Goal: Task Accomplishment & Management: Use online tool/utility

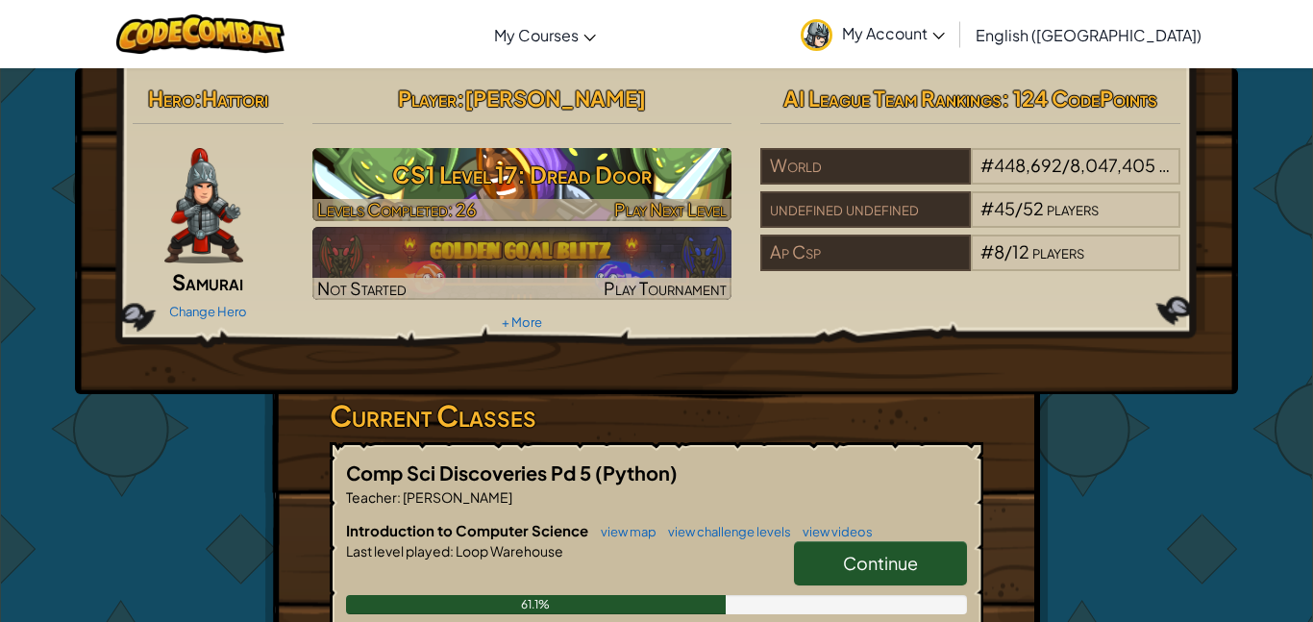
click at [385, 175] on h3 "CS1 Level 17: Dread Door" at bounding box center [522, 174] width 420 height 43
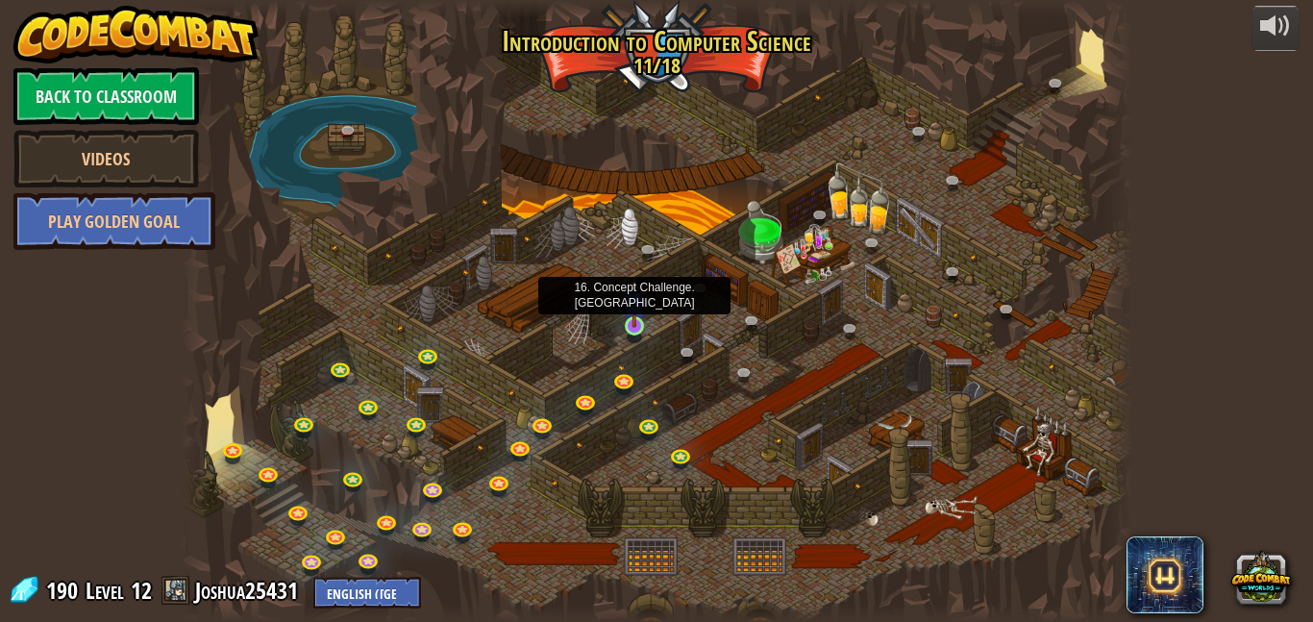
click at [630, 320] on img at bounding box center [634, 302] width 22 height 52
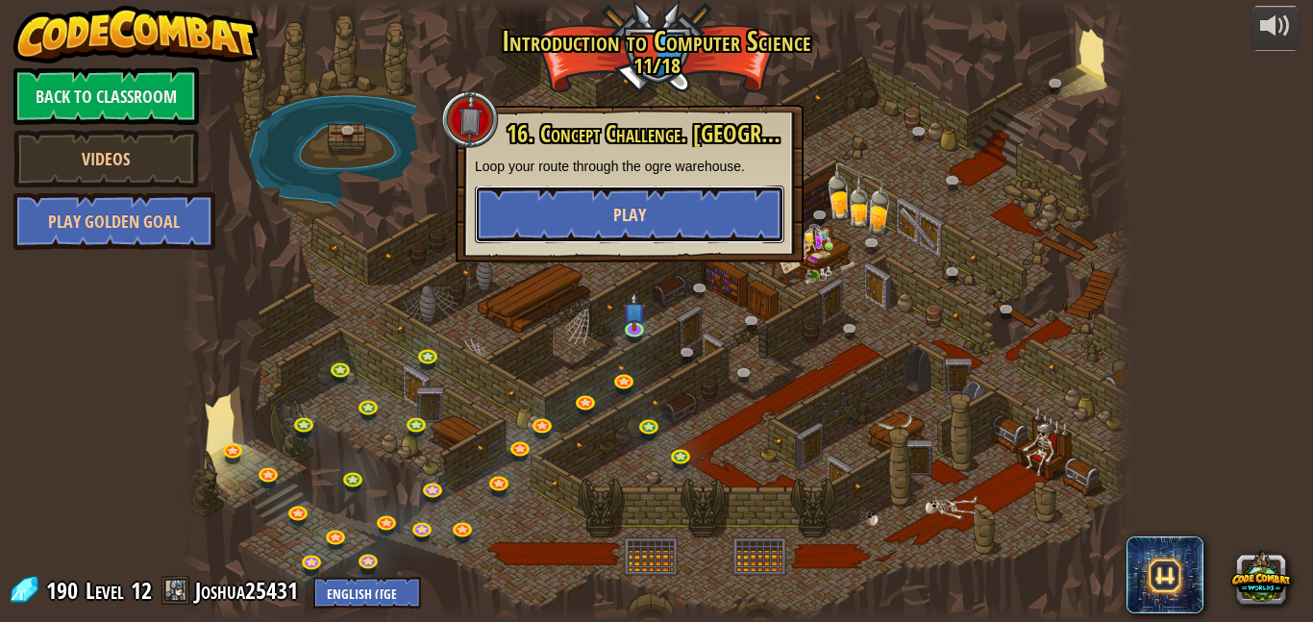
click at [609, 235] on button "Play" at bounding box center [630, 215] width 310 height 58
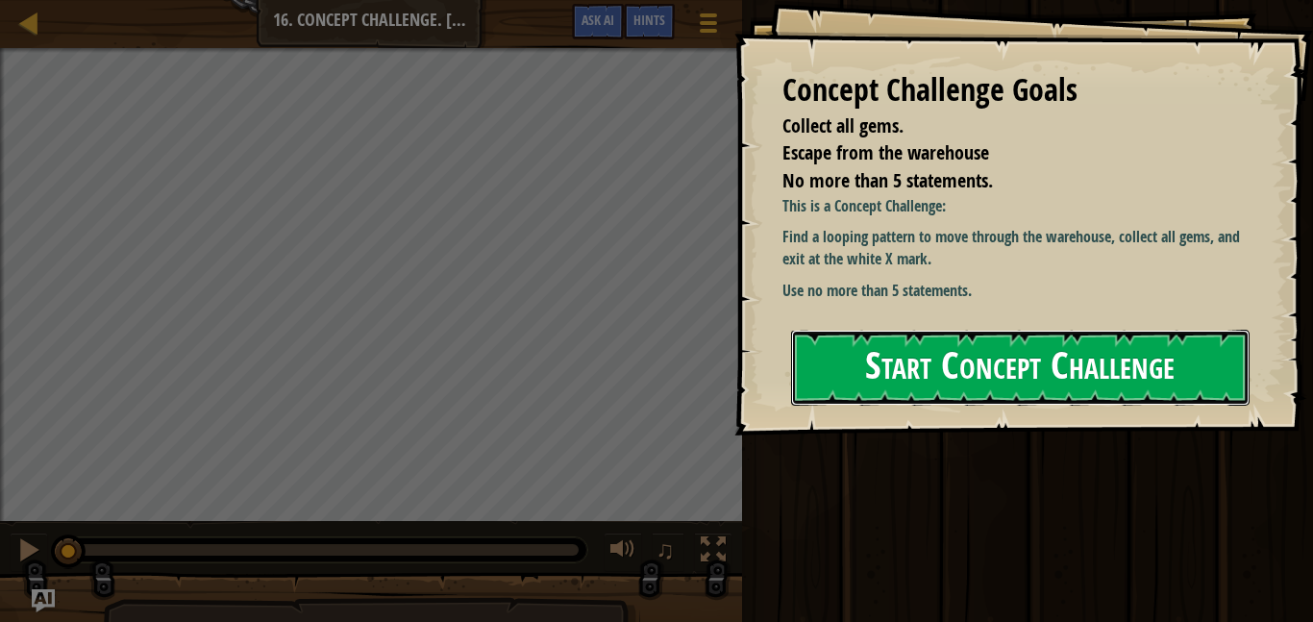
click at [966, 376] on button "Start Concept Challenge" at bounding box center [1020, 368] width 459 height 76
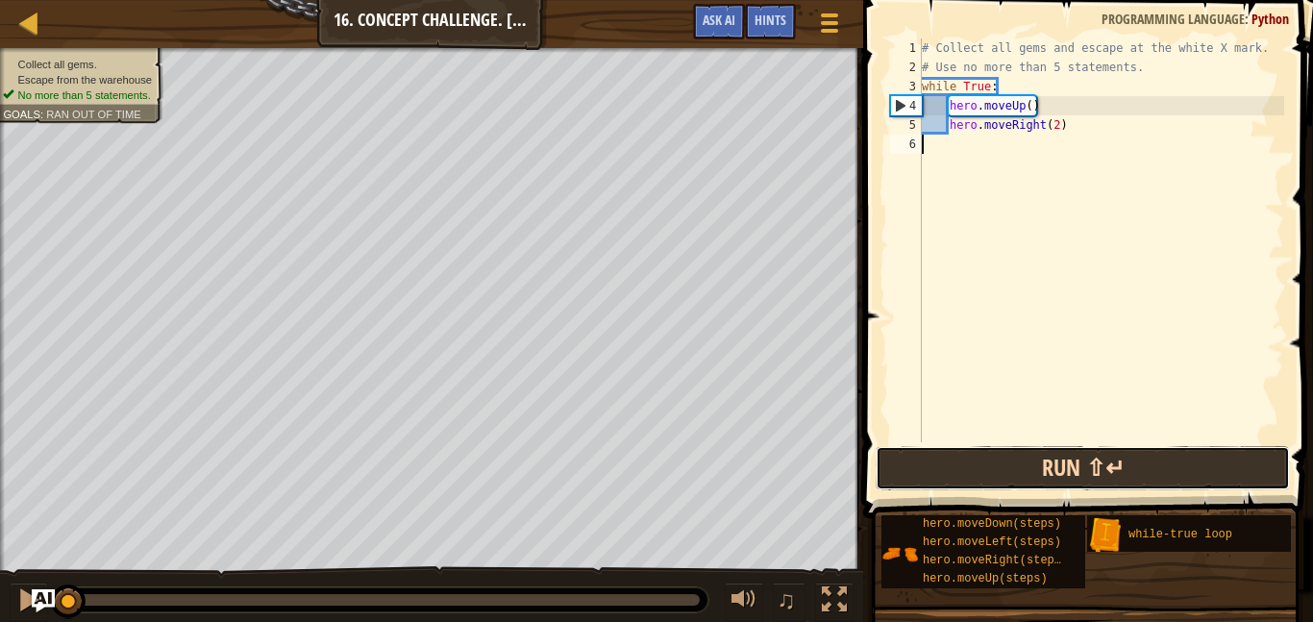
click at [916, 481] on button "Run ⇧↵" at bounding box center [1083, 468] width 414 height 44
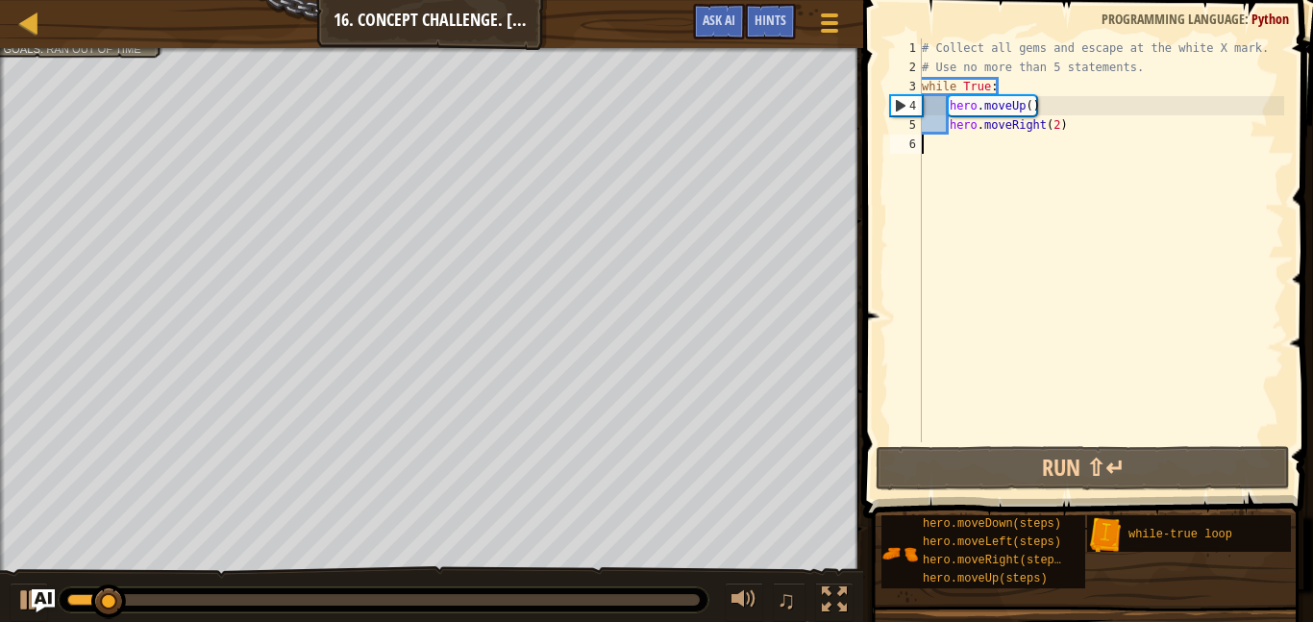
click at [1028, 110] on div "# Collect all gems and escape at the white X mark. # Use no more than 5 stateme…" at bounding box center [1101, 259] width 366 height 442
type textarea "hero.moveUp(2)"
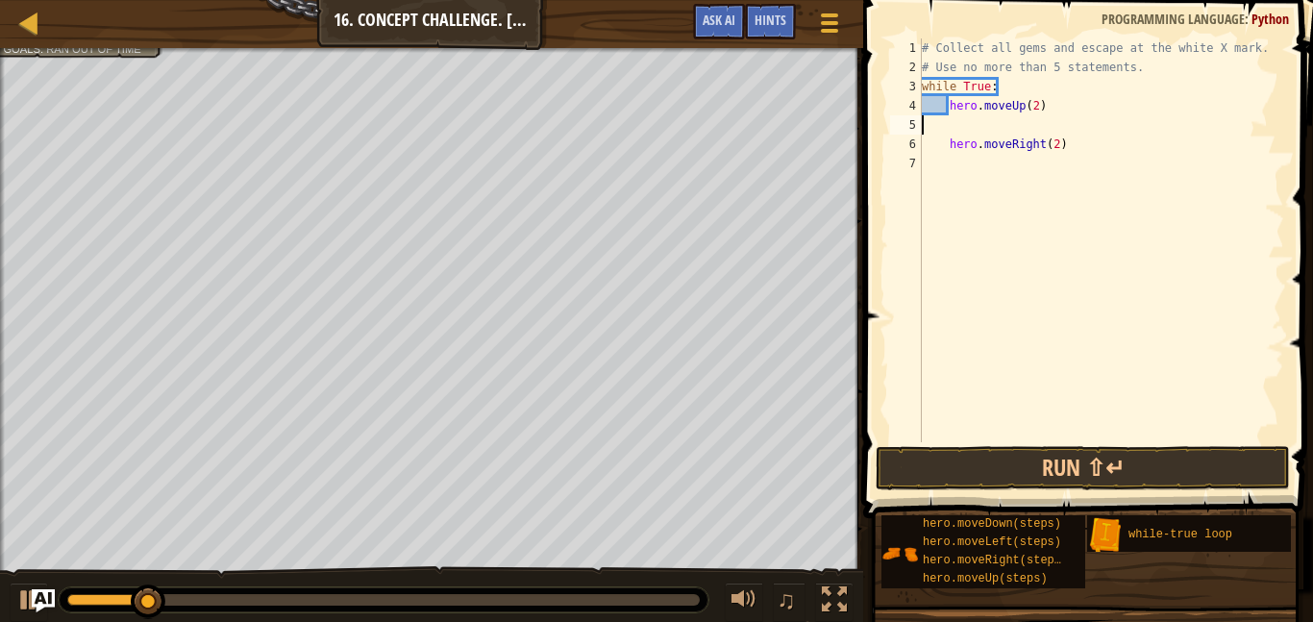
scroll to position [9, 0]
click at [945, 154] on div "# Collect all gems and escape at the white X mark. # Use no more than 5 stateme…" at bounding box center [1101, 259] width 366 height 442
click at [947, 142] on div "# Collect all gems and escape at the white X mark. # Use no more than 5 stateme…" at bounding box center [1101, 259] width 366 height 442
type textarea "hero.moveRight(2)"
drag, startPoint x: 945, startPoint y: 146, endPoint x: 1097, endPoint y: 144, distance: 151.9
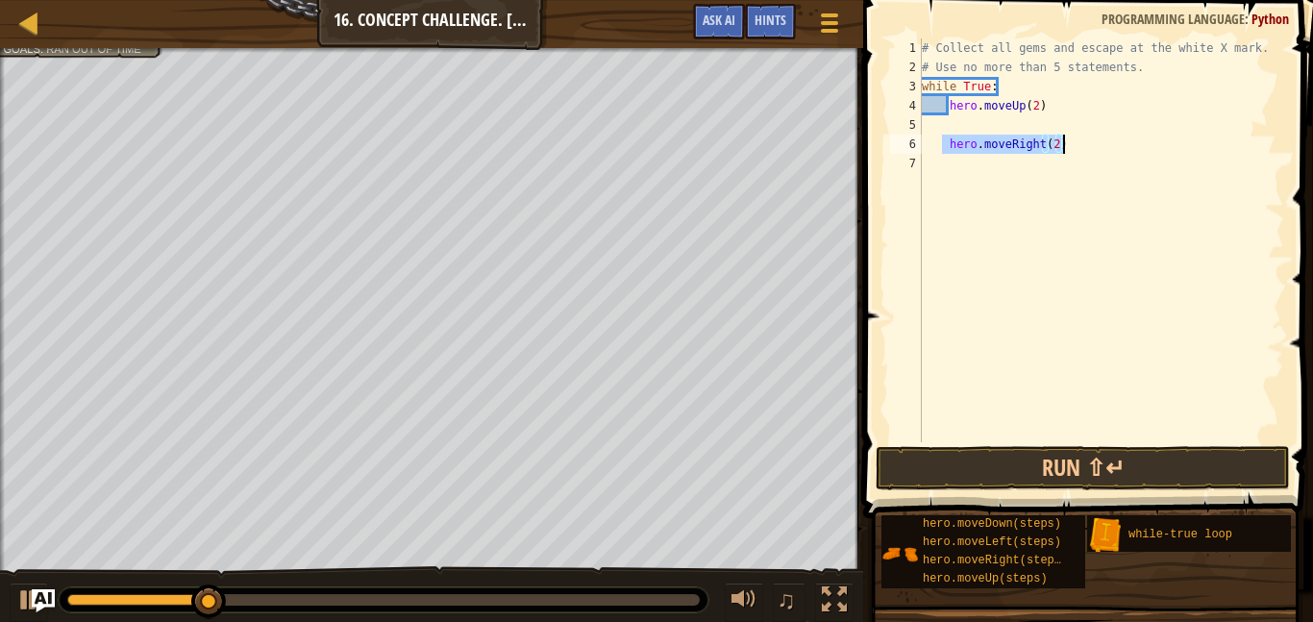
click at [1097, 144] on div "# Collect all gems and escape at the white X mark. # Use no more than 5 stateme…" at bounding box center [1101, 259] width 366 height 442
click at [959, 122] on div "# Collect all gems and escape at the white X mark. # Use no more than 5 stateme…" at bounding box center [1101, 259] width 366 height 442
paste textarea "hero.moveRight(2)"
click at [1063, 150] on div "# Collect all gems and escape at the white X mark. # Use no more than 5 stateme…" at bounding box center [1101, 259] width 366 height 442
type textarea "h"
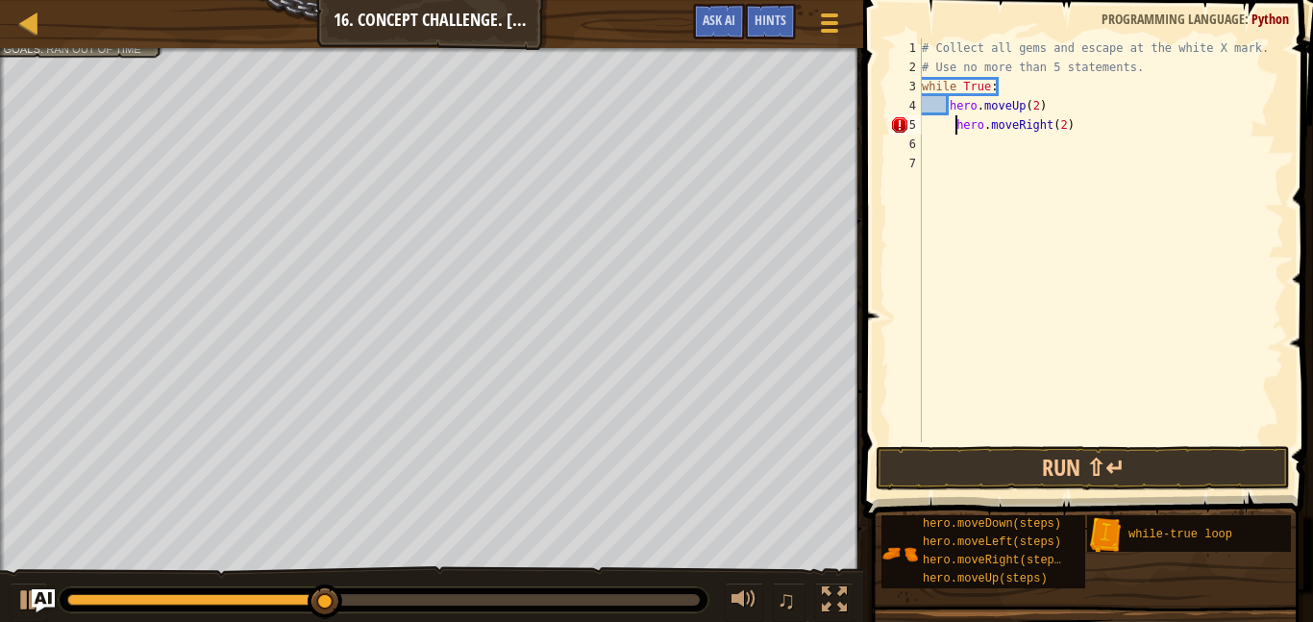
click at [953, 132] on div "# Collect all gems and escape at the white X mark. # Use no more than 5 stateme…" at bounding box center [1101, 259] width 366 height 442
type textarea "hero.moveRight(2)"
click at [952, 144] on div "# Collect all gems and escape at the white X mark. # Use no more than 5 stateme…" at bounding box center [1101, 259] width 366 height 442
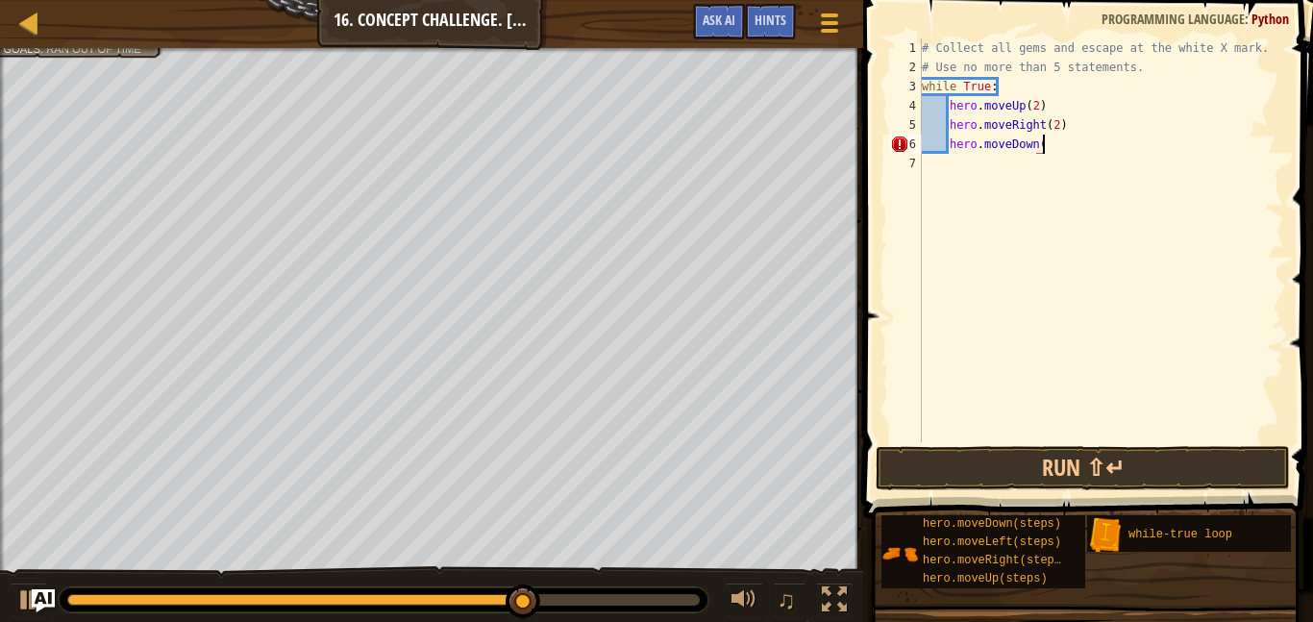
scroll to position [9, 17]
type textarea "hero.moveDown(1)"
click at [972, 165] on div "# Collect all gems and escape at the white X mark. # Use no more than 5 stateme…" at bounding box center [1101, 259] width 366 height 442
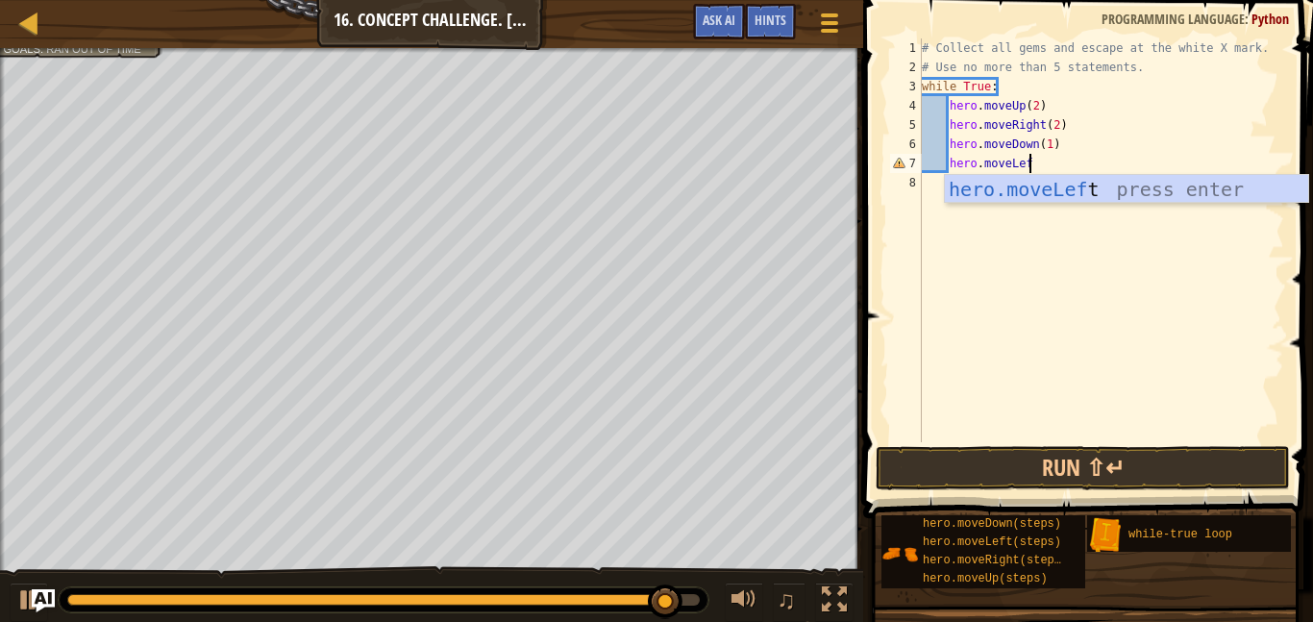
scroll to position [9, 15]
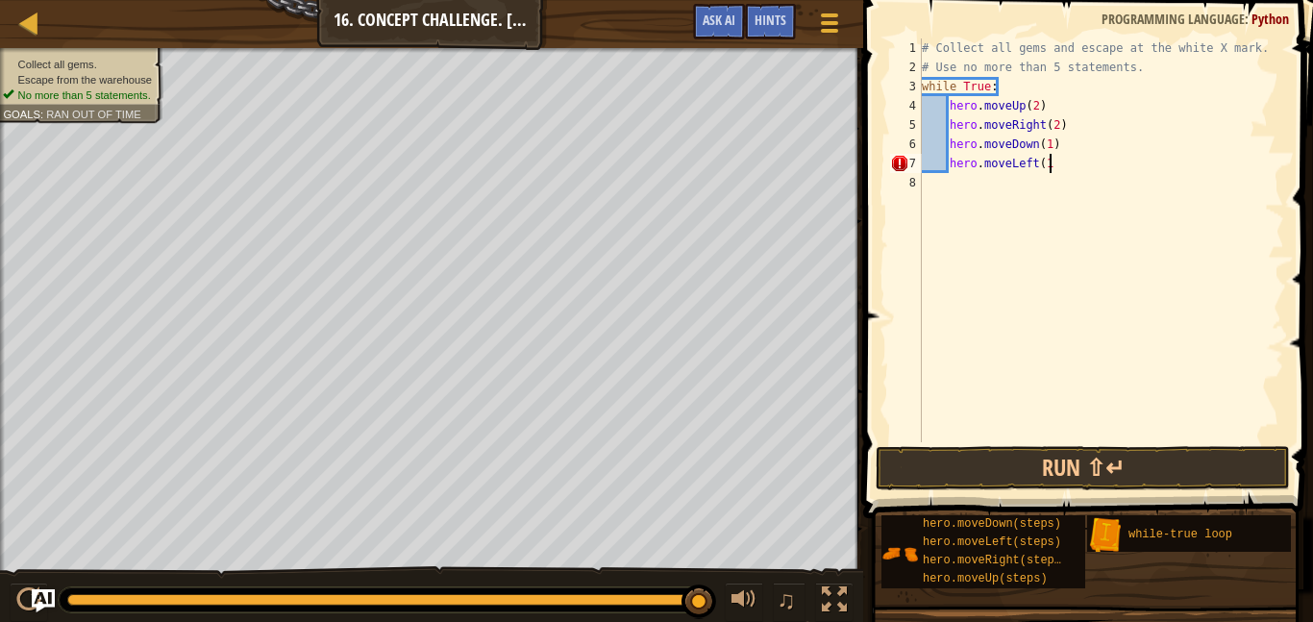
type textarea "hero.moveLeft(1)"
click at [1101, 468] on button "Run ⇧↵" at bounding box center [1083, 468] width 414 height 44
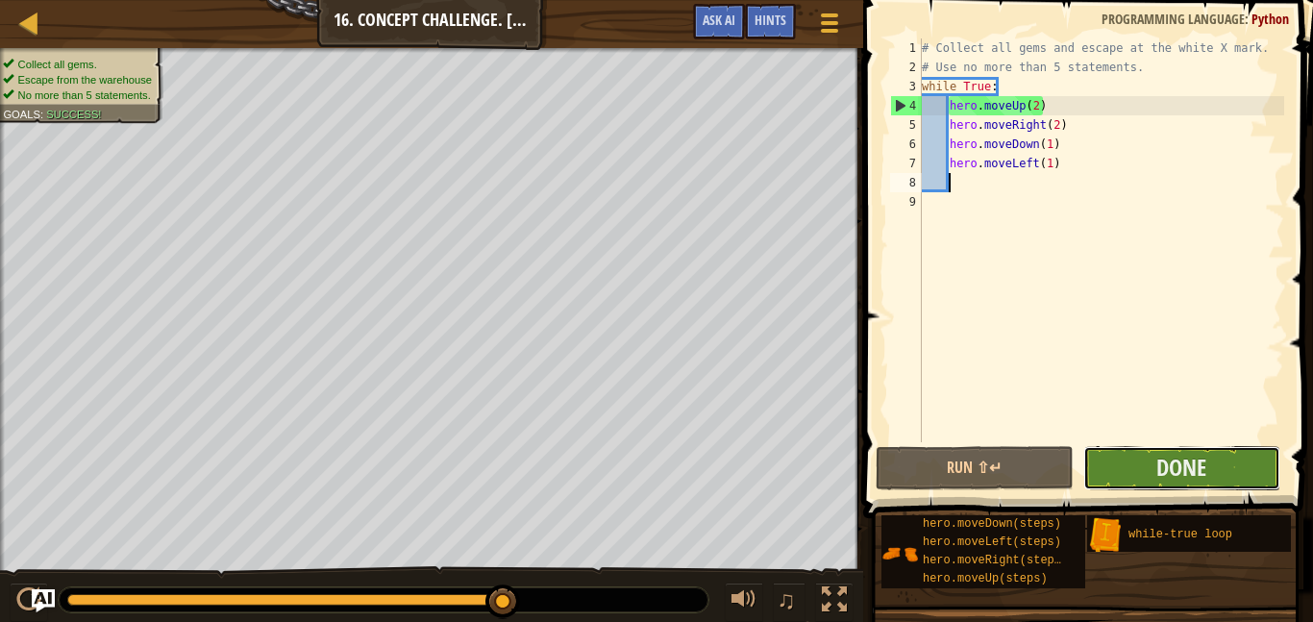
click at [1208, 465] on button "Done" at bounding box center [1181, 468] width 197 height 44
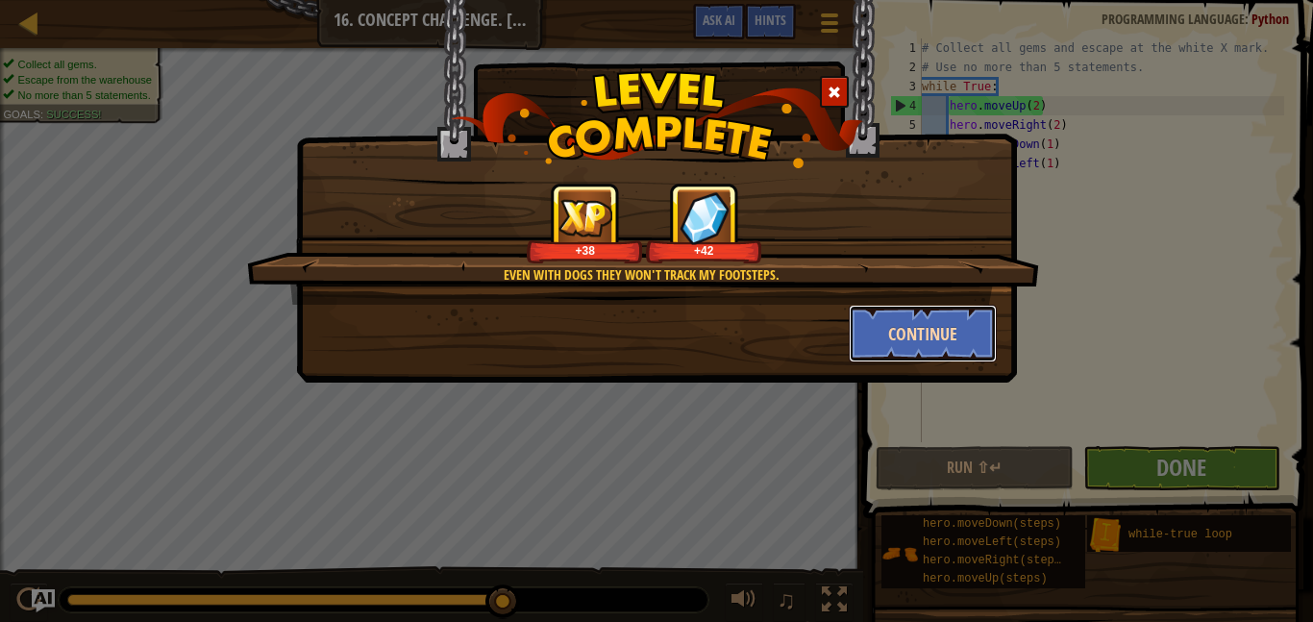
click at [954, 347] on button "Continue" at bounding box center [923, 334] width 149 height 58
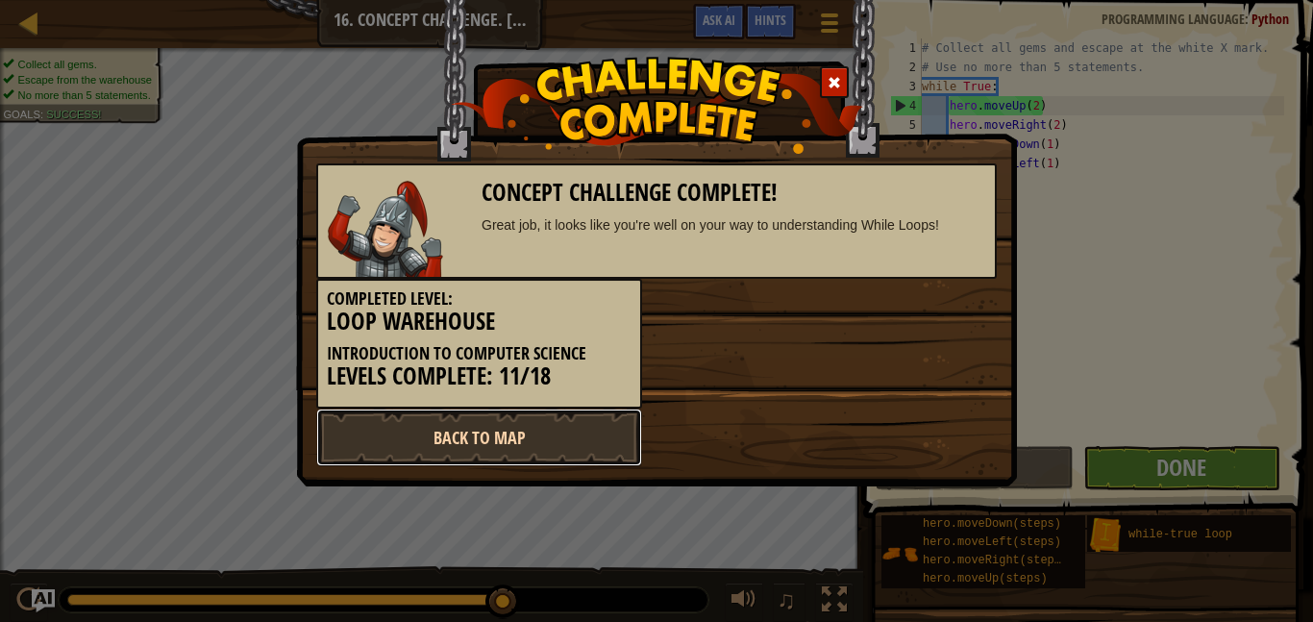
click at [546, 446] on link "Back to Map" at bounding box center [479, 438] width 326 height 58
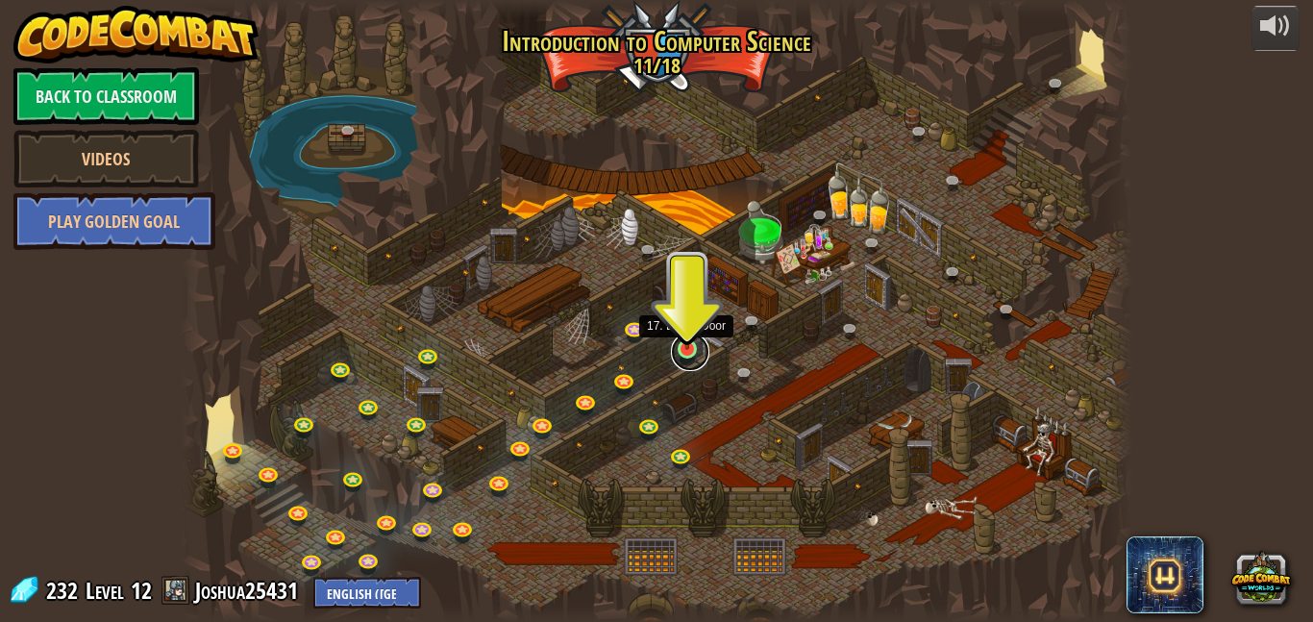
click at [692, 353] on link at bounding box center [690, 352] width 38 height 38
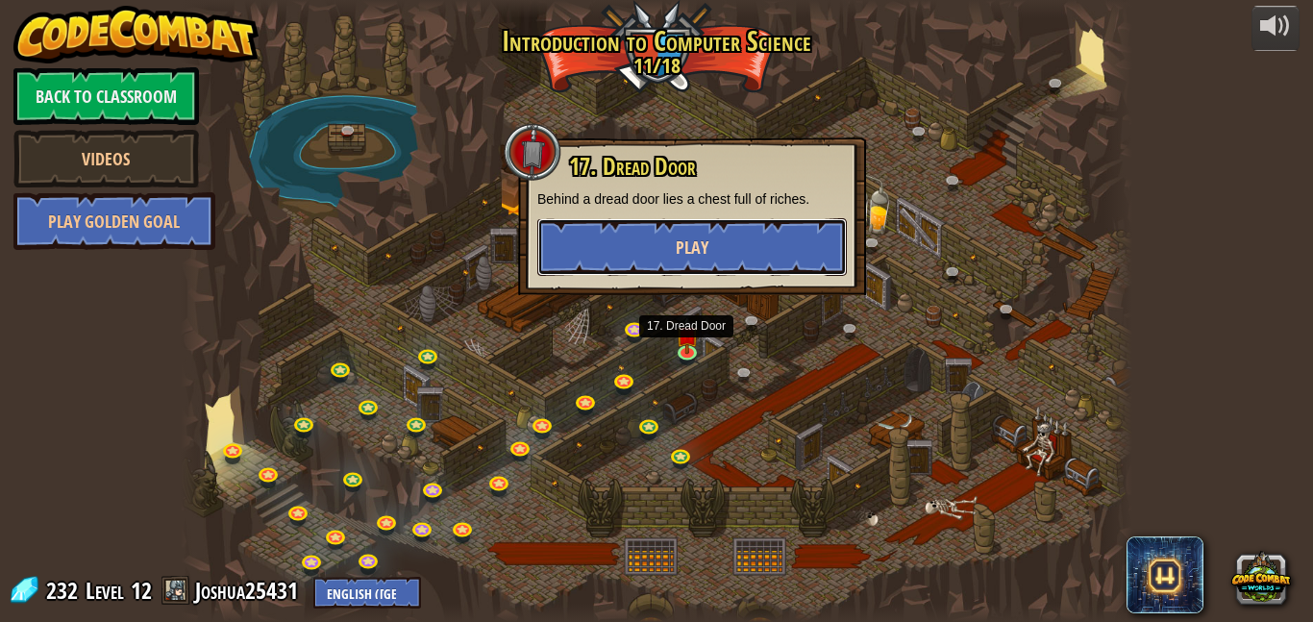
click at [688, 252] on span "Play" at bounding box center [692, 248] width 33 height 24
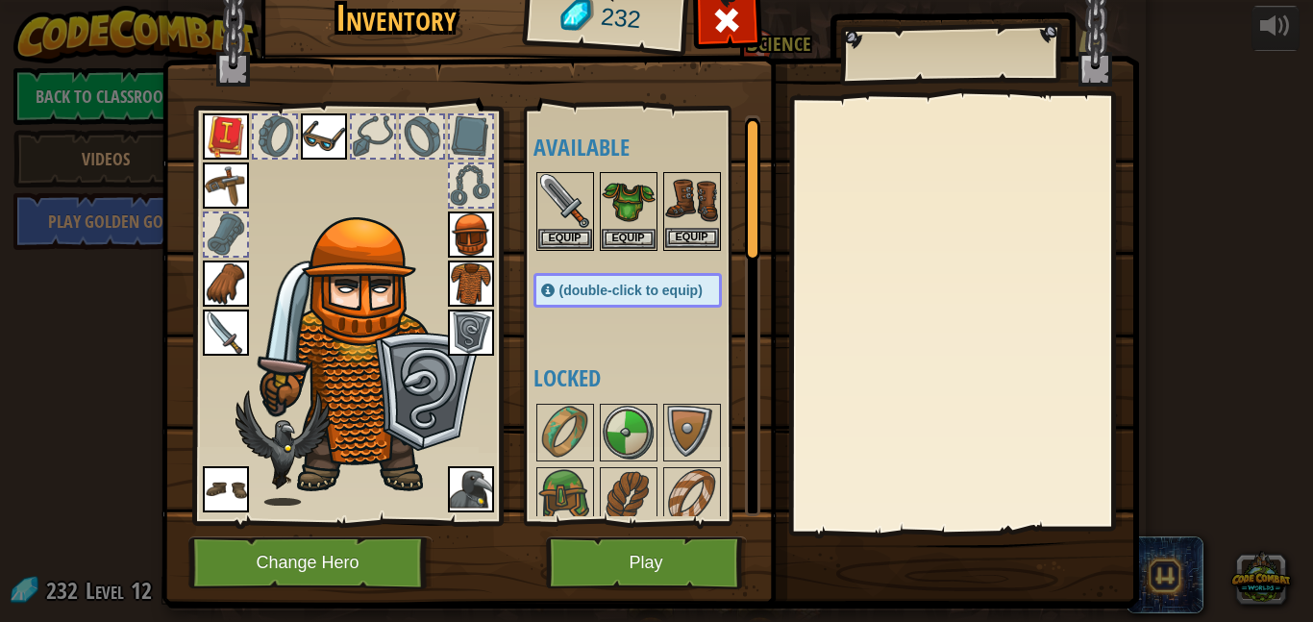
click at [692, 200] on img at bounding box center [692, 201] width 54 height 54
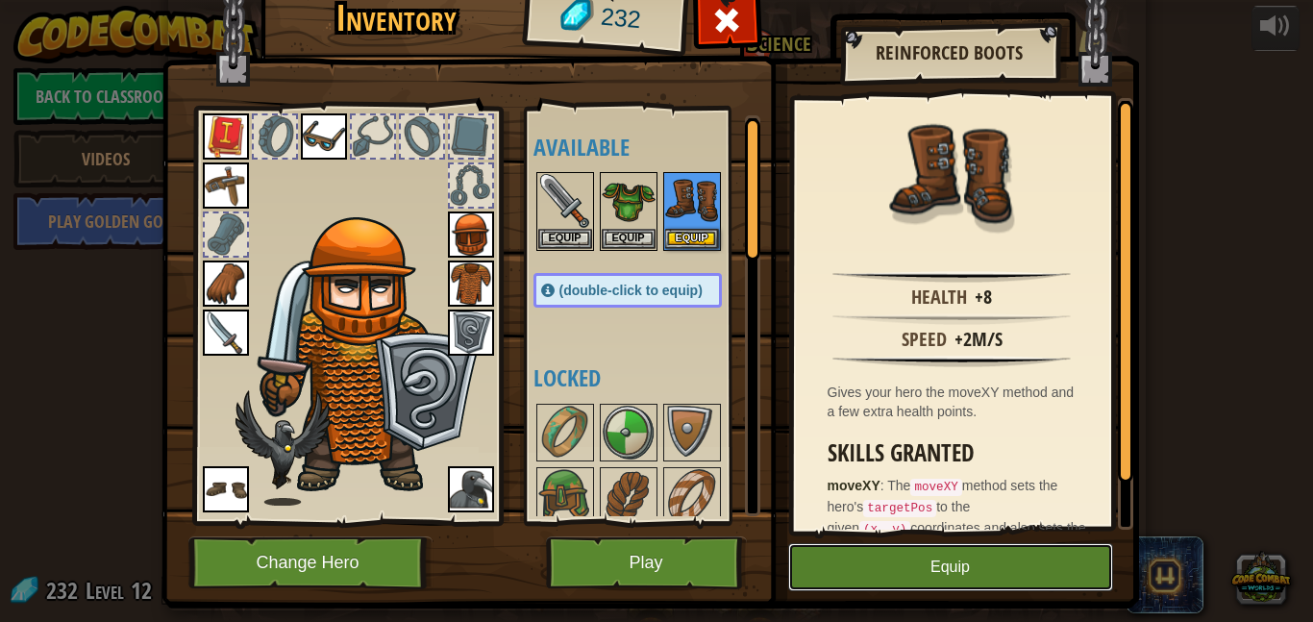
click at [951, 567] on button "Equip" at bounding box center [950, 567] width 325 height 48
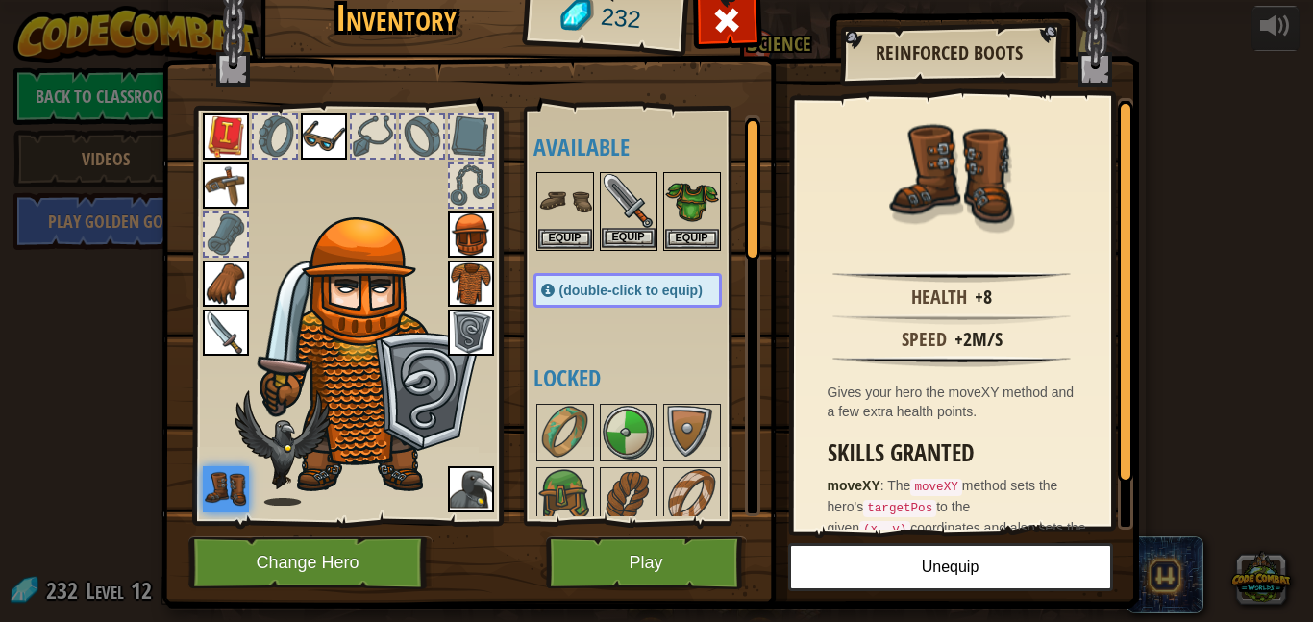
click at [624, 196] on img at bounding box center [629, 201] width 54 height 54
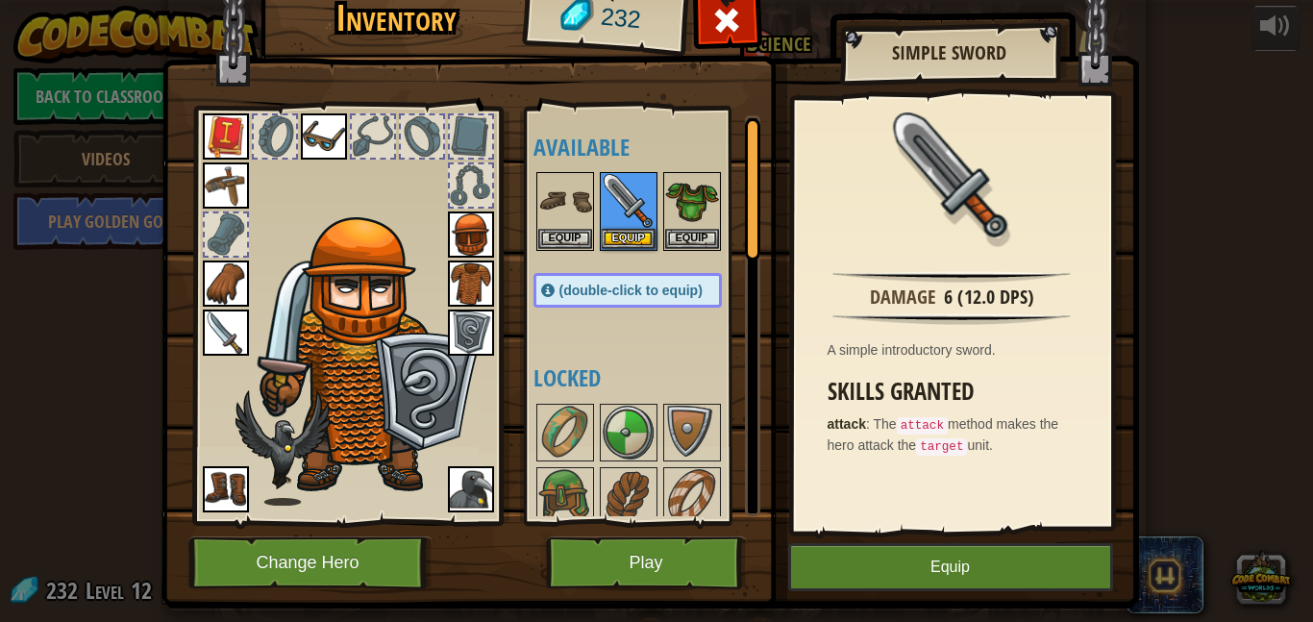
click at [231, 333] on img at bounding box center [226, 333] width 46 height 46
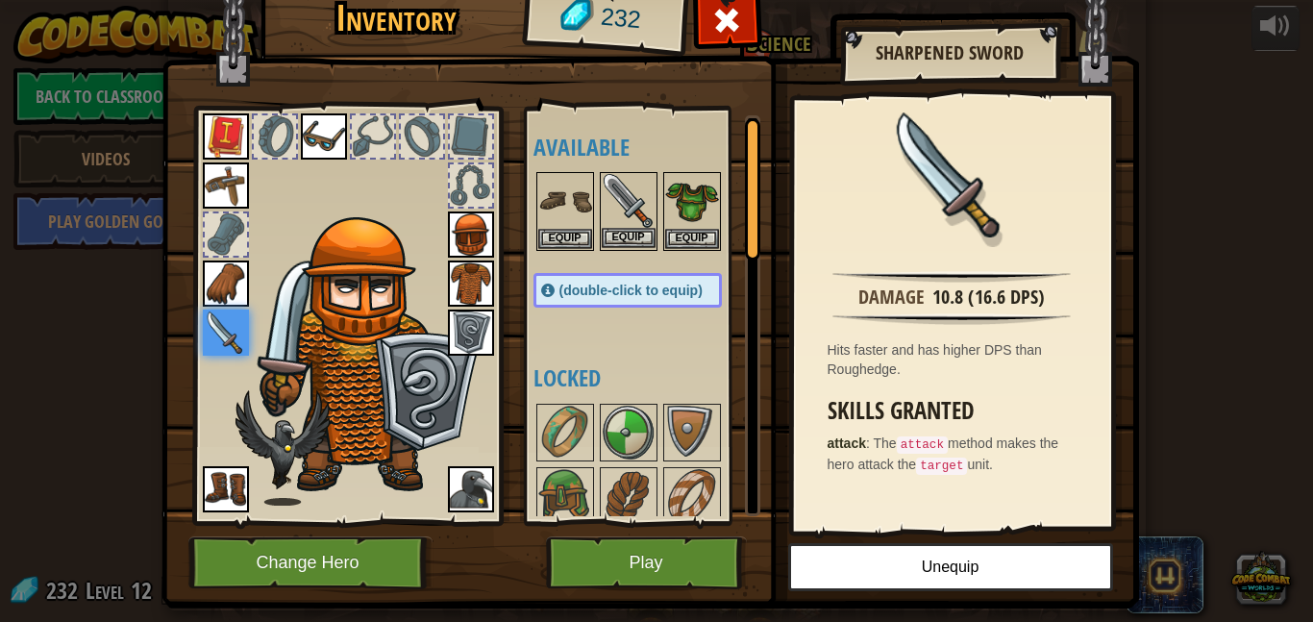
click at [629, 194] on img at bounding box center [629, 201] width 54 height 54
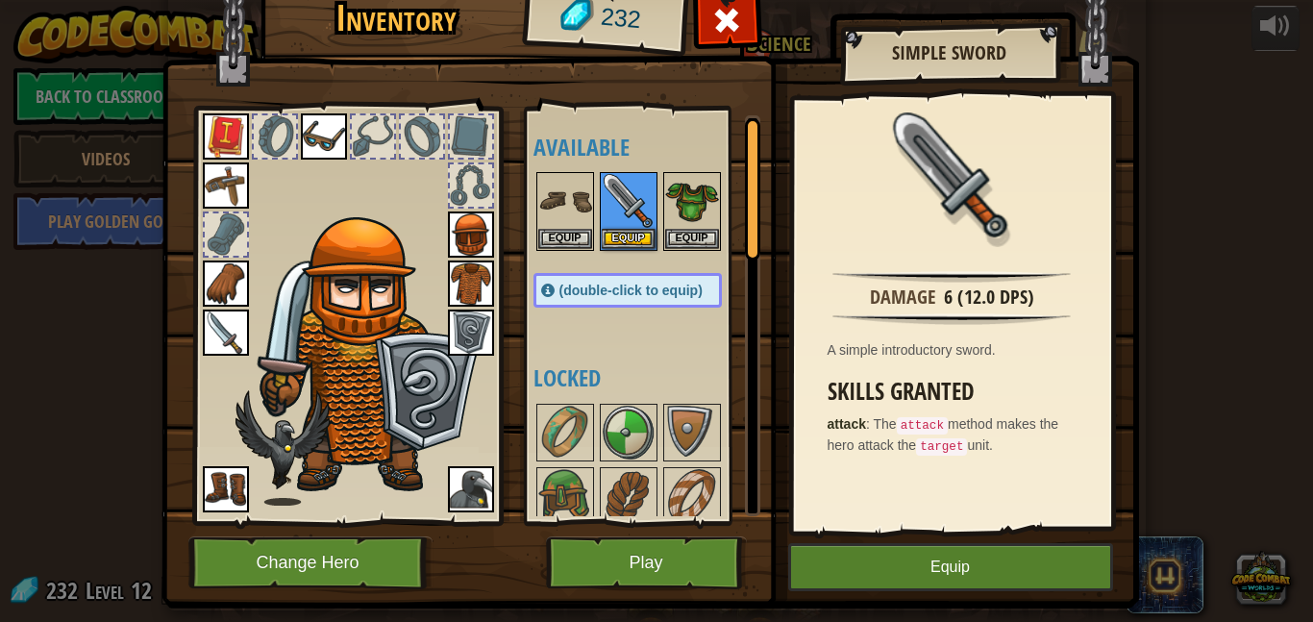
click at [203, 323] on img at bounding box center [226, 333] width 46 height 46
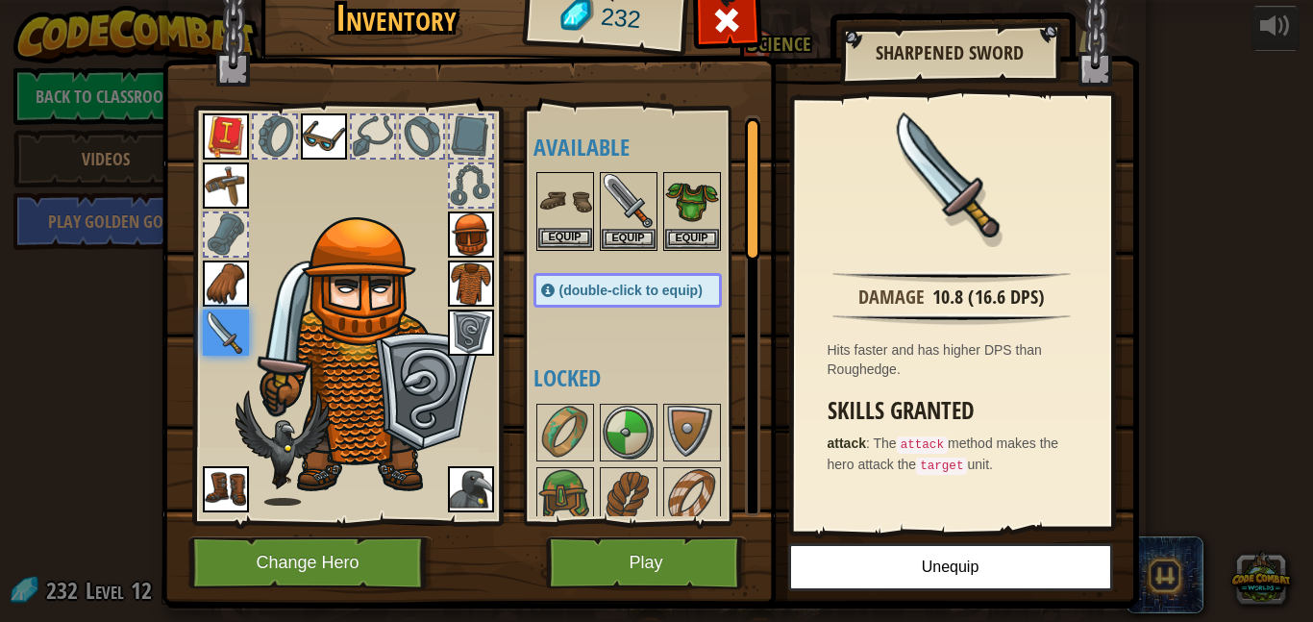
click at [565, 195] on img at bounding box center [565, 201] width 54 height 54
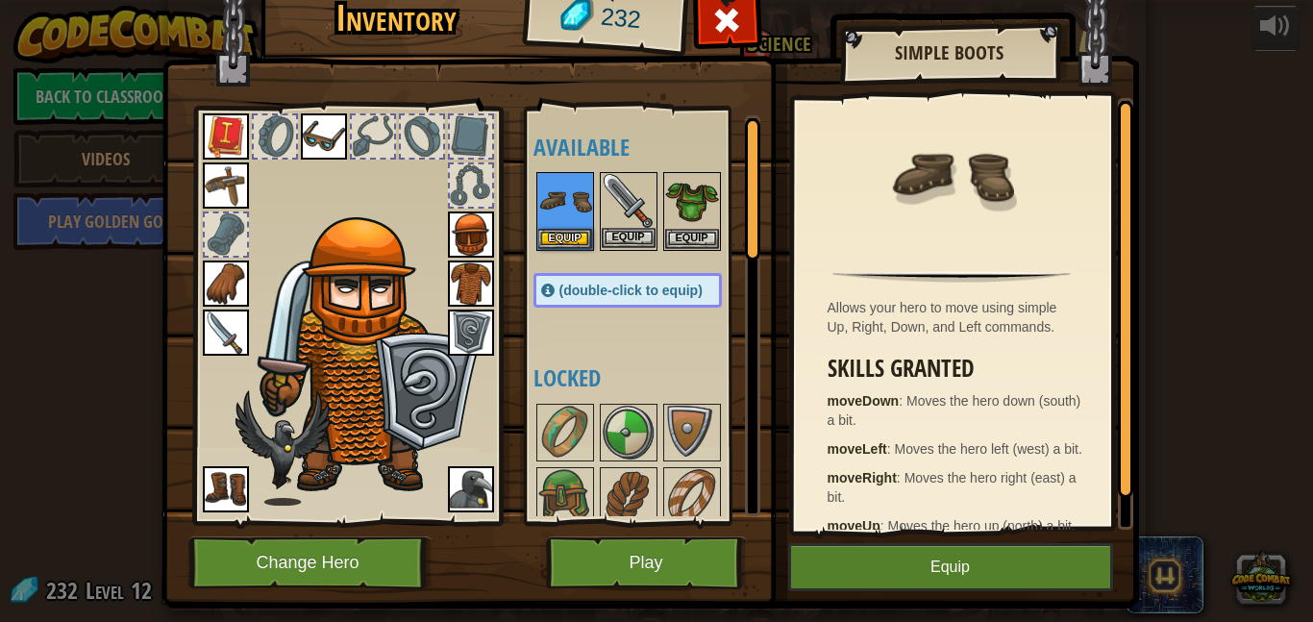
click at [640, 186] on img at bounding box center [629, 201] width 54 height 54
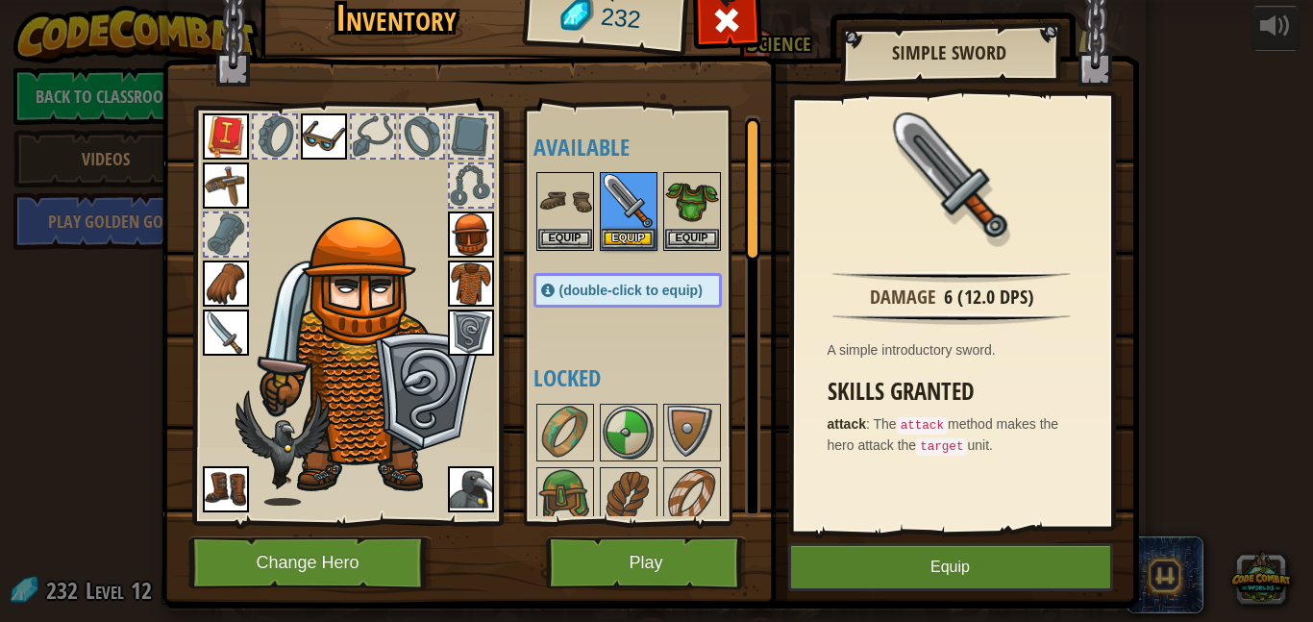
click at [658, 192] on div at bounding box center [647, 211] width 227 height 85
click at [687, 190] on img at bounding box center [692, 201] width 54 height 54
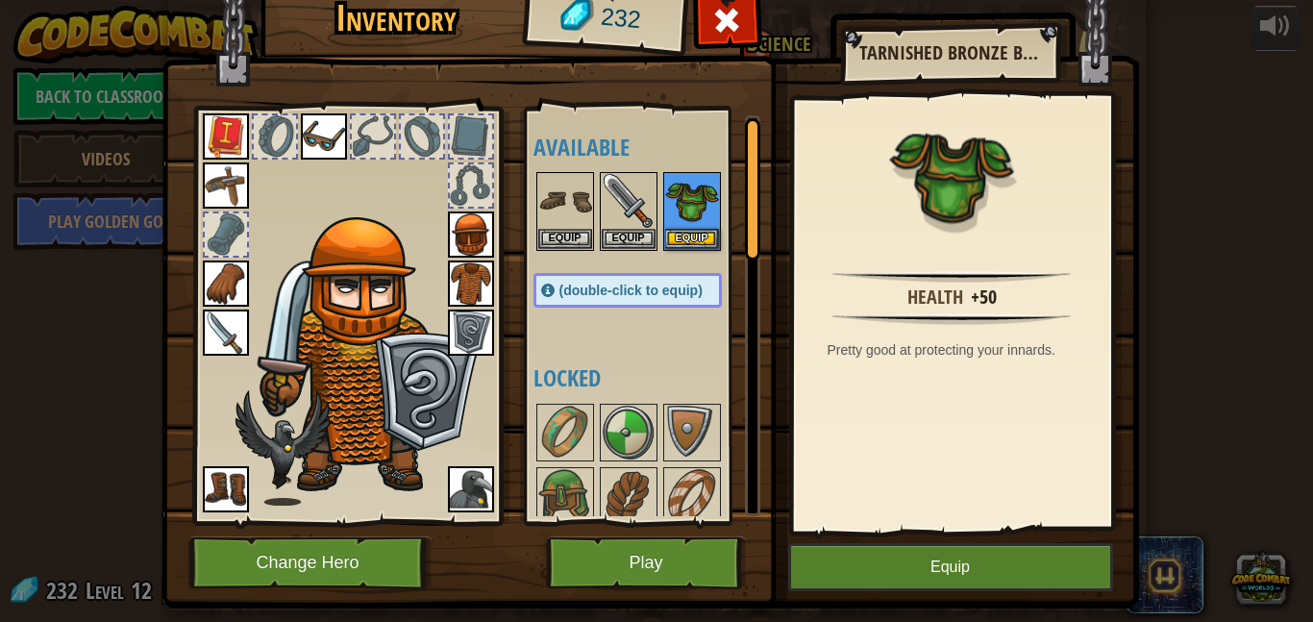
click at [467, 280] on img at bounding box center [471, 284] width 46 height 46
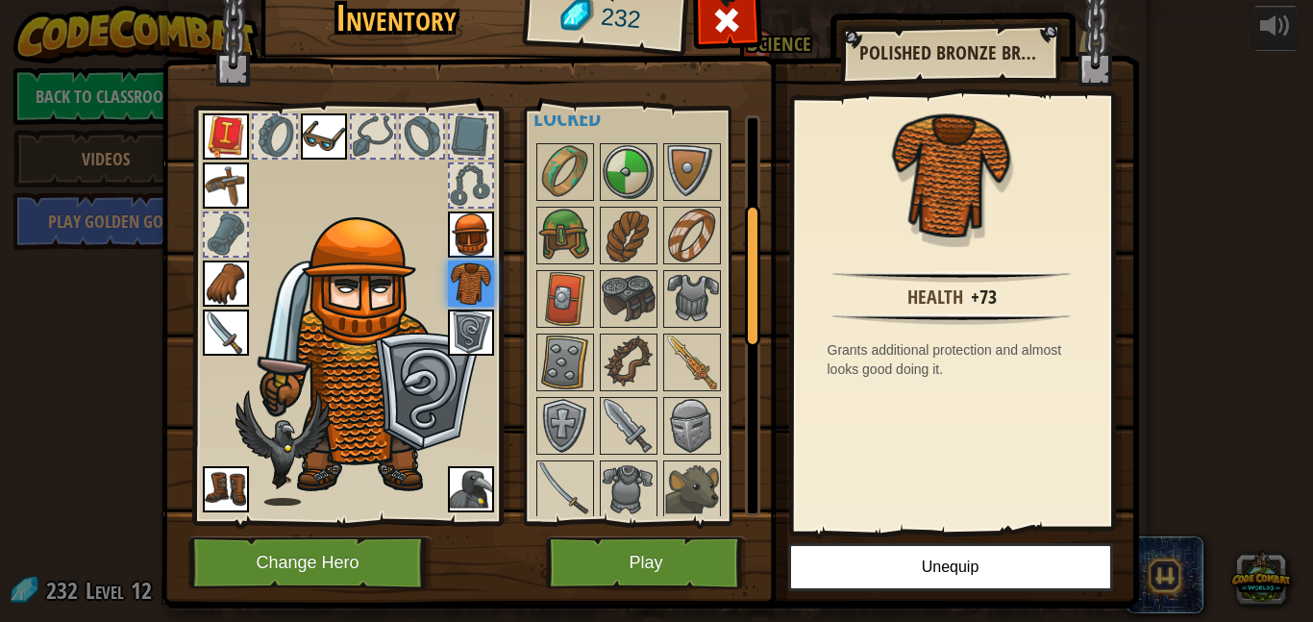
scroll to position [253, 0]
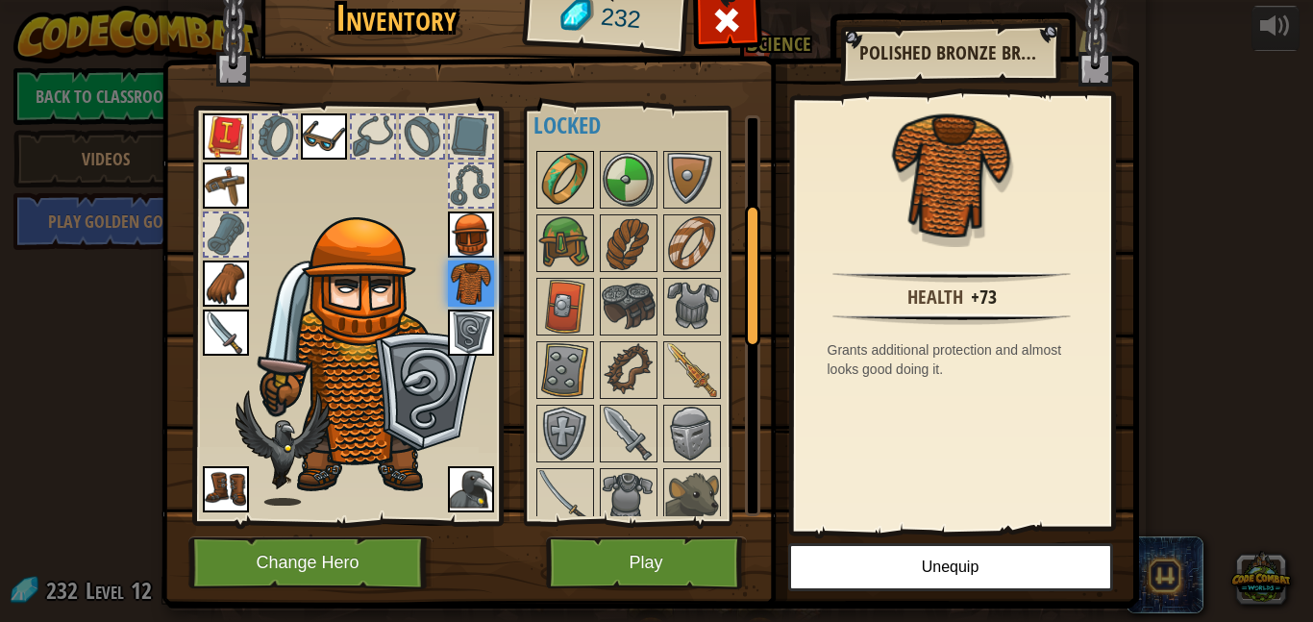
click at [568, 178] on img at bounding box center [565, 180] width 54 height 54
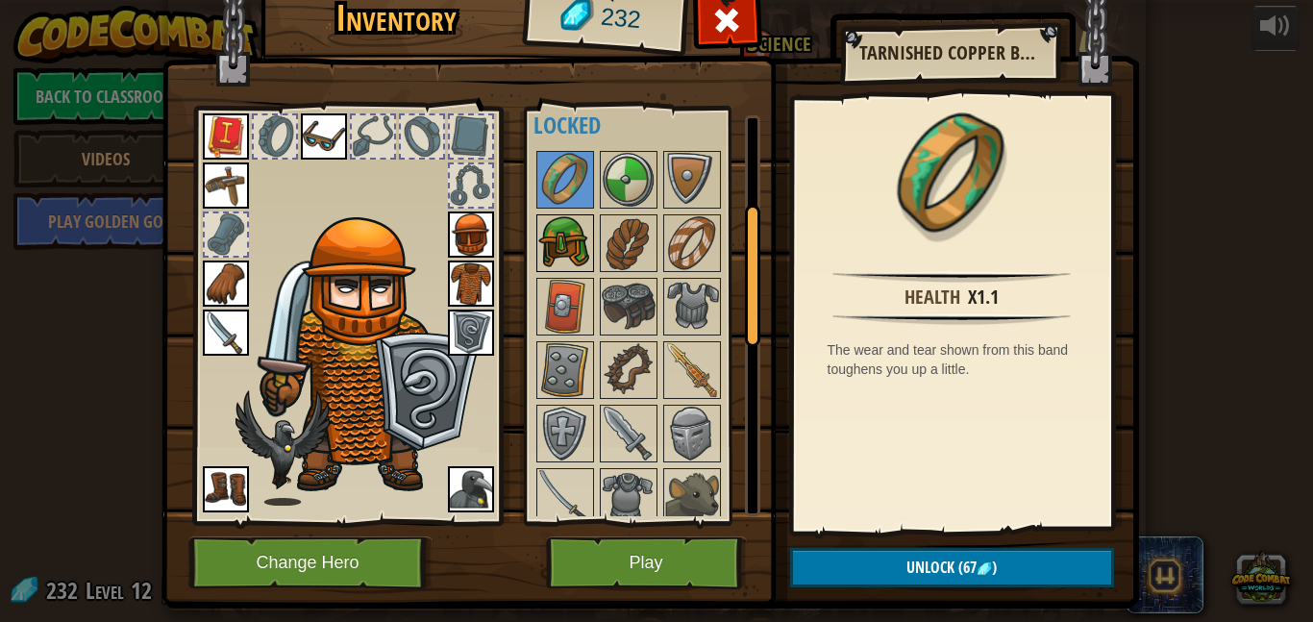
click at [561, 237] on img at bounding box center [565, 243] width 54 height 54
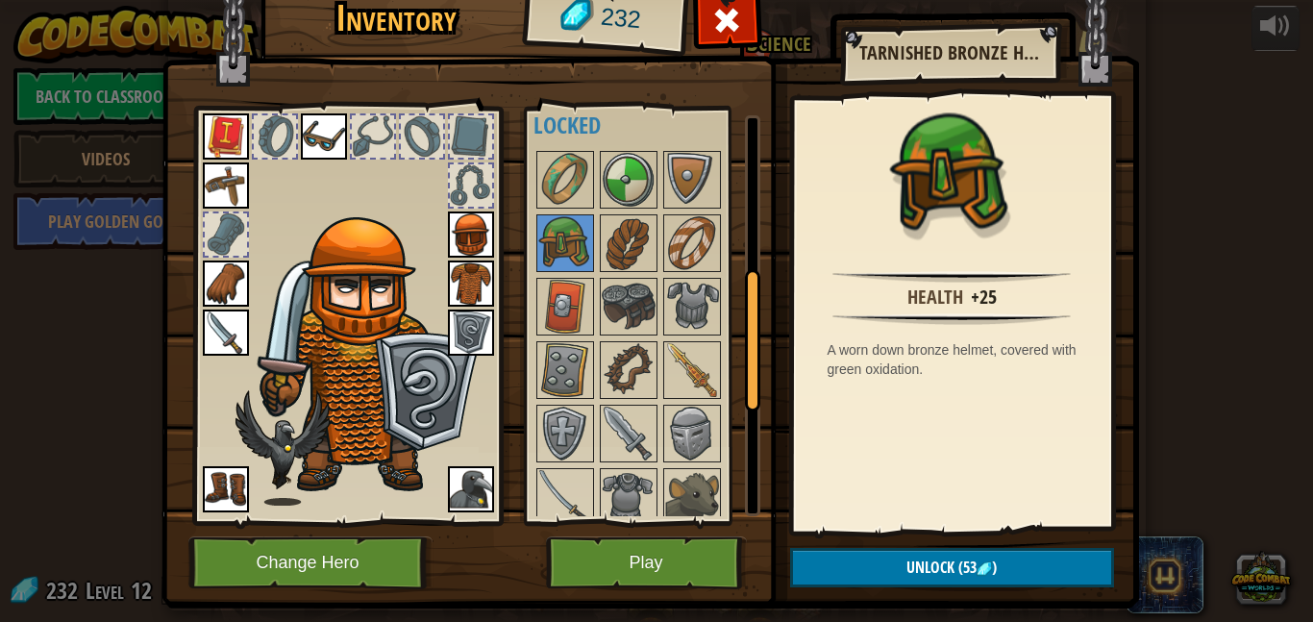
scroll to position [773, 0]
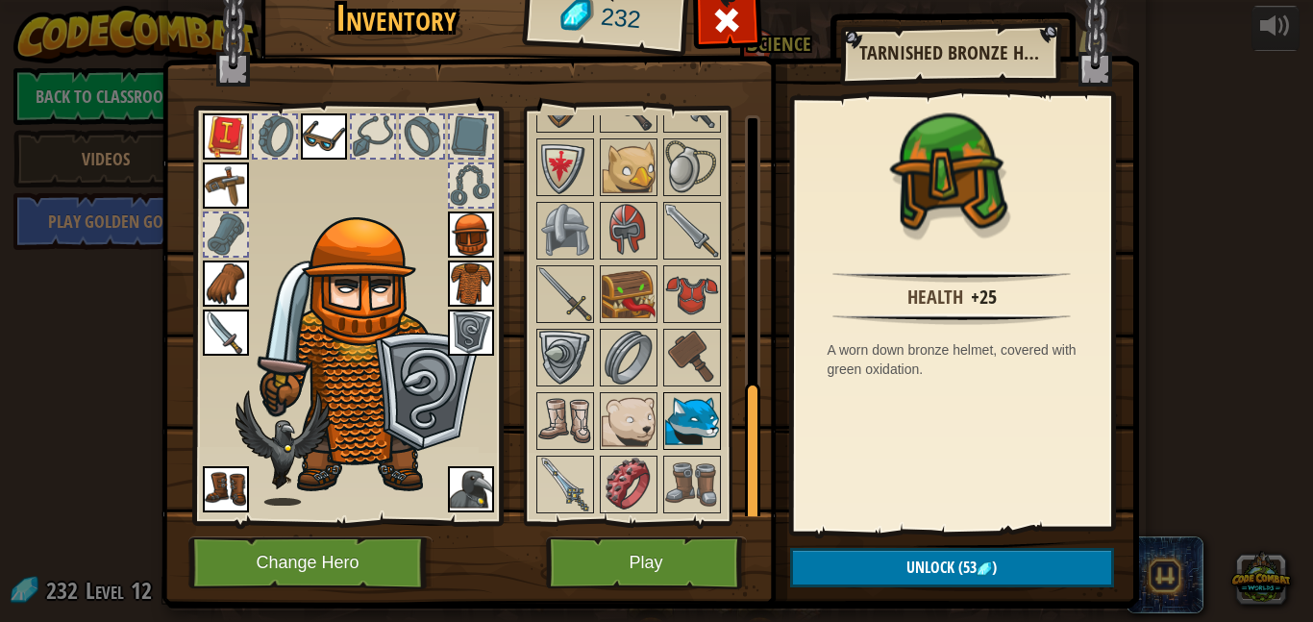
click at [690, 421] on img at bounding box center [692, 421] width 54 height 54
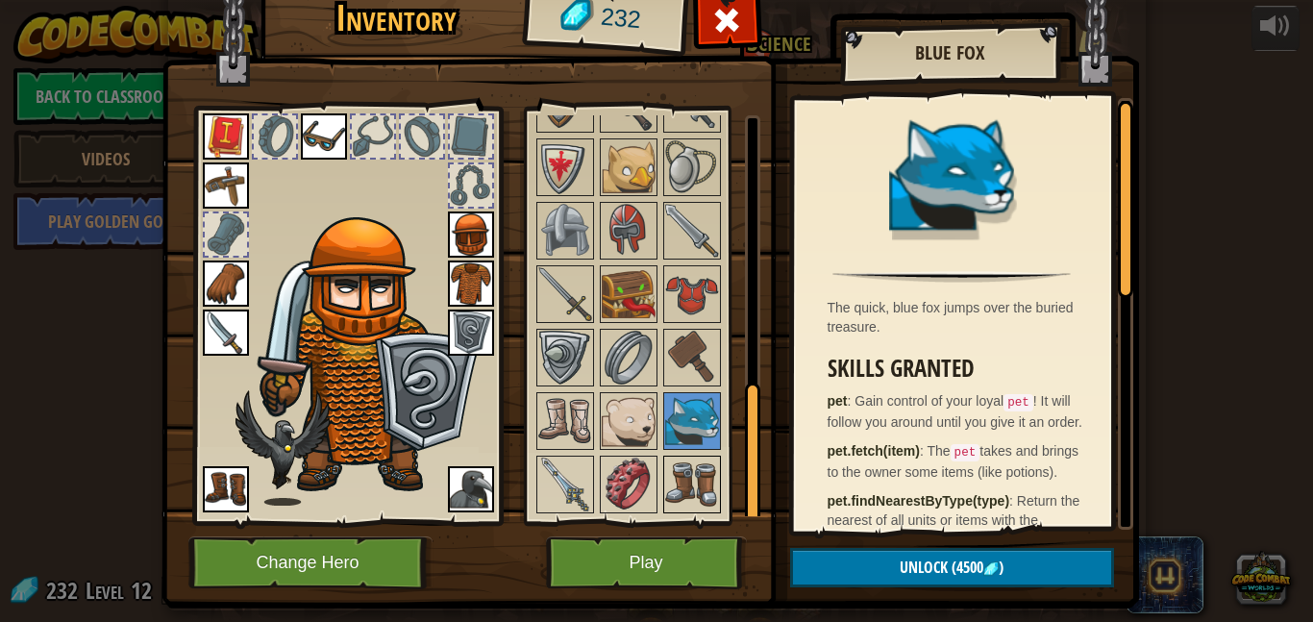
click at [702, 483] on img at bounding box center [692, 485] width 54 height 54
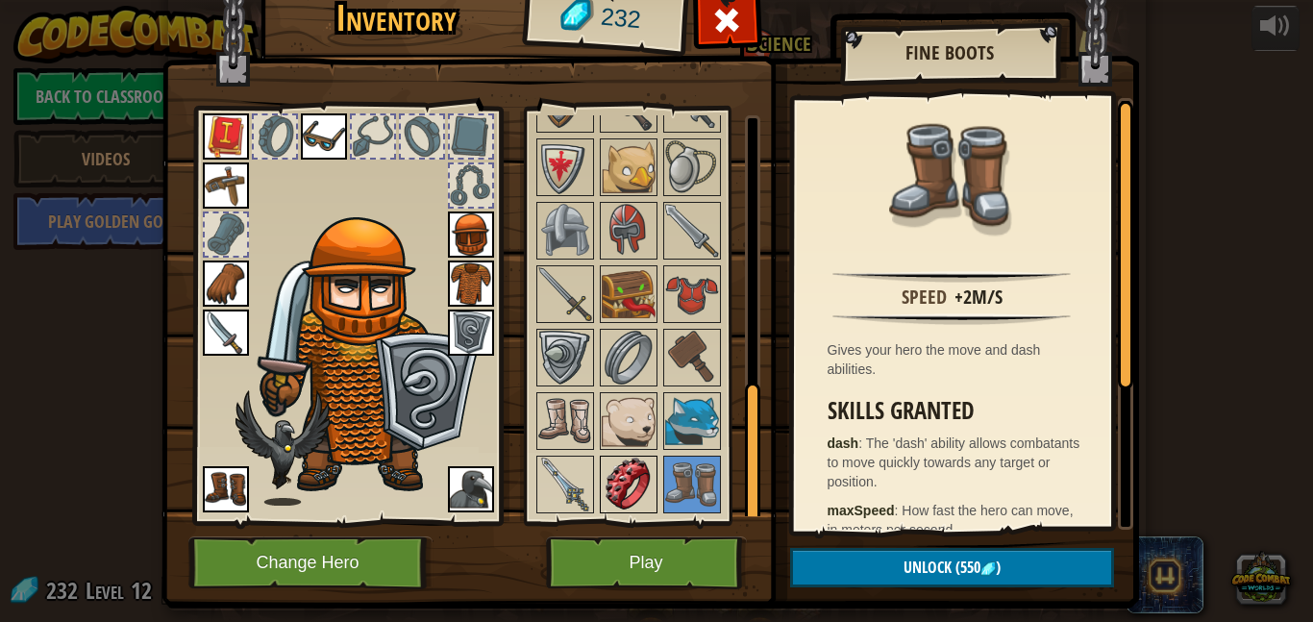
click at [623, 488] on img at bounding box center [629, 485] width 54 height 54
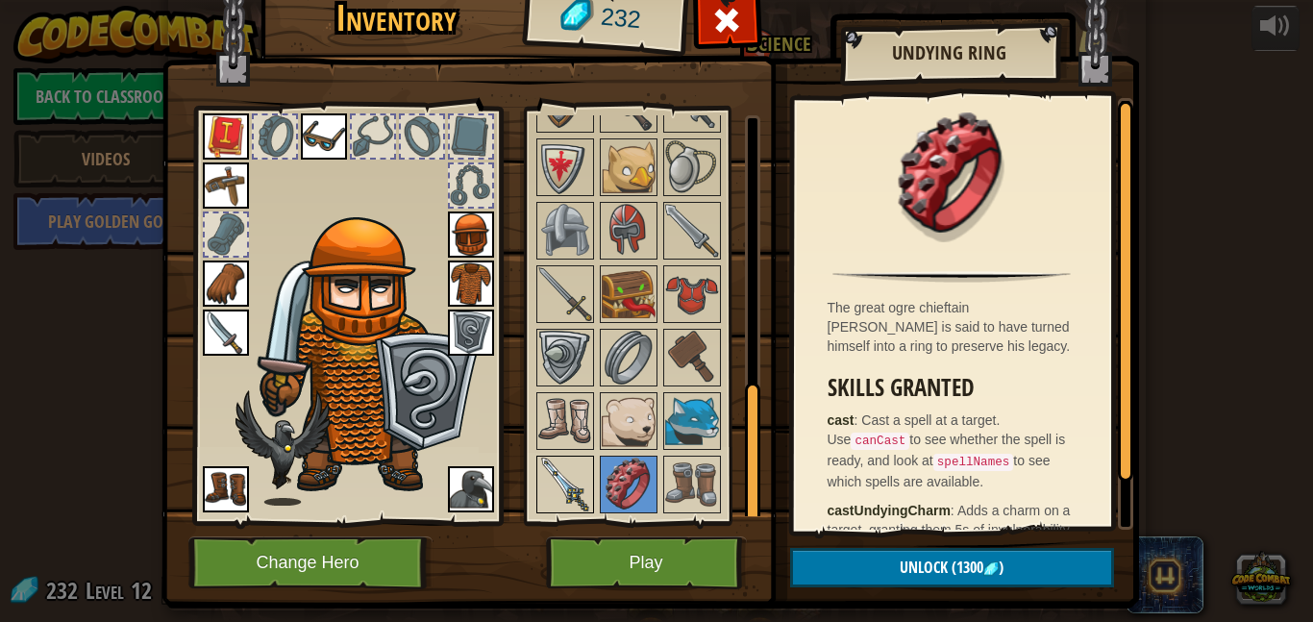
click at [565, 484] on img at bounding box center [565, 485] width 54 height 54
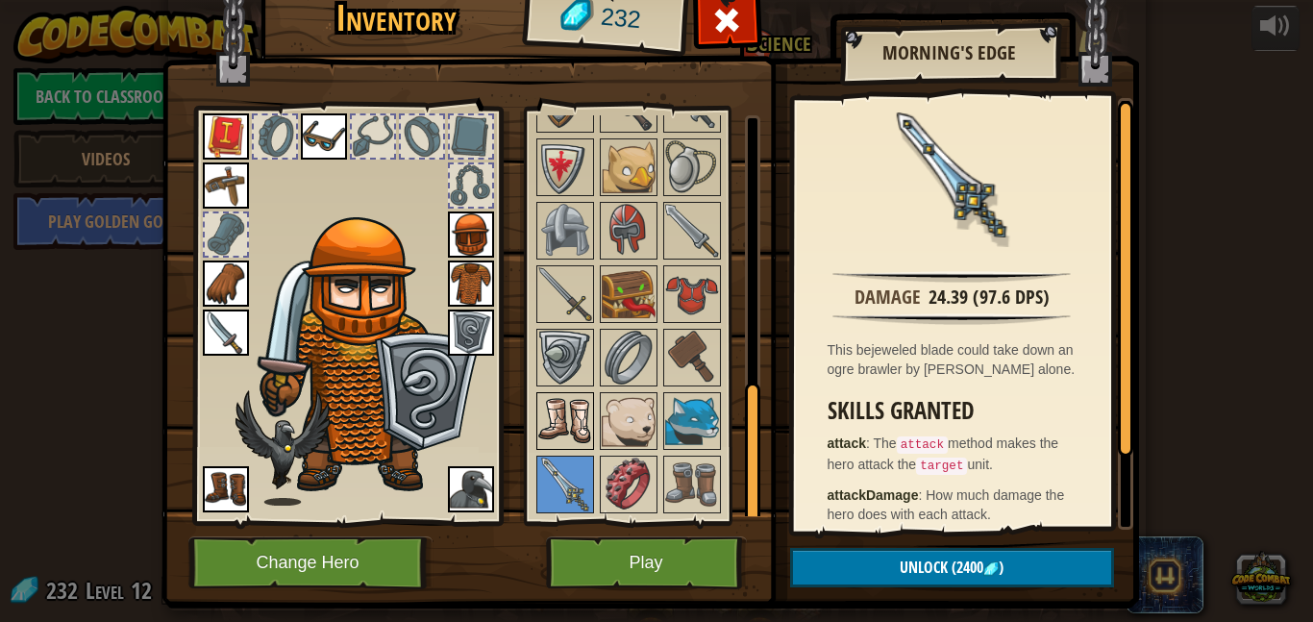
click at [572, 413] on img at bounding box center [565, 421] width 54 height 54
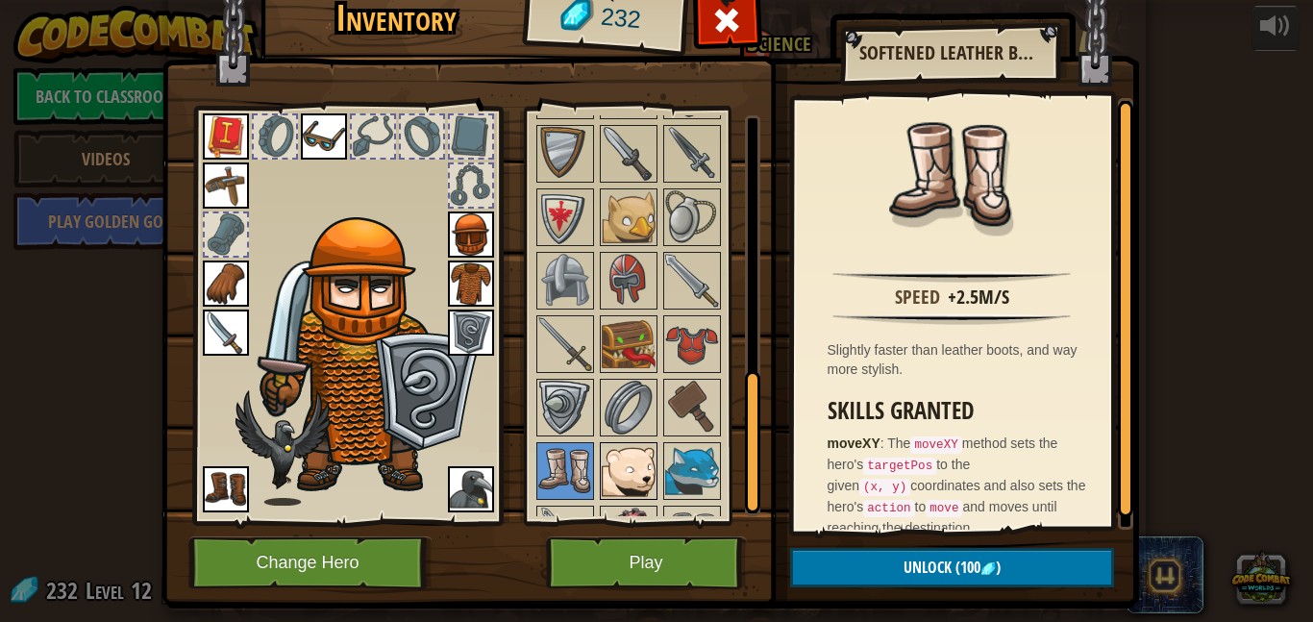
scroll to position [713, 0]
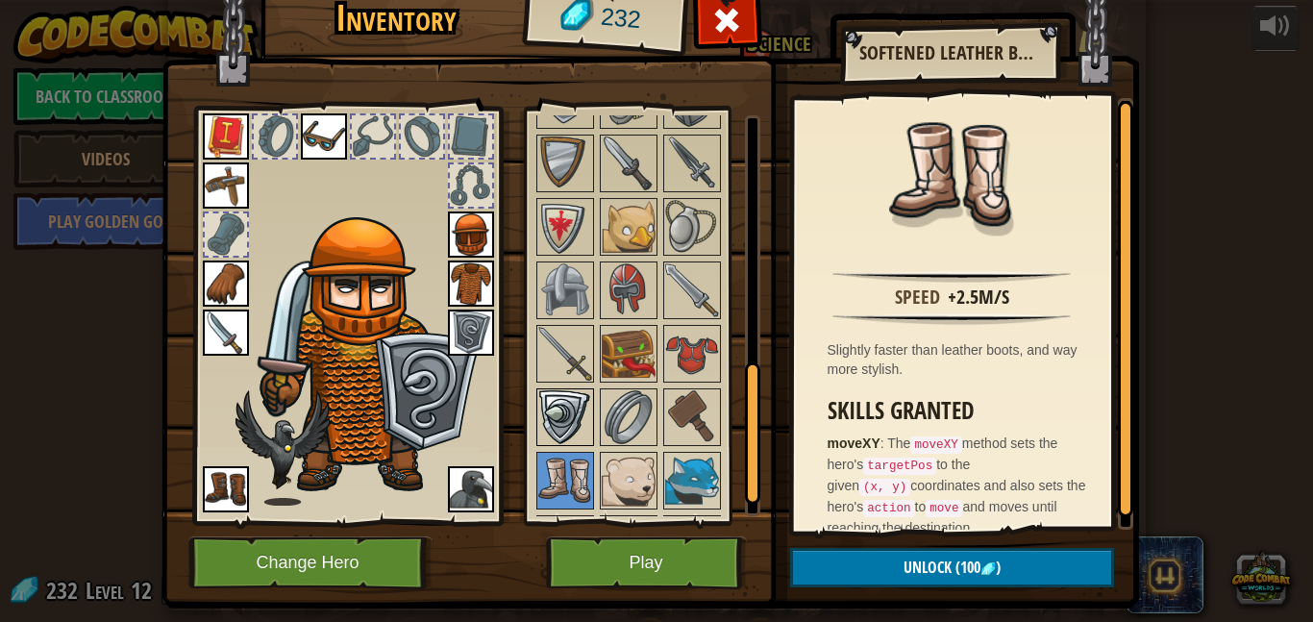
click at [573, 422] on img at bounding box center [565, 417] width 54 height 54
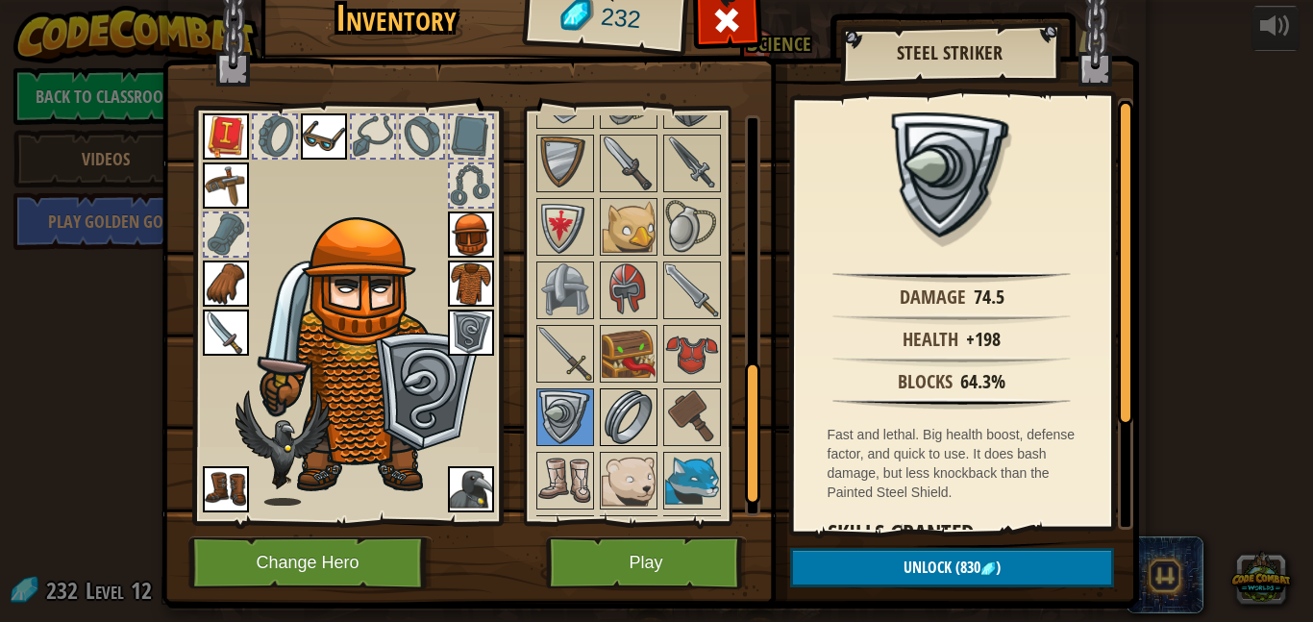
click at [609, 415] on img at bounding box center [629, 417] width 54 height 54
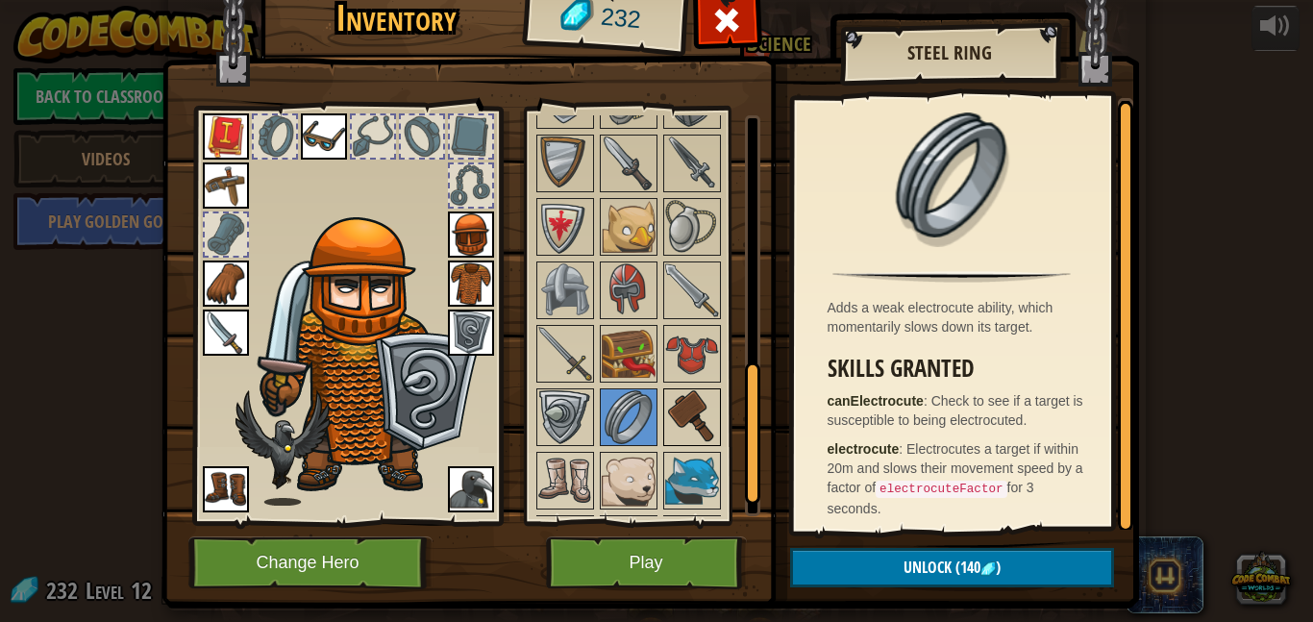
click at [694, 408] on img at bounding box center [692, 417] width 54 height 54
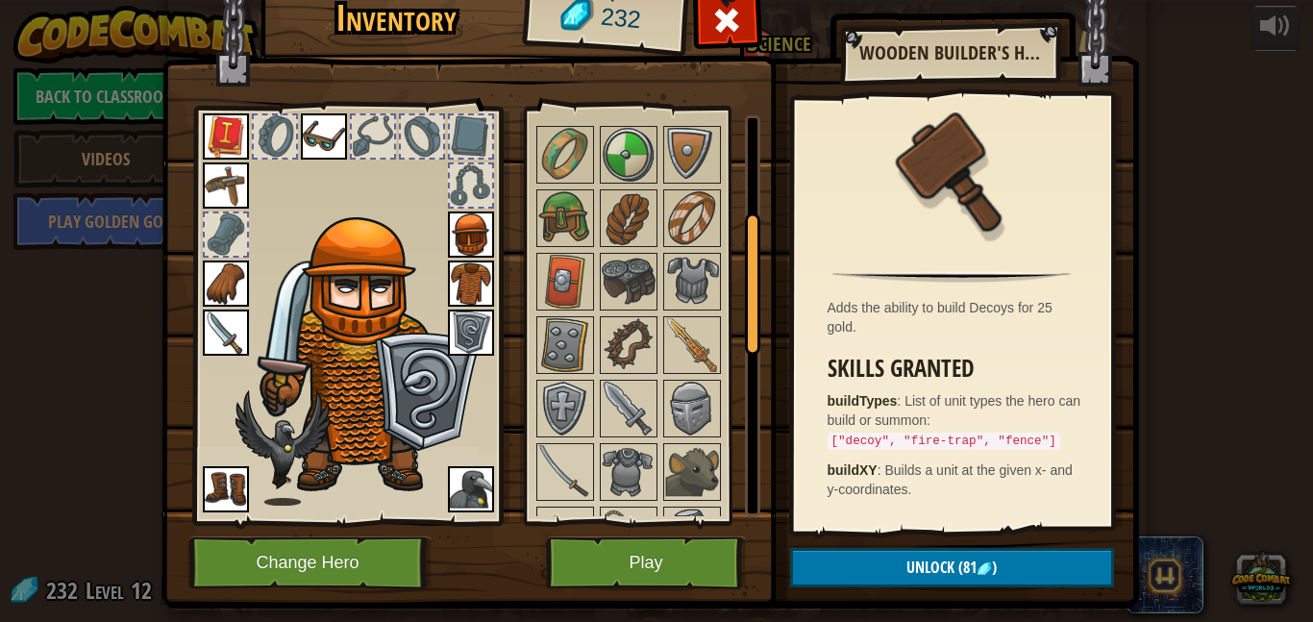
scroll to position [275, 0]
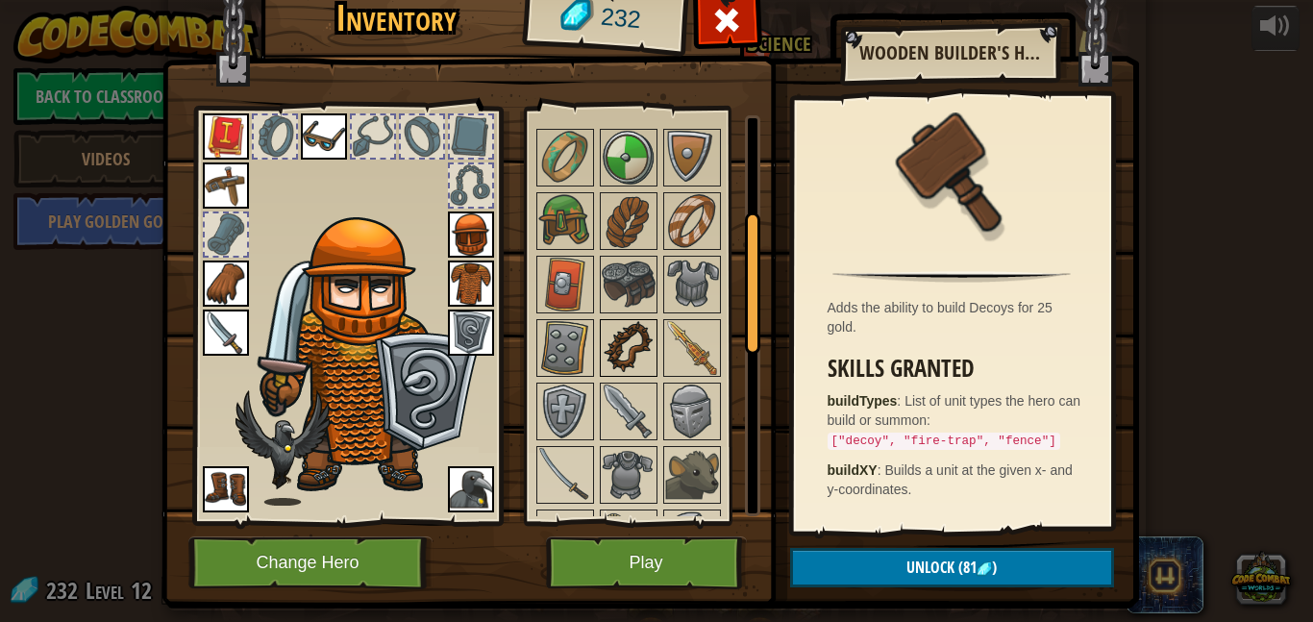
click at [609, 354] on img at bounding box center [629, 348] width 54 height 54
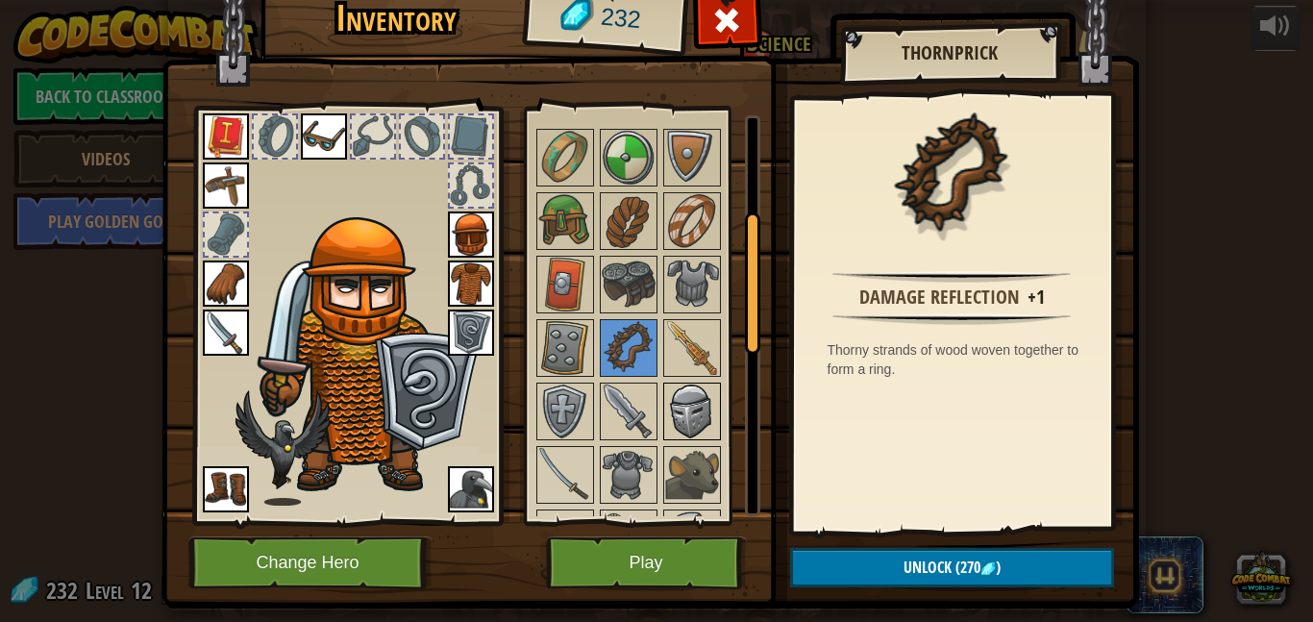
click at [686, 402] on img at bounding box center [692, 412] width 54 height 54
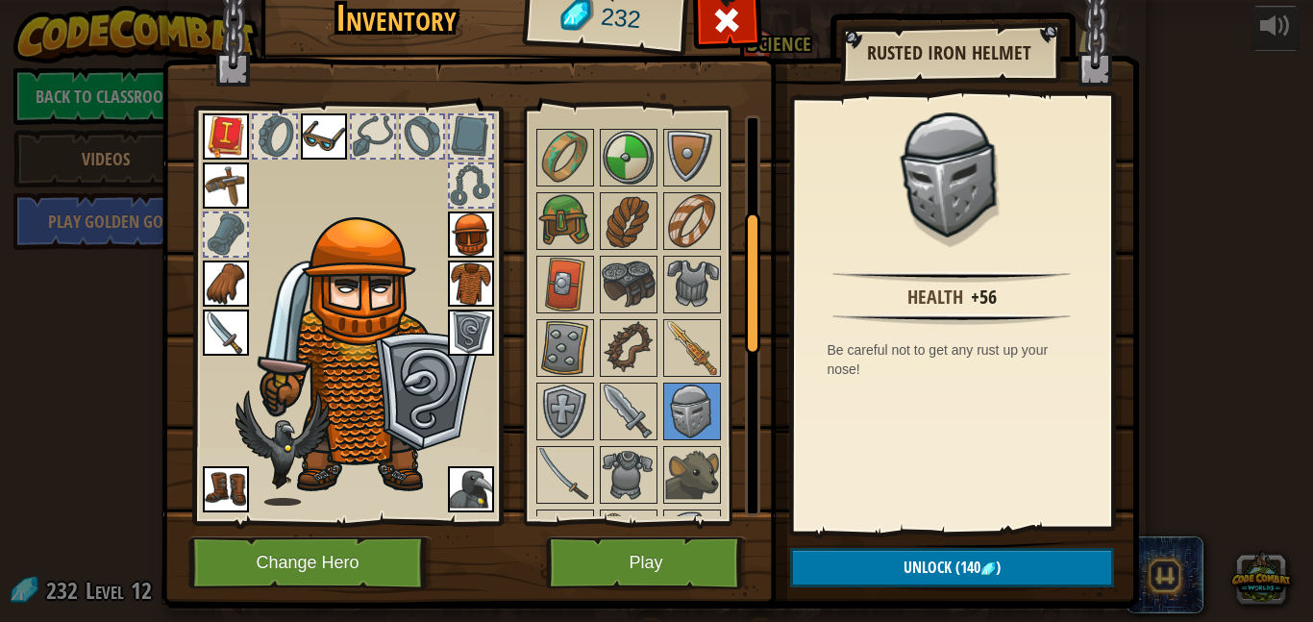
click at [465, 243] on img at bounding box center [471, 234] width 46 height 46
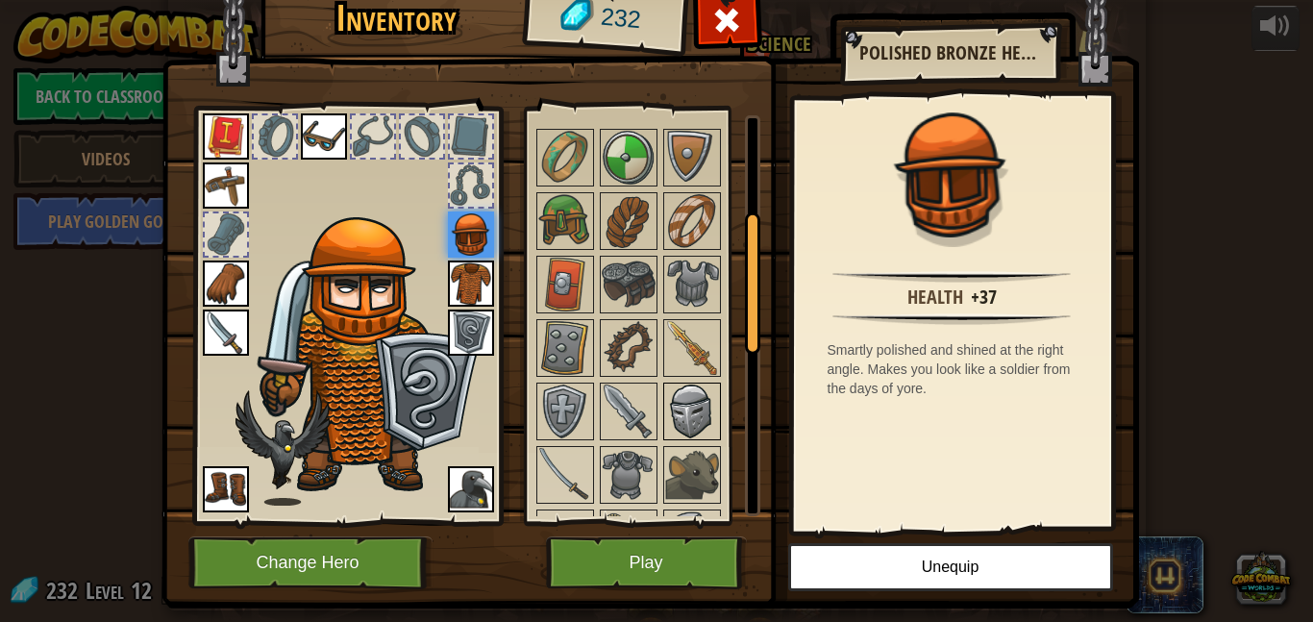
click at [704, 417] on img at bounding box center [692, 412] width 54 height 54
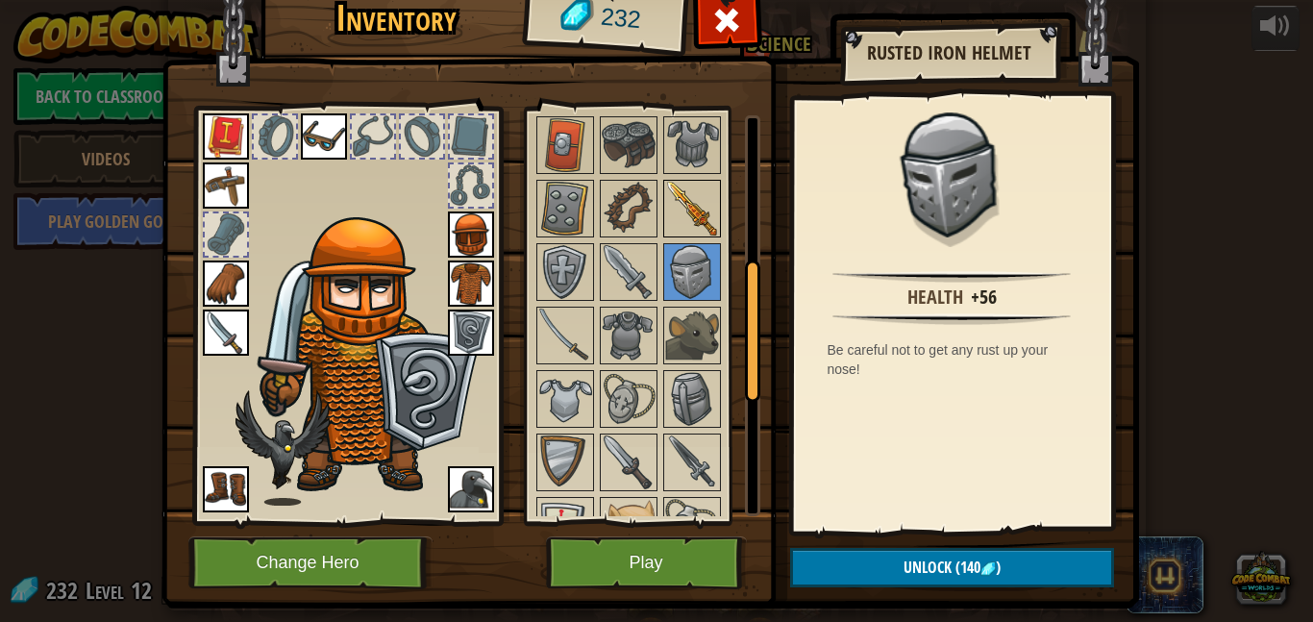
scroll to position [419, 0]
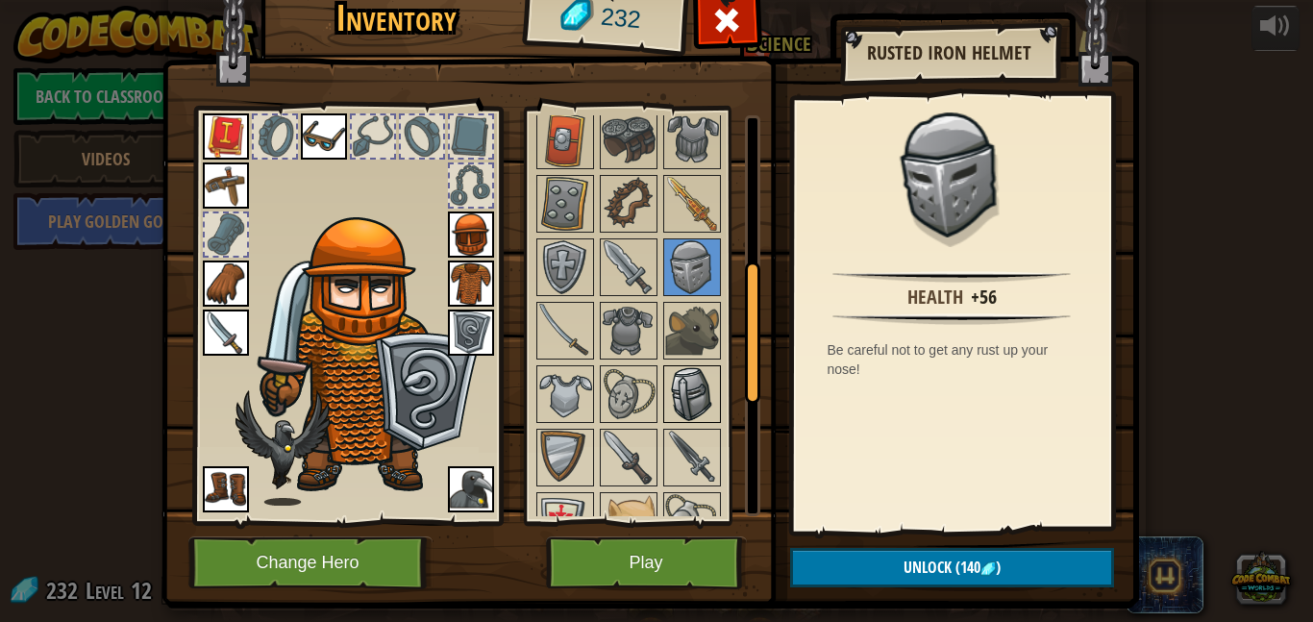
click at [689, 386] on img at bounding box center [692, 394] width 54 height 54
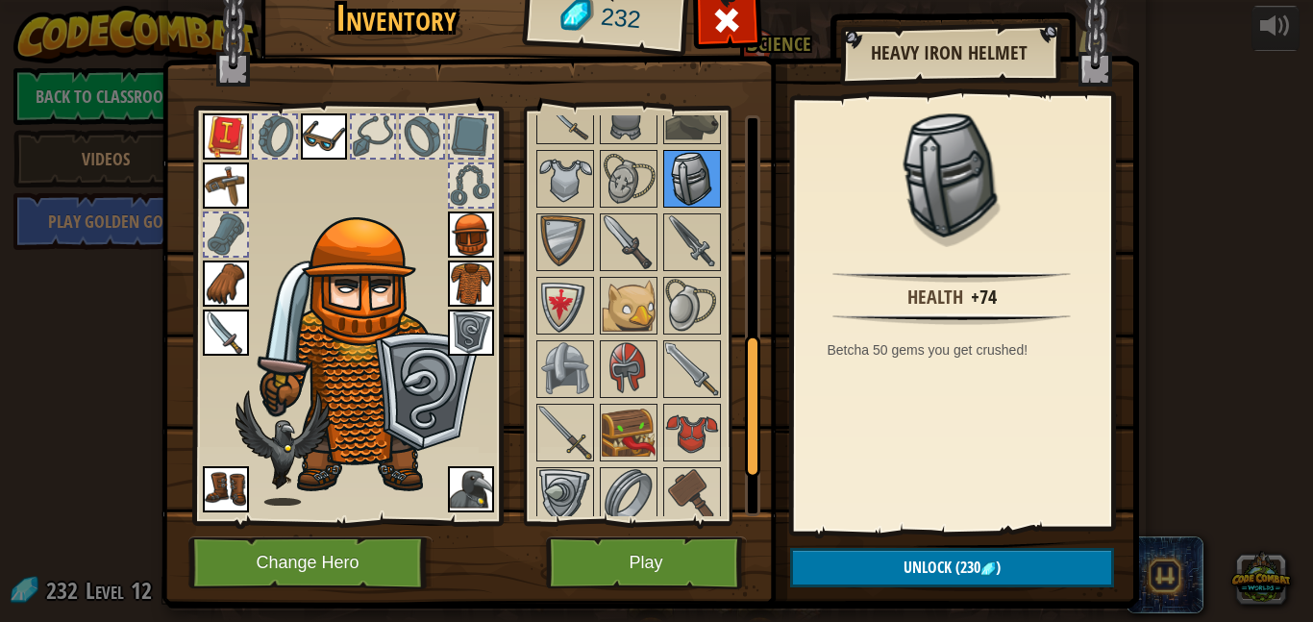
scroll to position [628, 0]
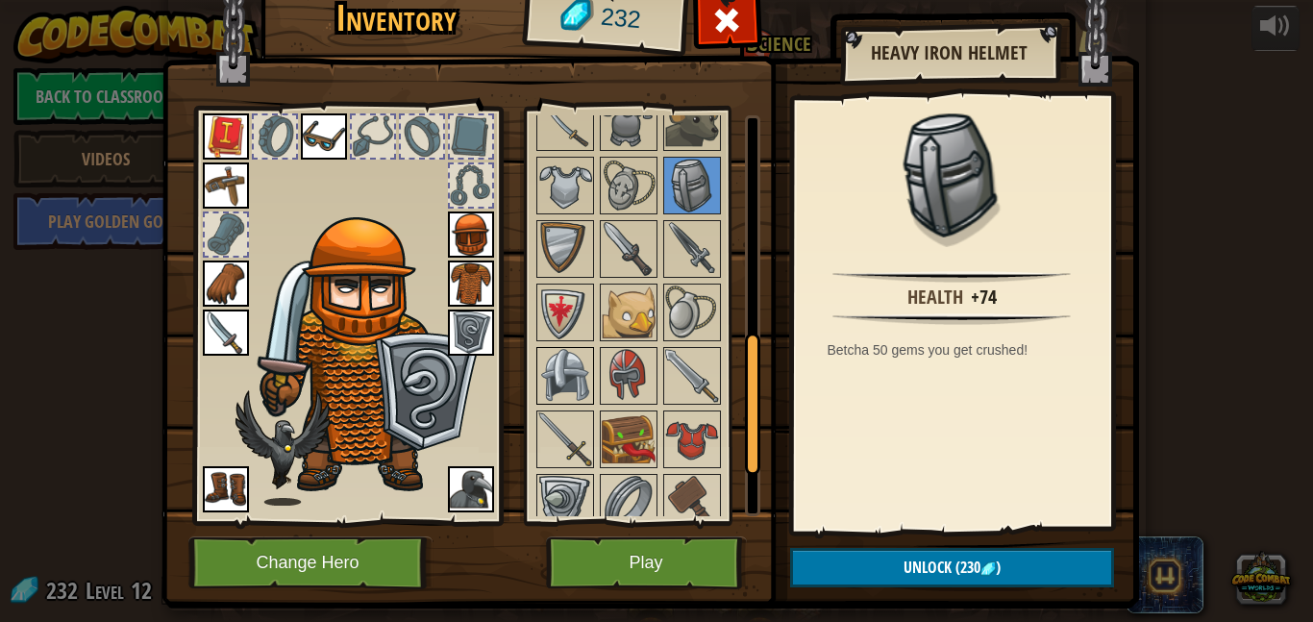
click at [563, 381] on img at bounding box center [565, 376] width 54 height 54
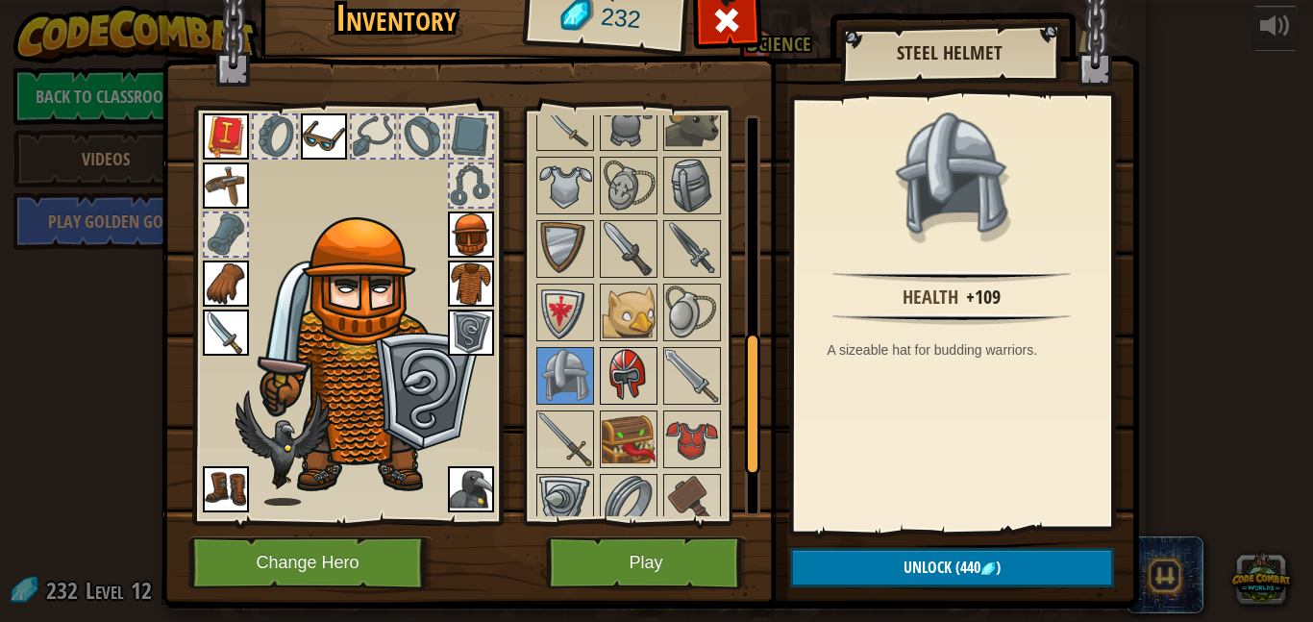
click at [620, 379] on img at bounding box center [629, 376] width 54 height 54
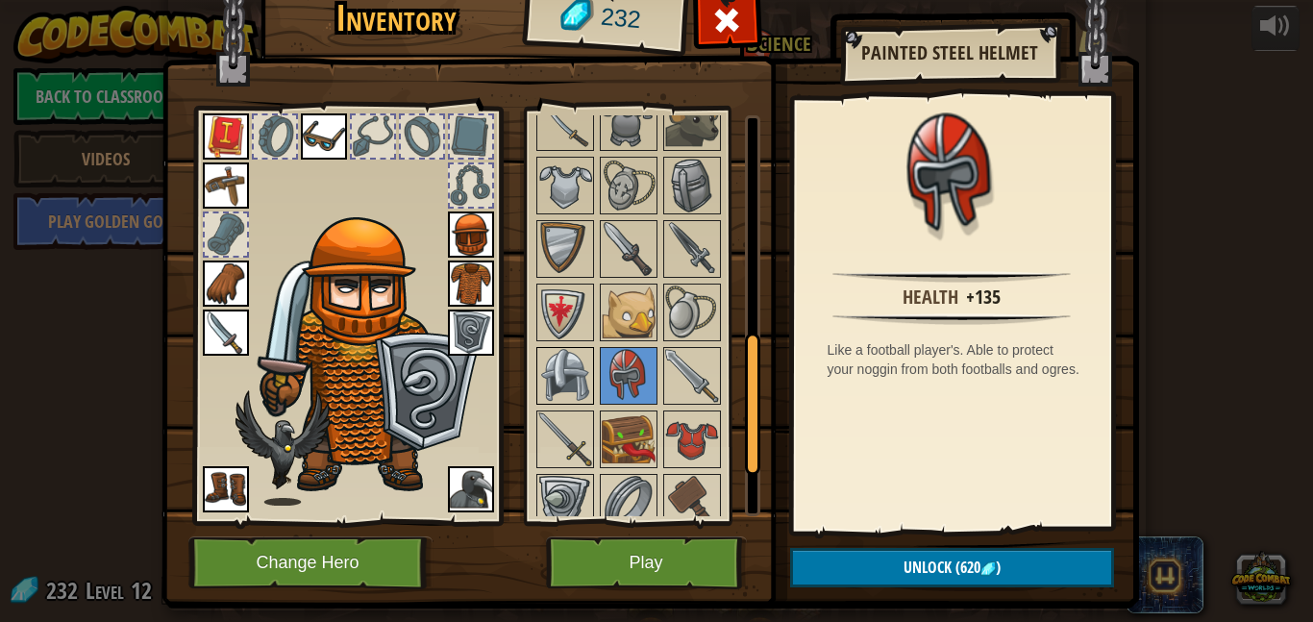
click at [566, 385] on img at bounding box center [565, 376] width 54 height 54
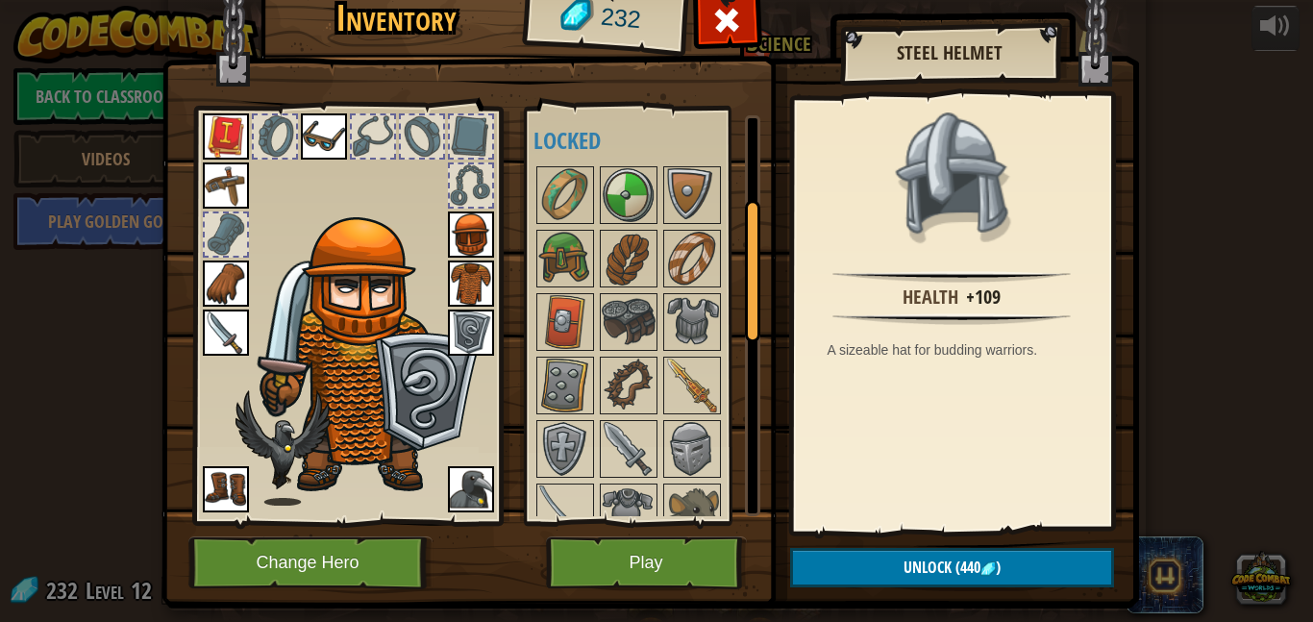
scroll to position [239, 0]
click at [691, 333] on img at bounding box center [692, 320] width 54 height 54
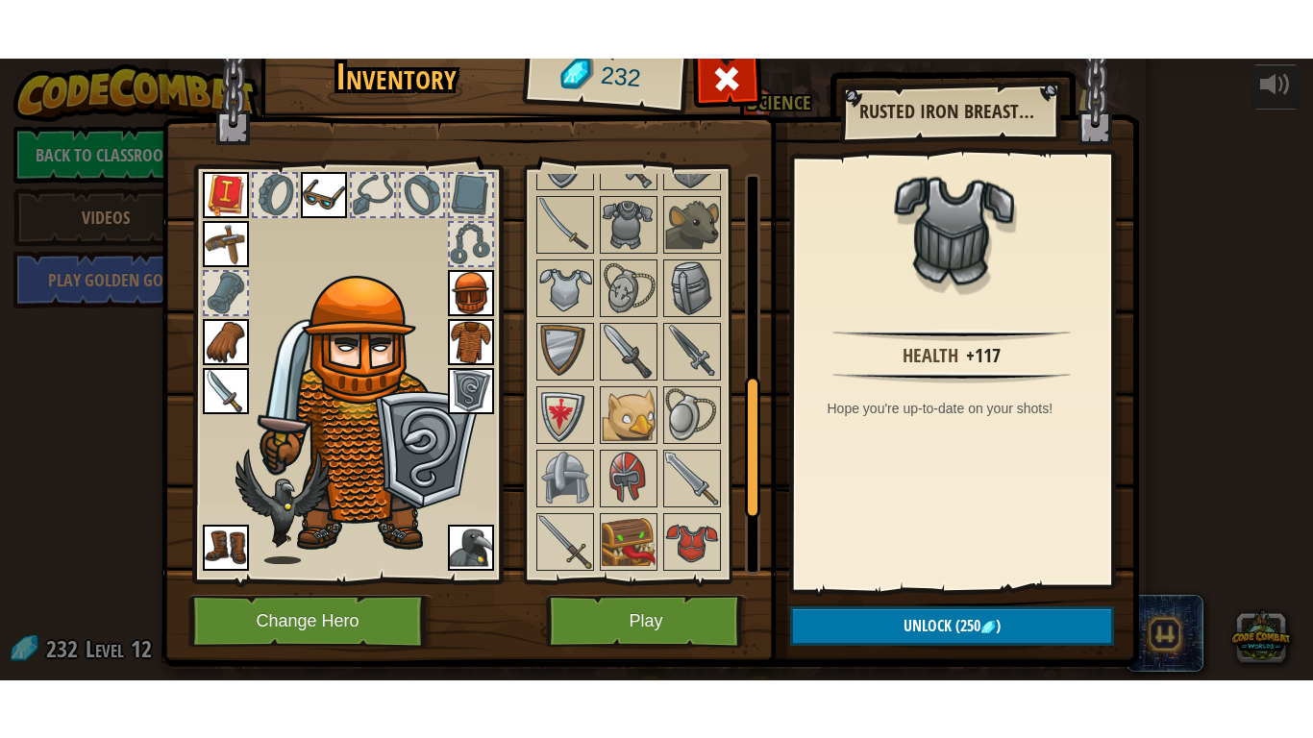
scroll to position [597, 0]
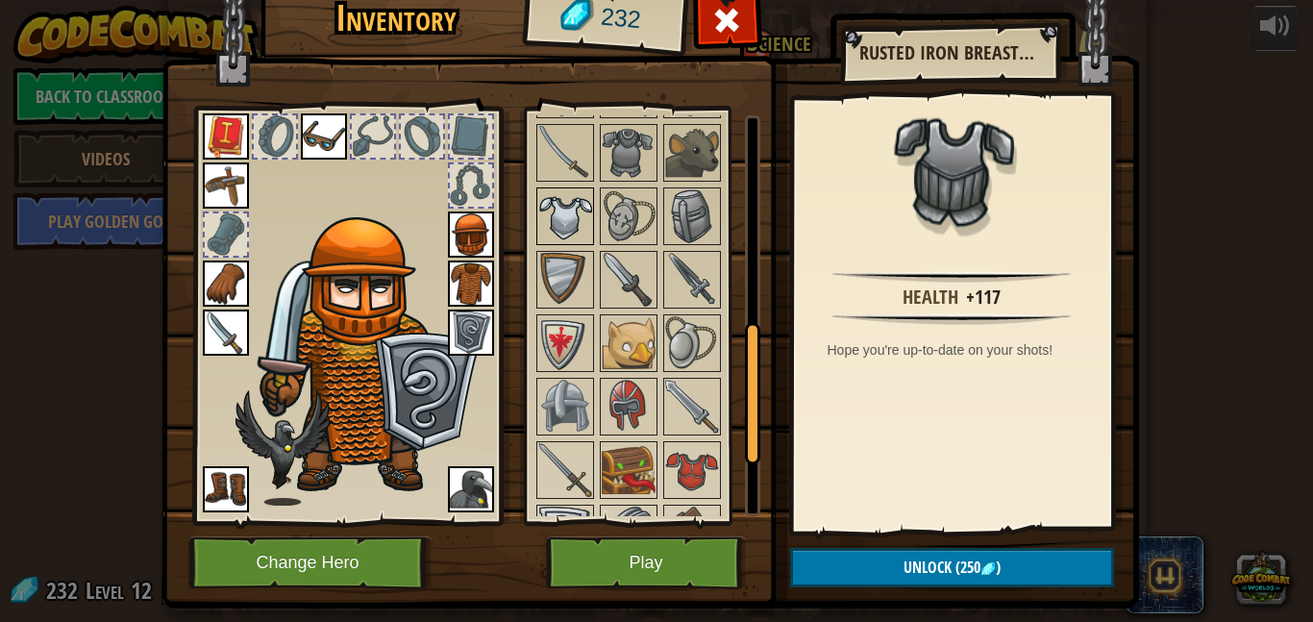
click at [562, 221] on img at bounding box center [565, 216] width 54 height 54
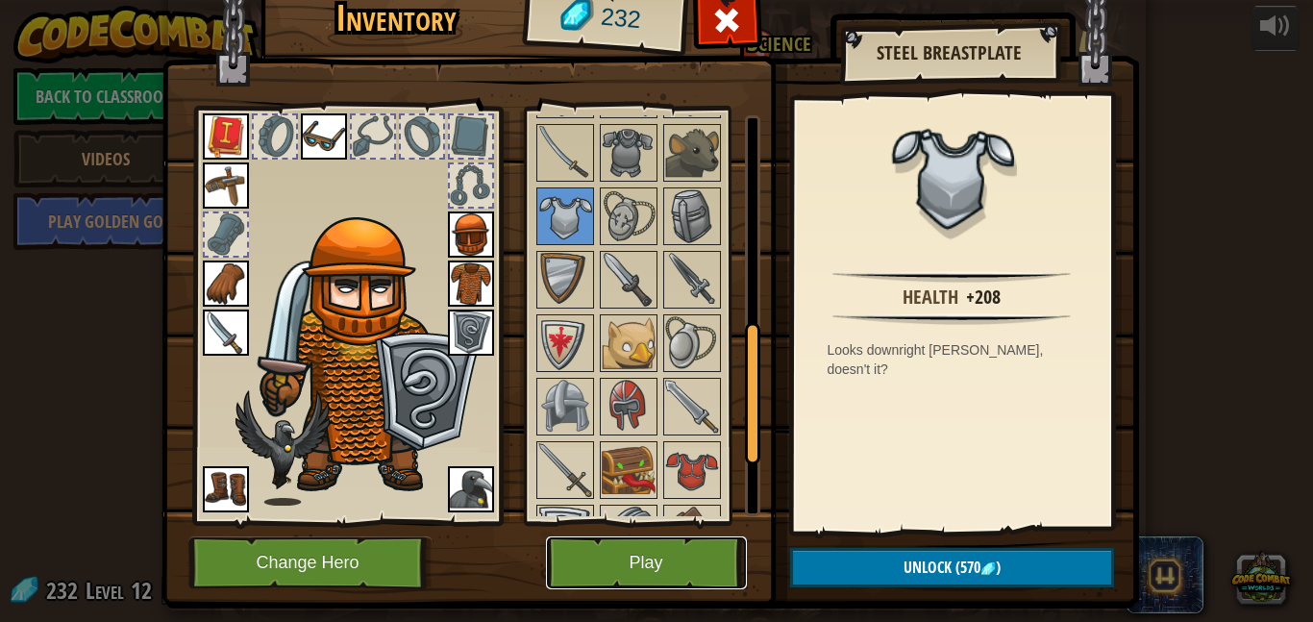
click at [634, 572] on button "Play" at bounding box center [646, 562] width 201 height 53
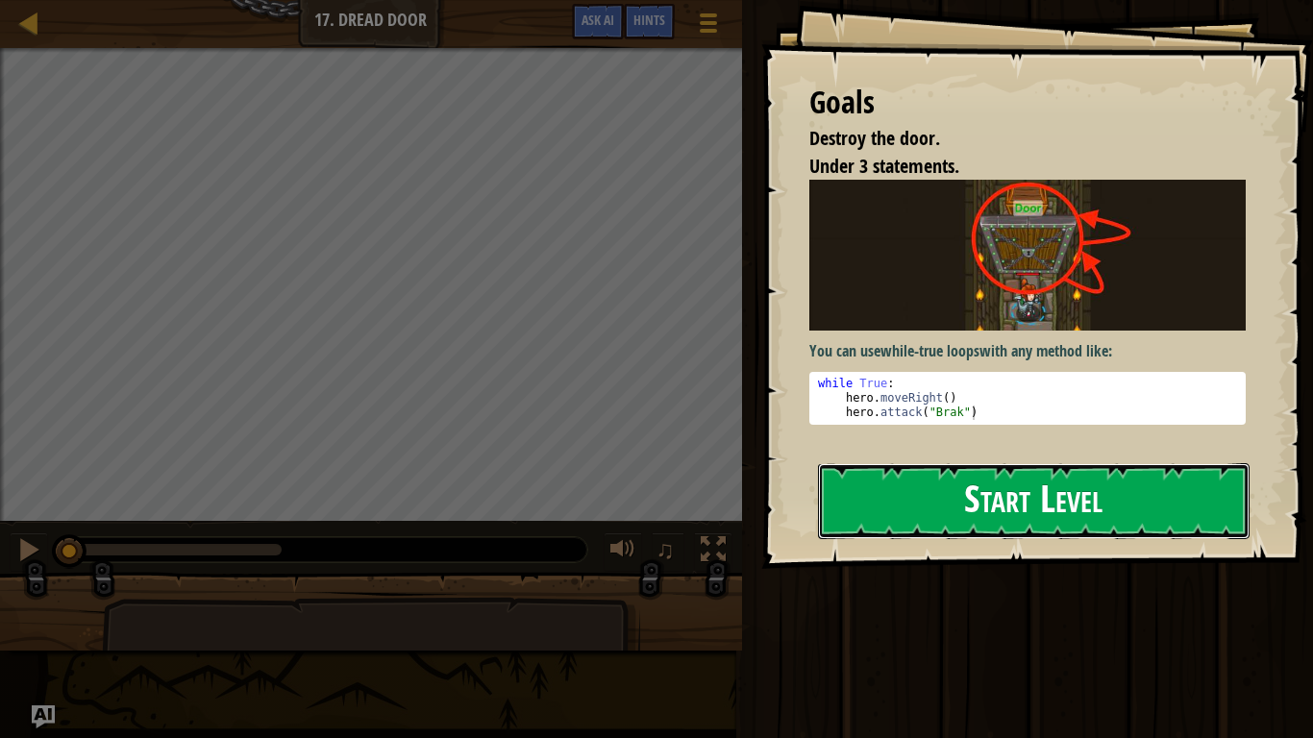
click at [1008, 463] on button "Start Level" at bounding box center [1034, 501] width 432 height 76
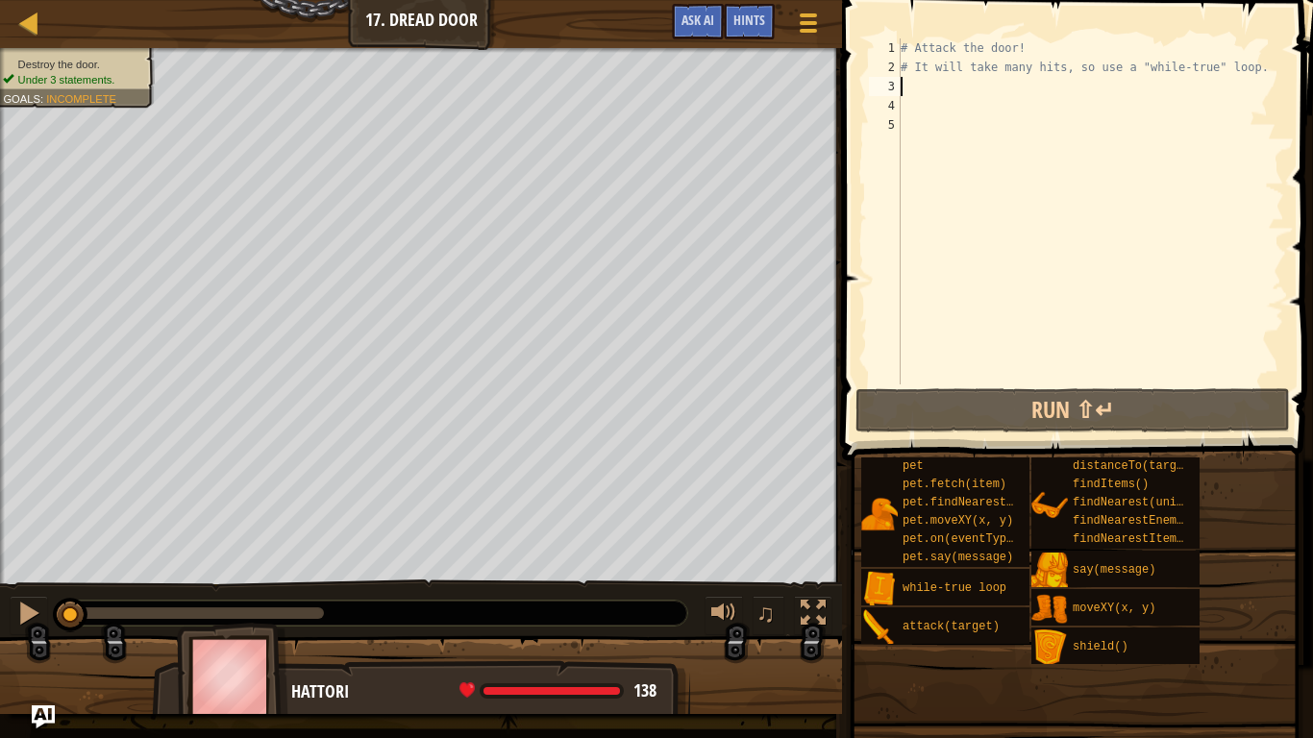
click at [916, 89] on div "# Attack the door! # It will take many hits, so use a "while-true" loop." at bounding box center [1090, 230] width 387 height 385
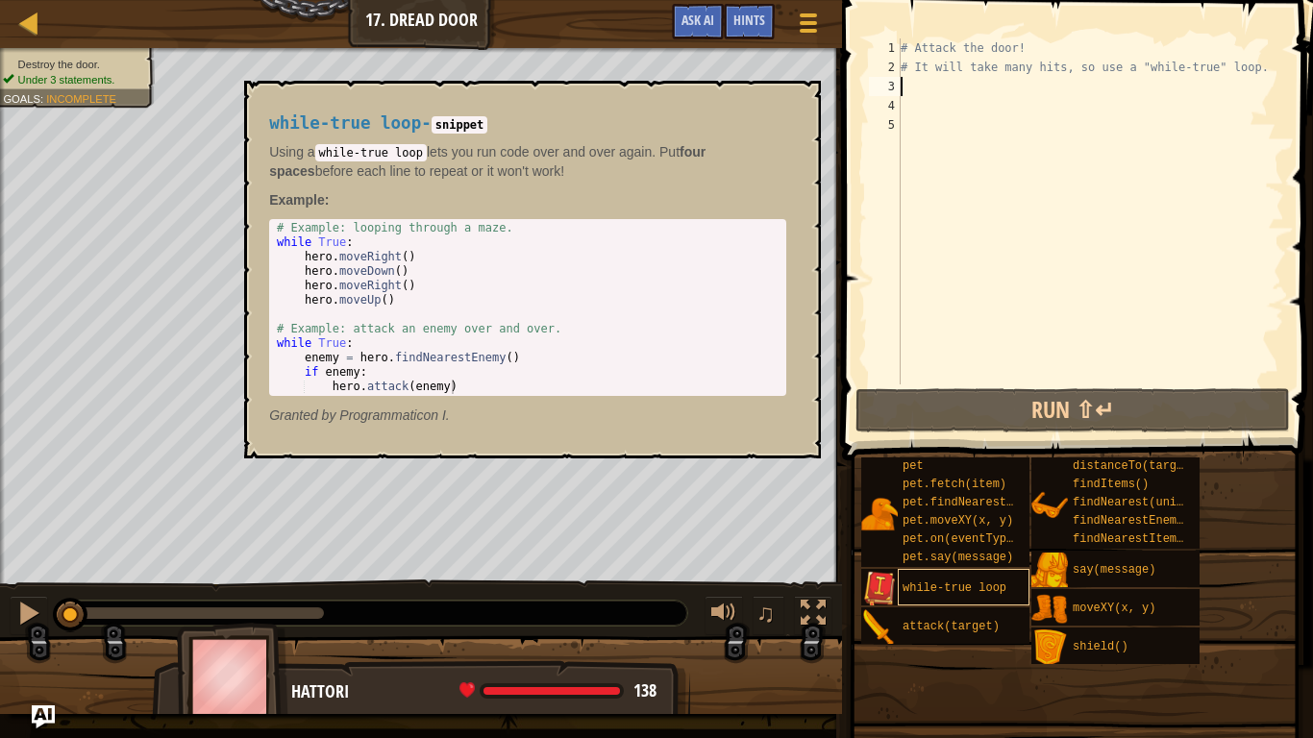
click at [945, 589] on span "while-true loop" at bounding box center [955, 588] width 104 height 13
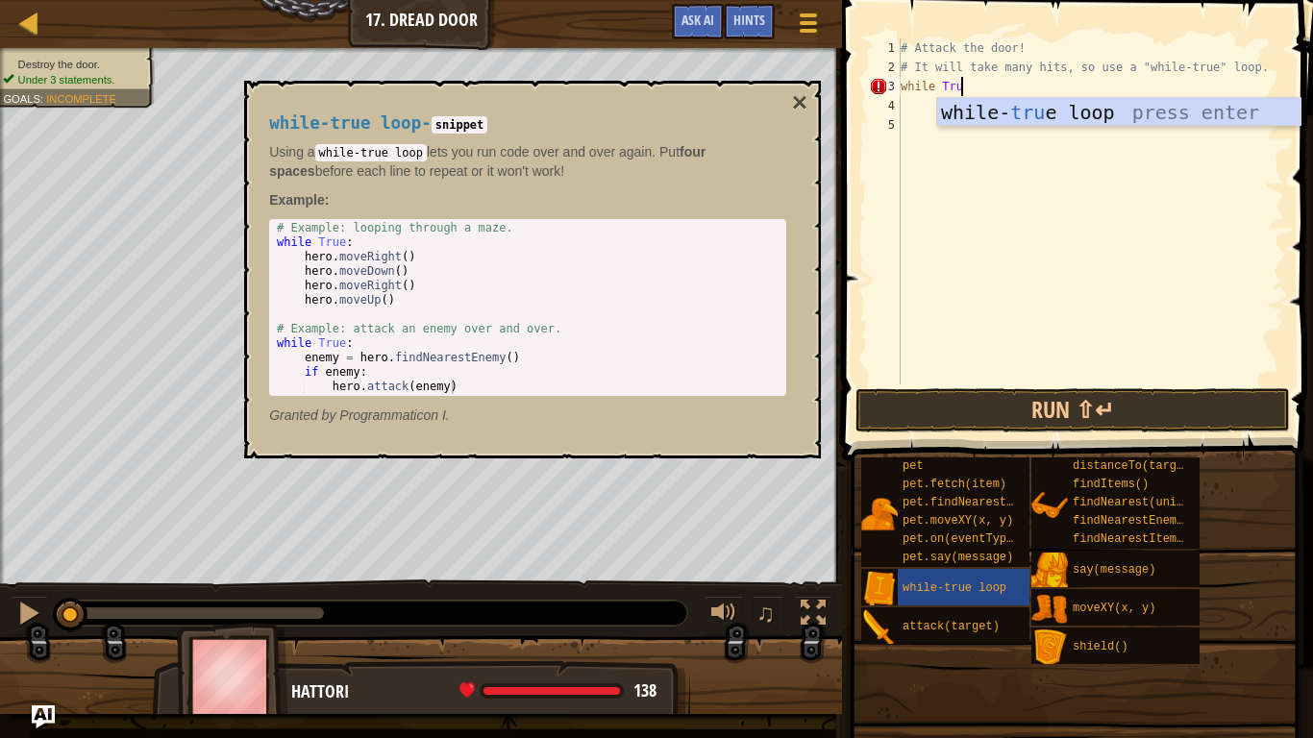
scroll to position [9, 9]
type textarea "while True:"
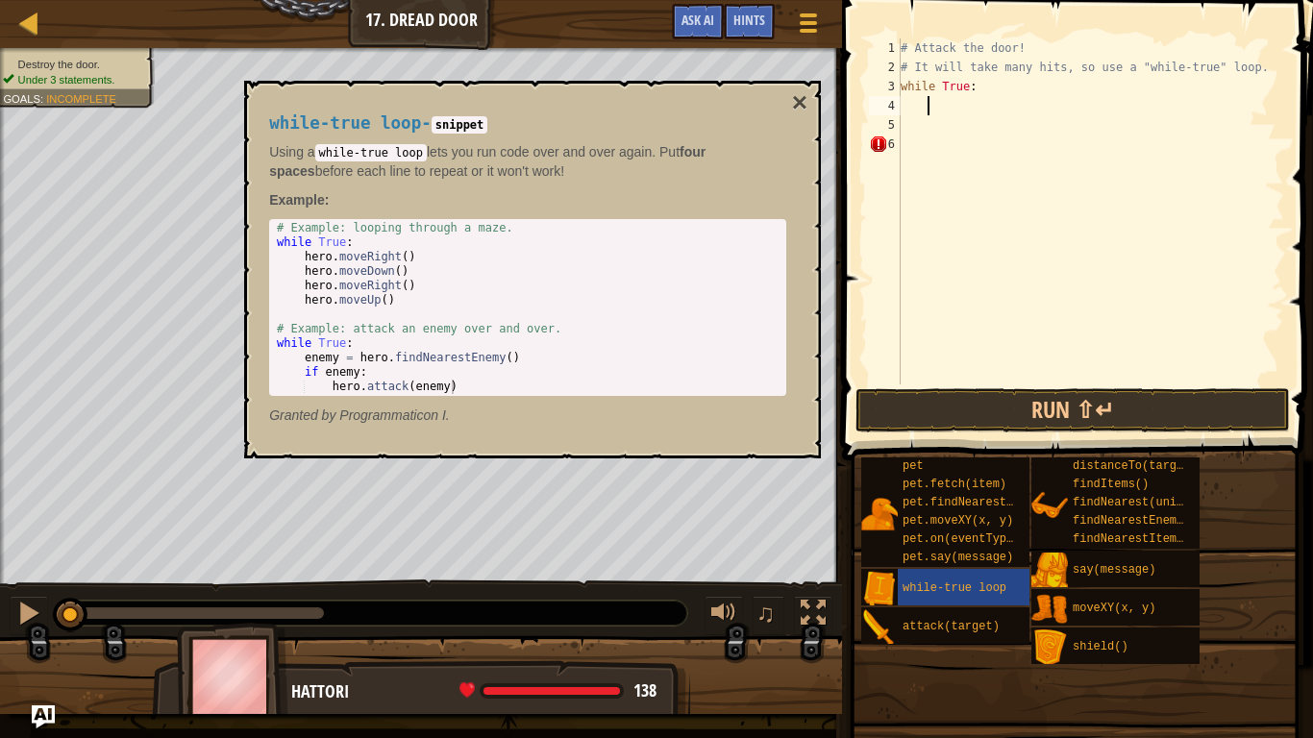
scroll to position [9, 3]
click at [906, 154] on div "# Attack the door! # It will take many hits, so use a "while-true" loop. while …" at bounding box center [1090, 230] width 387 height 385
click at [916, 105] on div "# Attack the door! # It will take many hits, so use a "while-true" loop. while …" at bounding box center [1090, 230] width 387 height 385
click at [903, 108] on div "# Attack the door! # It will take many hits, so use a "while-true" loop. while …" at bounding box center [1090, 230] width 387 height 385
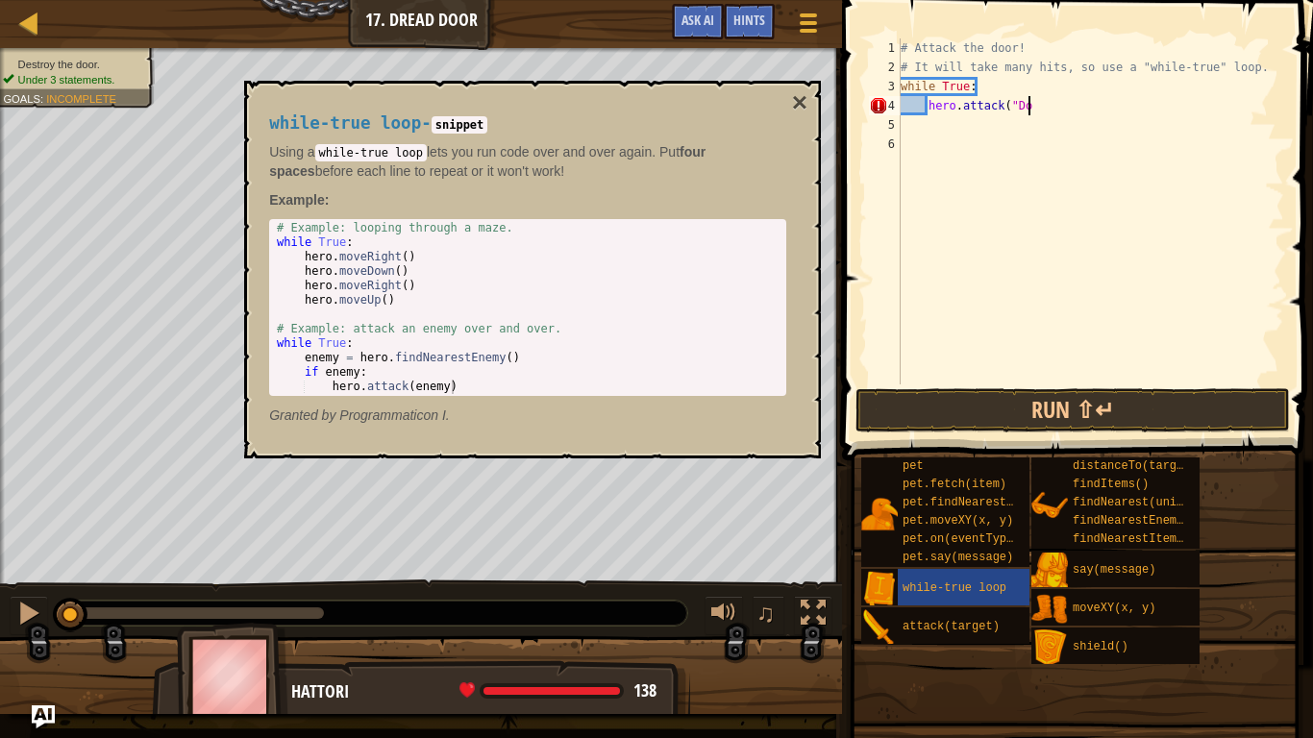
scroll to position [9, 21]
type textarea "hero.attack("Door")"
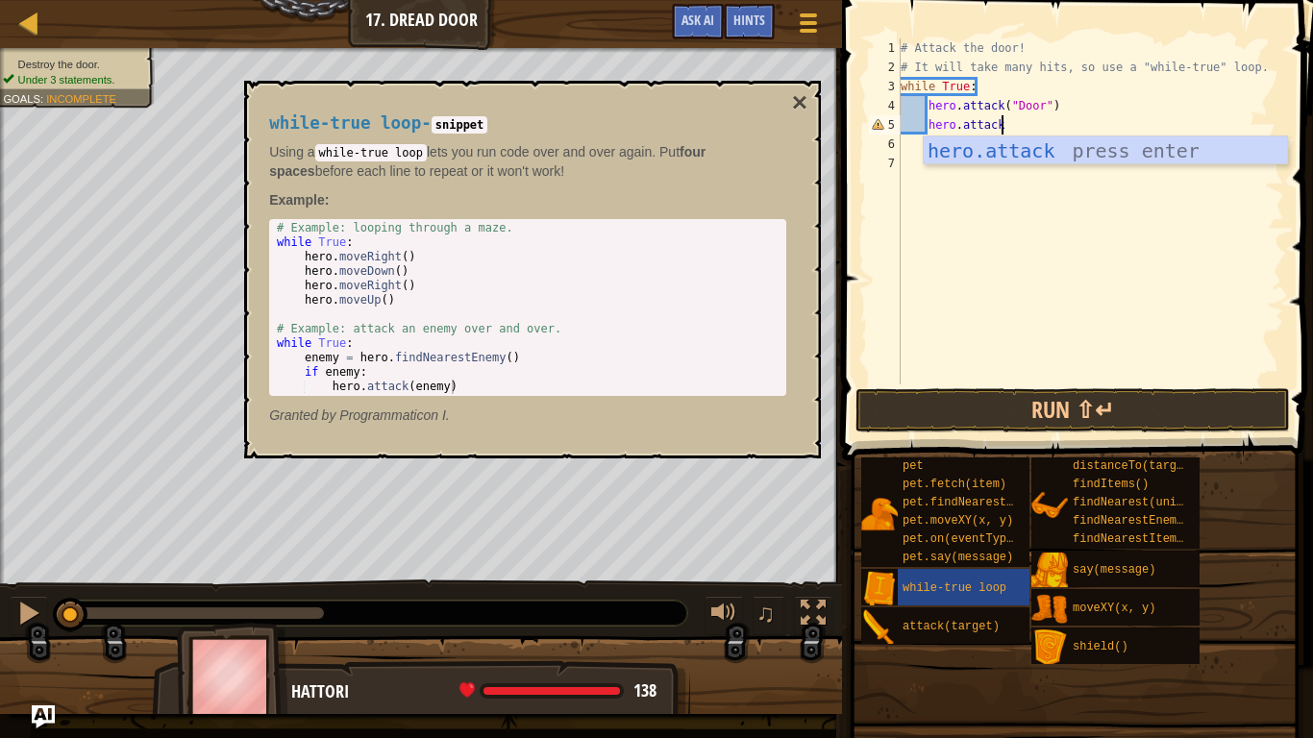
scroll to position [9, 13]
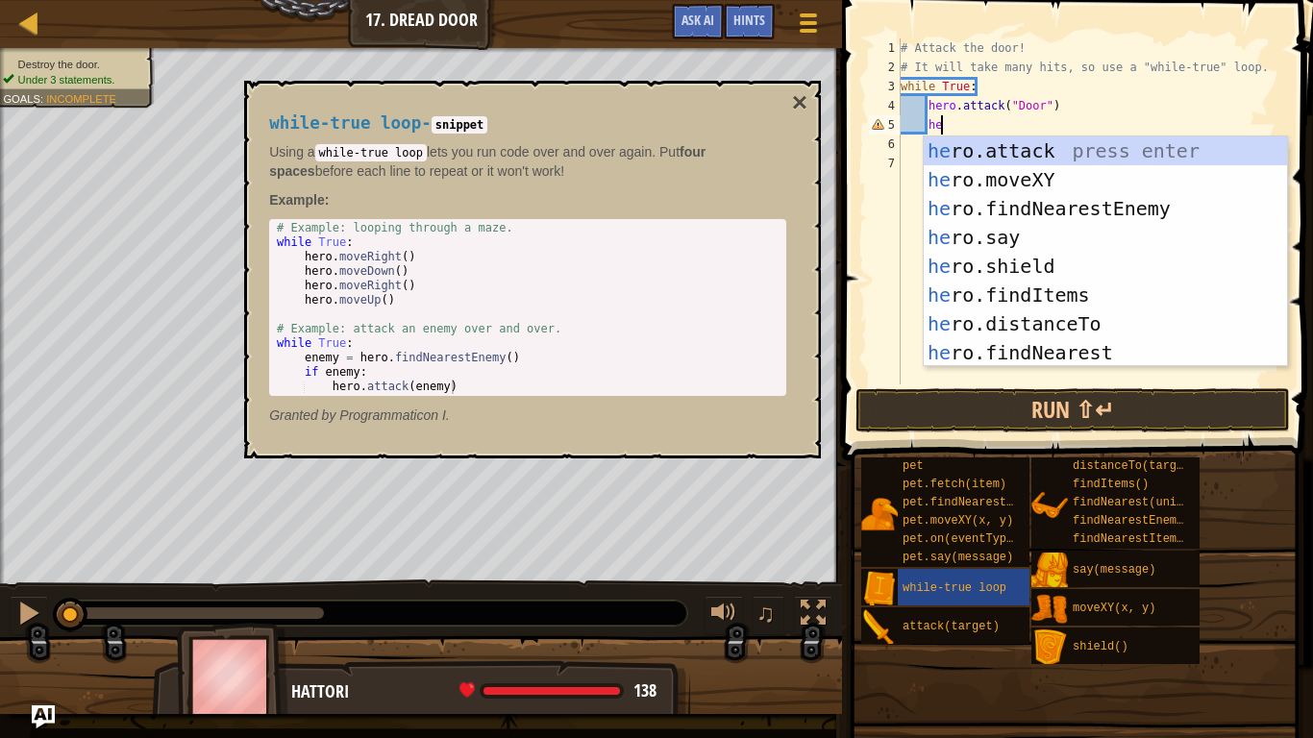
type textarea "h"
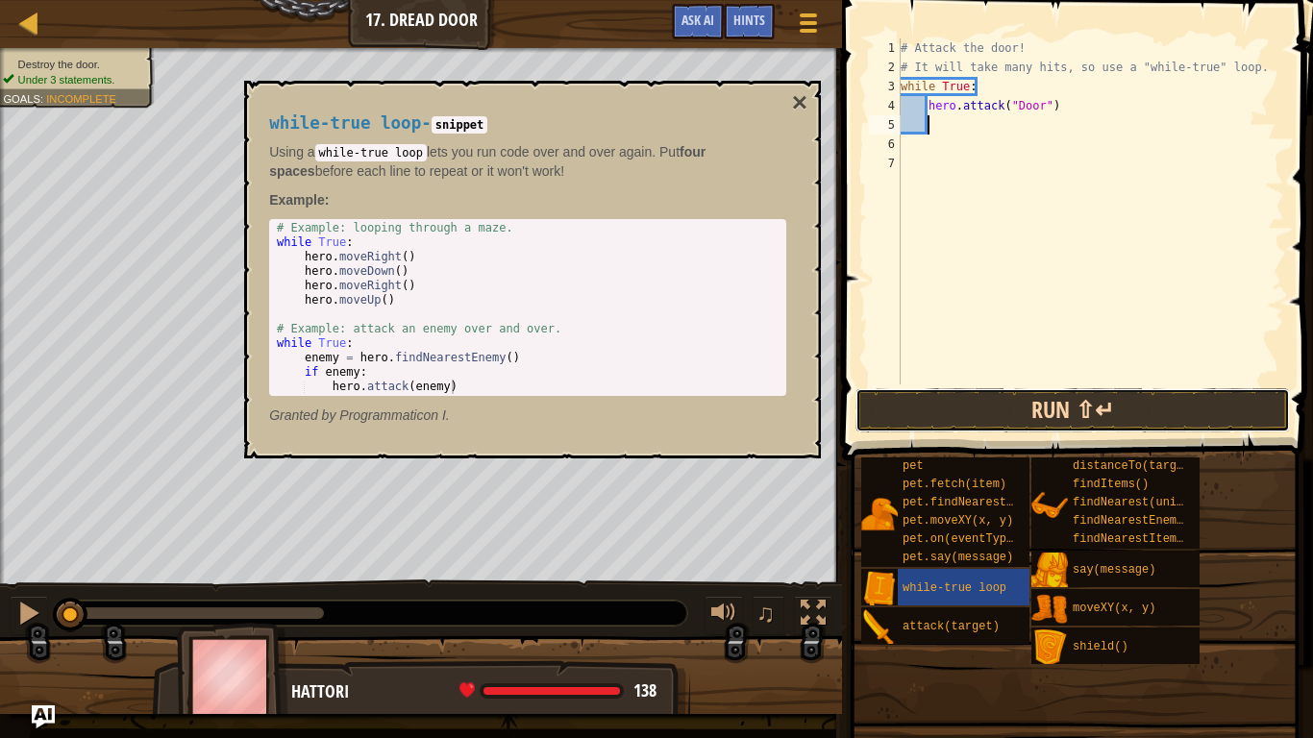
click at [974, 412] on button "Run ⇧↵" at bounding box center [1073, 410] width 435 height 44
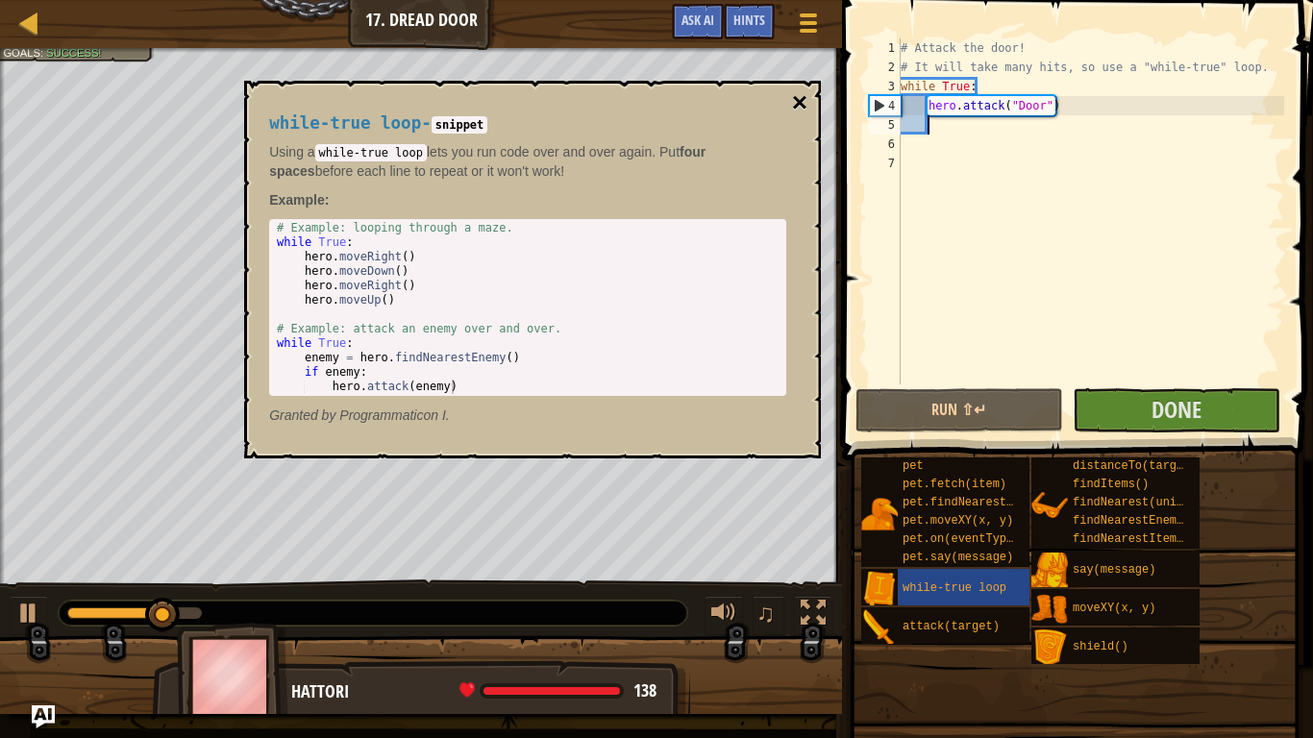
click at [792, 102] on button "×" at bounding box center [799, 102] width 15 height 27
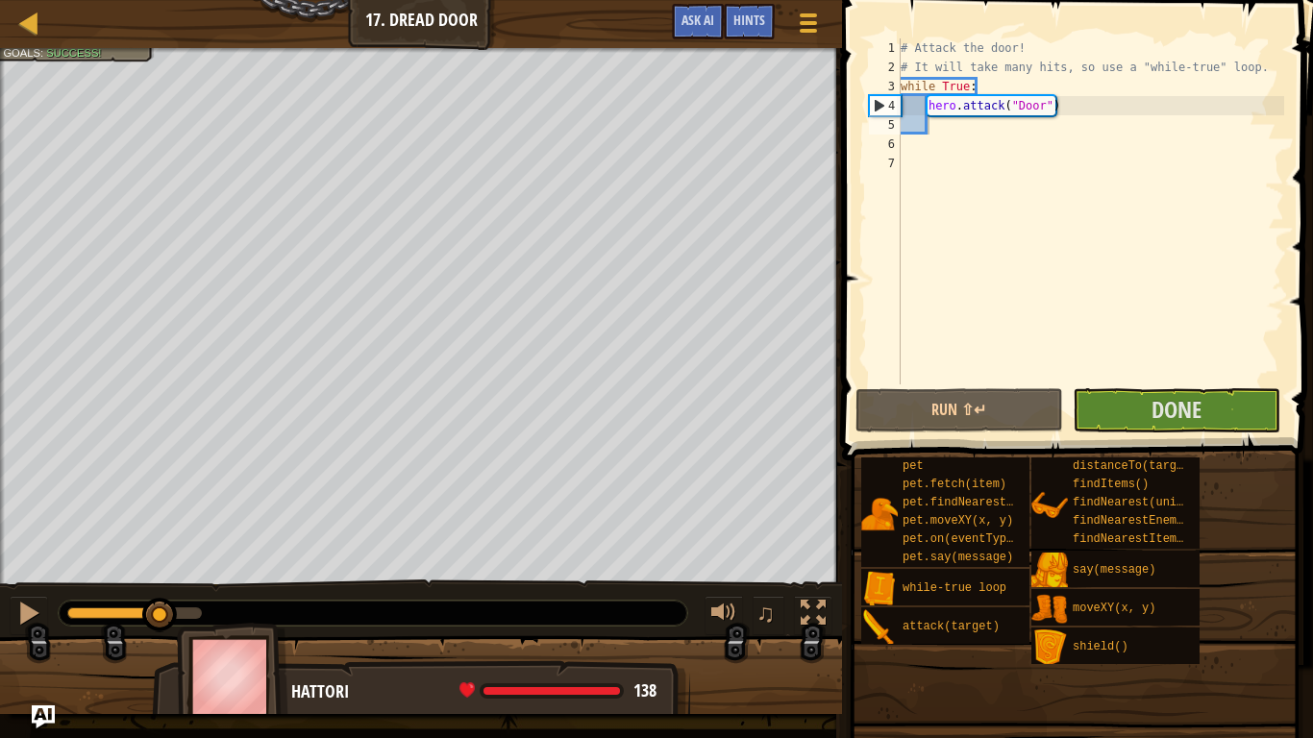
drag, startPoint x: 211, startPoint y: 619, endPoint x: 0, endPoint y: 615, distance: 210.6
click at [0, 615] on div "♫" at bounding box center [421, 609] width 842 height 58
click at [35, 618] on div at bounding box center [28, 613] width 25 height 25
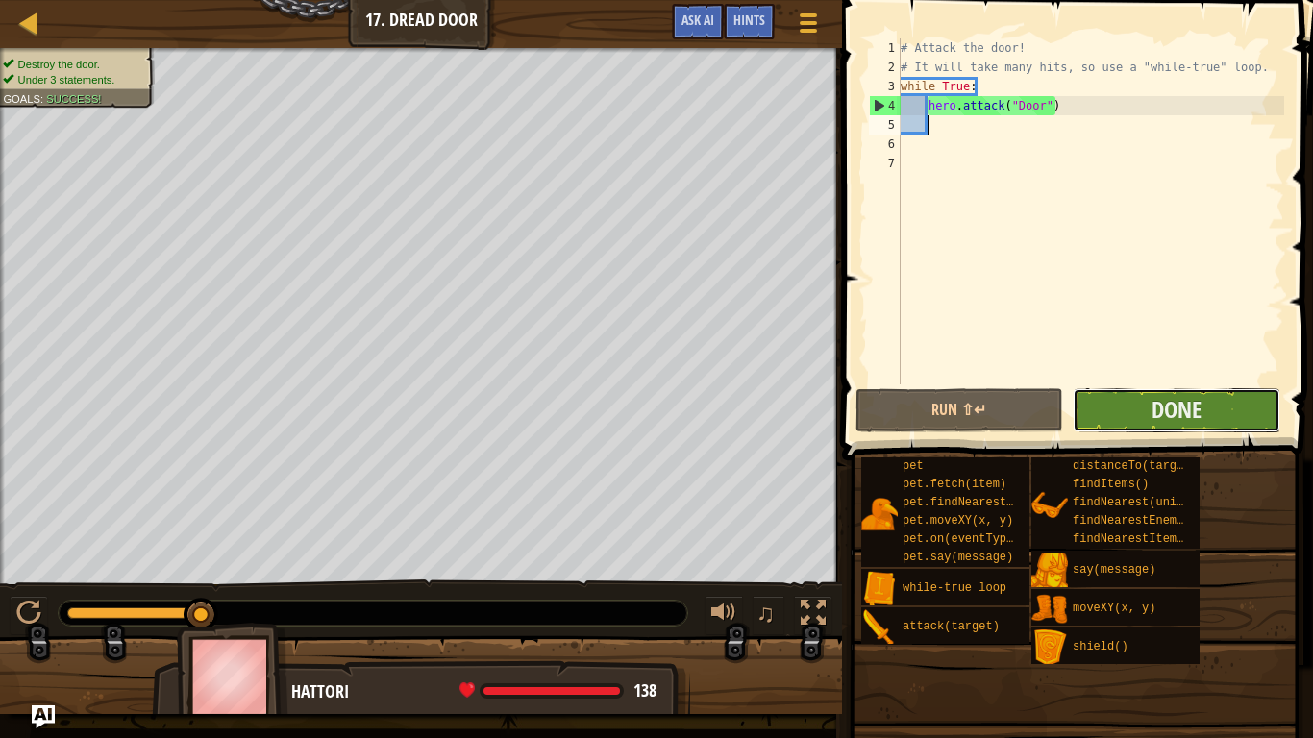
click at [1134, 414] on button "Done" at bounding box center [1177, 410] width 208 height 44
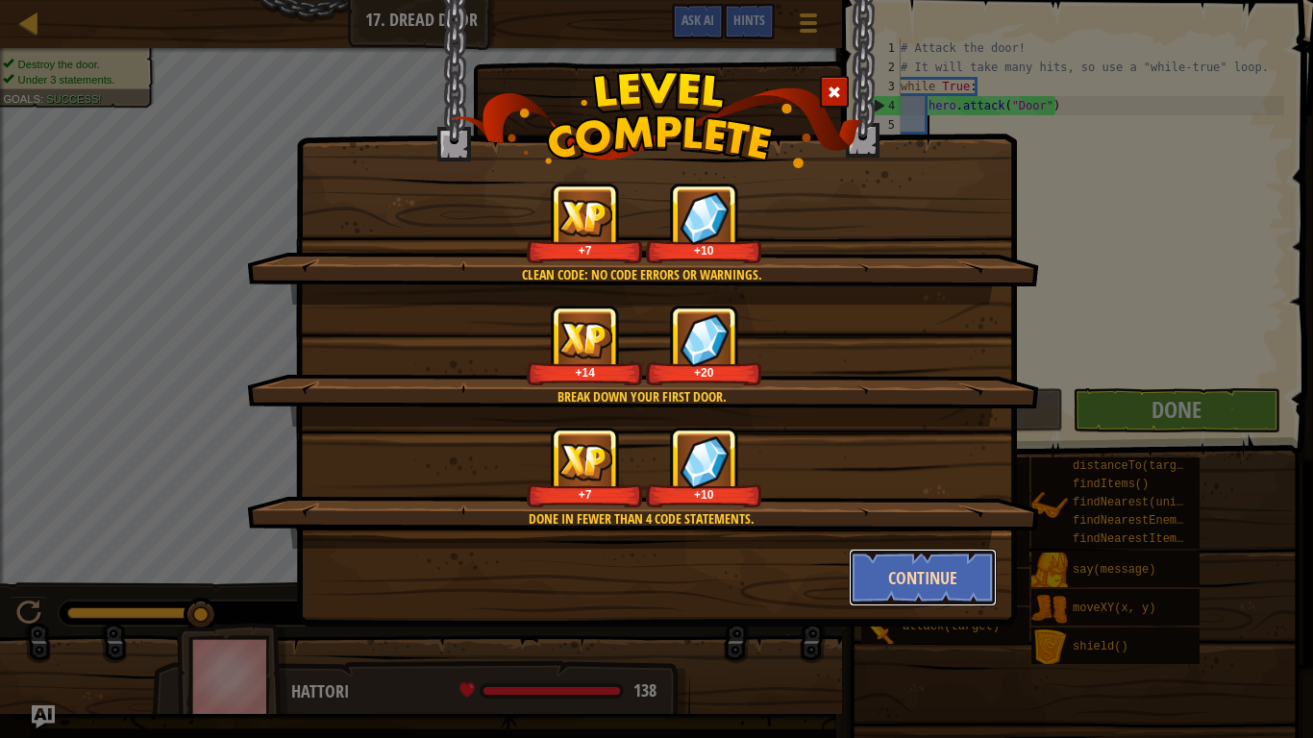
click at [947, 594] on button "Continue" at bounding box center [923, 578] width 149 height 58
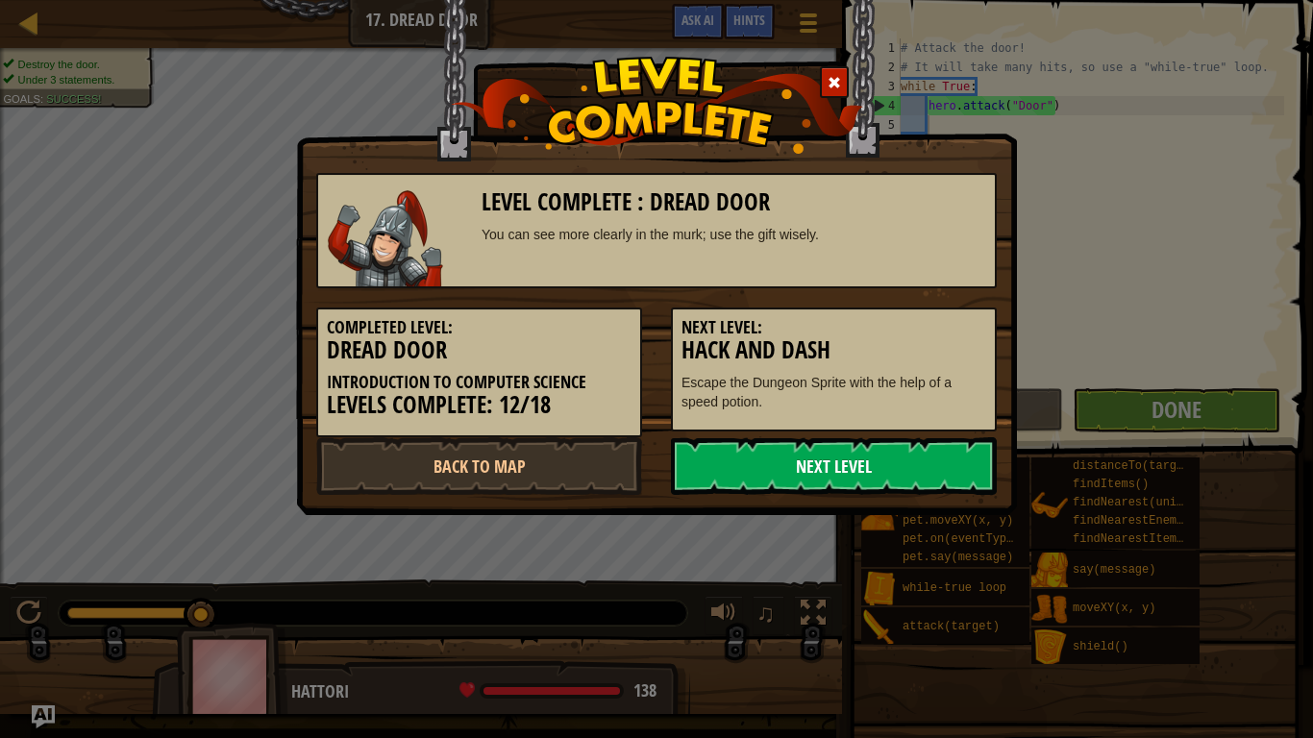
click at [882, 477] on link "Next Level" at bounding box center [834, 466] width 326 height 58
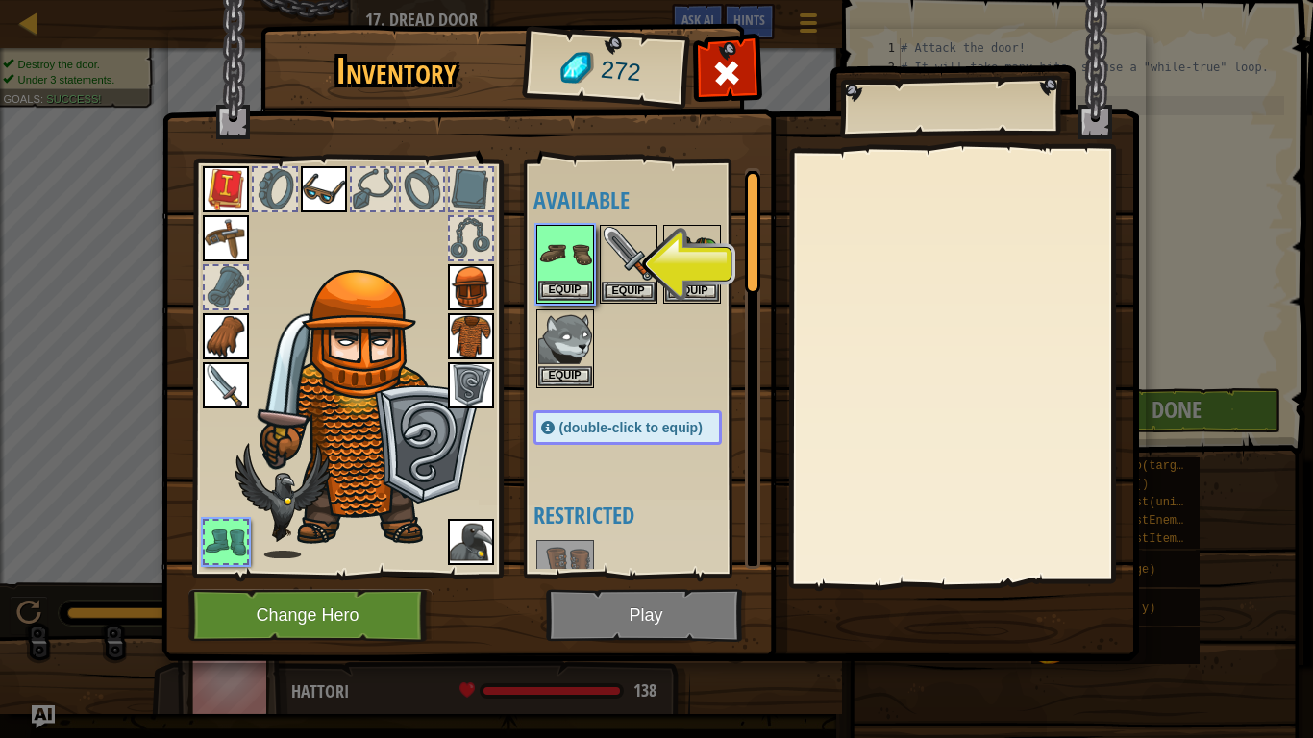
click at [572, 262] on img at bounding box center [565, 254] width 54 height 54
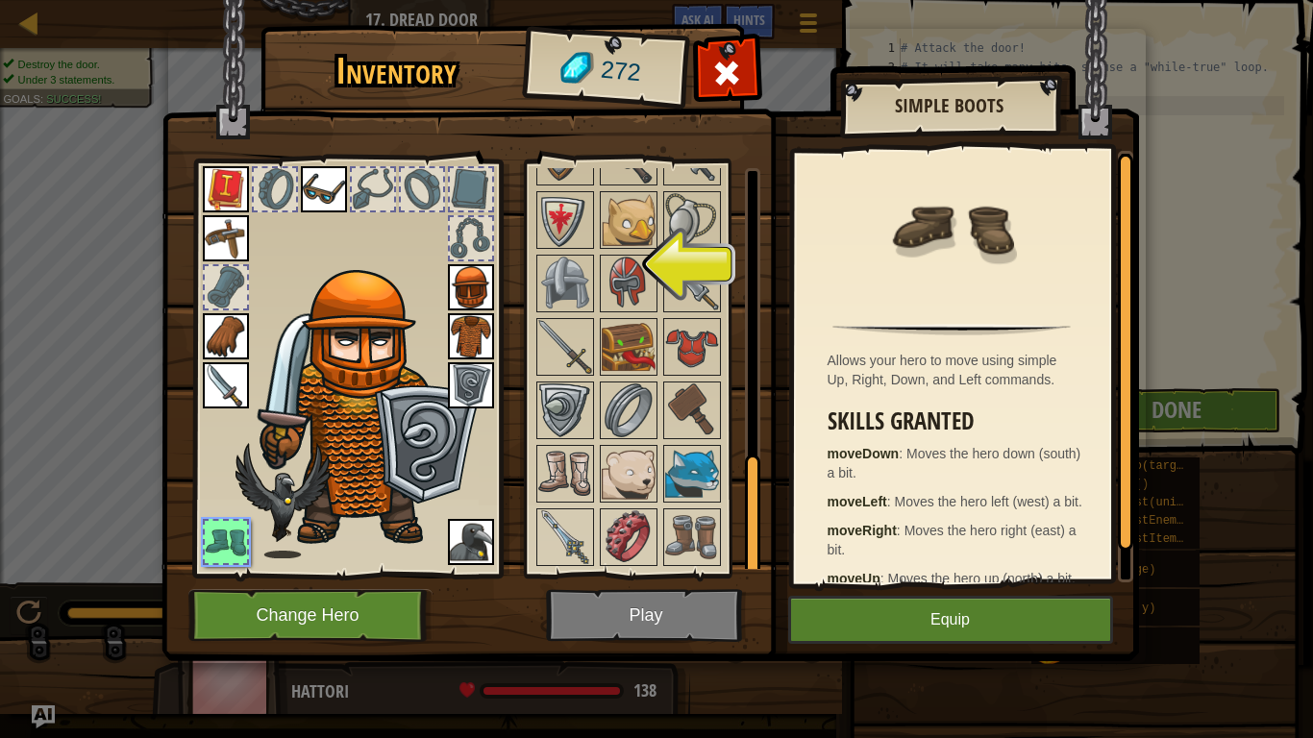
scroll to position [0, 0]
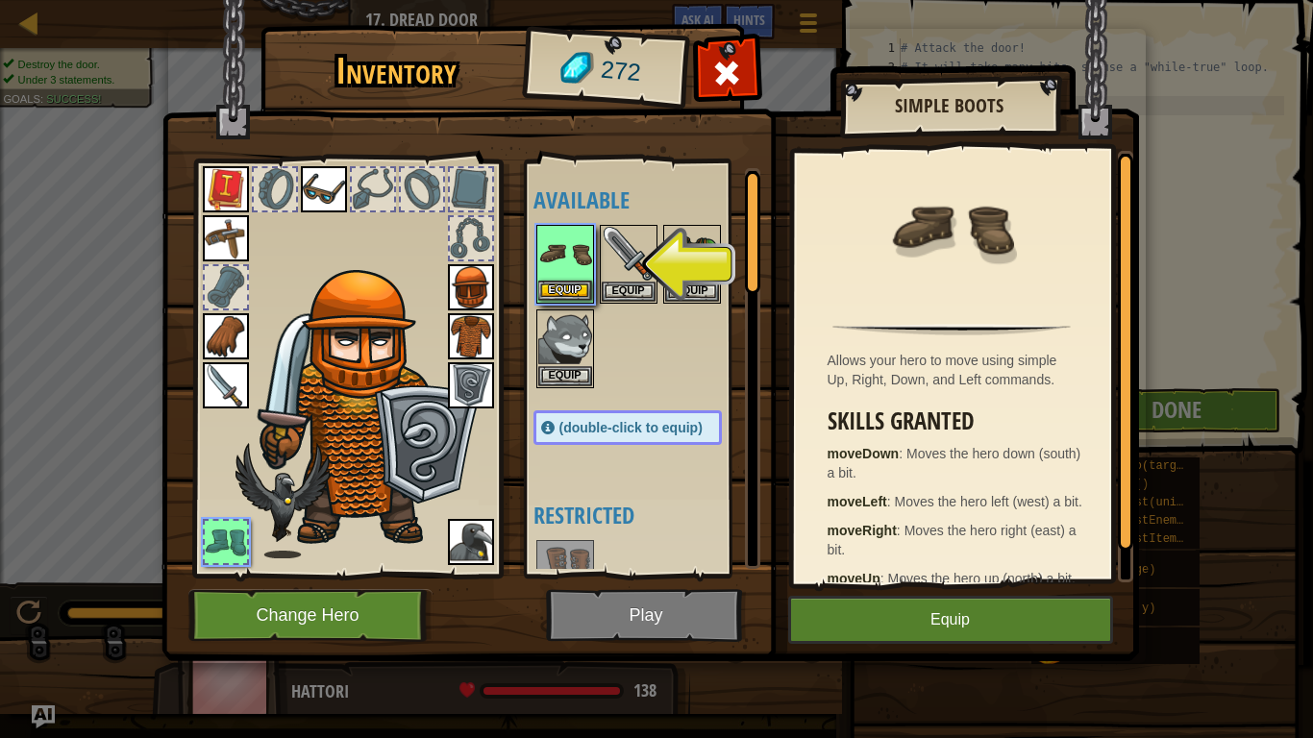
click at [552, 246] on img at bounding box center [565, 254] width 54 height 54
click at [219, 537] on div at bounding box center [226, 542] width 42 height 42
click at [555, 291] on button "Equip" at bounding box center [565, 291] width 54 height 20
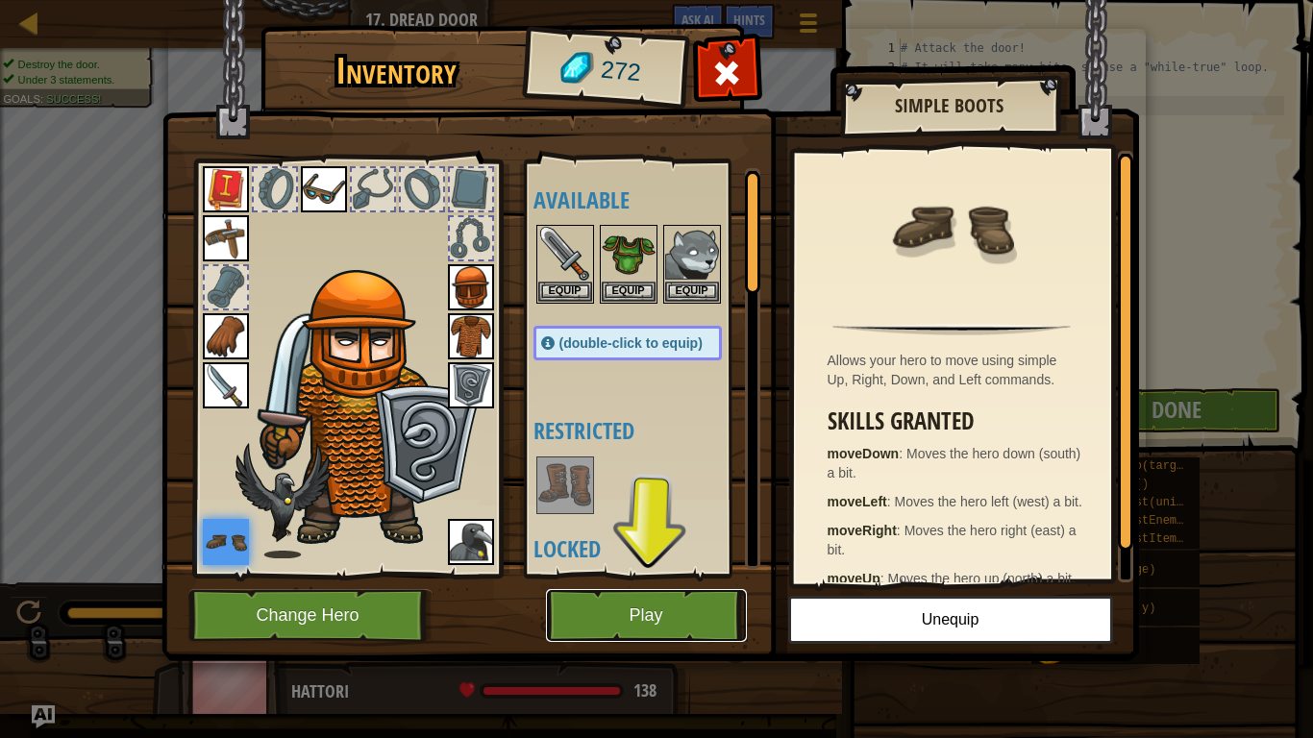
click at [649, 611] on button "Play" at bounding box center [646, 615] width 201 height 53
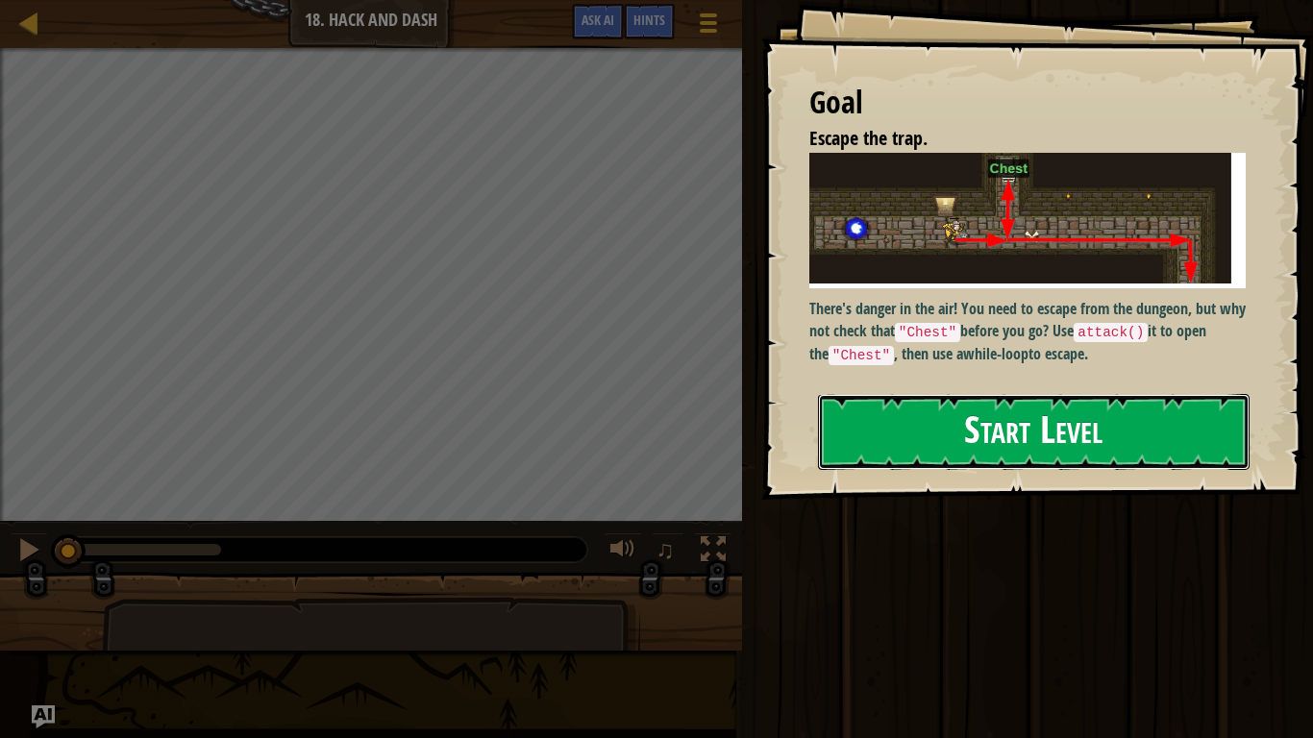
click at [956, 450] on button "Start Level" at bounding box center [1034, 432] width 432 height 76
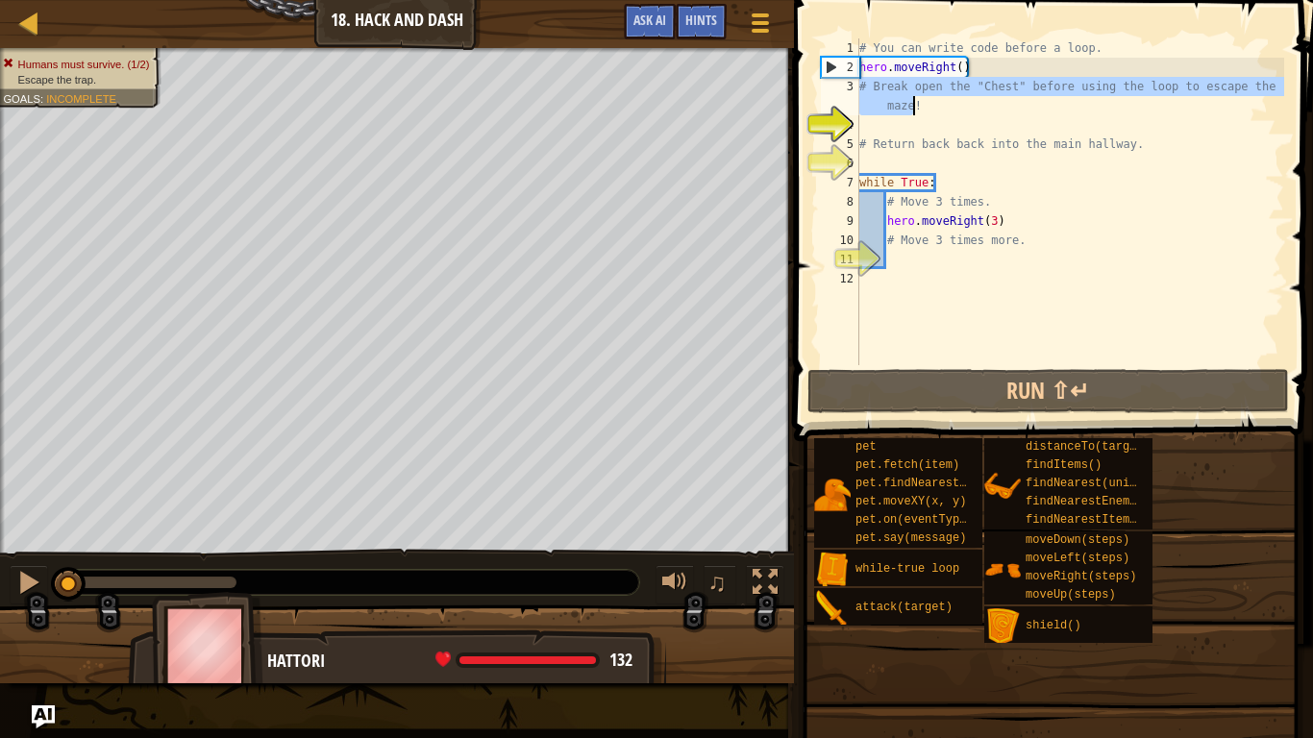
drag, startPoint x: 859, startPoint y: 86, endPoint x: 915, endPoint y: 103, distance: 58.4
click at [915, 103] on div "# You can write code before a loop. hero . moveRight ( ) # Break open the "Ches…" at bounding box center [1070, 220] width 429 height 365
type textarea "!"
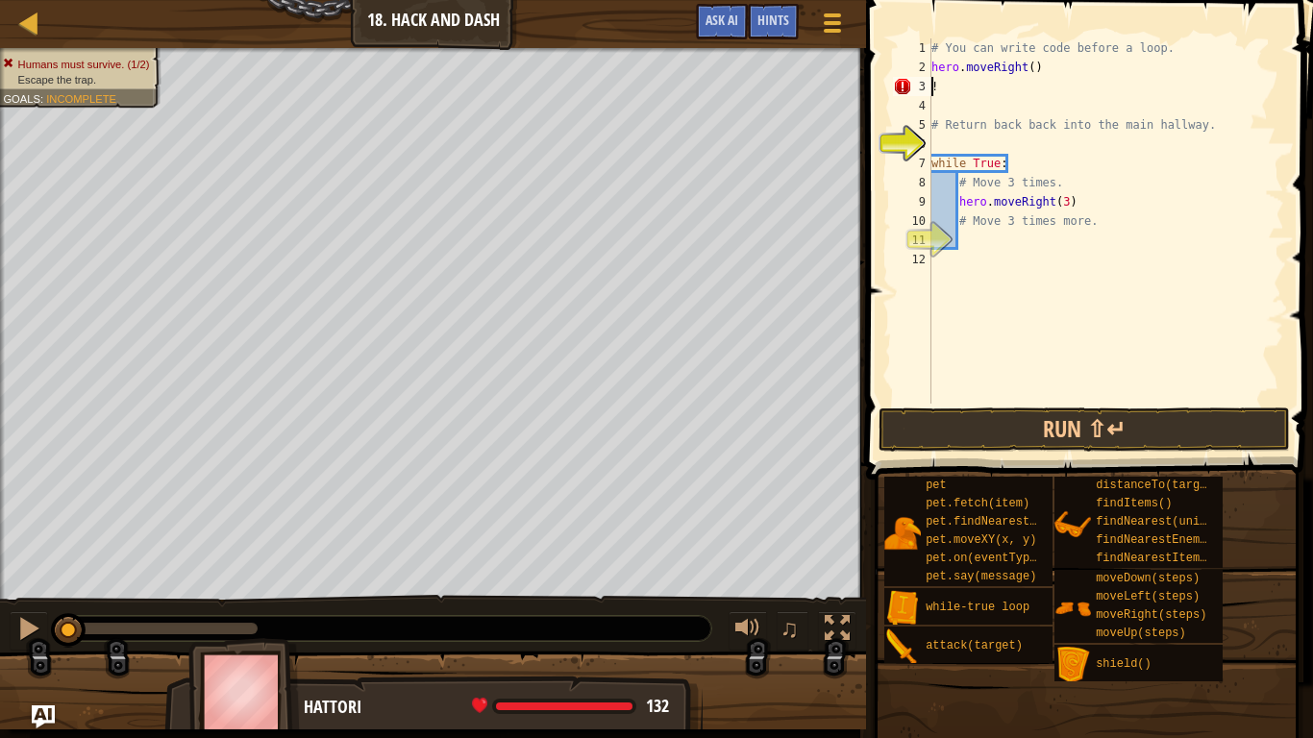
click at [948, 85] on div "# You can write code before a loop. hero . moveRight ( ) ! # Return back back i…" at bounding box center [1106, 240] width 357 height 404
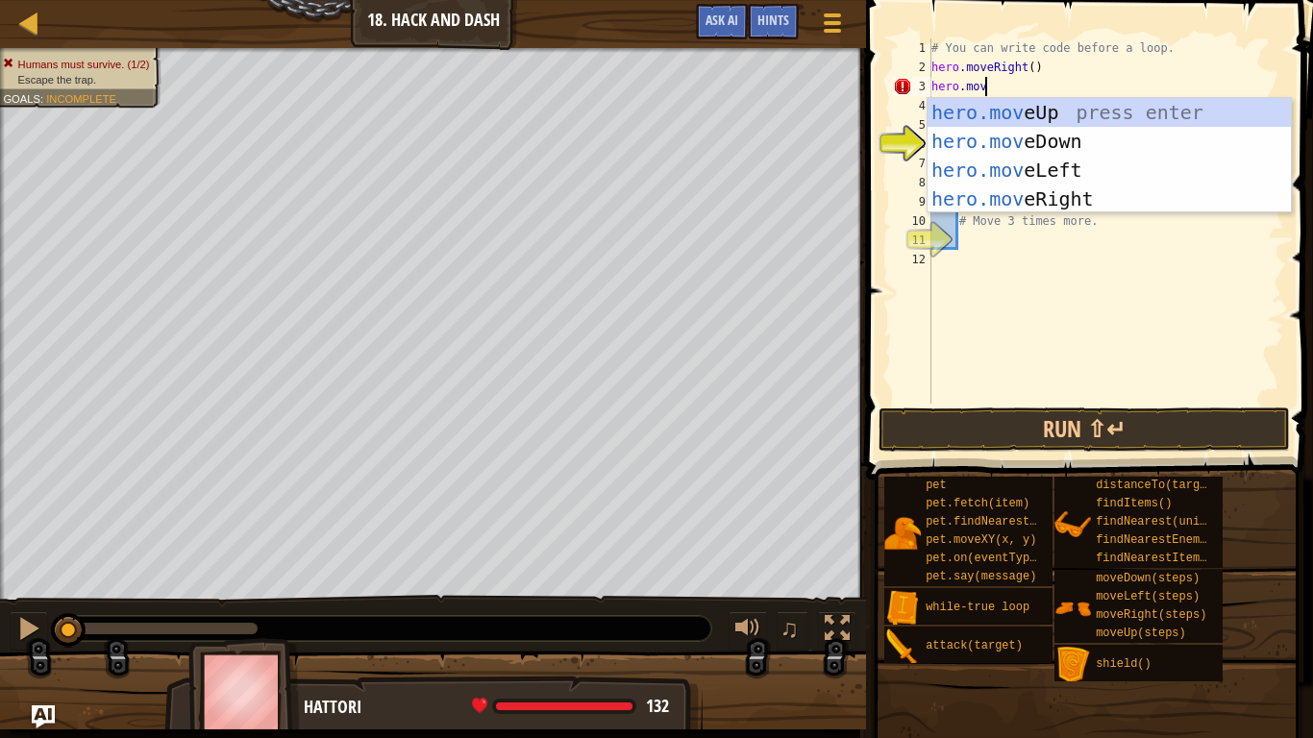
scroll to position [9, 8]
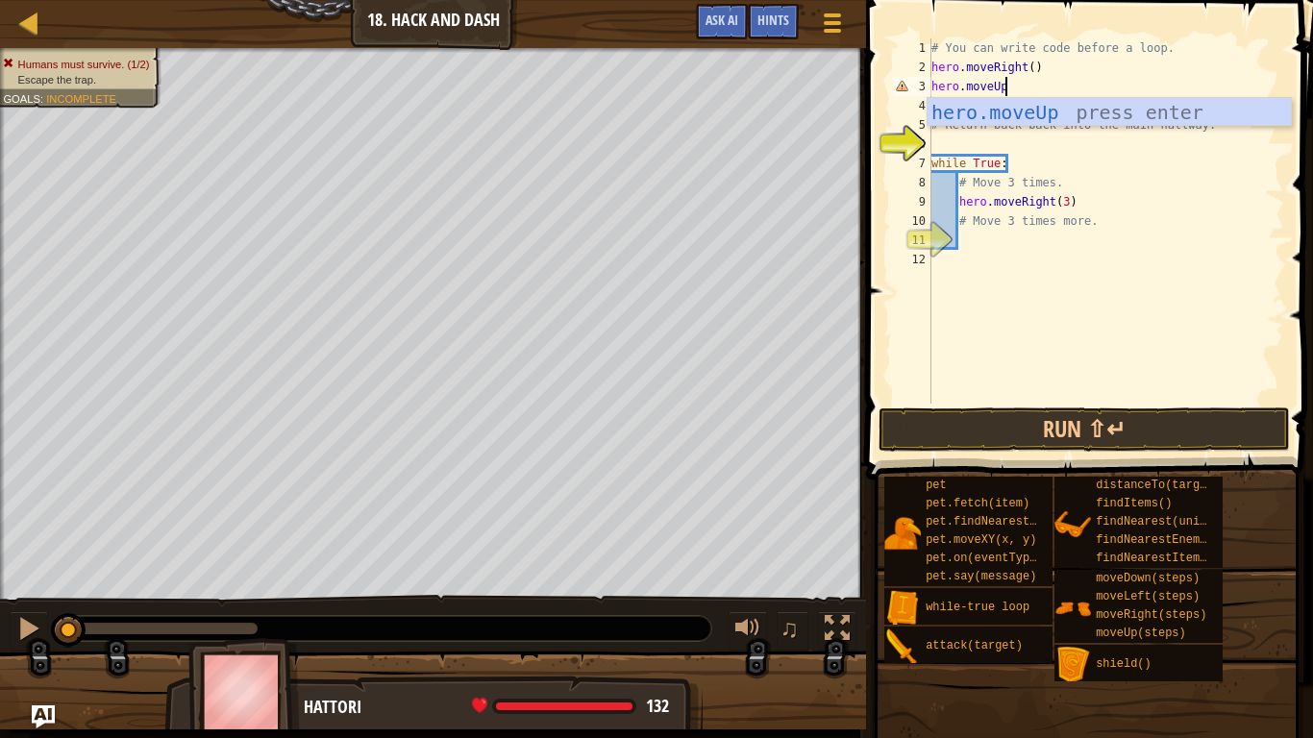
type textarea "hero.moveUp()"
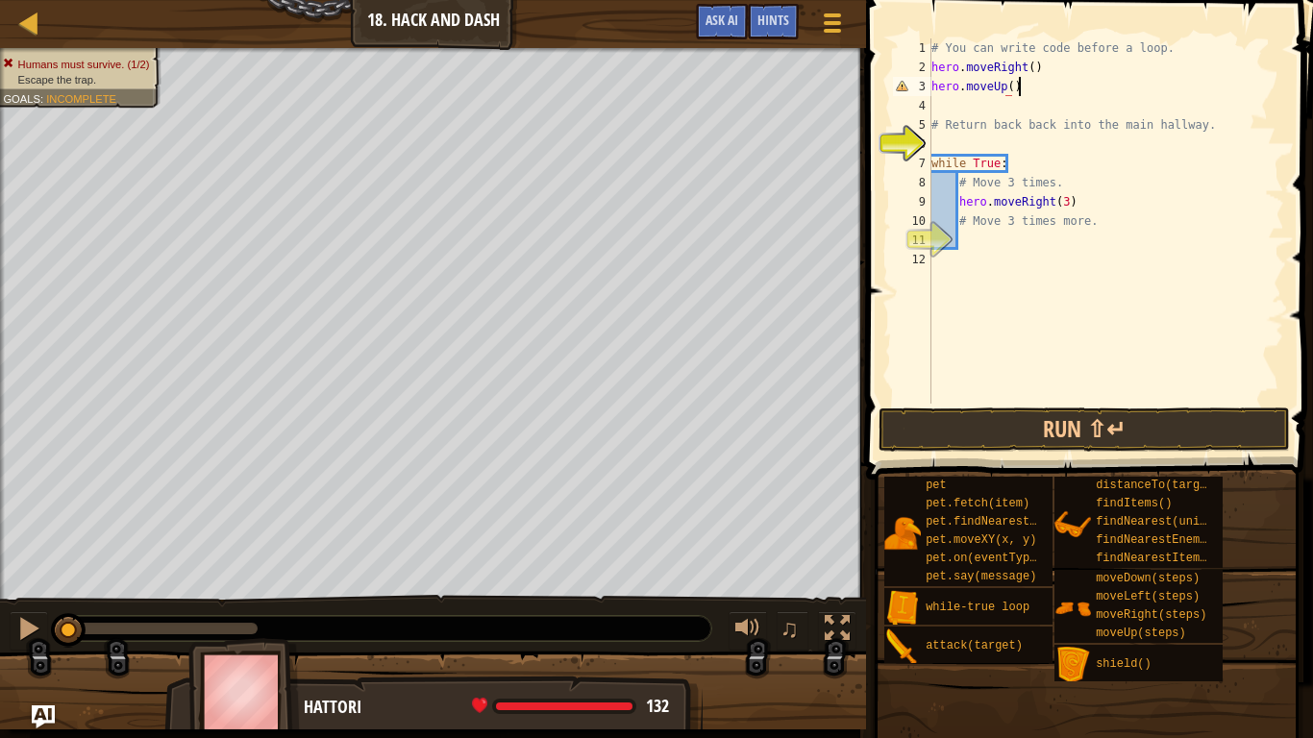
scroll to position [9, 12]
click at [945, 111] on div "# You can write code before a loop. hero . moveRight ( ) hero . moveUp ( ) # Re…" at bounding box center [1106, 240] width 357 height 404
click at [1210, 131] on div "# You can write code before a loop. hero . moveRight ( ) hero . moveUp ( ) hero…" at bounding box center [1106, 240] width 357 height 404
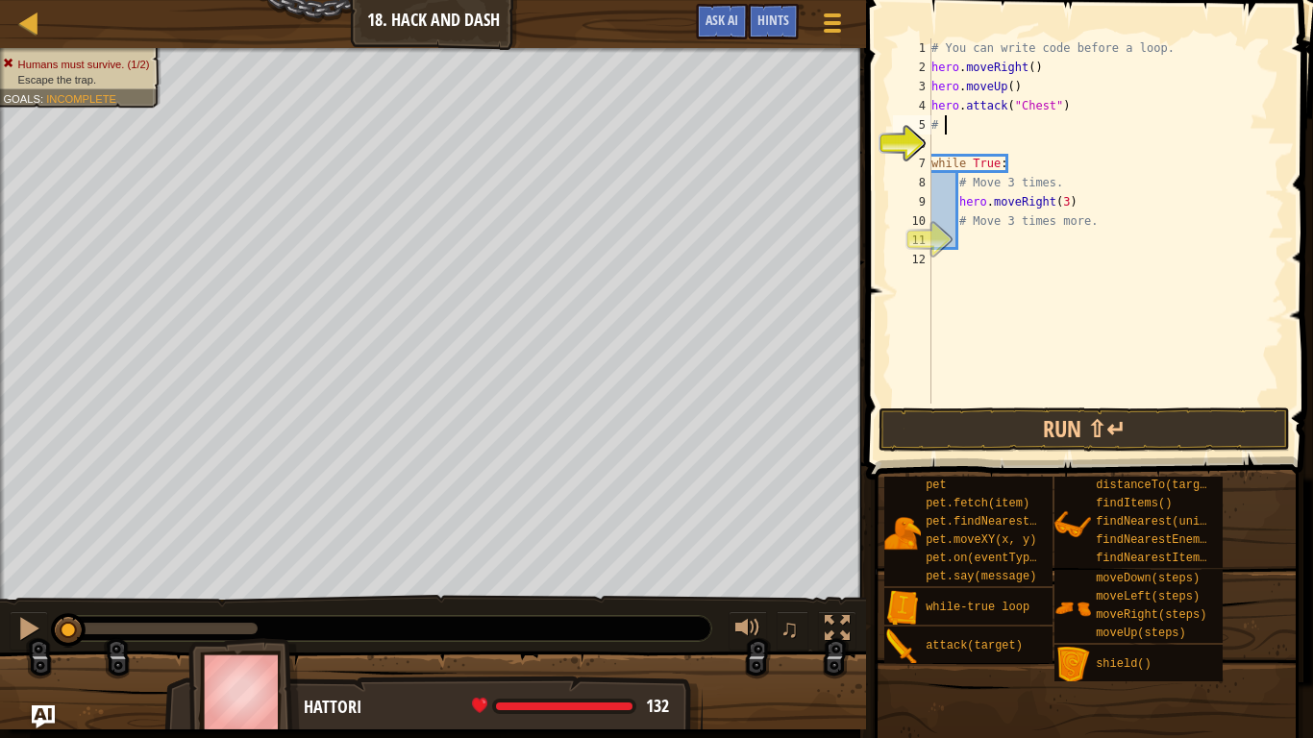
type textarea "#"
click at [1095, 225] on div "# You can write code before a loop. hero . moveRight ( ) hero . moveUp ( ) hero…" at bounding box center [1106, 240] width 357 height 404
type textarea "#"
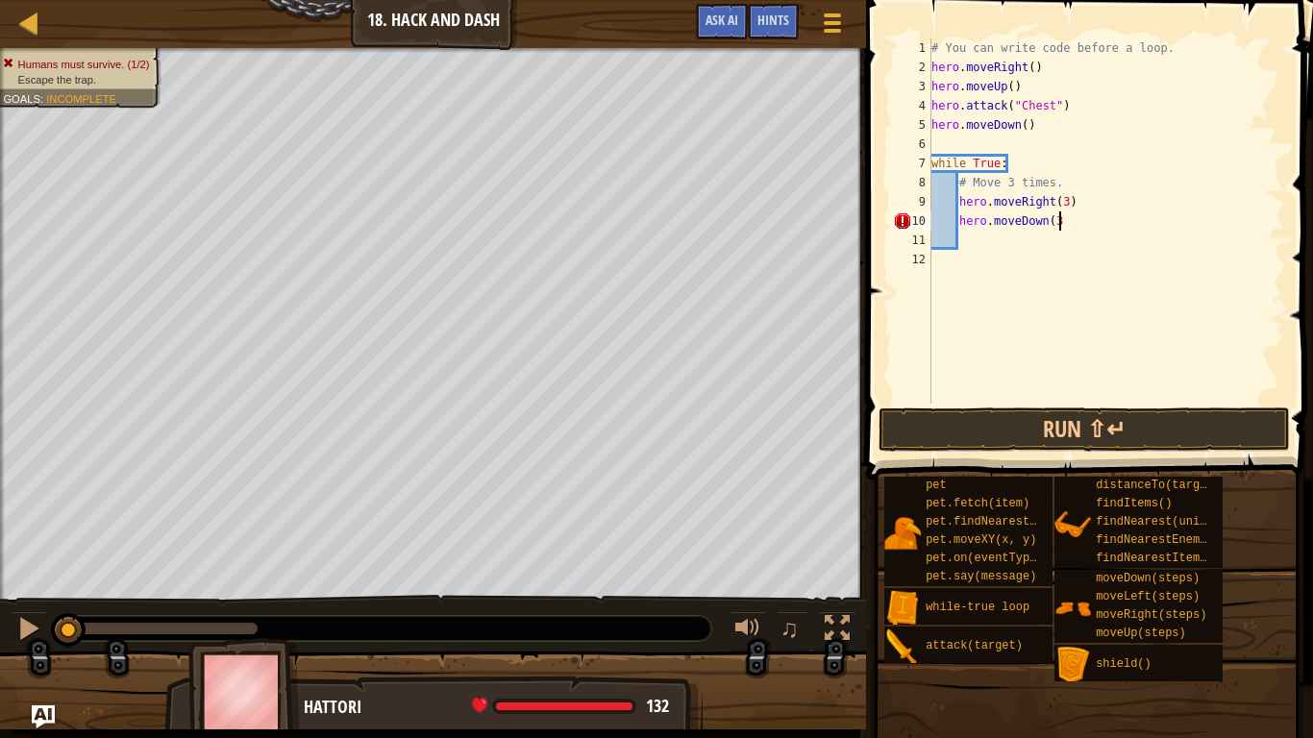
type textarea "hero.moveDown(3)"
click at [974, 245] on div "# You can write code before a loop. hero . moveRight ( ) hero . moveUp ( ) hero…" at bounding box center [1106, 240] width 357 height 404
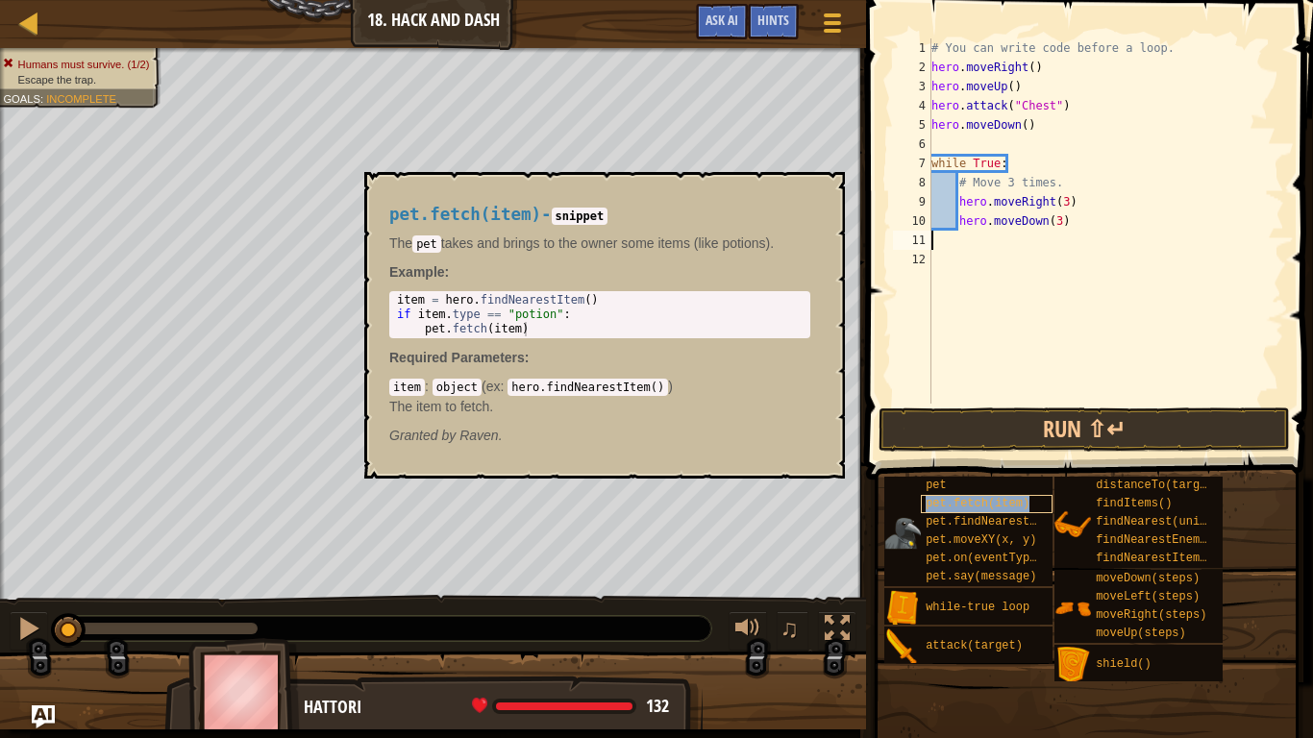
click at [988, 504] on span "pet.fetch(item)" at bounding box center [978, 503] width 104 height 13
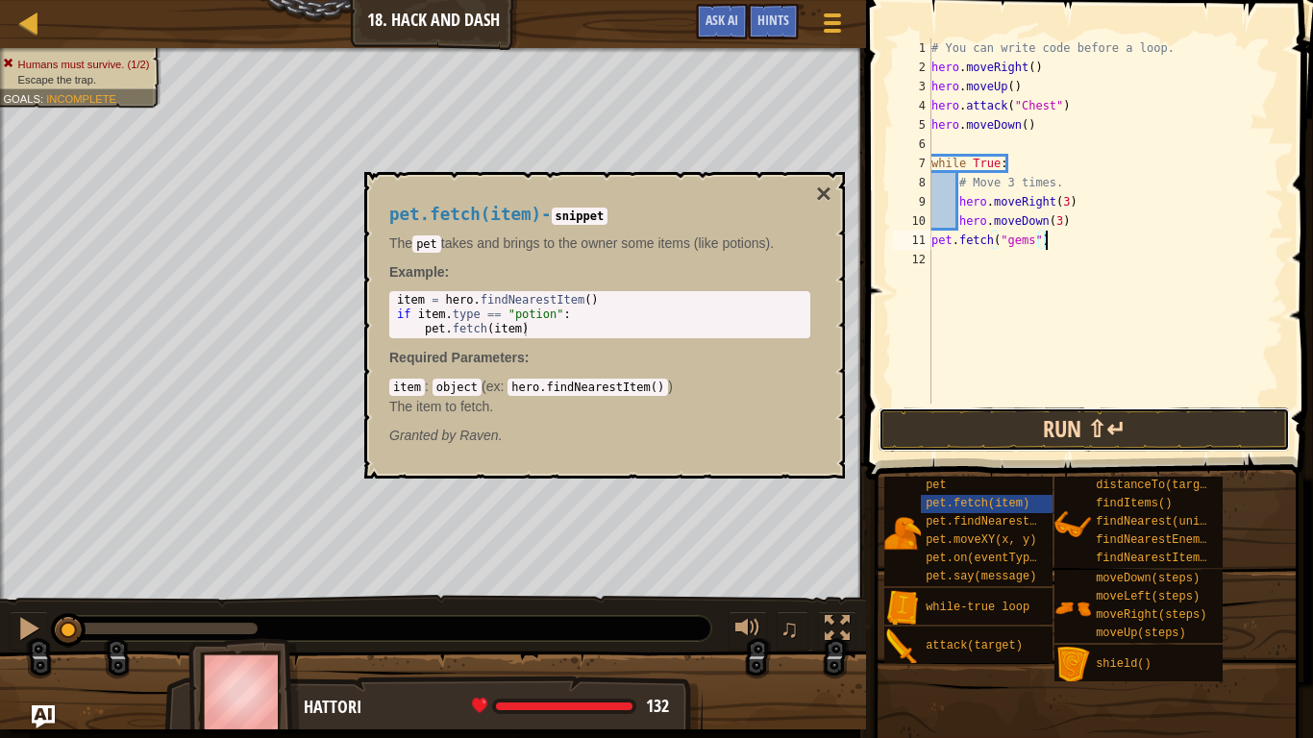
click at [990, 427] on button "Run ⇧↵" at bounding box center [1084, 430] width 411 height 44
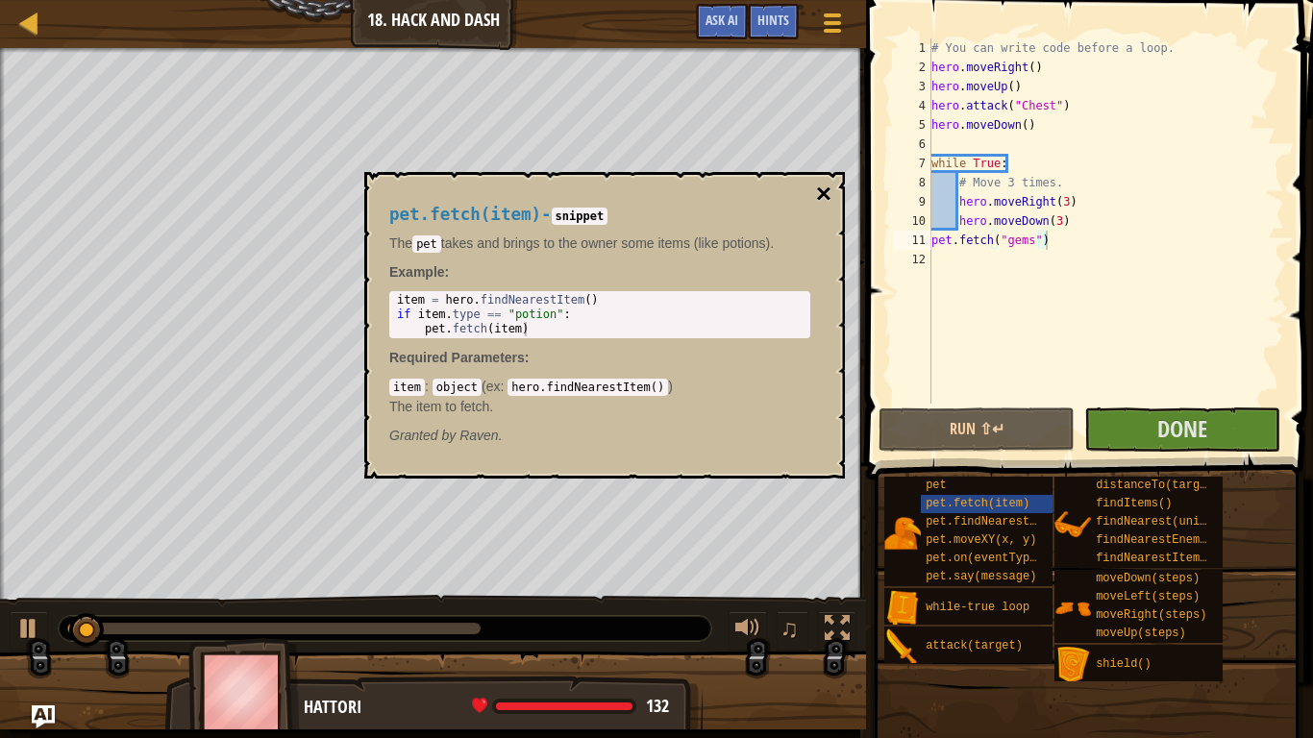
click at [824, 191] on button "×" at bounding box center [823, 194] width 15 height 27
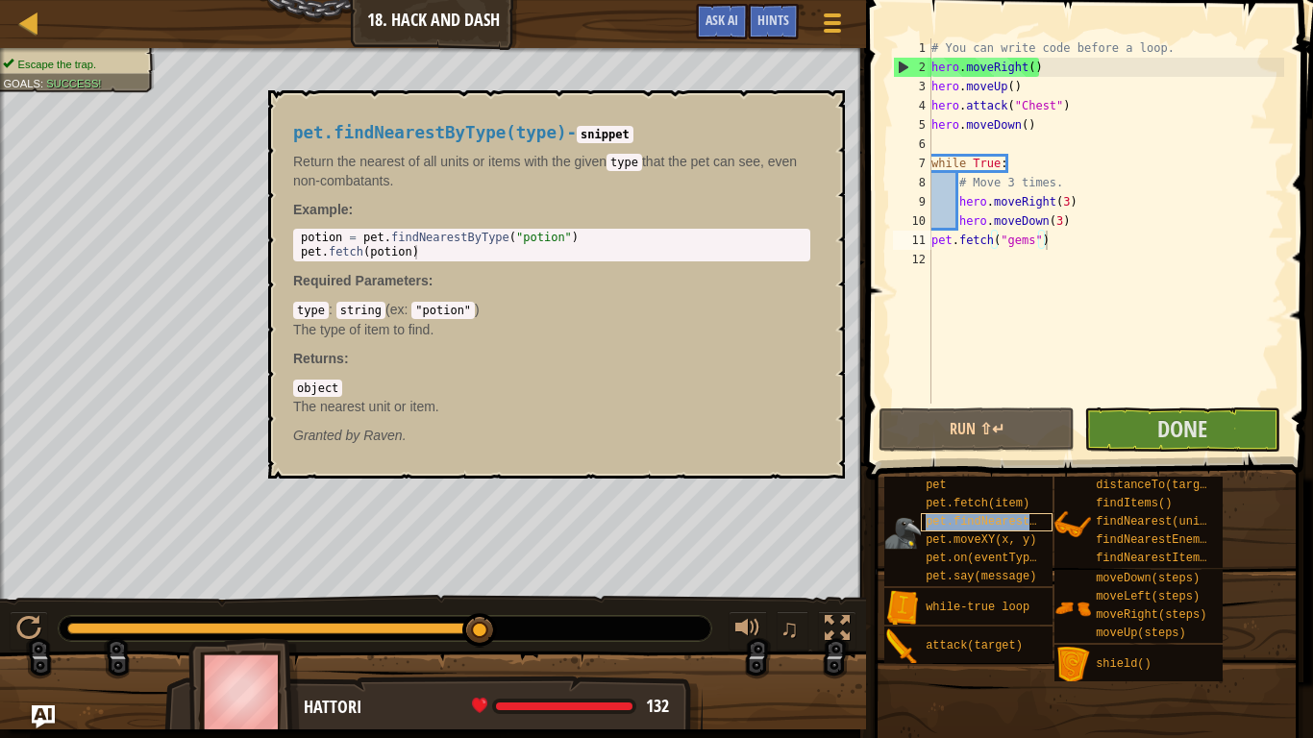
click at [982, 523] on span "pet.findNearestByType(type)" at bounding box center [1019, 521] width 186 height 13
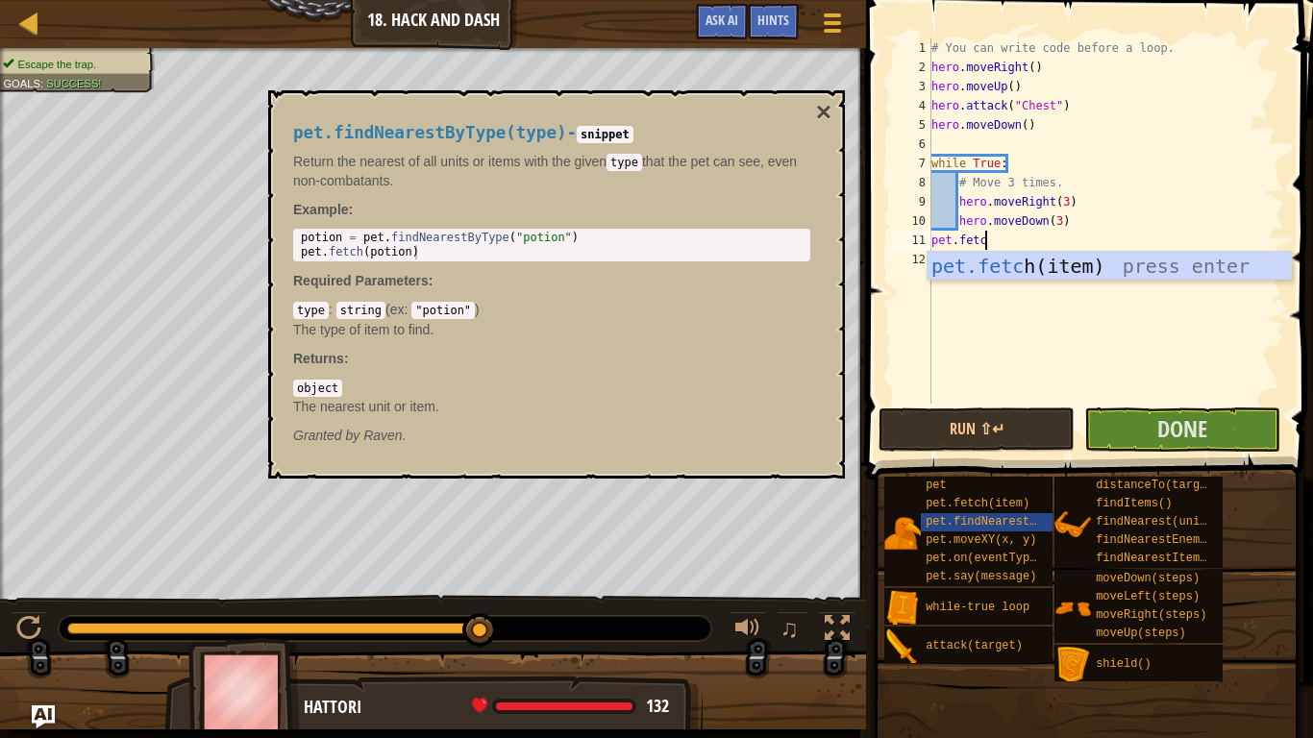
scroll to position [9, 8]
type textarea "pet.fetch"
click at [827, 115] on button "×" at bounding box center [823, 112] width 15 height 27
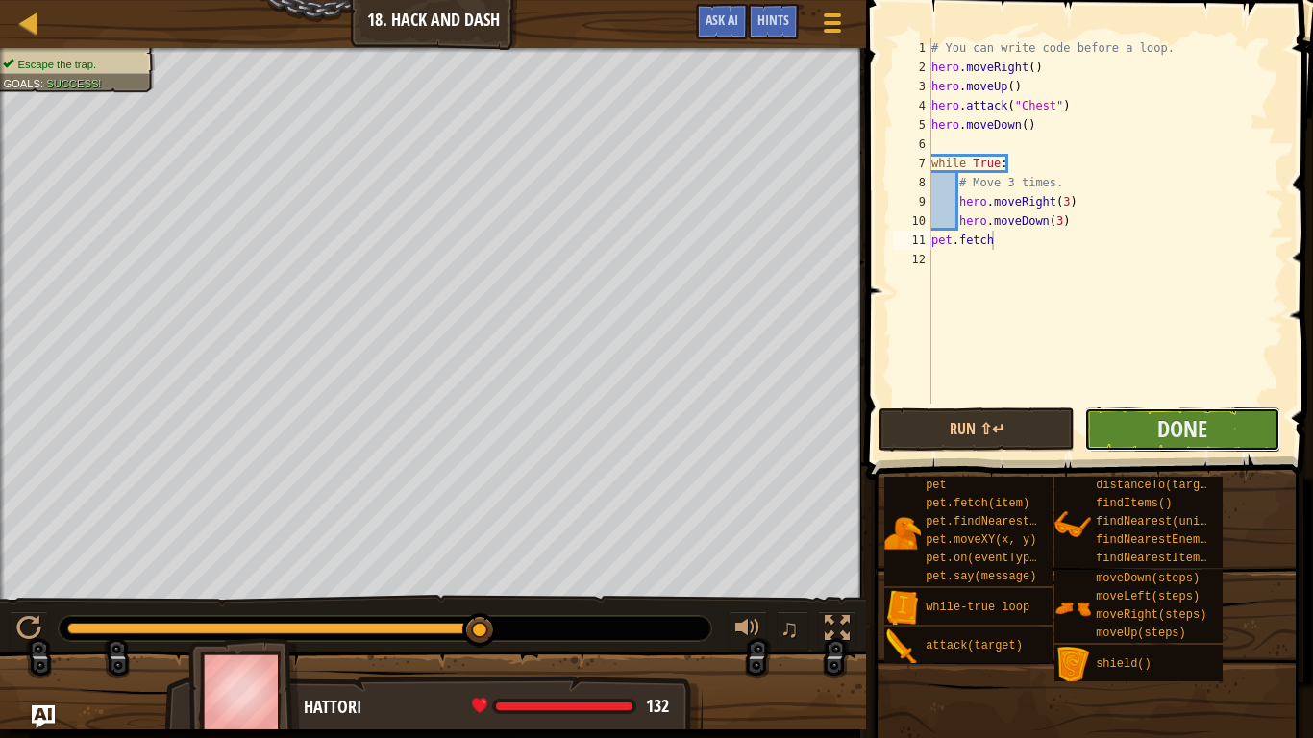
click at [1116, 427] on button "Done" at bounding box center [1182, 430] width 196 height 44
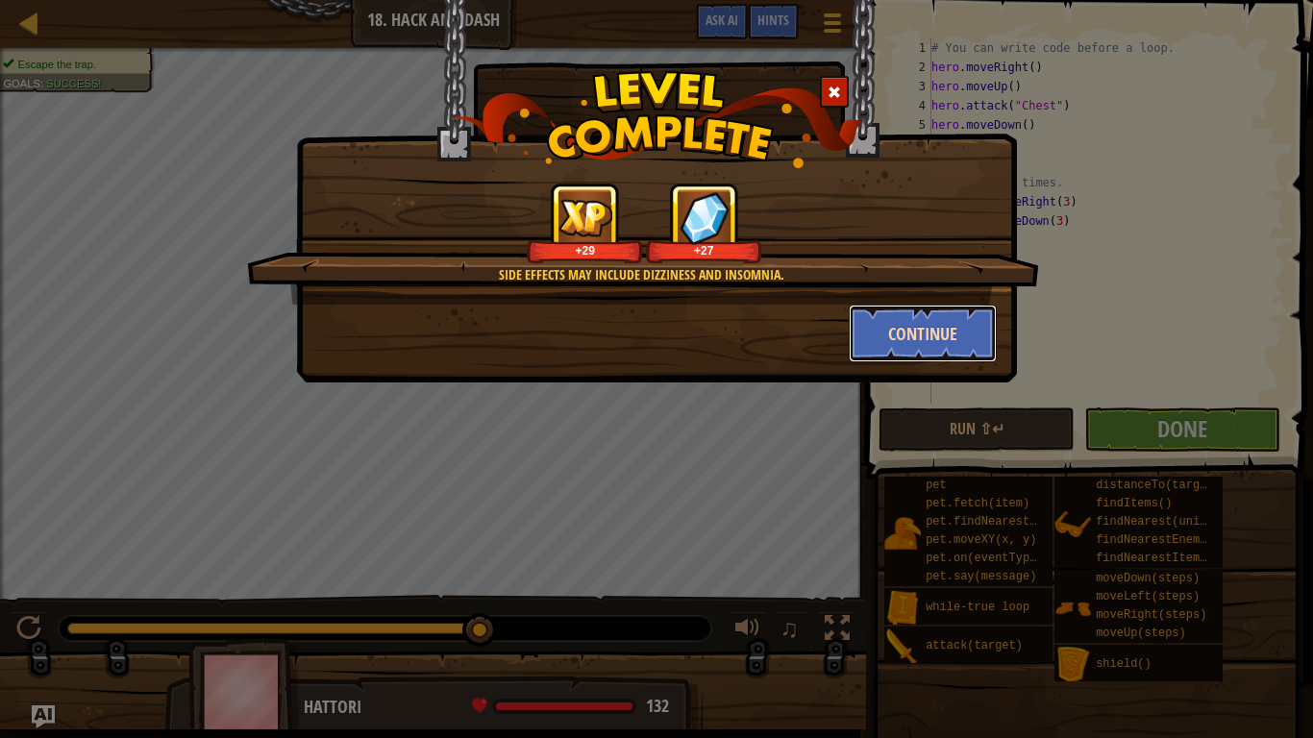
click at [903, 343] on button "Continue" at bounding box center [923, 334] width 149 height 58
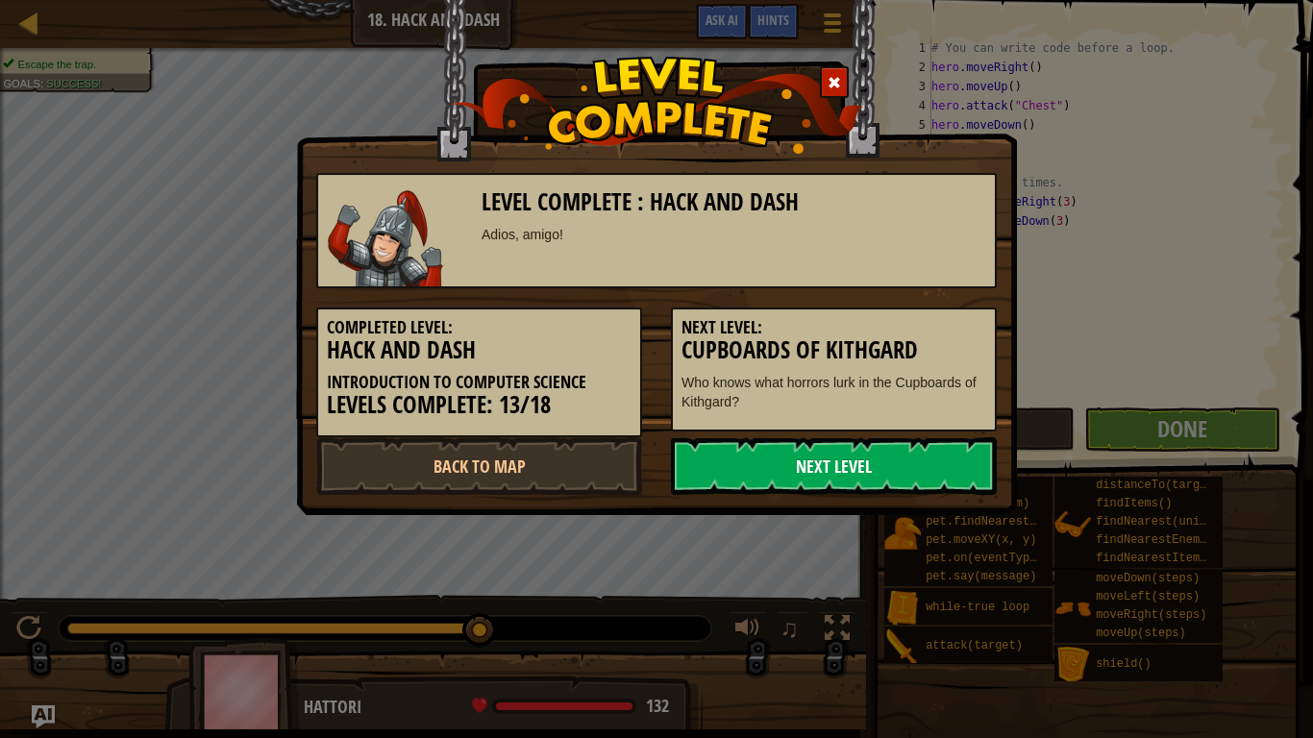
click at [733, 471] on link "Next Level" at bounding box center [834, 466] width 326 height 58
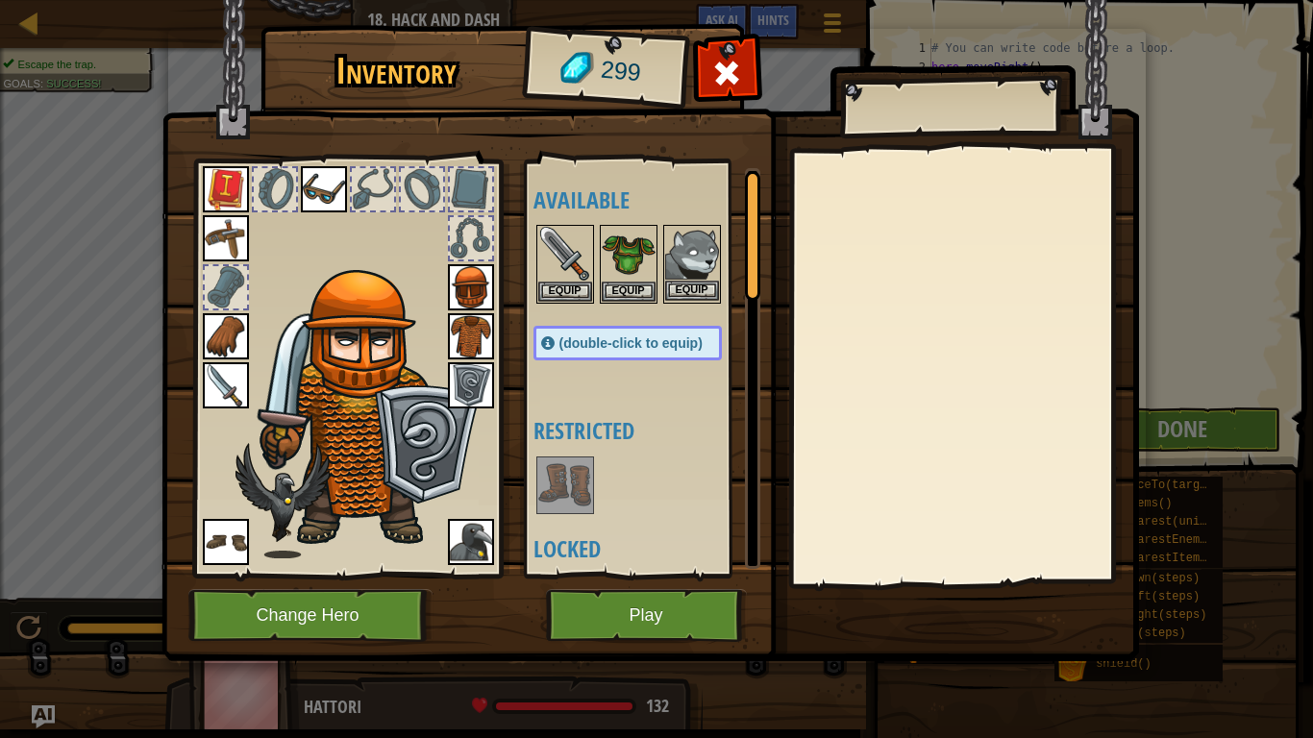
click at [696, 255] on img at bounding box center [692, 254] width 54 height 54
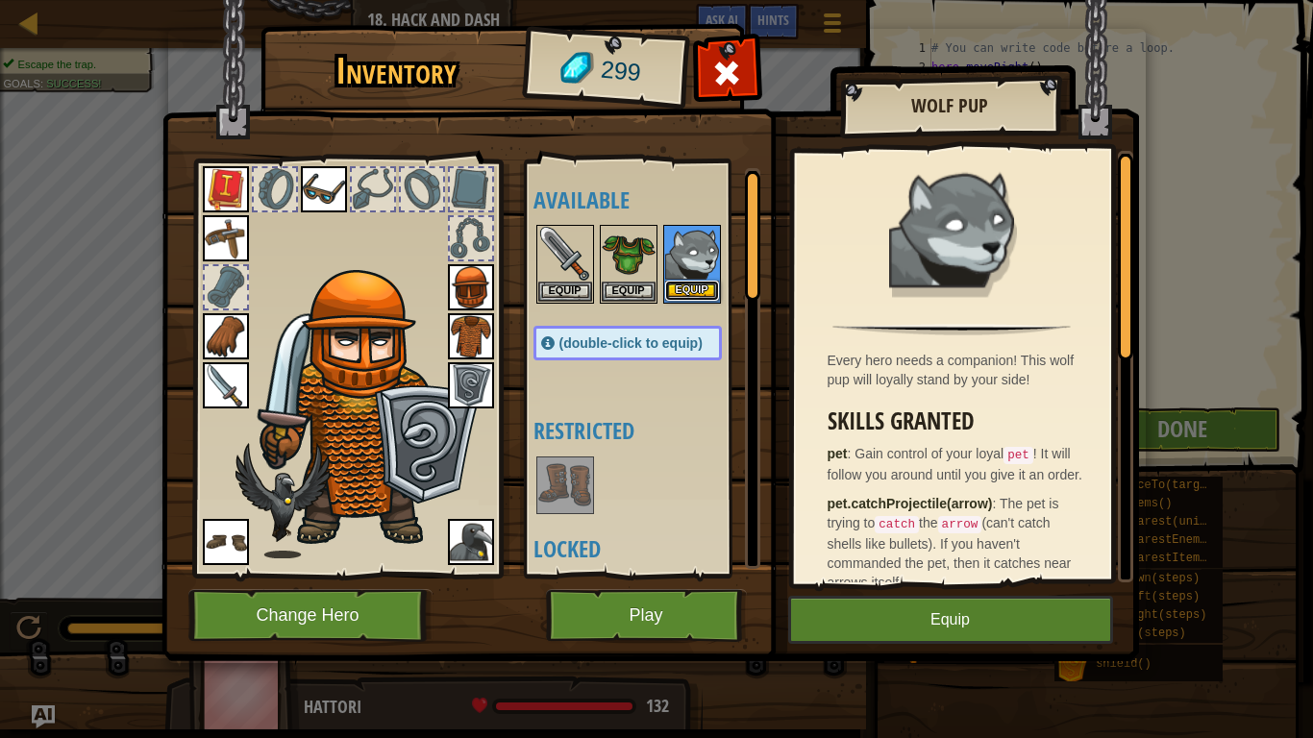
click at [696, 288] on button "Equip" at bounding box center [692, 291] width 54 height 20
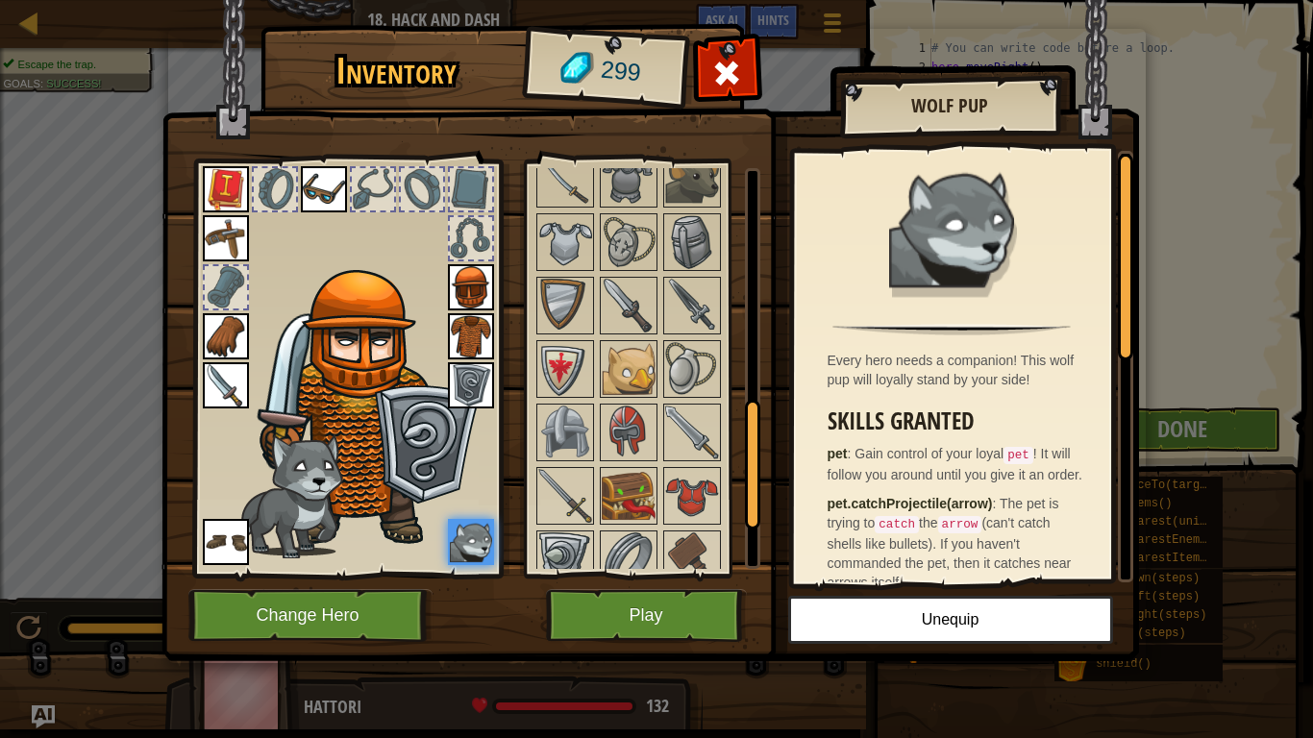
scroll to position [718, 0]
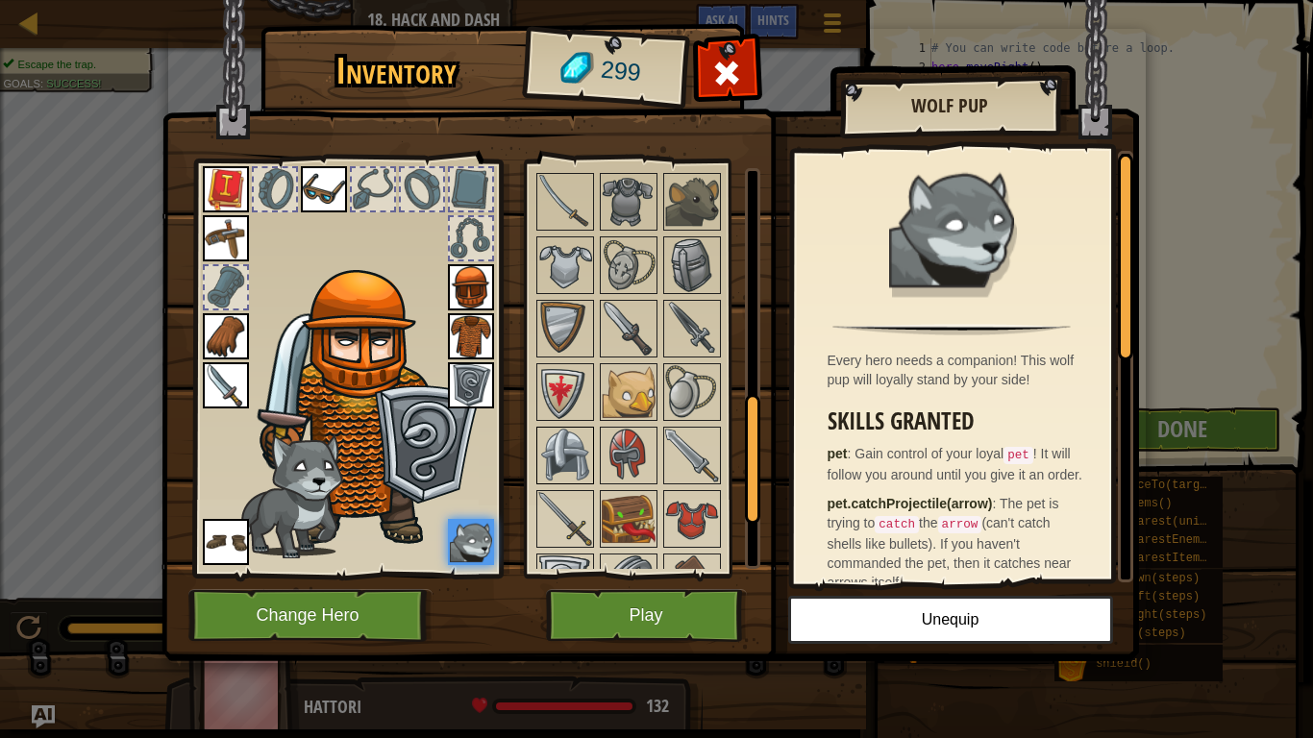
click at [577, 443] on img at bounding box center [565, 456] width 54 height 54
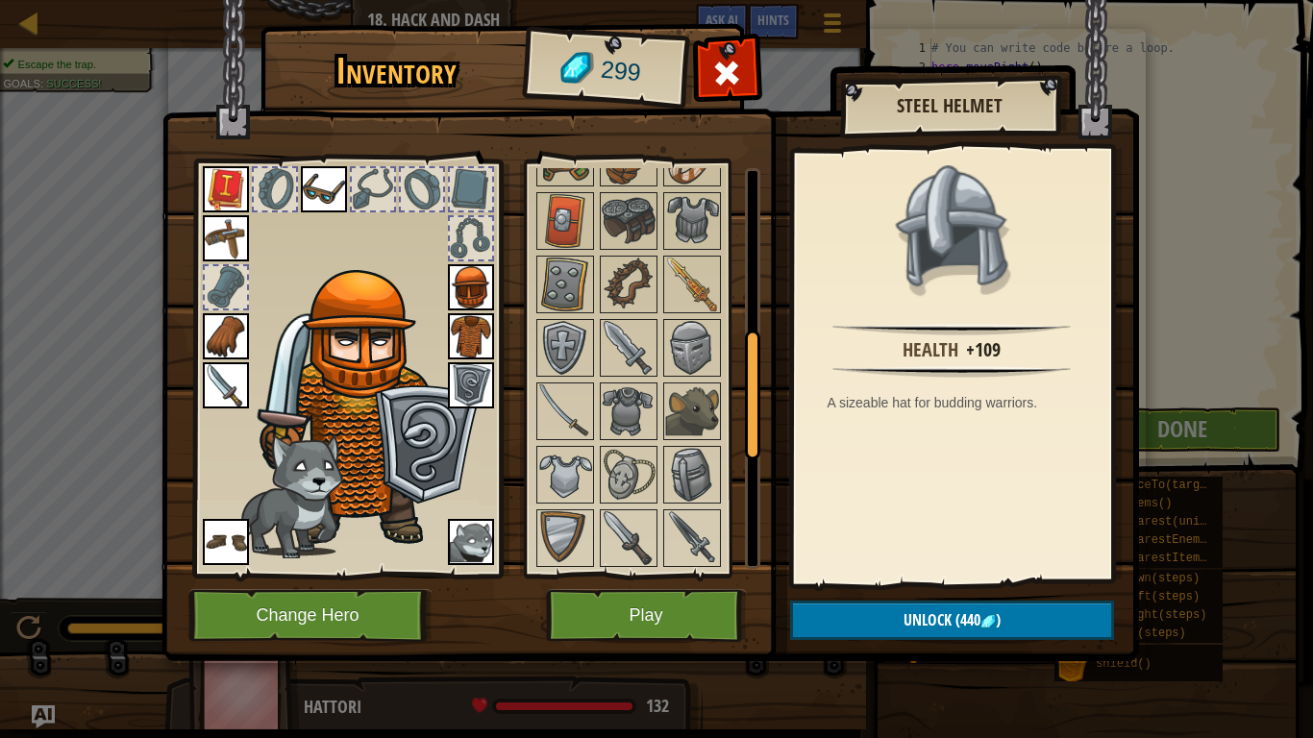
scroll to position [511, 0]
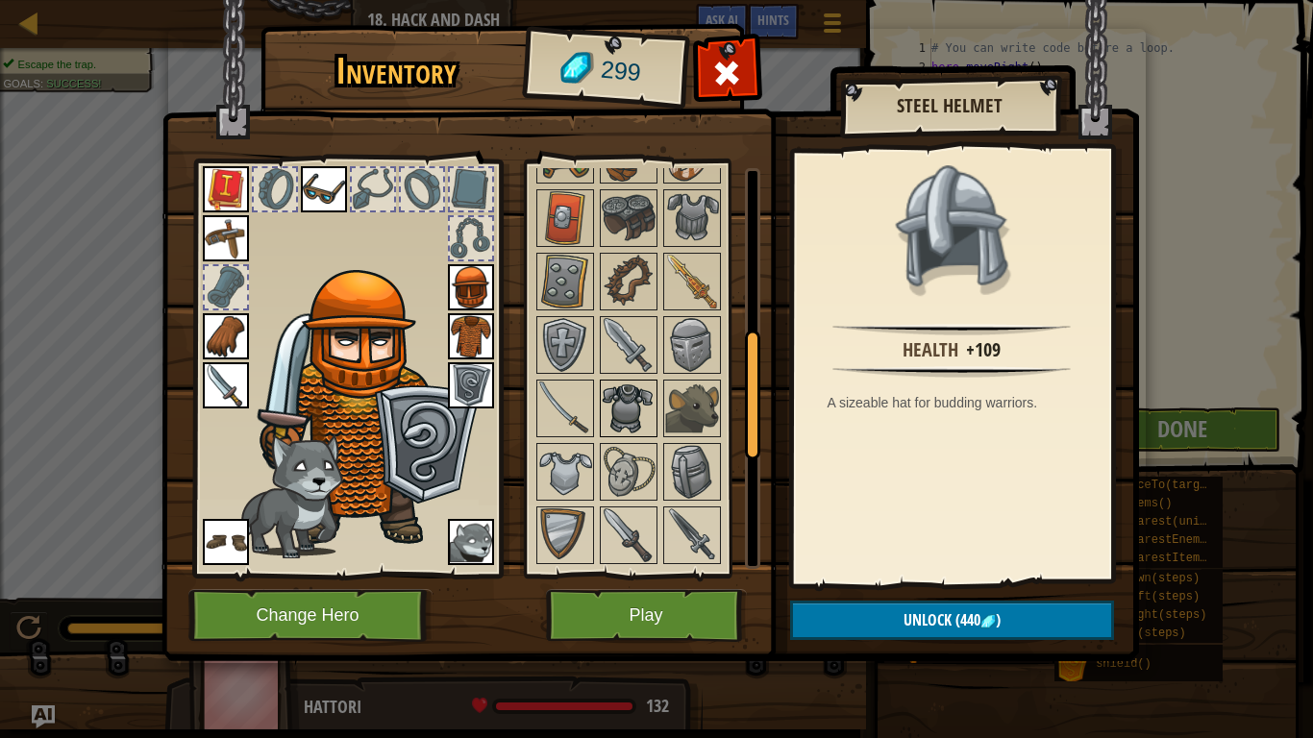
click at [630, 411] on img at bounding box center [629, 409] width 54 height 54
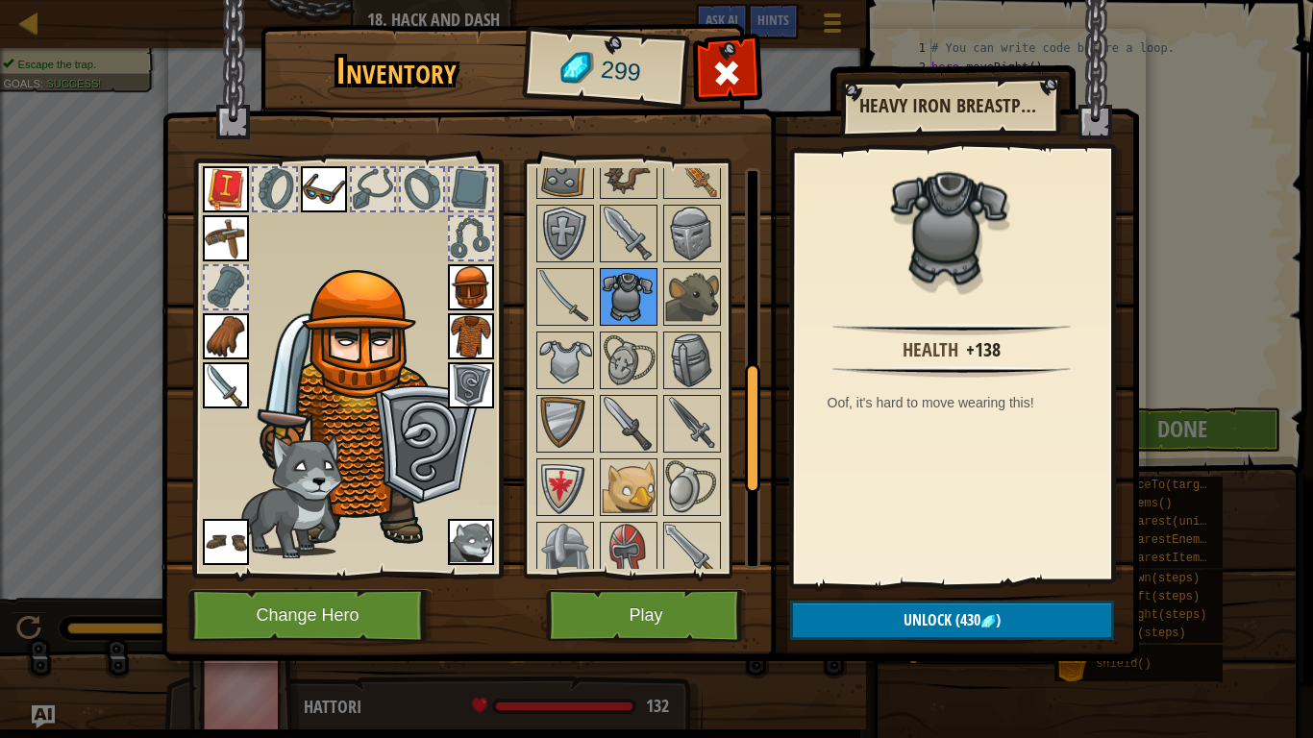
scroll to position [617, 0]
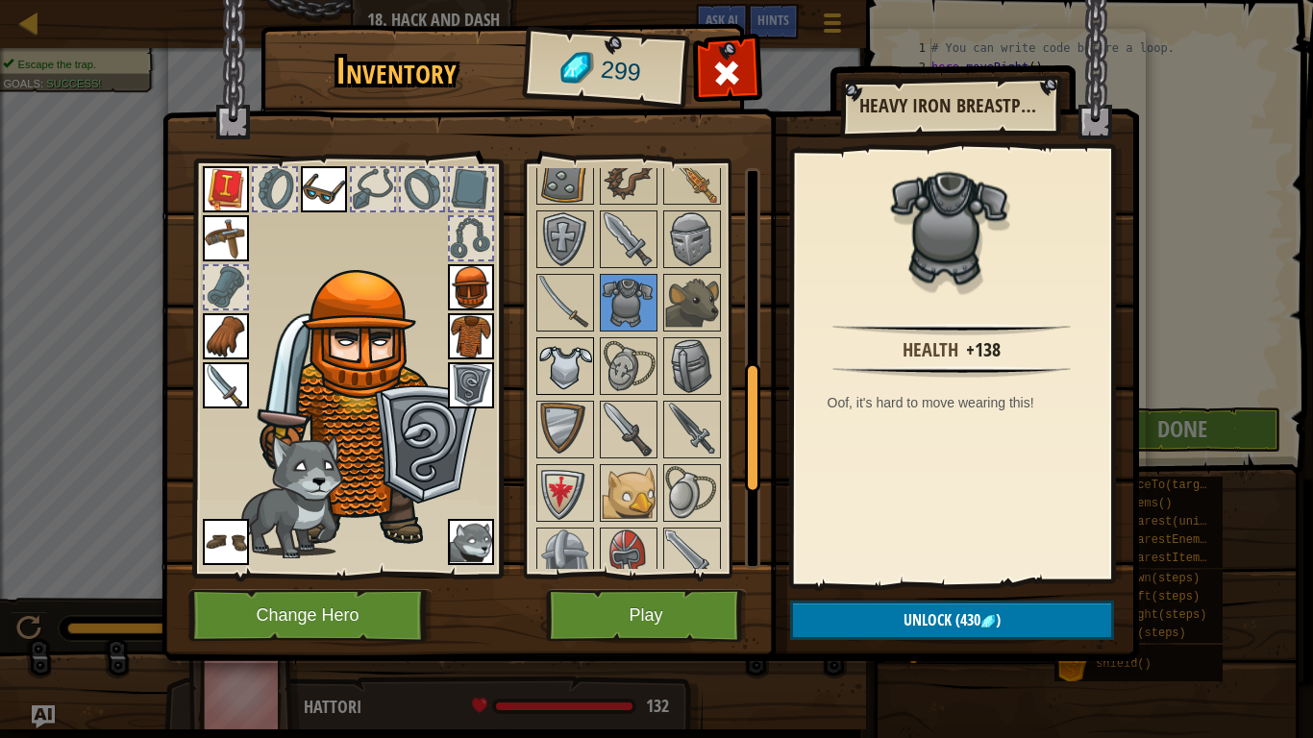
click at [558, 381] on img at bounding box center [565, 366] width 54 height 54
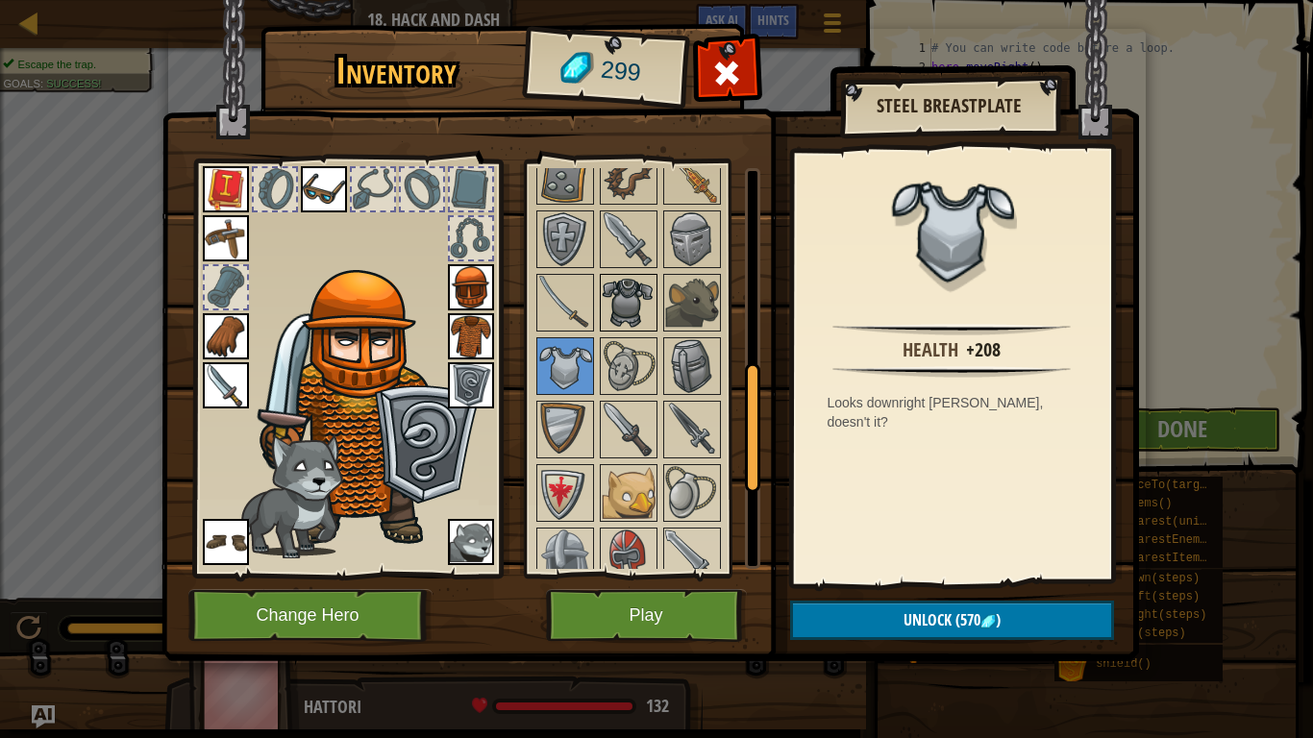
click at [620, 311] on img at bounding box center [629, 303] width 54 height 54
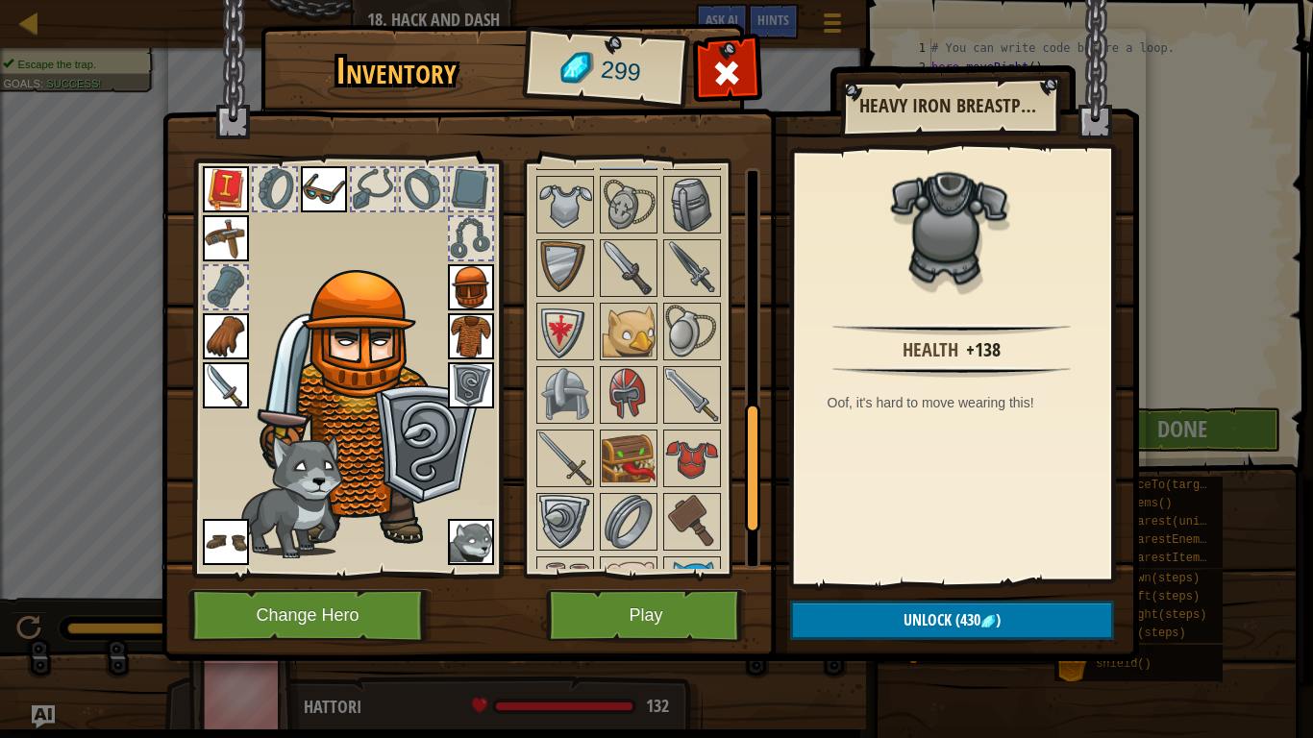
scroll to position [890, 0]
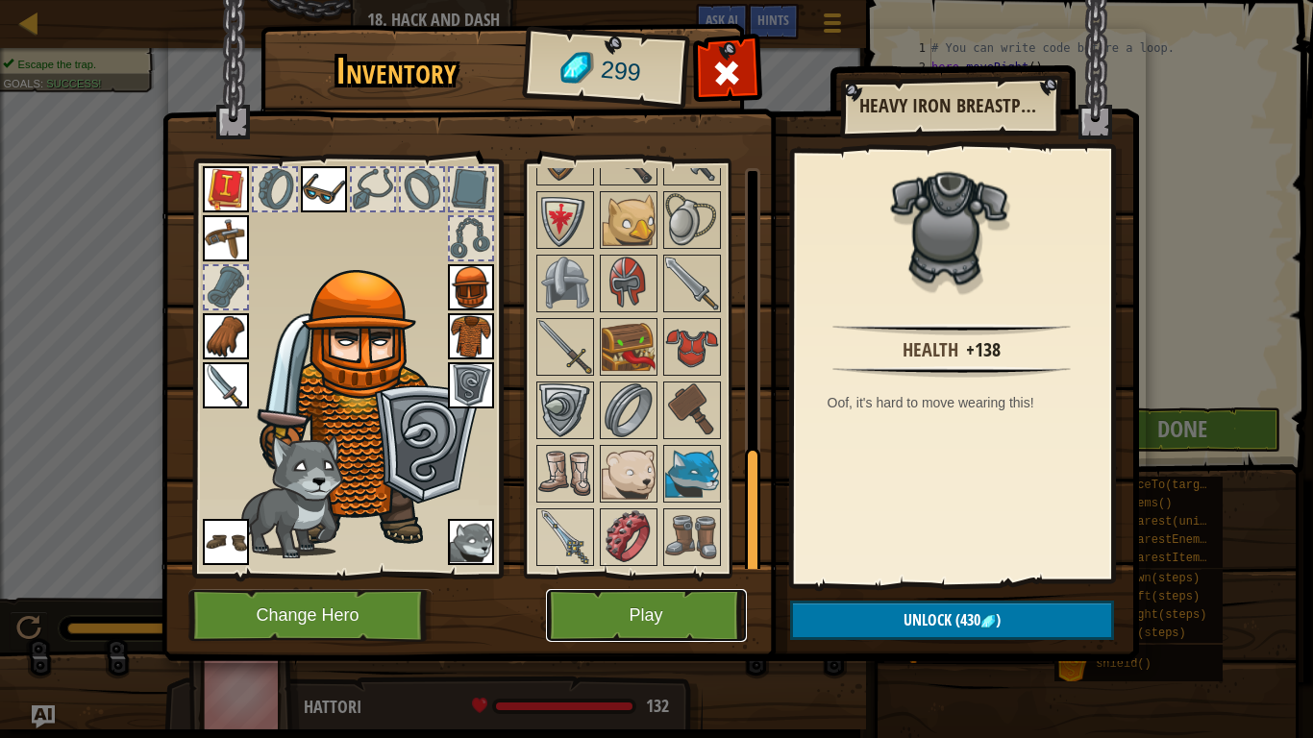
click at [689, 618] on button "Play" at bounding box center [646, 615] width 201 height 53
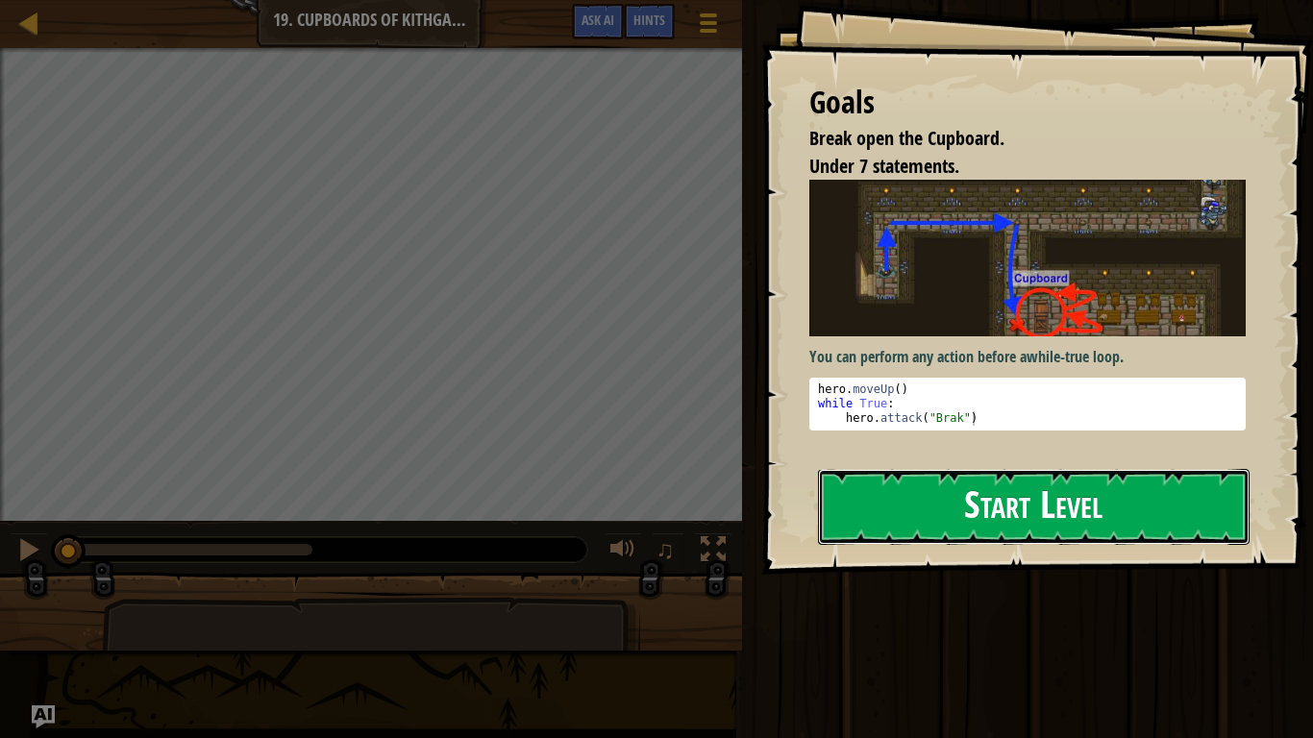
click at [903, 517] on button "Start Level" at bounding box center [1034, 507] width 432 height 76
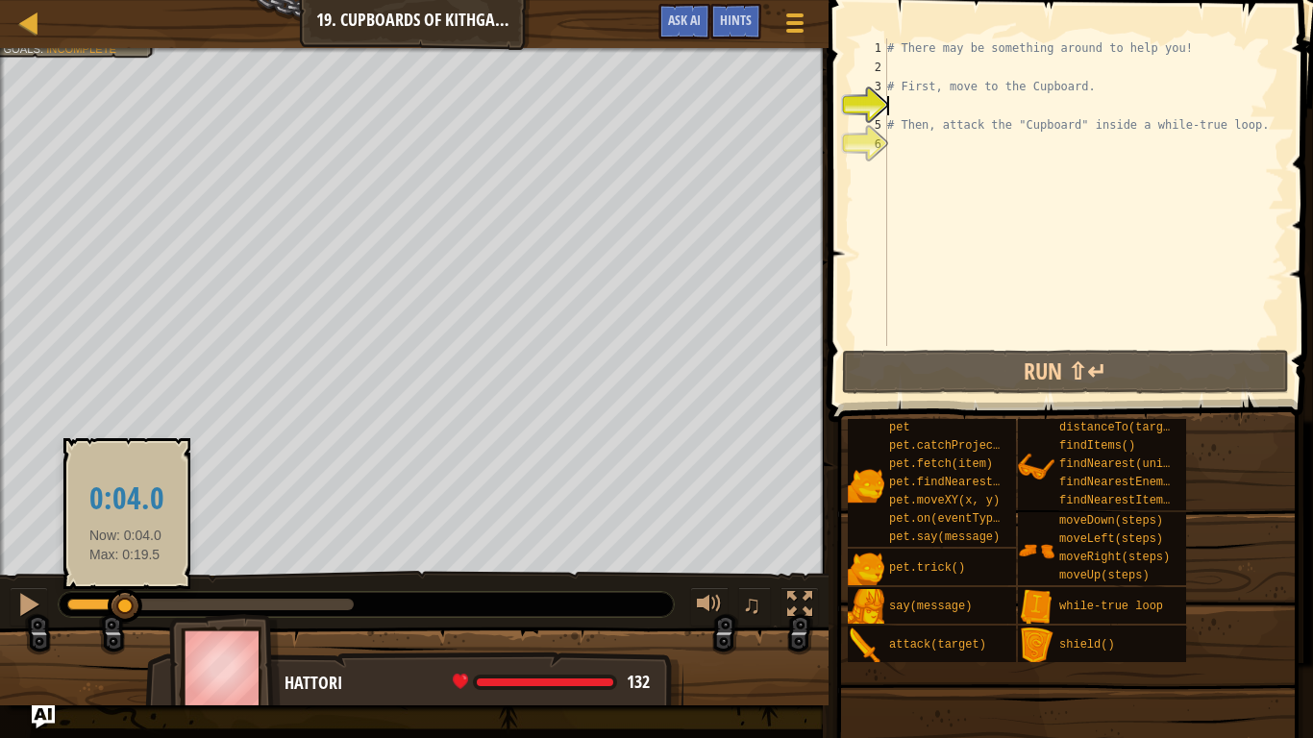
drag, startPoint x: 229, startPoint y: 604, endPoint x: 57, endPoint y: 584, distance: 173.3
click at [57, 584] on div "♫" at bounding box center [414, 600] width 829 height 58
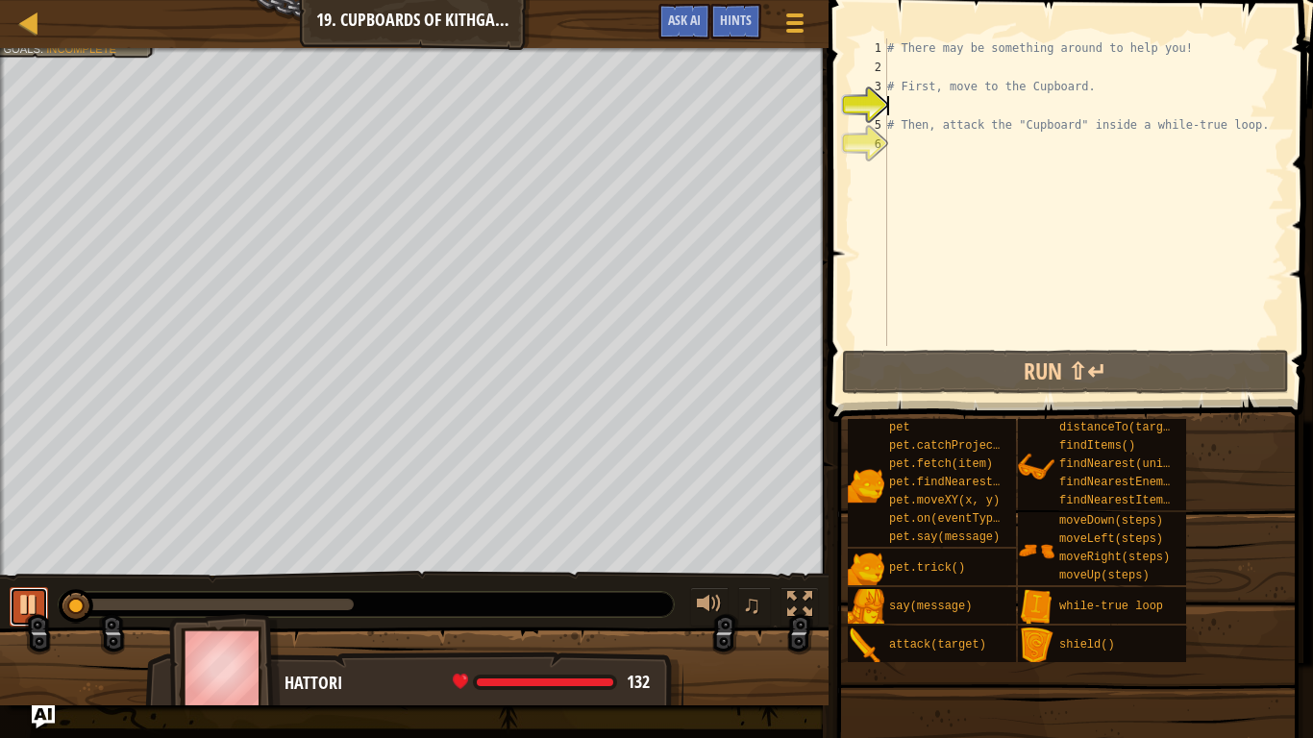
click at [34, 604] on div at bounding box center [28, 604] width 25 height 25
click at [930, 66] on div "# There may be something around to help you! # First, move to the Cupboard. # T…" at bounding box center [1083, 211] width 401 height 346
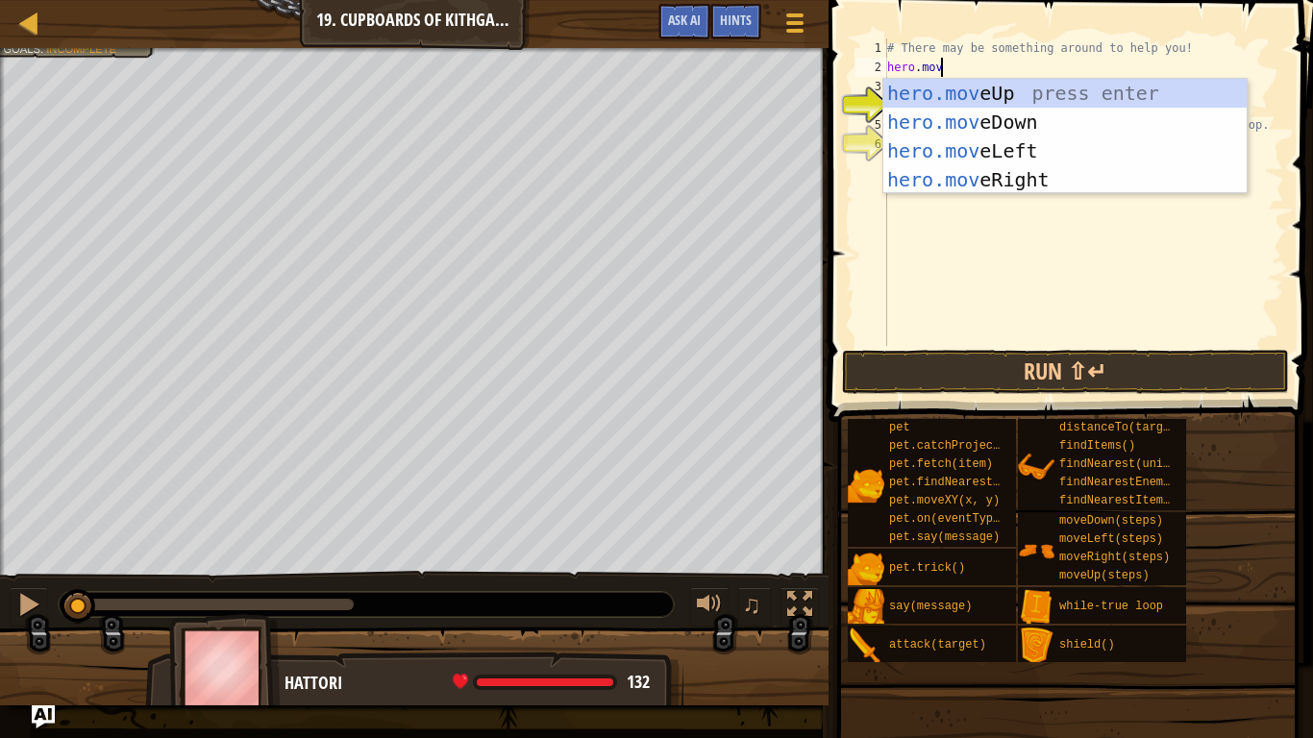
scroll to position [9, 8]
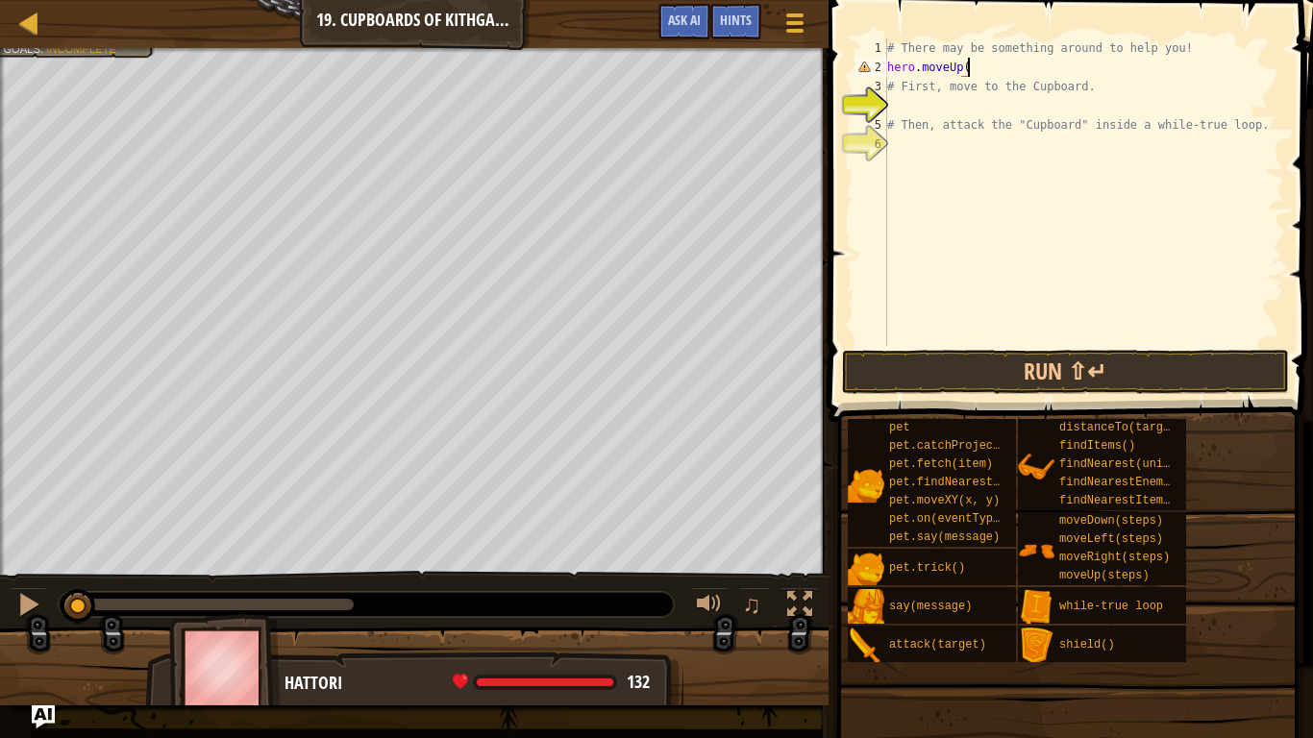
type textarea "hero.moveUp()"
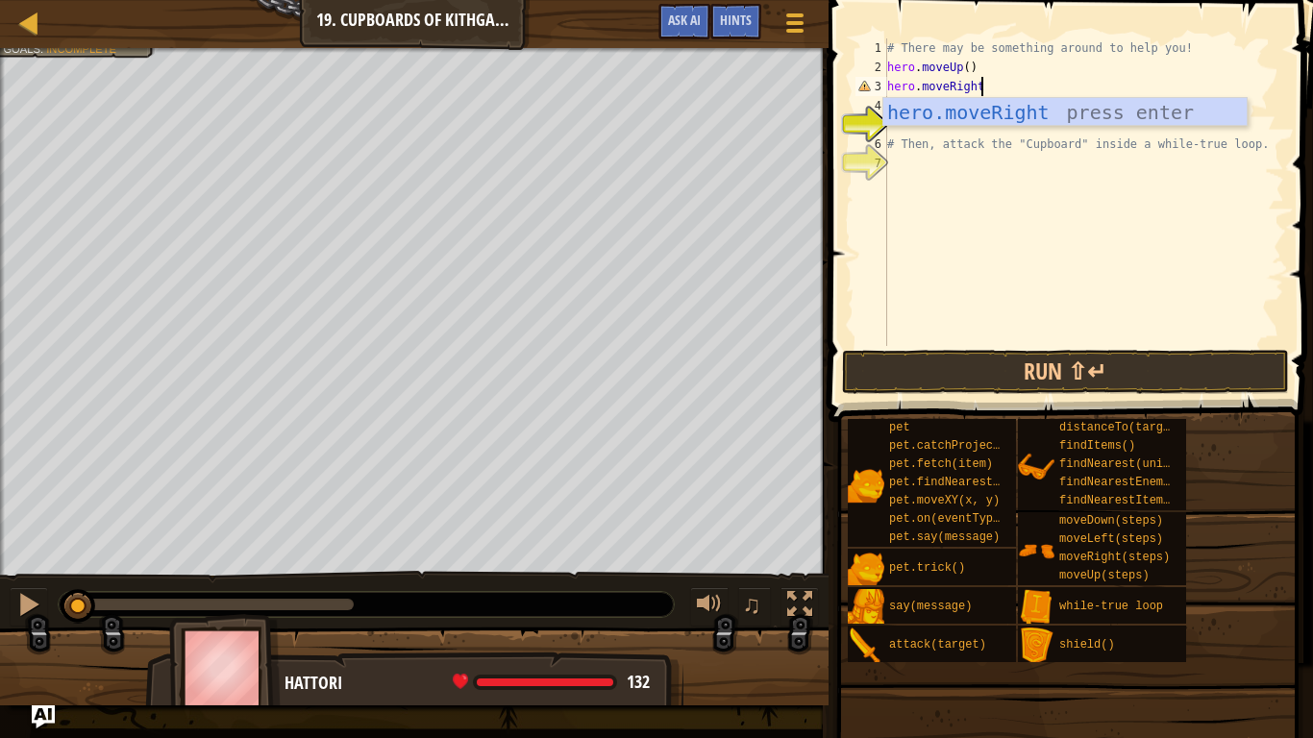
scroll to position [9, 13]
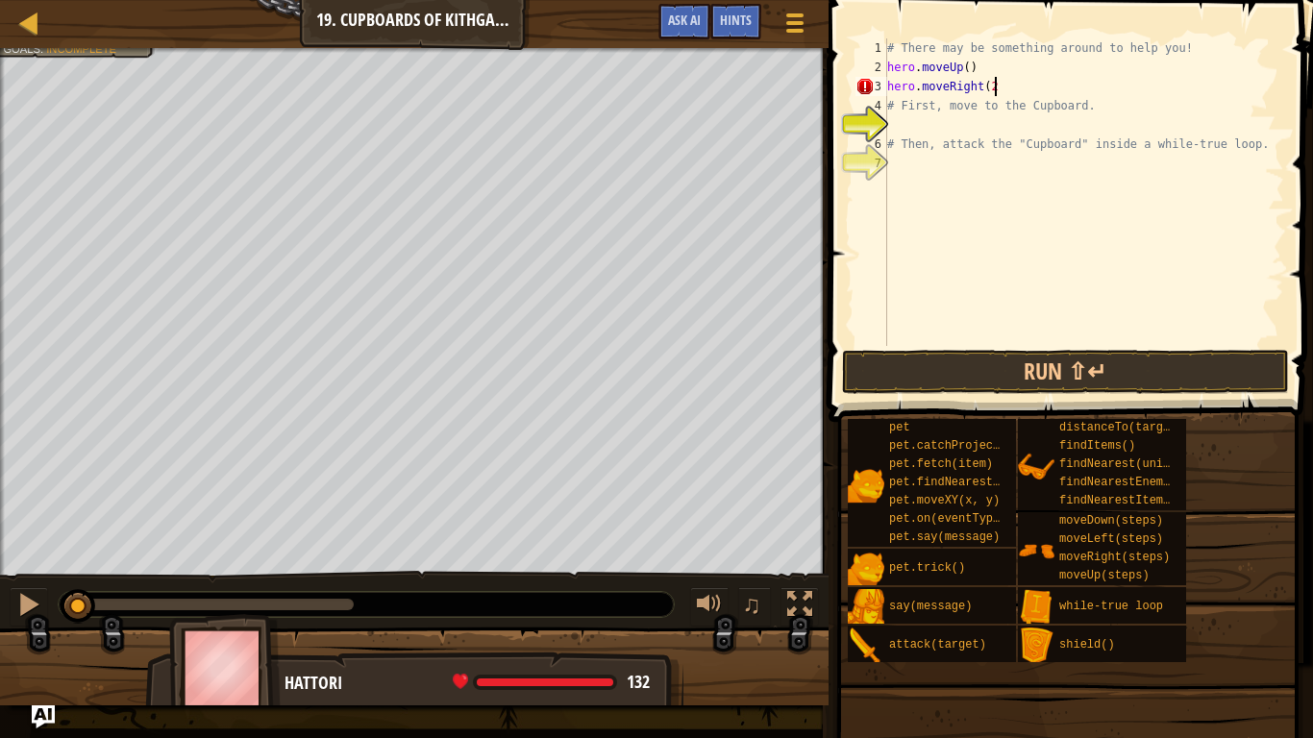
type textarea "hero.moveRight(2)"
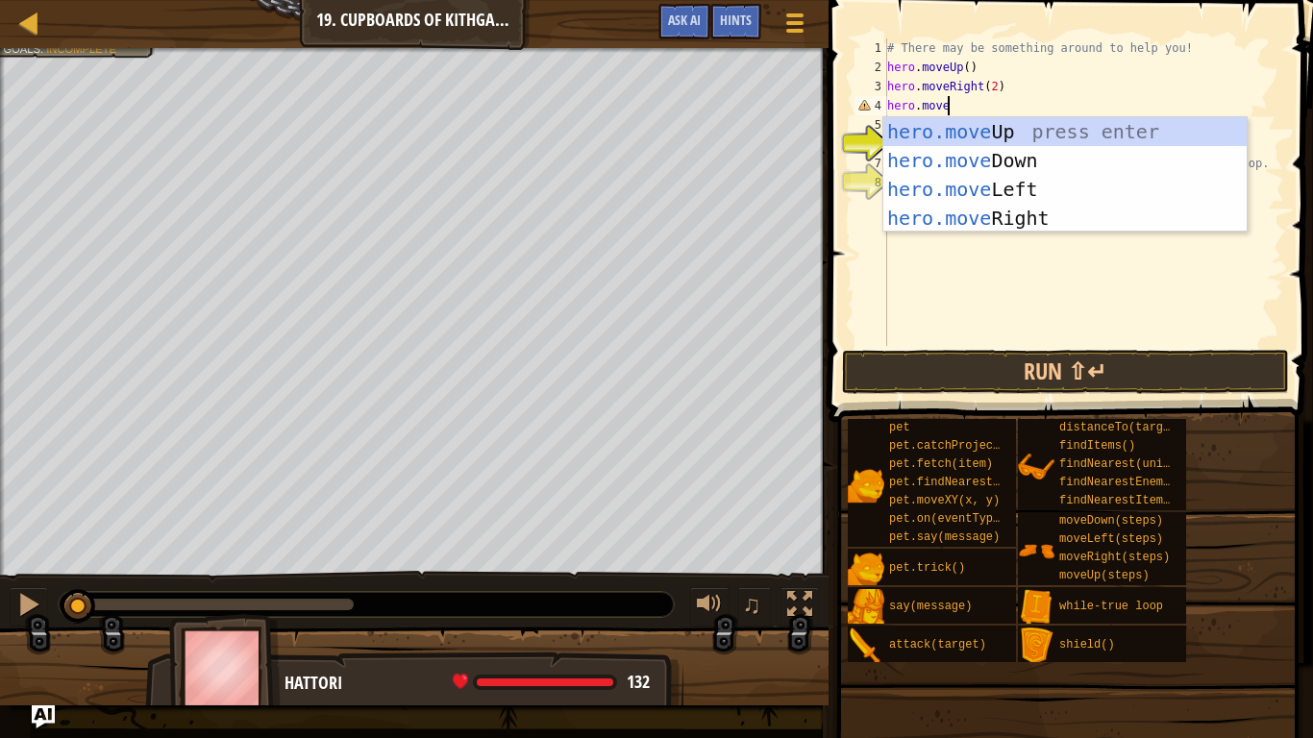
scroll to position [9, 8]
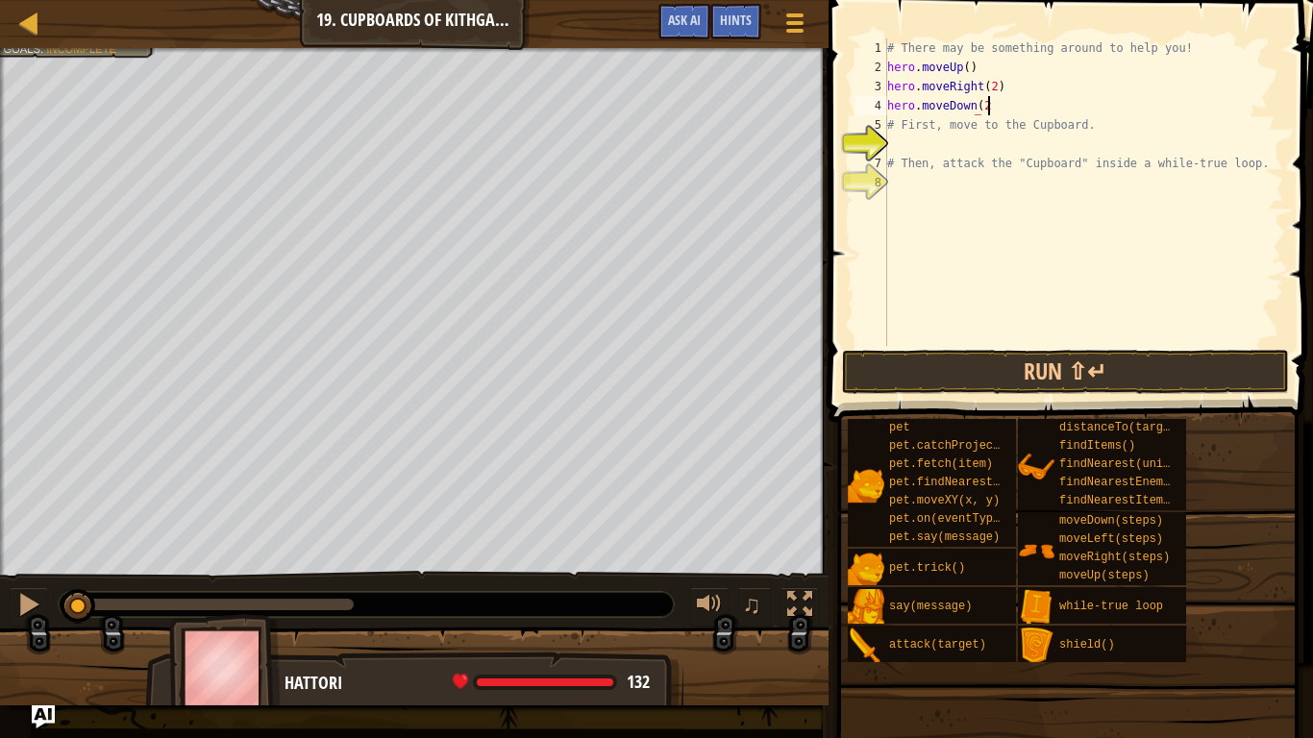
type textarea "hero.moveDown(2)"
click at [906, 145] on div "# There may be something around to help you! hero . moveUp ( ) hero . moveRight…" at bounding box center [1083, 211] width 401 height 346
type textarea "W"
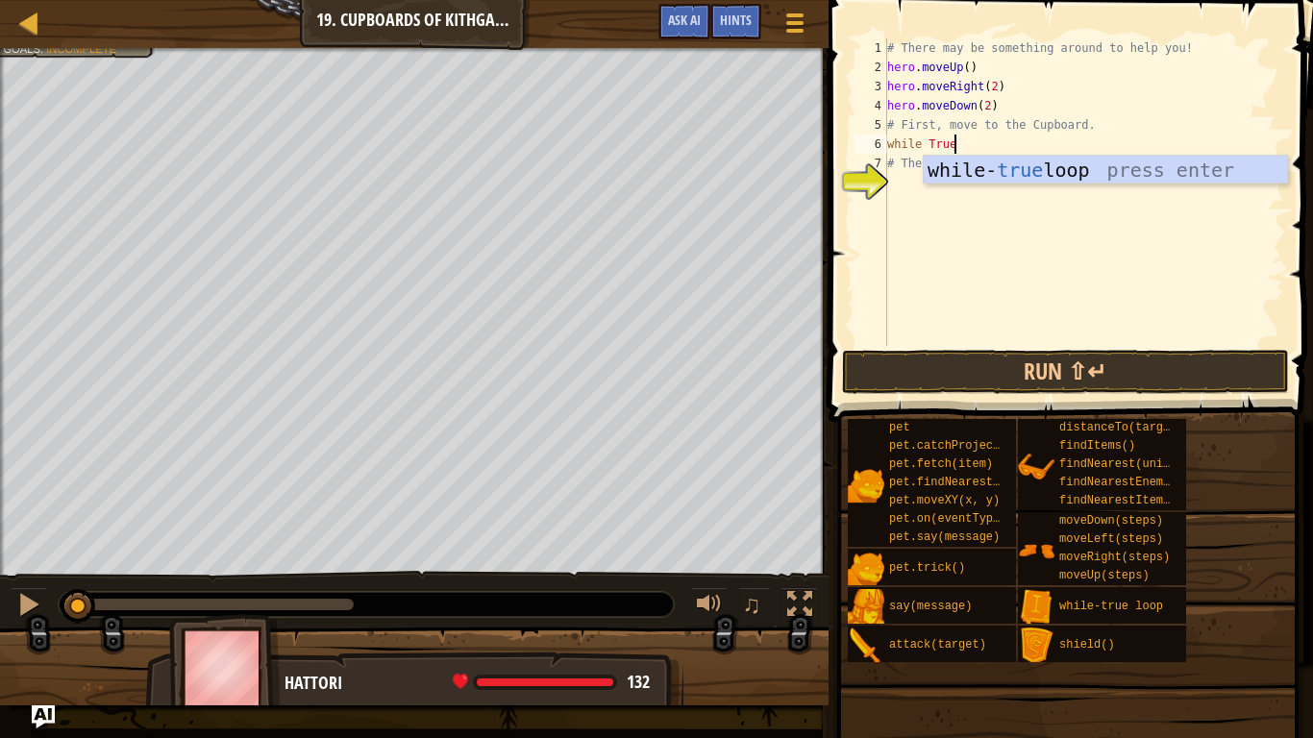
type textarea "while True:"
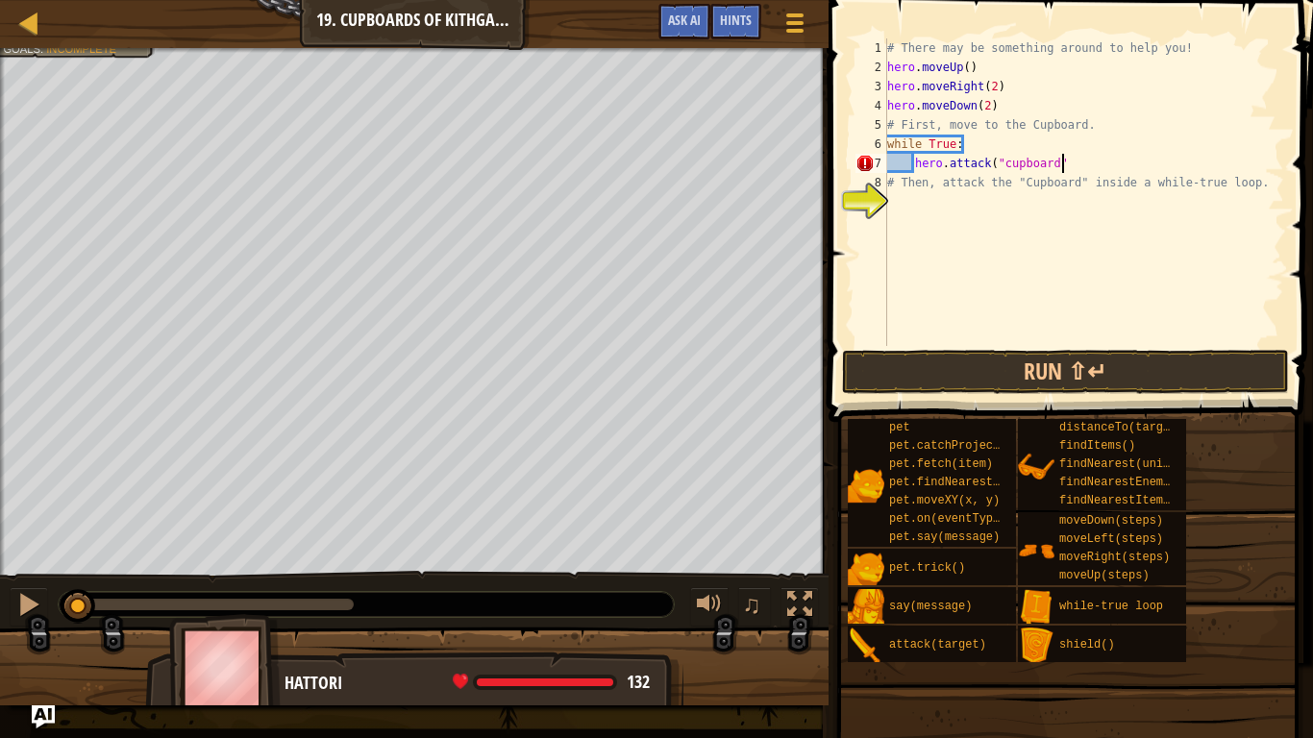
scroll to position [9, 25]
click at [1014, 375] on button "Run ⇧↵" at bounding box center [1066, 372] width 448 height 44
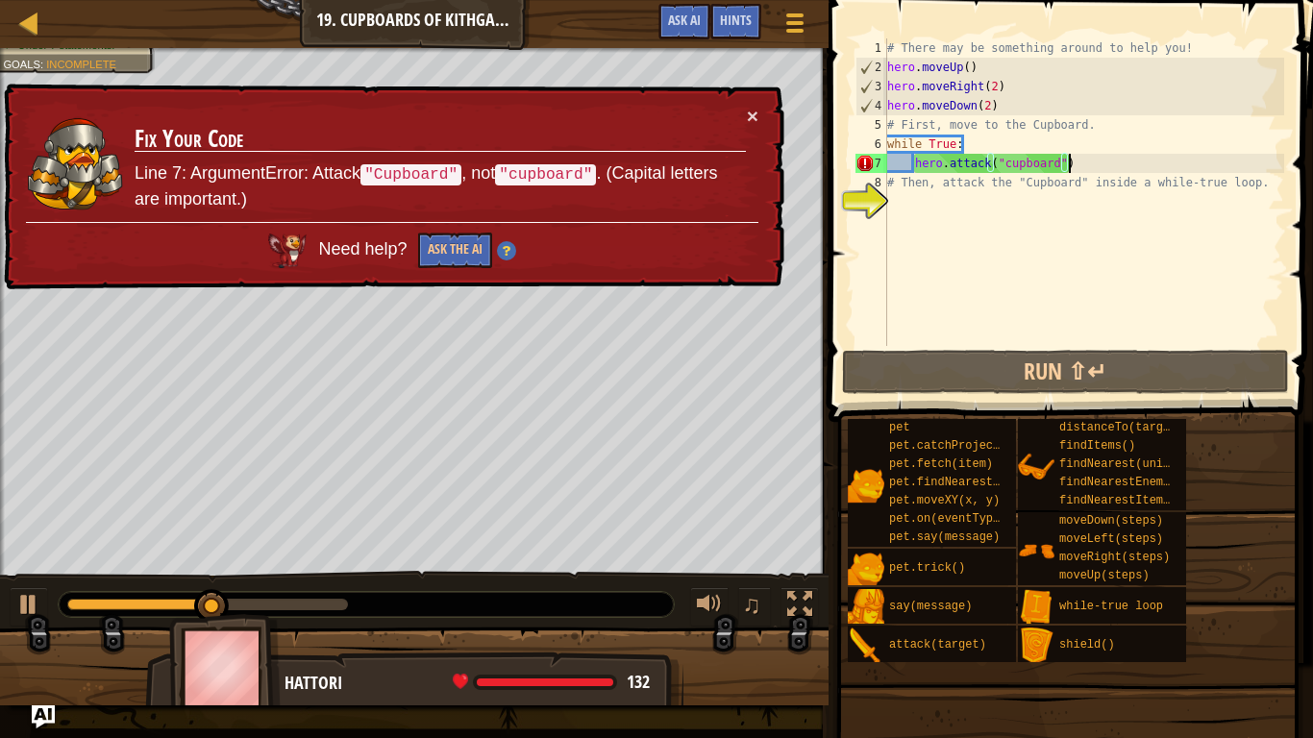
click at [758, 116] on div "× Fix Your Code Line 7: ArgumentError: Attack "Cupboard" , not "cupboard" . (Ca…" at bounding box center [392, 188] width 784 height 208
click at [755, 117] on button "×" at bounding box center [753, 116] width 12 height 20
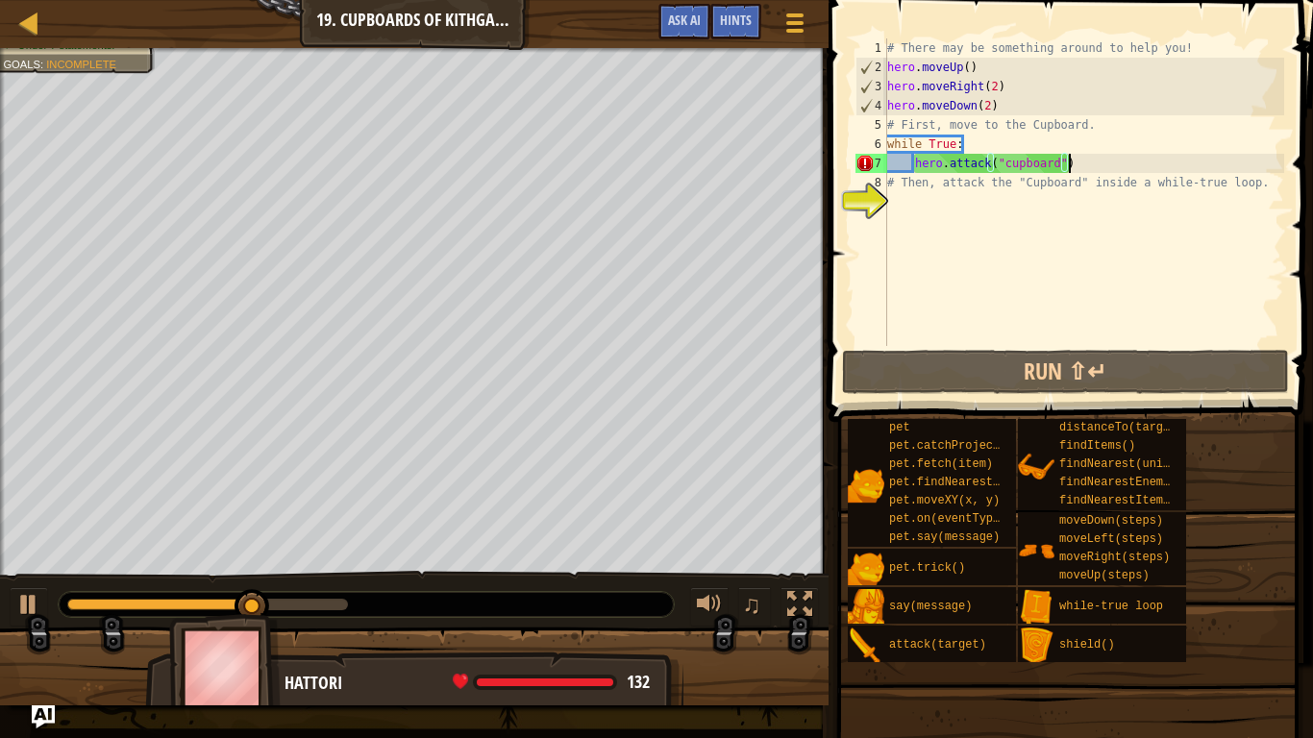
click at [1009, 171] on div "# There may be something around to help you! hero . moveUp ( ) hero . moveRight…" at bounding box center [1083, 211] width 401 height 346
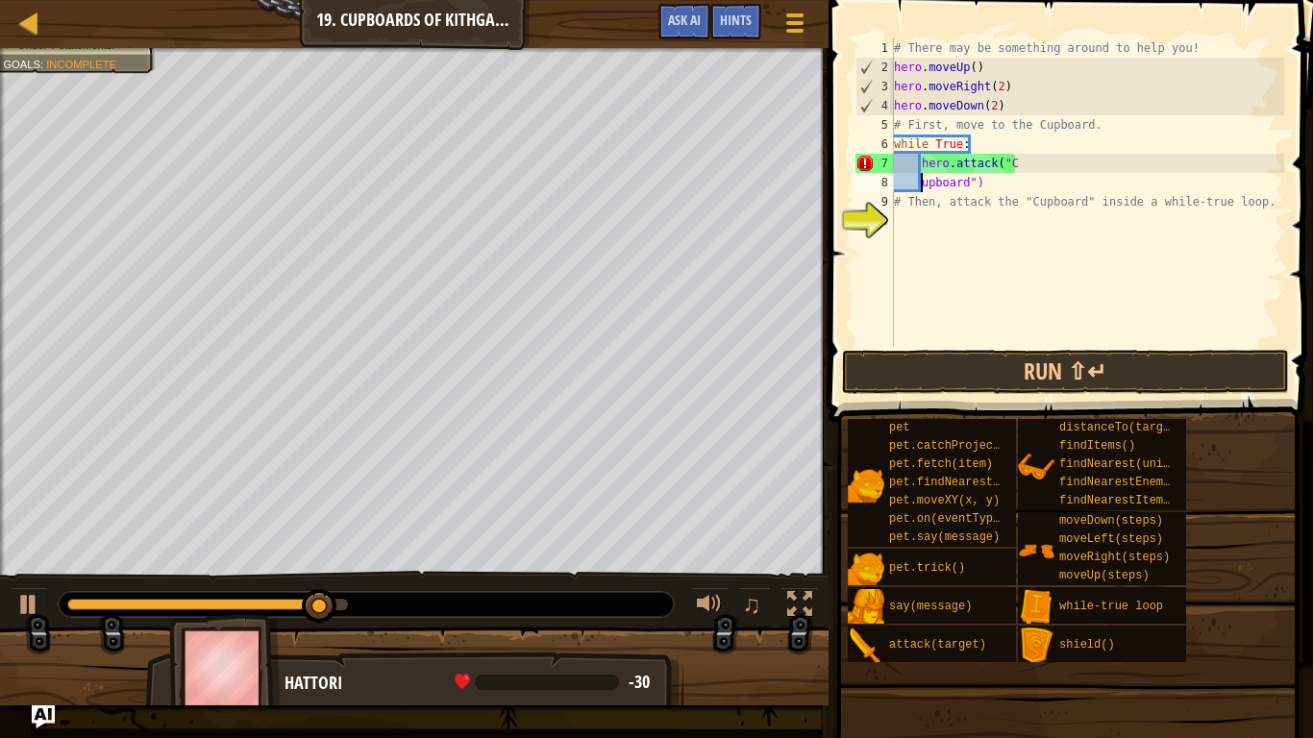
scroll to position [9, 8]
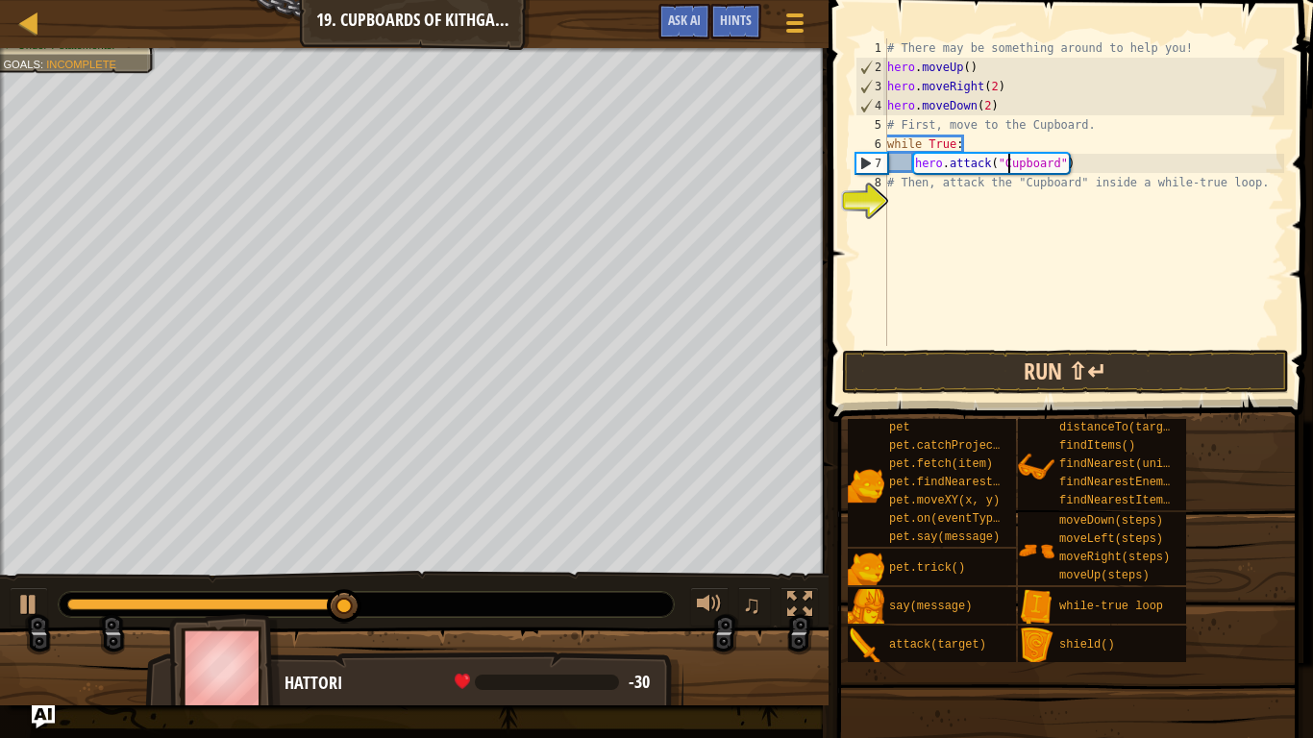
type textarea "hero.attack("Cupboard")"
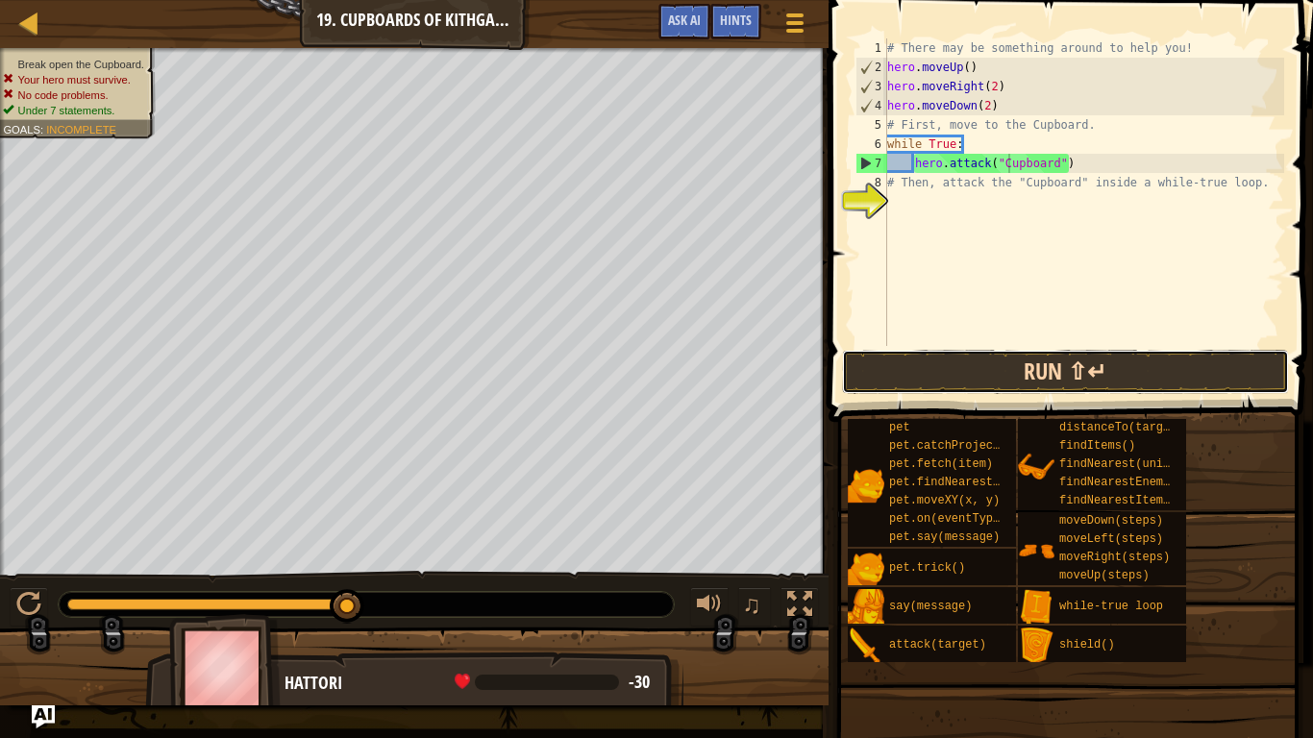
click at [949, 368] on button "Run ⇧↵" at bounding box center [1066, 372] width 448 height 44
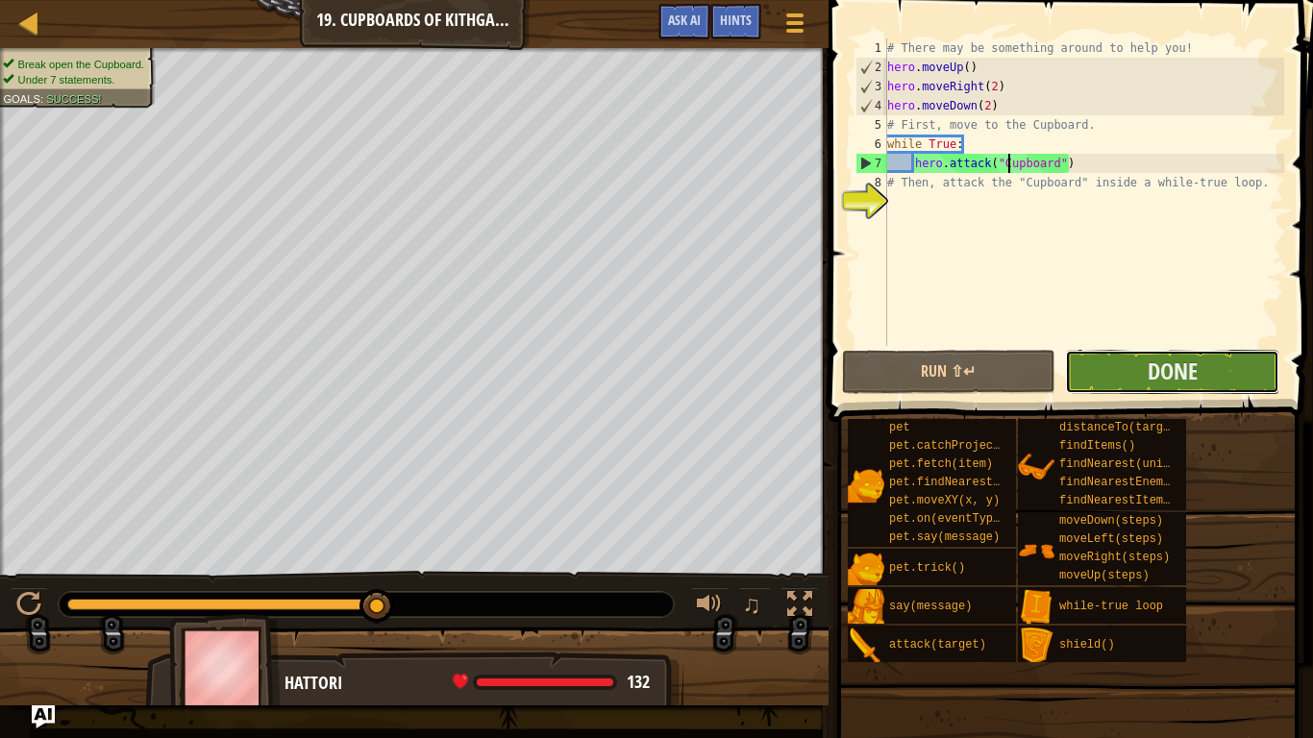
click at [1131, 355] on button "Done" at bounding box center [1172, 372] width 214 height 44
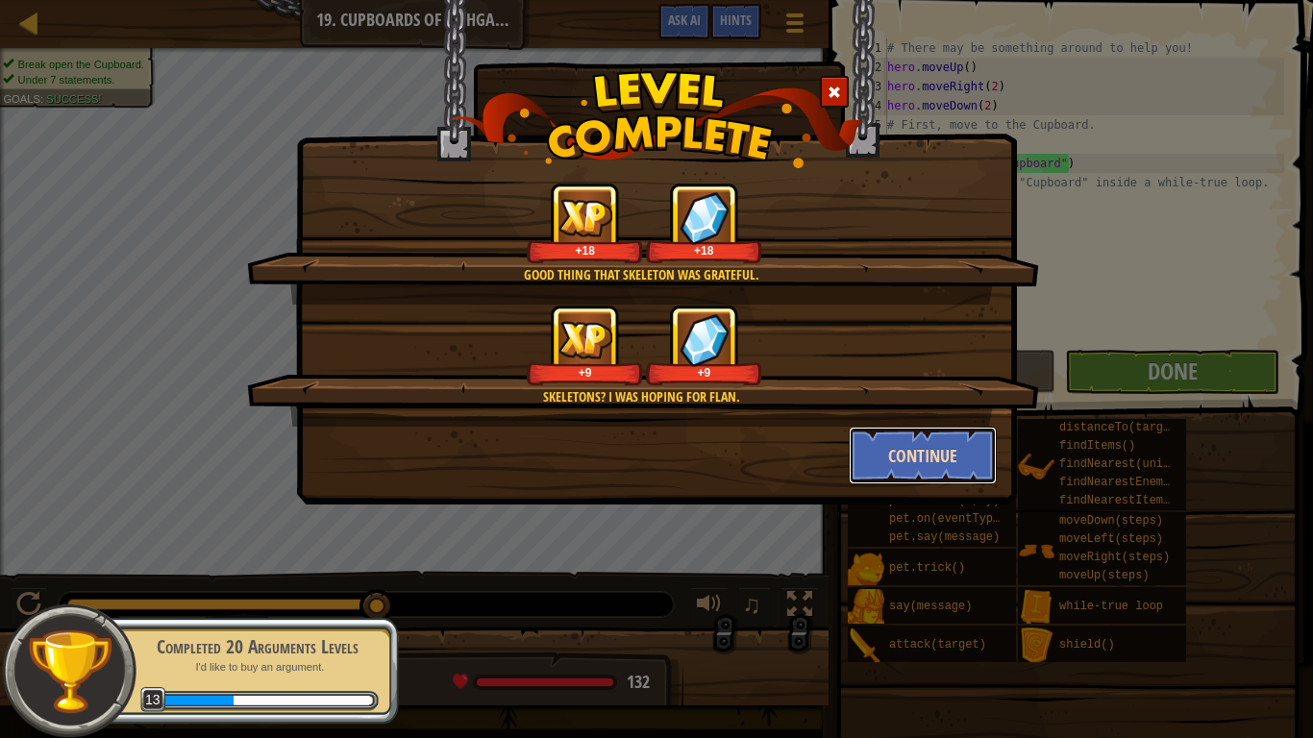
click at [892, 460] on button "Continue" at bounding box center [923, 456] width 149 height 58
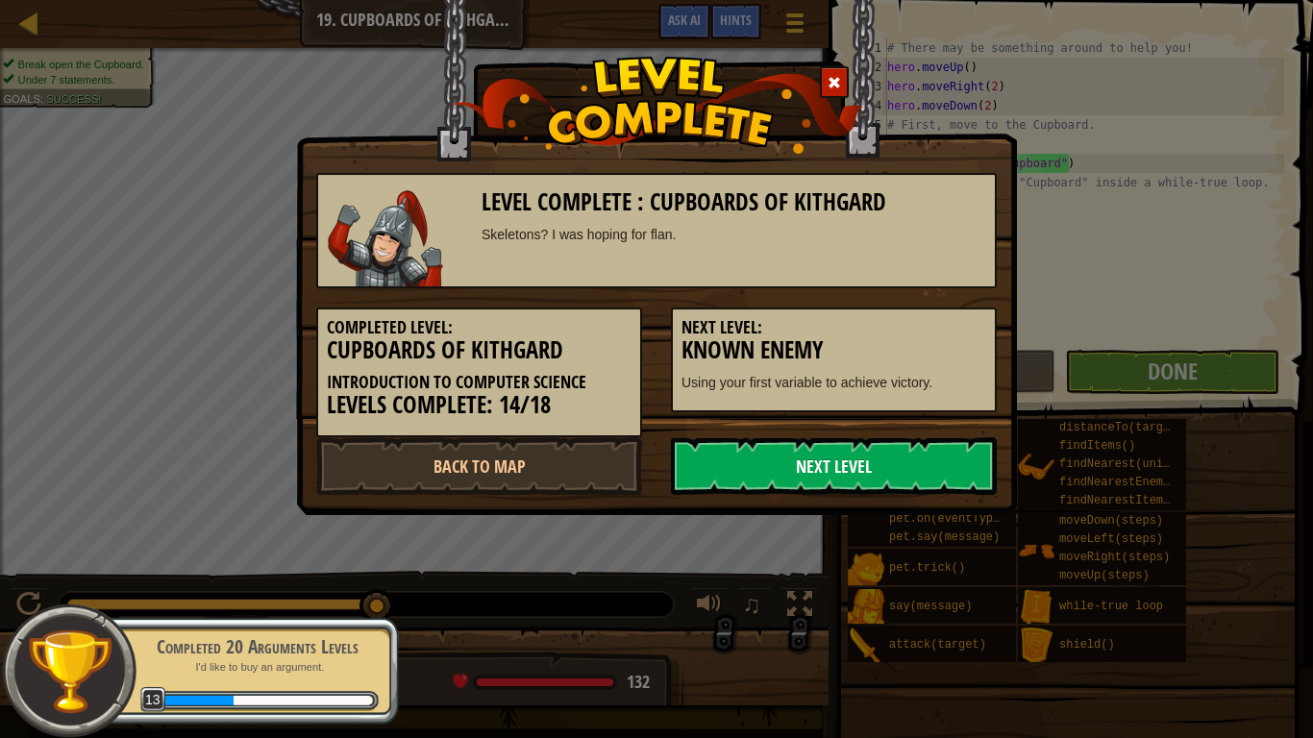
click at [867, 459] on link "Next Level" at bounding box center [834, 466] width 326 height 58
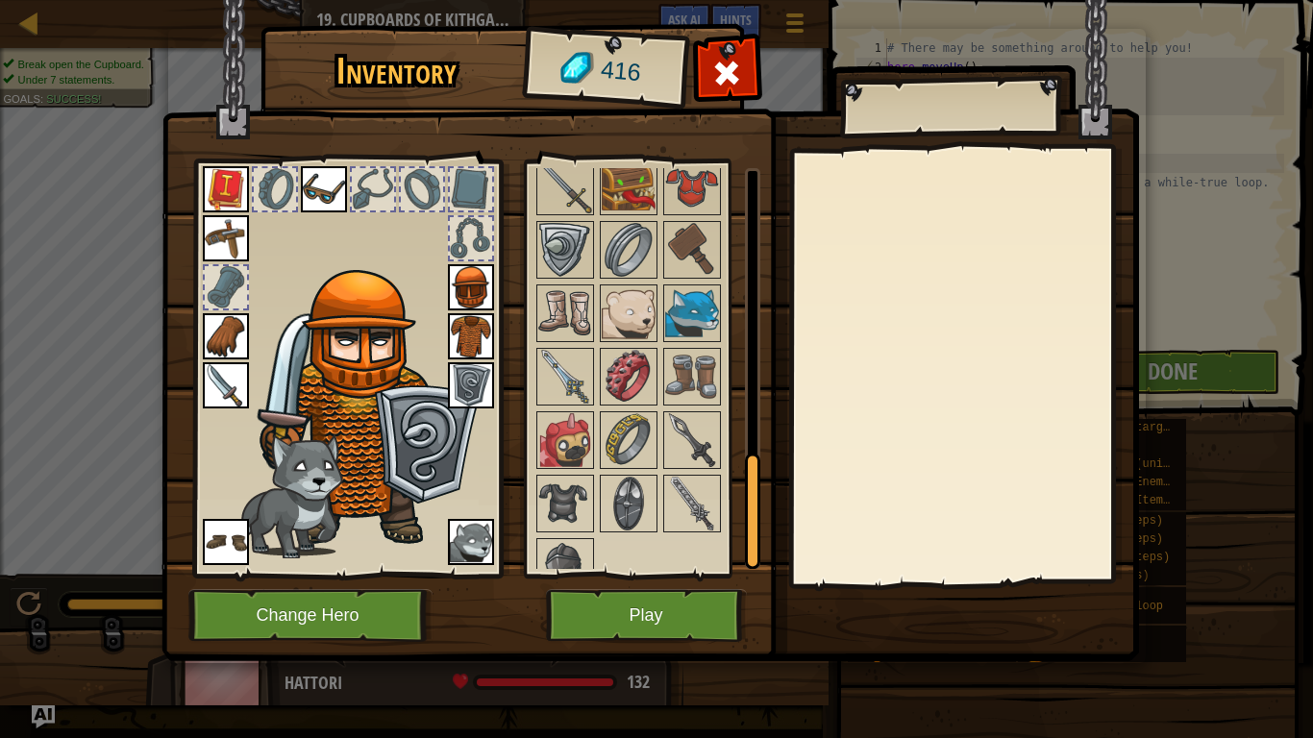
scroll to position [1047, 0]
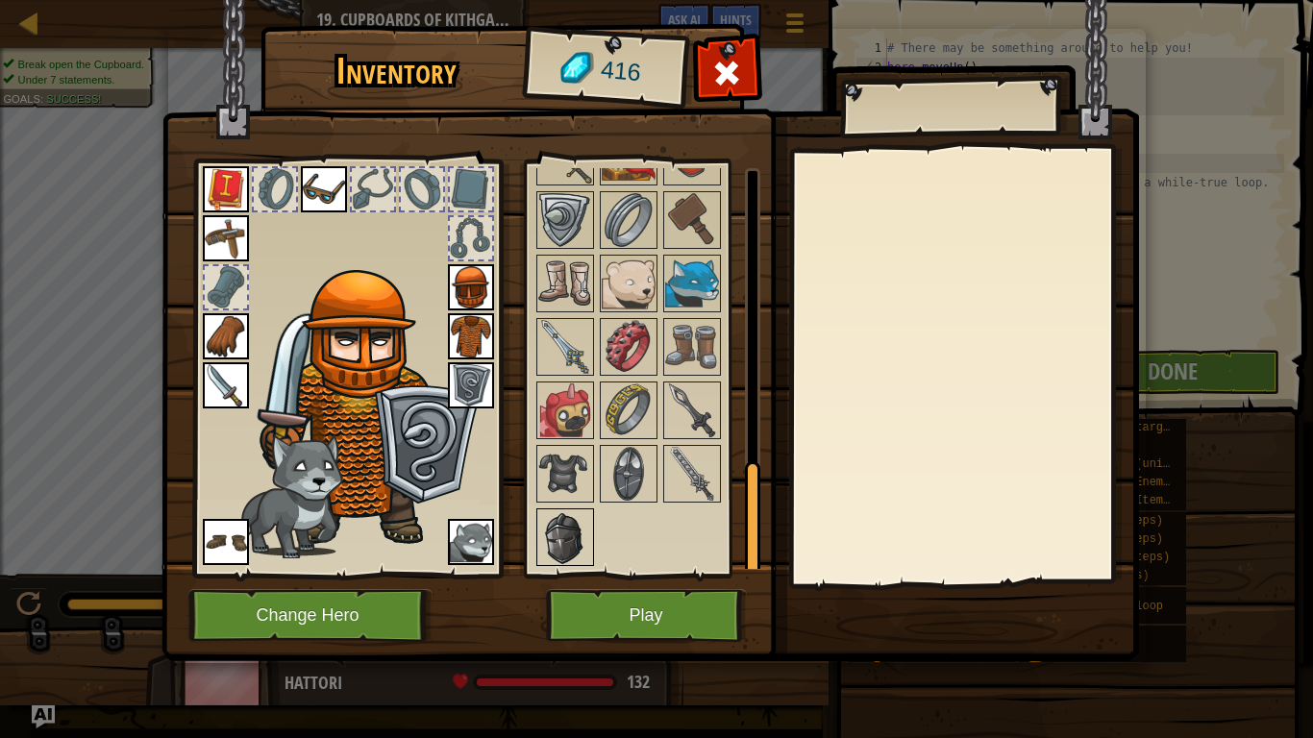
click at [552, 528] on img at bounding box center [565, 537] width 54 height 54
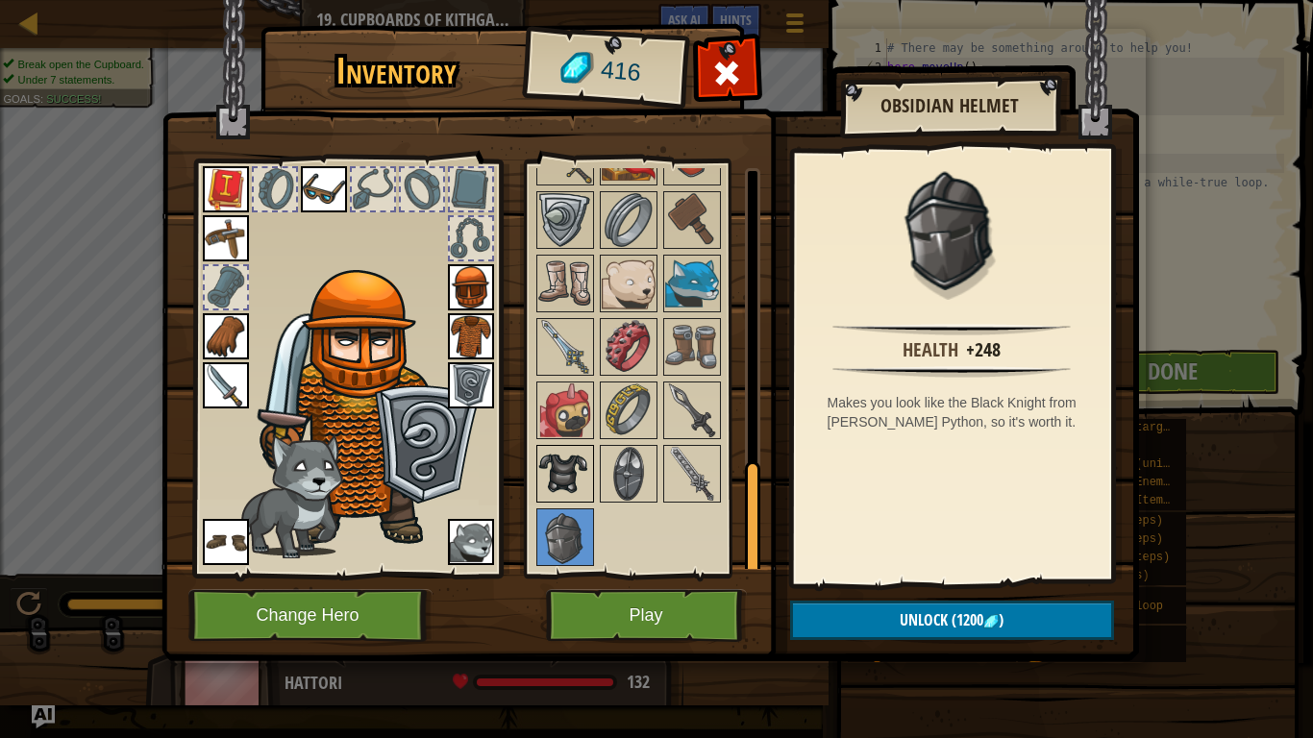
click at [555, 483] on img at bounding box center [565, 474] width 54 height 54
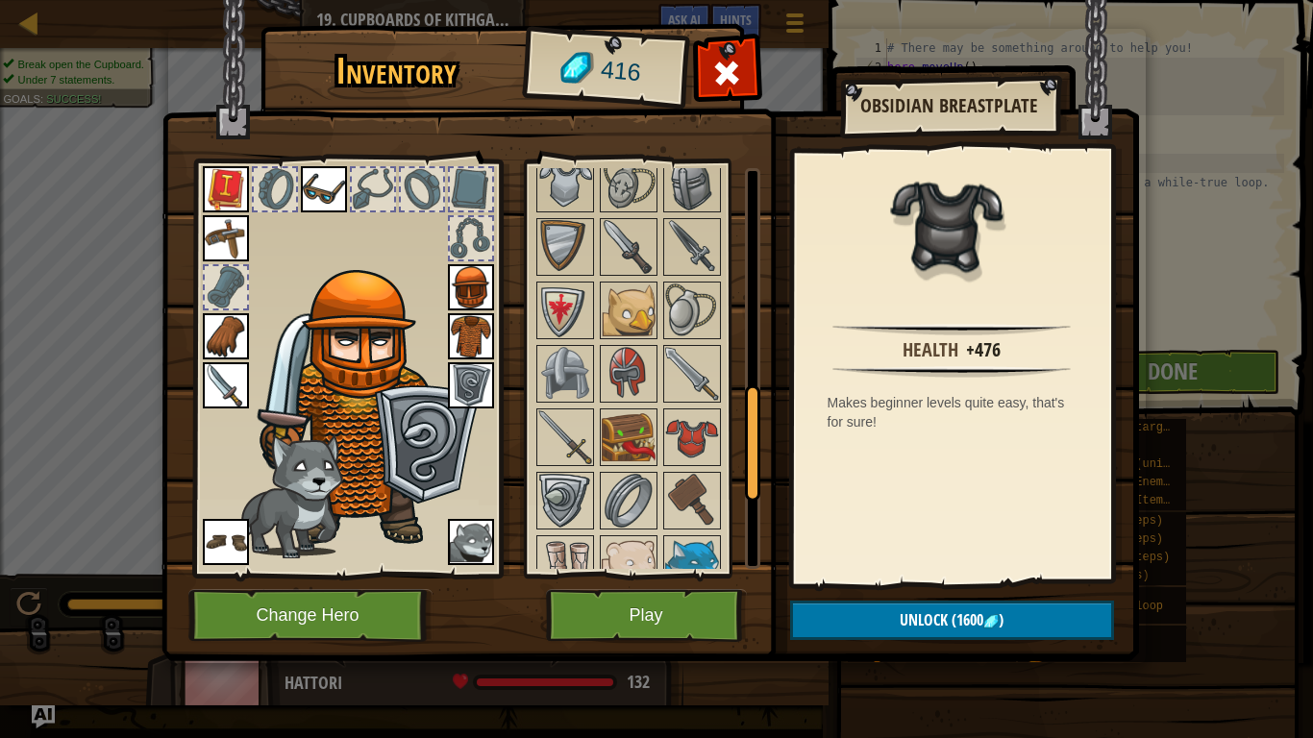
scroll to position [772, 0]
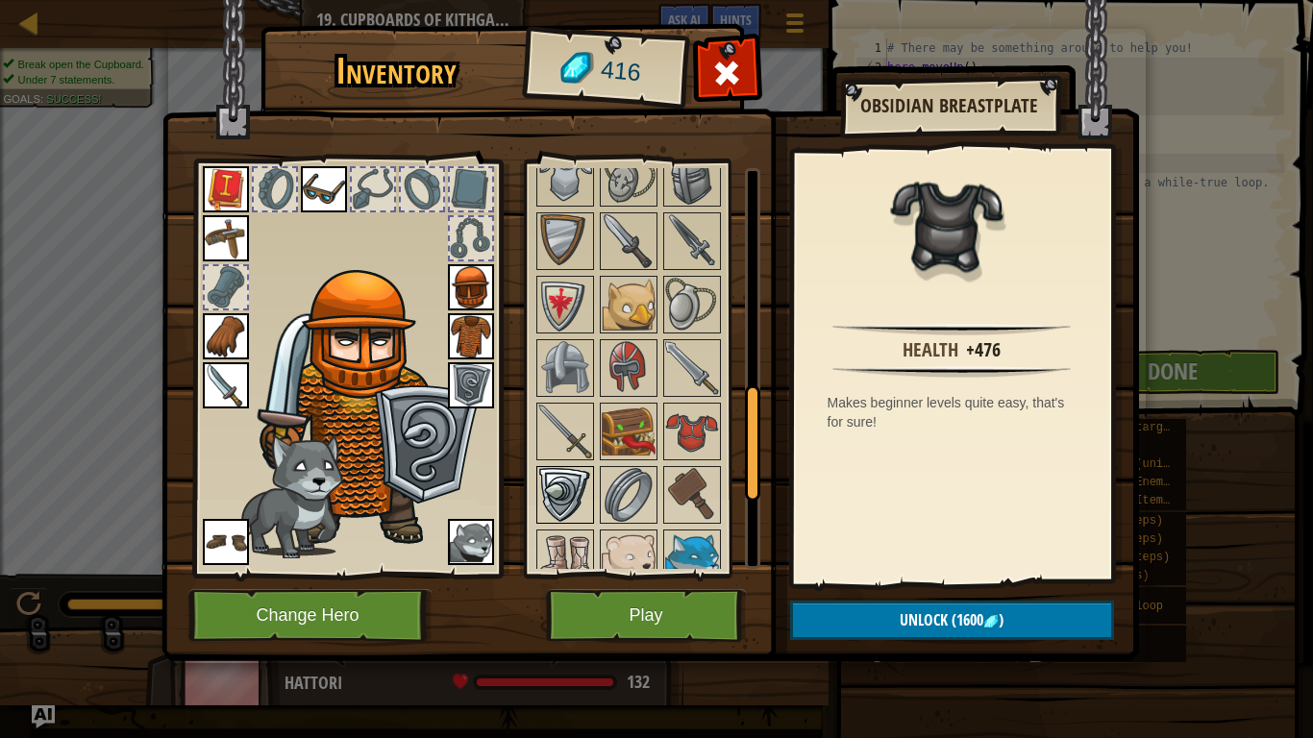
click at [561, 514] on img at bounding box center [565, 495] width 54 height 54
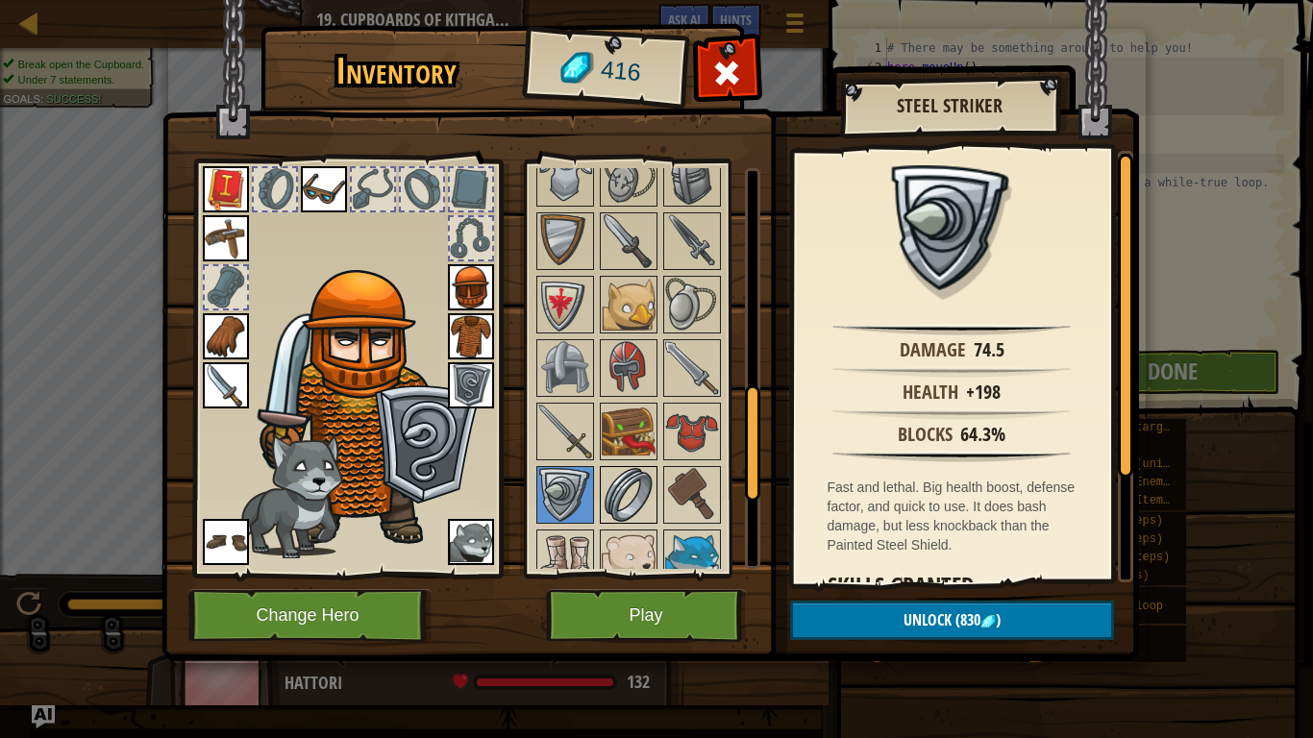
click at [616, 490] on img at bounding box center [629, 495] width 54 height 54
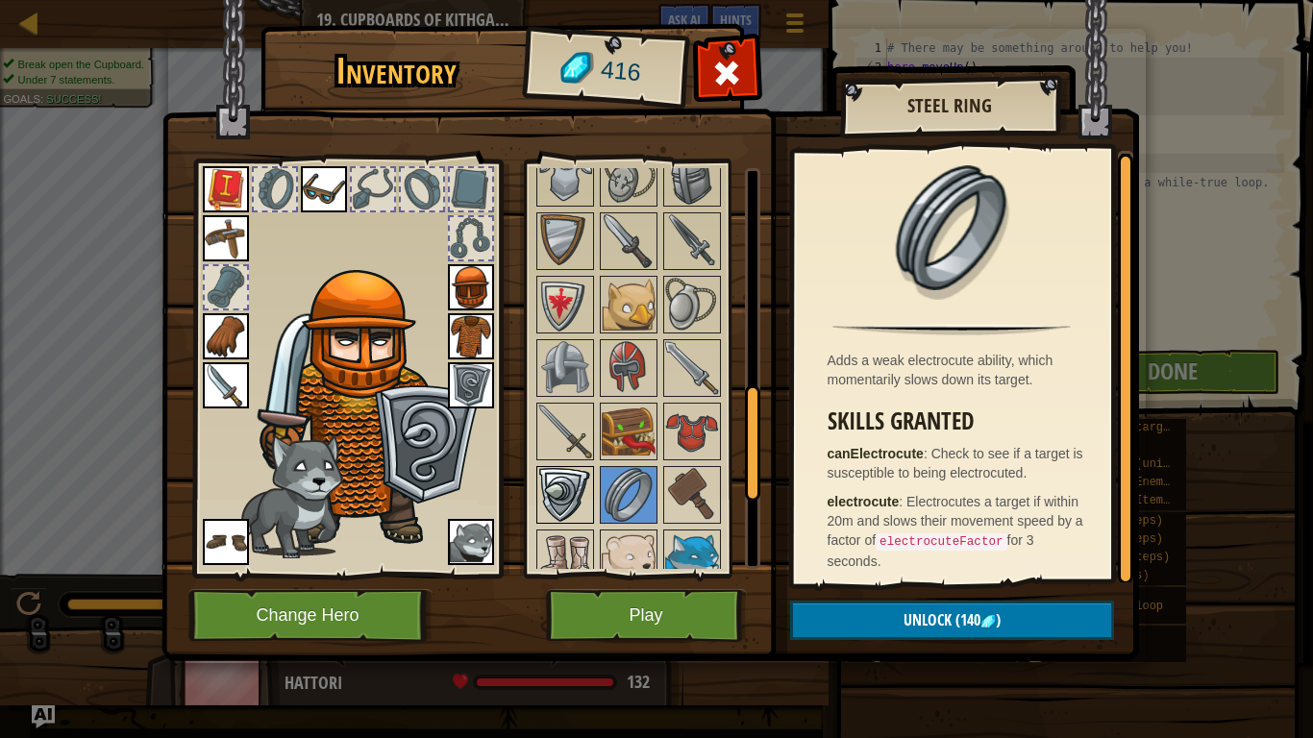
click at [566, 488] on img at bounding box center [565, 495] width 54 height 54
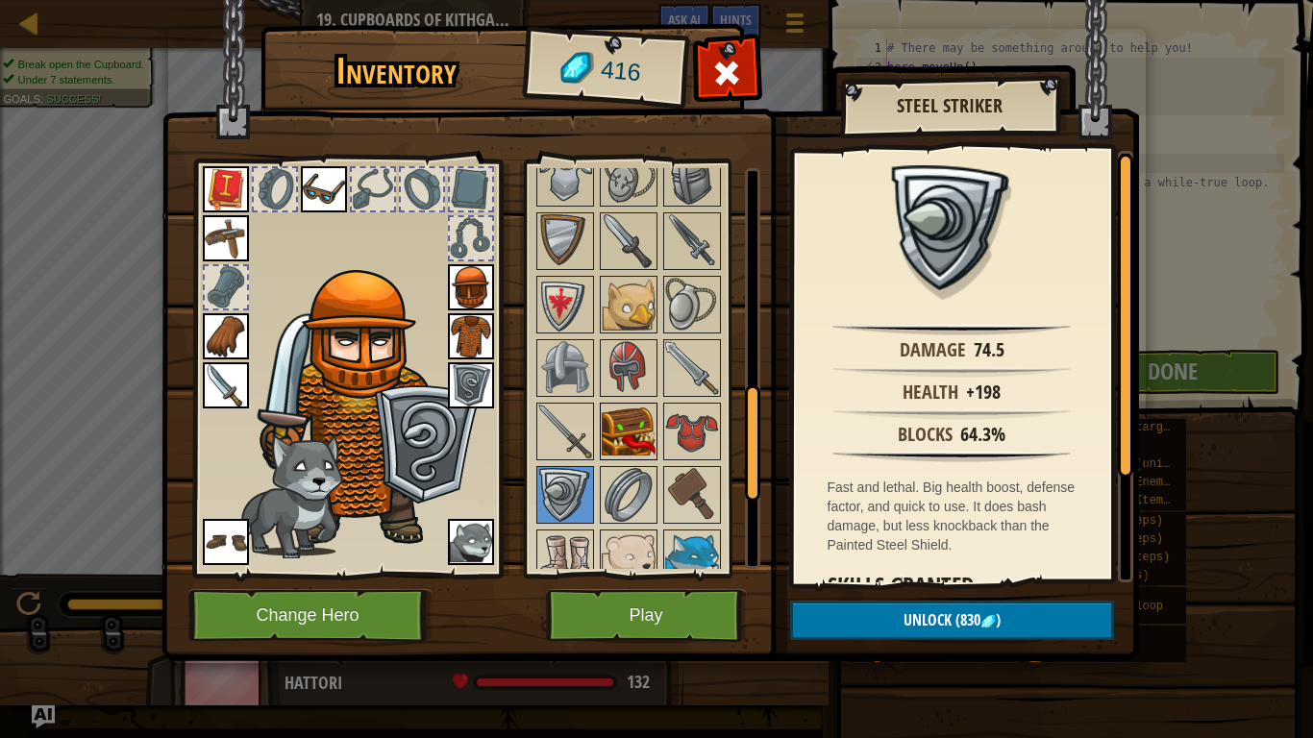
click at [625, 430] on img at bounding box center [629, 432] width 54 height 54
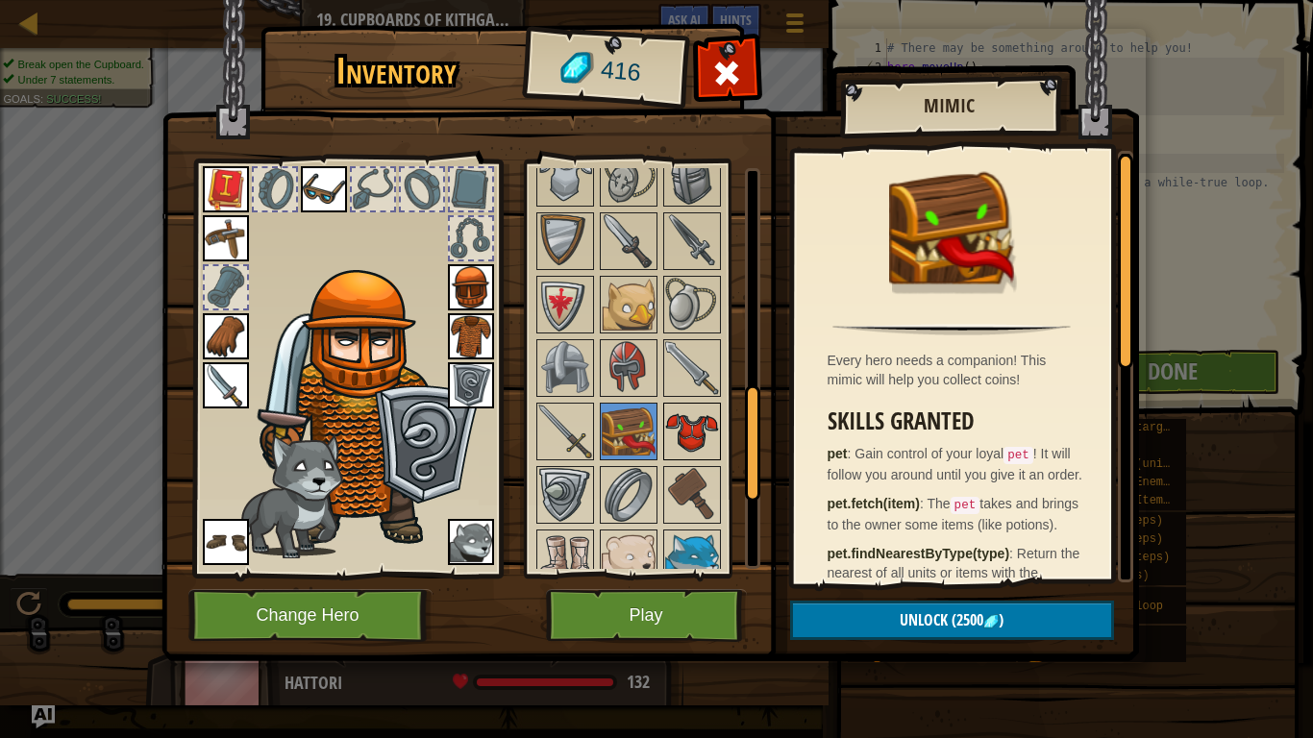
click at [683, 425] on img at bounding box center [692, 432] width 54 height 54
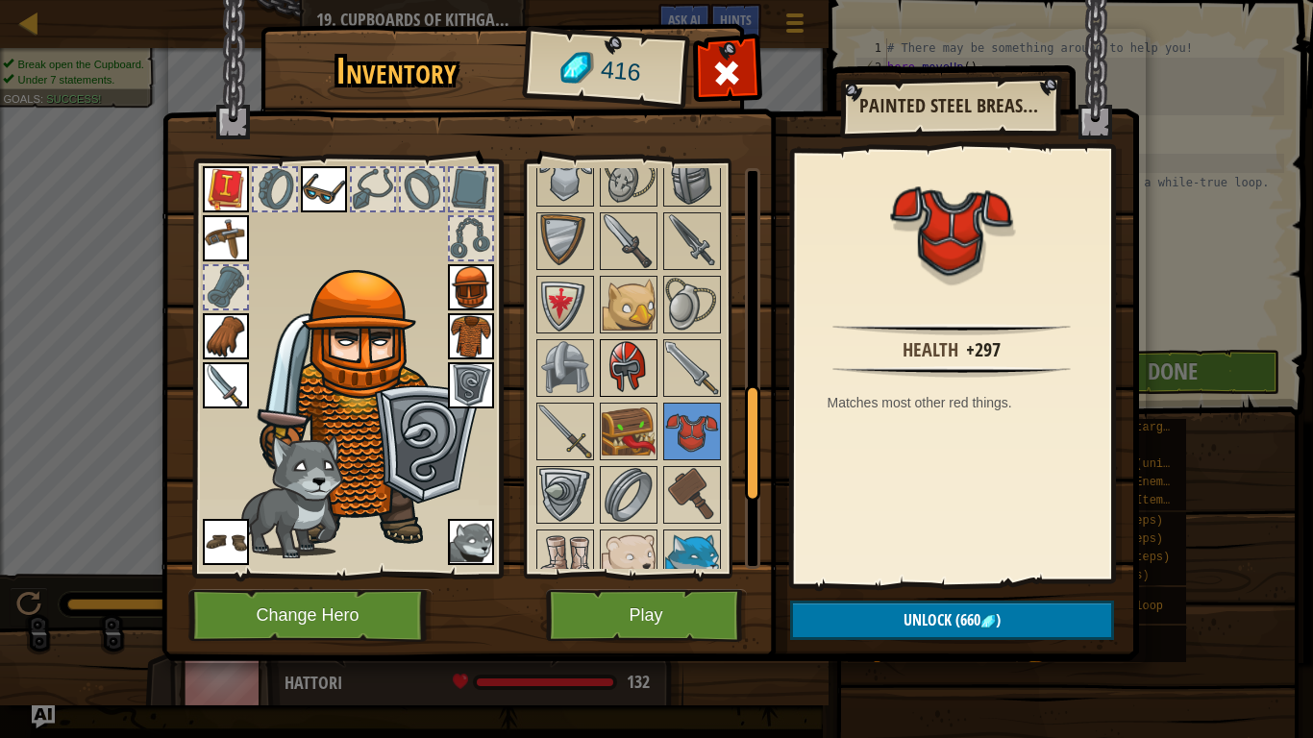
click at [643, 375] on img at bounding box center [629, 368] width 54 height 54
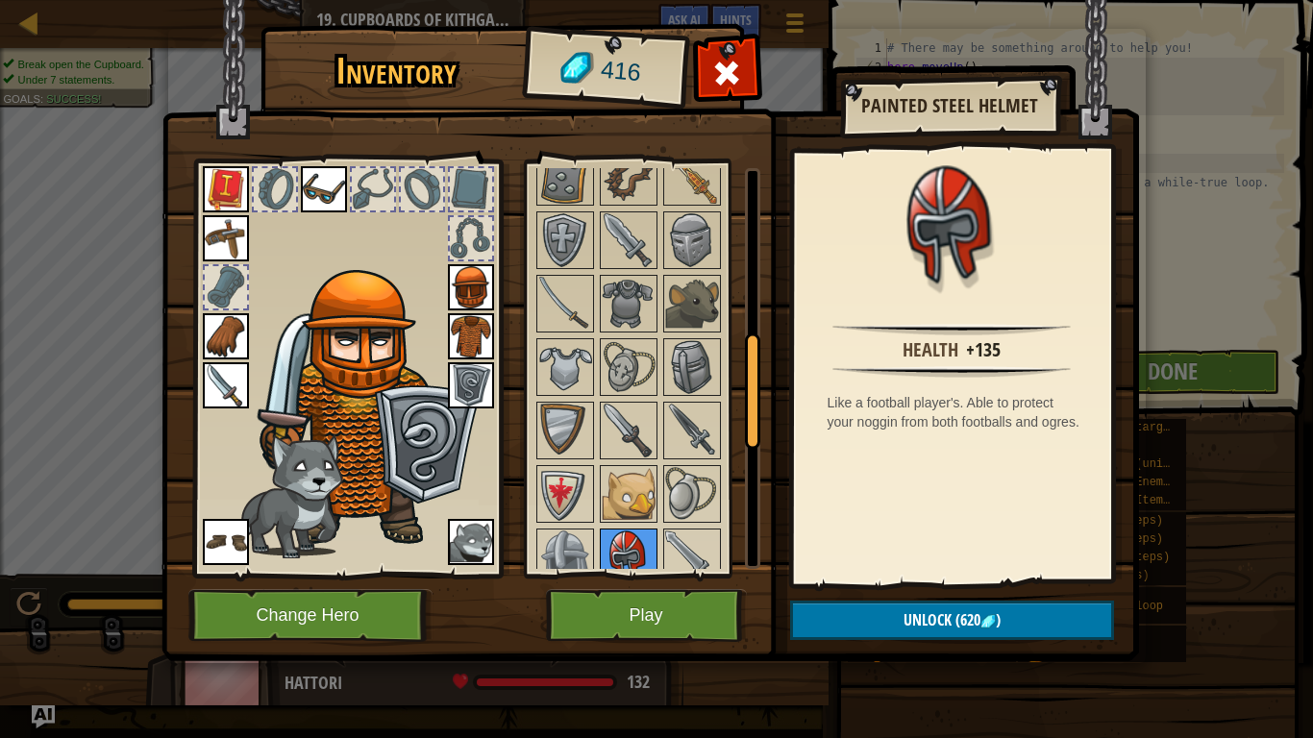
scroll to position [598, 0]
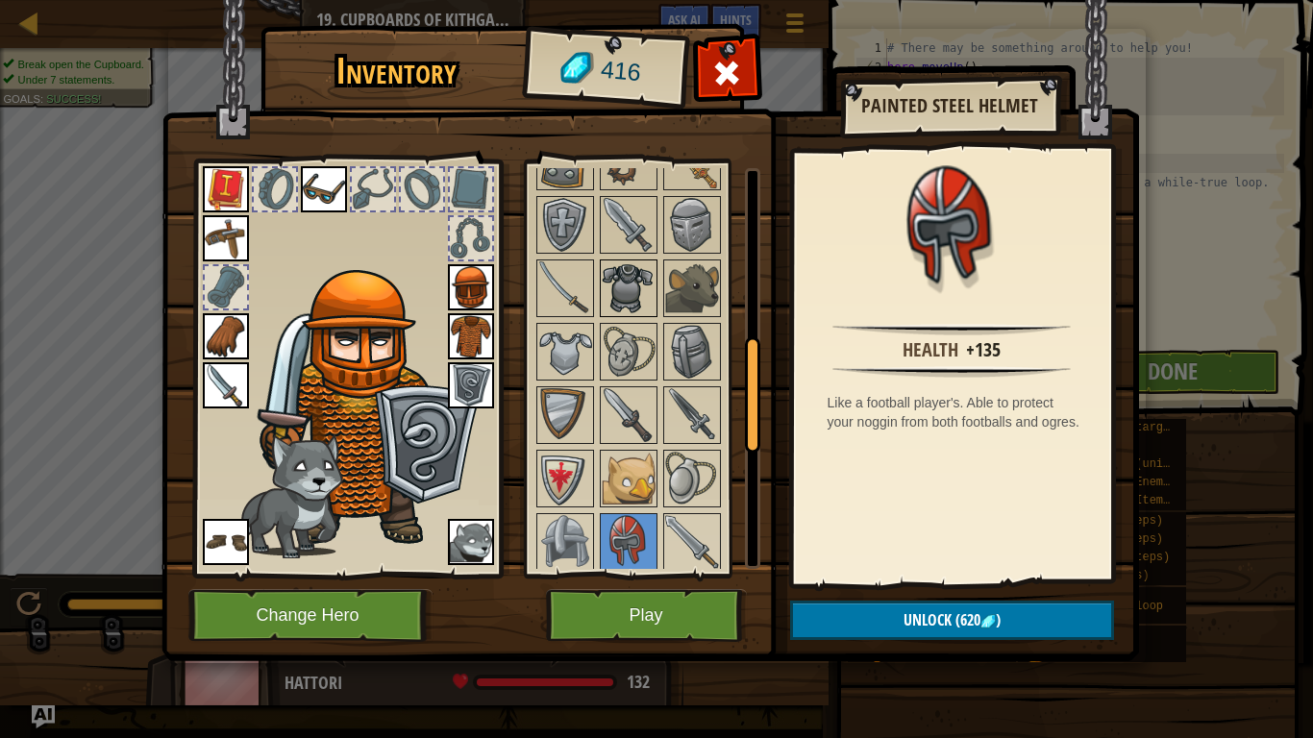
click at [624, 288] on img at bounding box center [629, 288] width 54 height 54
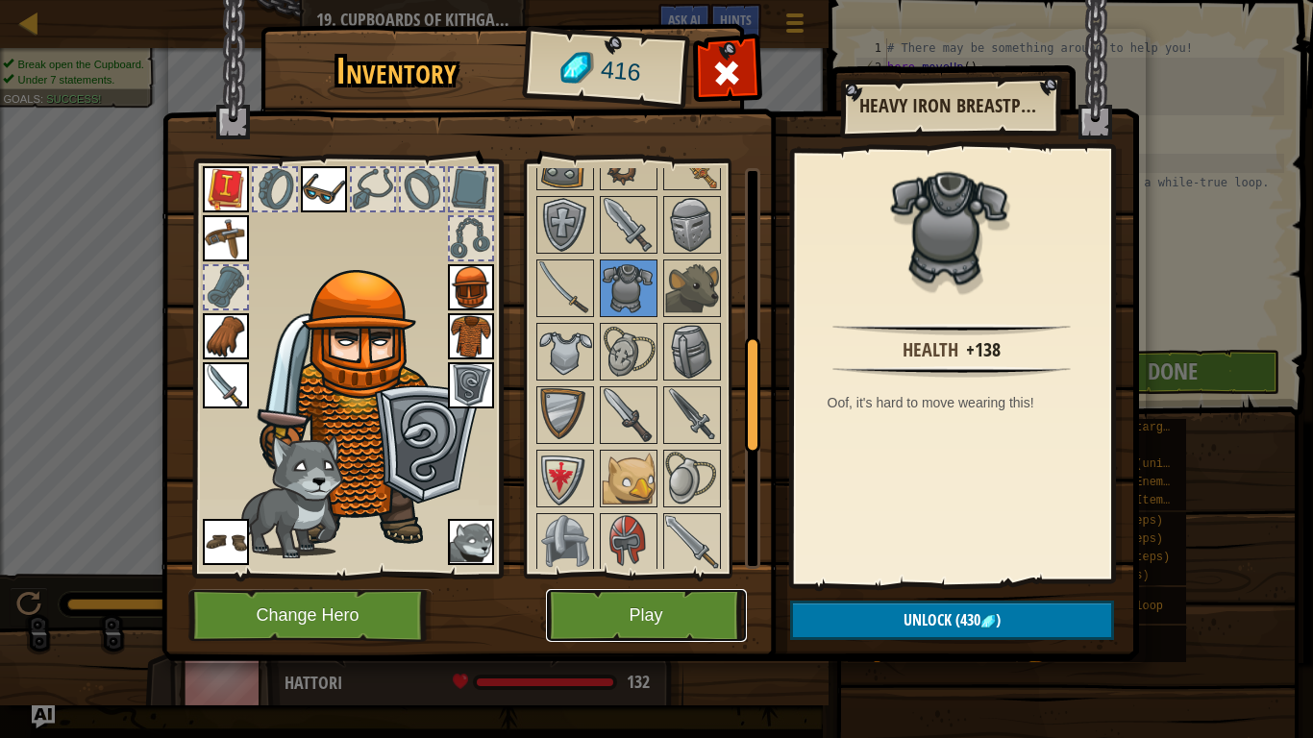
click at [673, 604] on button "Play" at bounding box center [646, 615] width 201 height 53
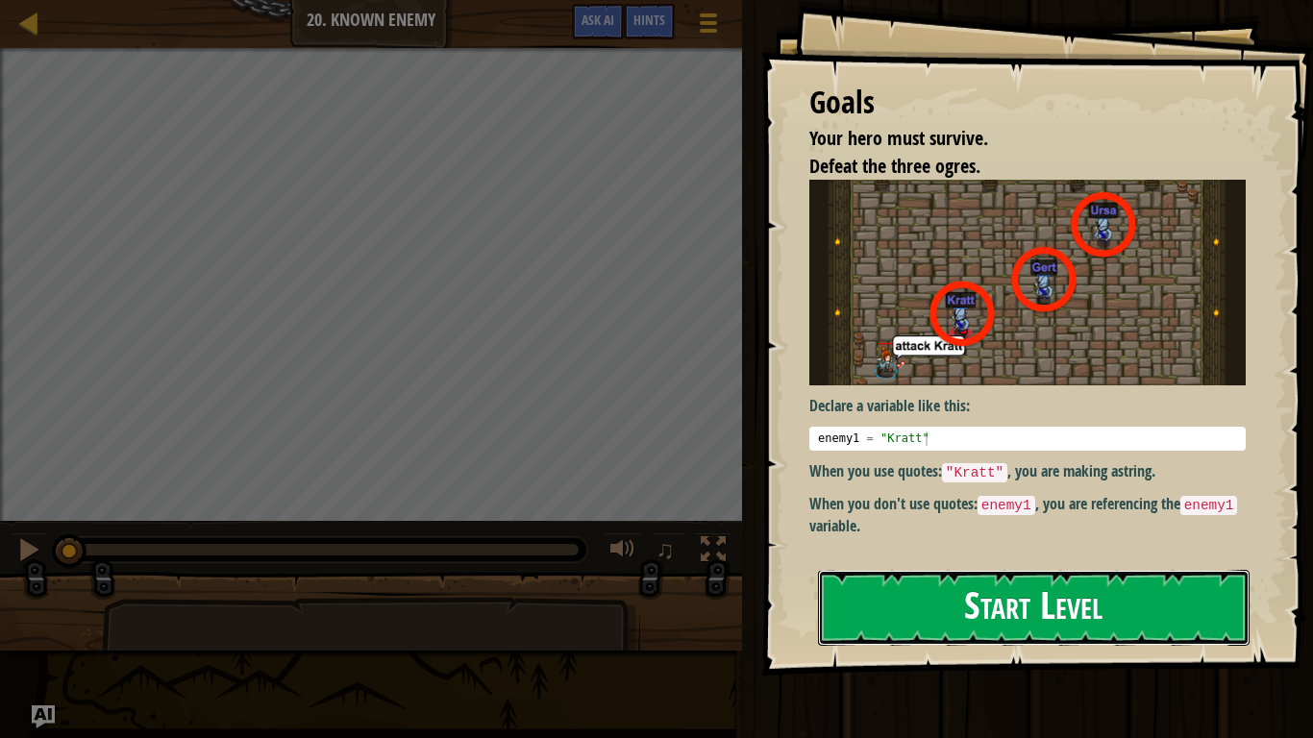
click at [1013, 613] on button "Start Level" at bounding box center [1034, 608] width 432 height 76
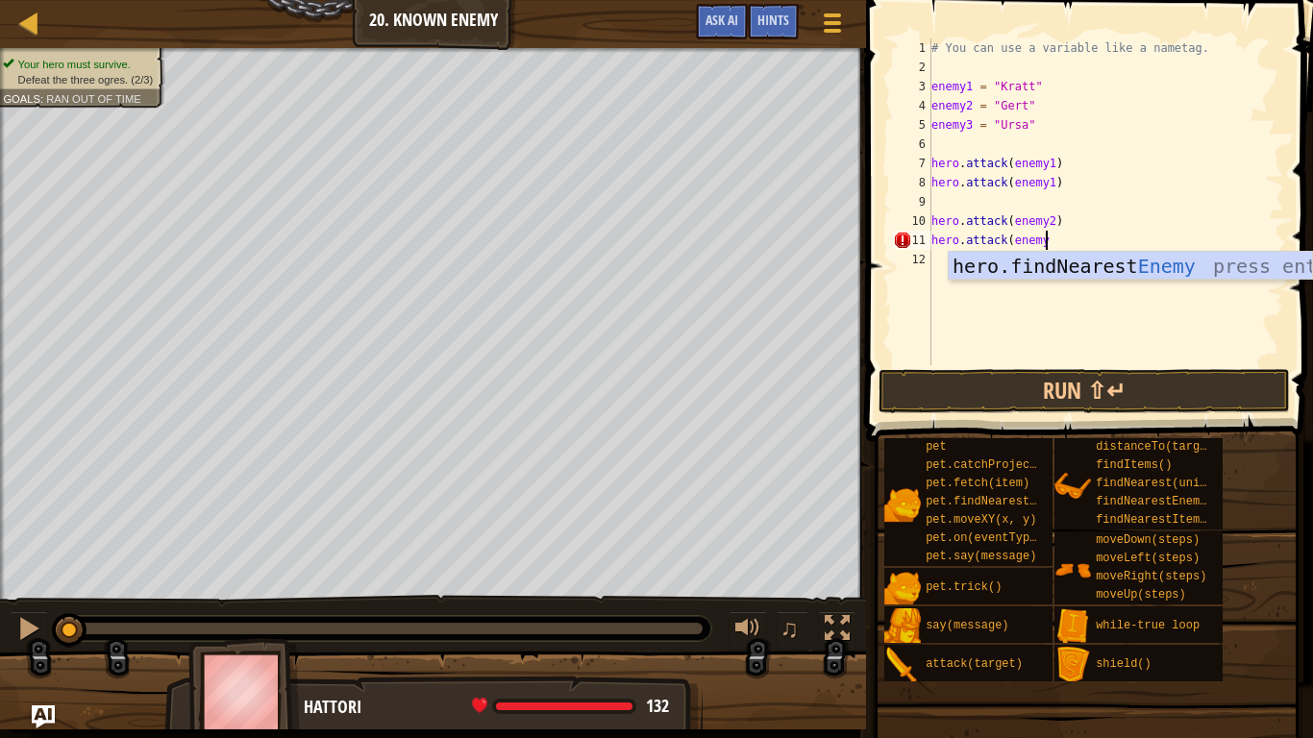
scroll to position [9, 16]
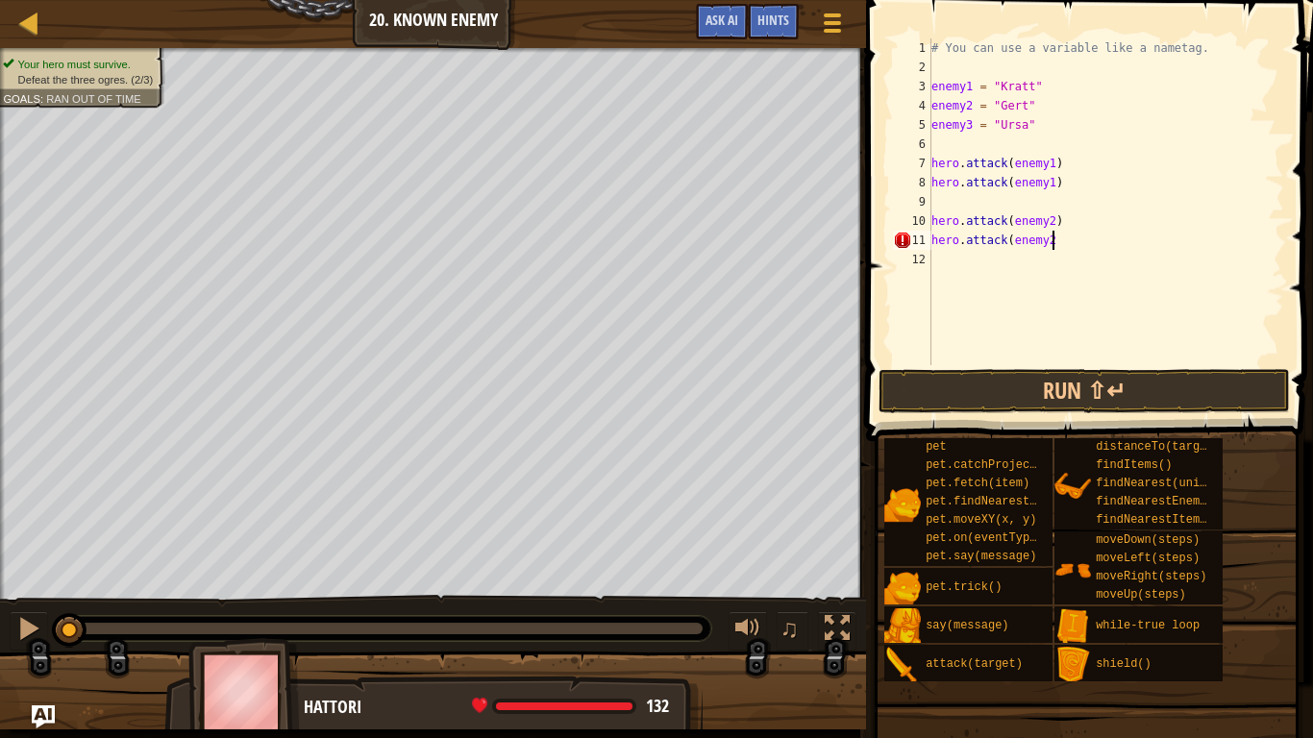
type textarea "hero.attack(enemy2)"
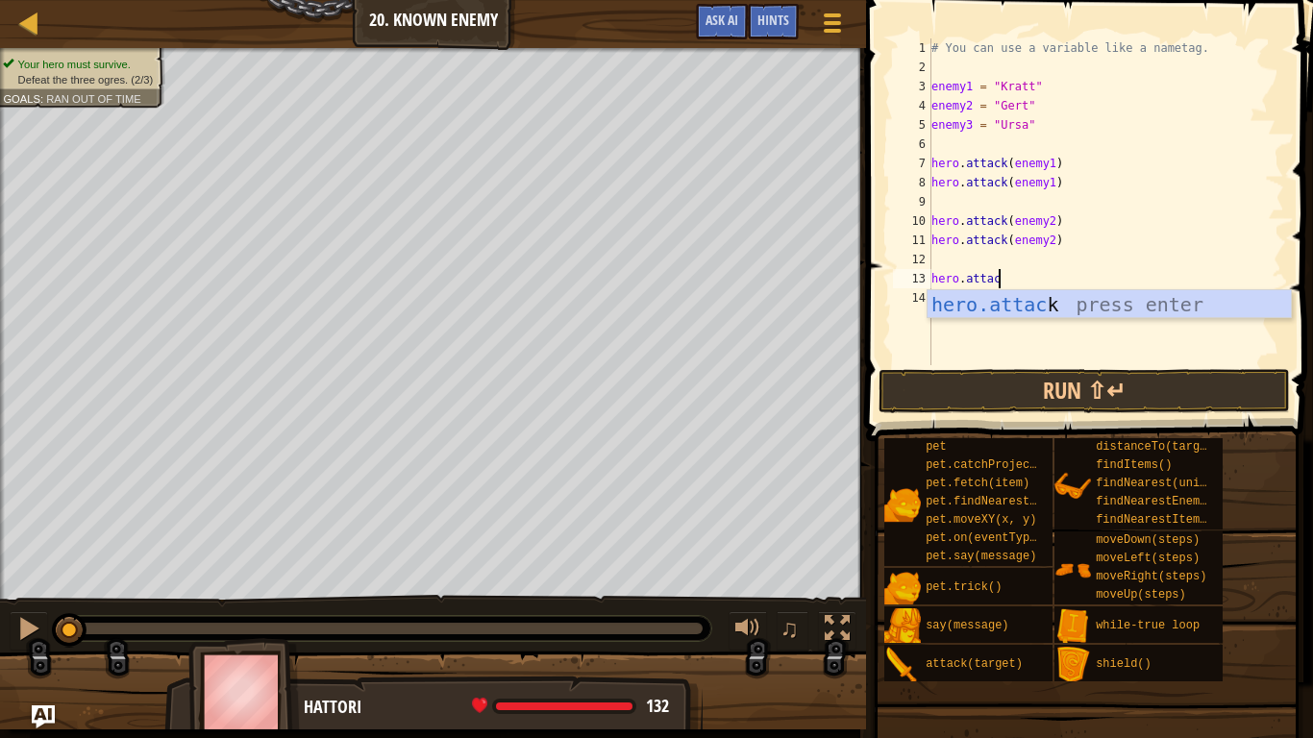
scroll to position [9, 10]
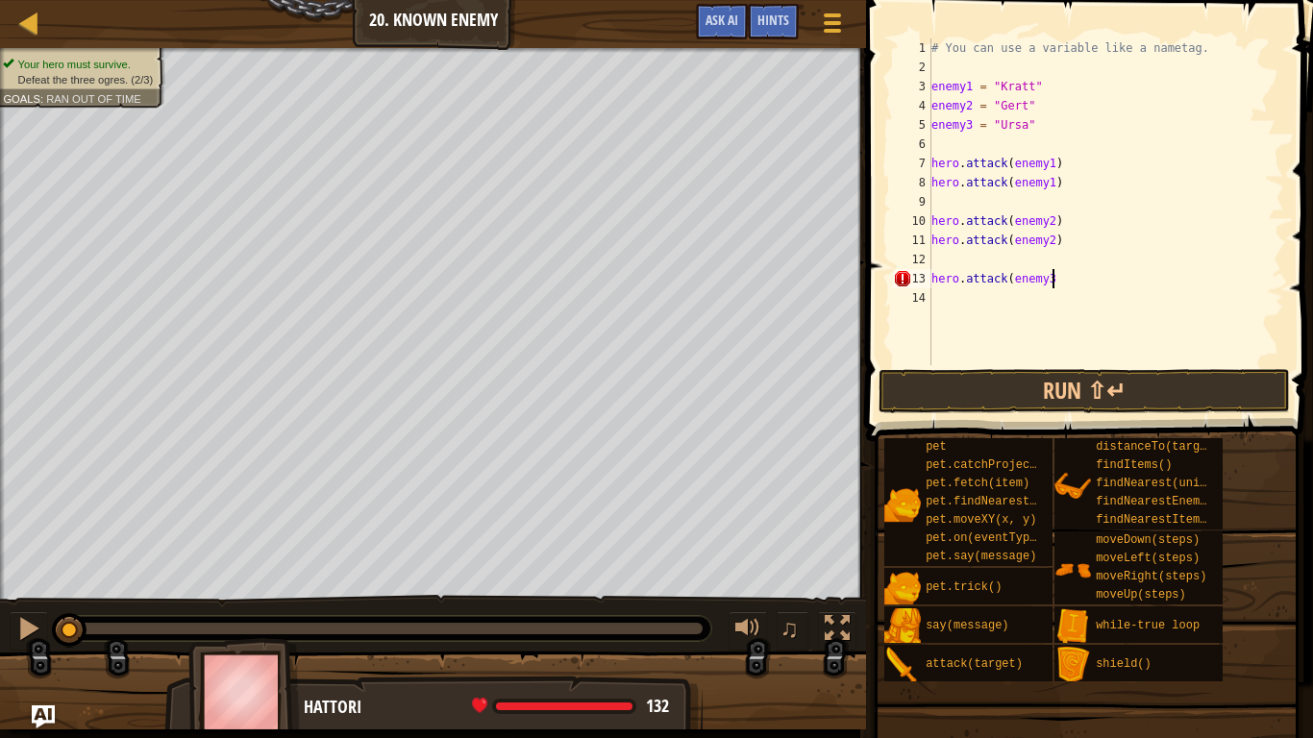
type textarea "hero.attack(enemy3)"
click at [1007, 394] on button "Run ⇧↵" at bounding box center [1084, 391] width 411 height 44
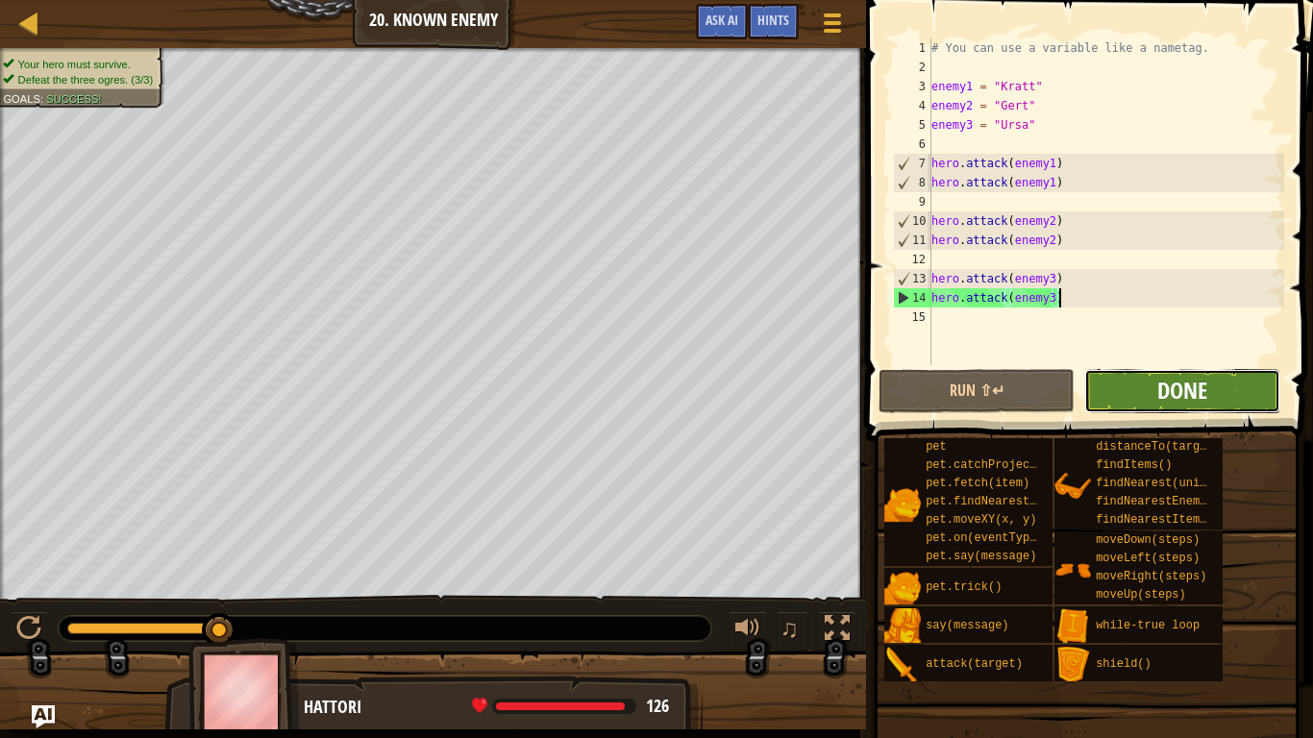
click at [1188, 400] on span "Done" at bounding box center [1182, 390] width 50 height 31
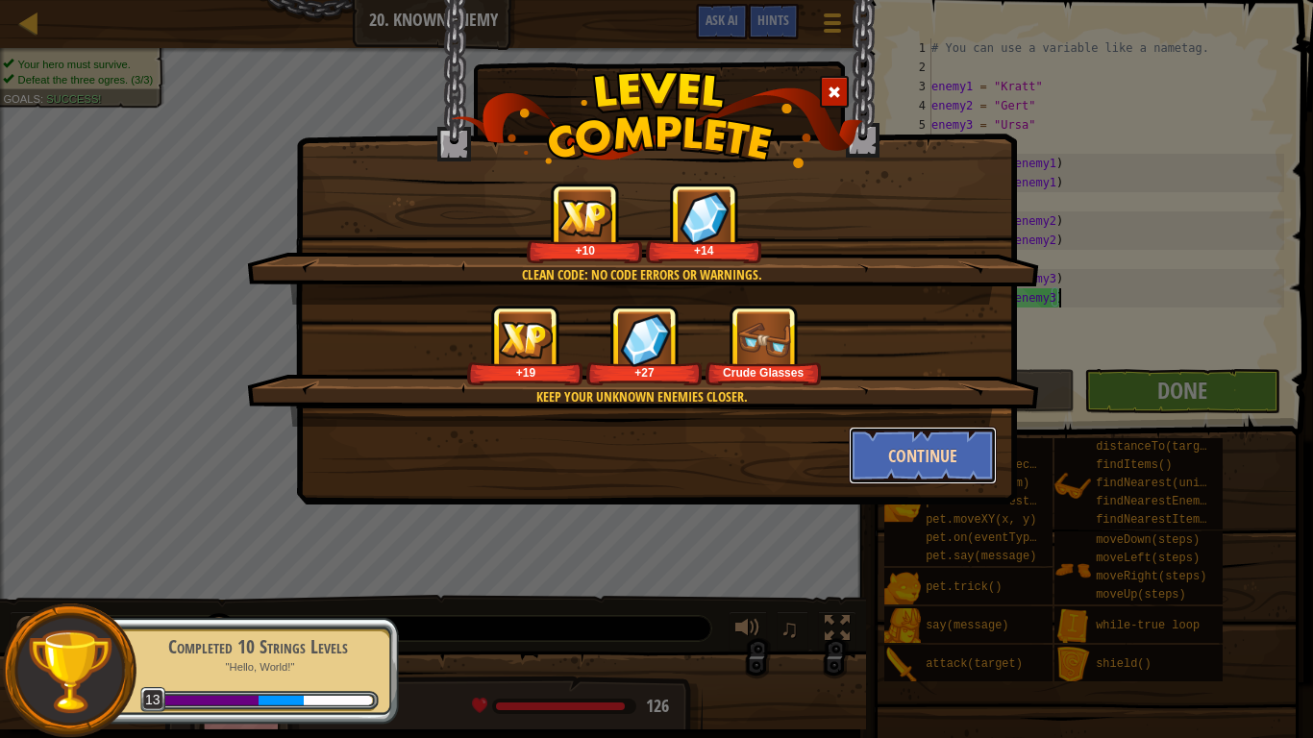
click at [888, 453] on button "Continue" at bounding box center [923, 456] width 149 height 58
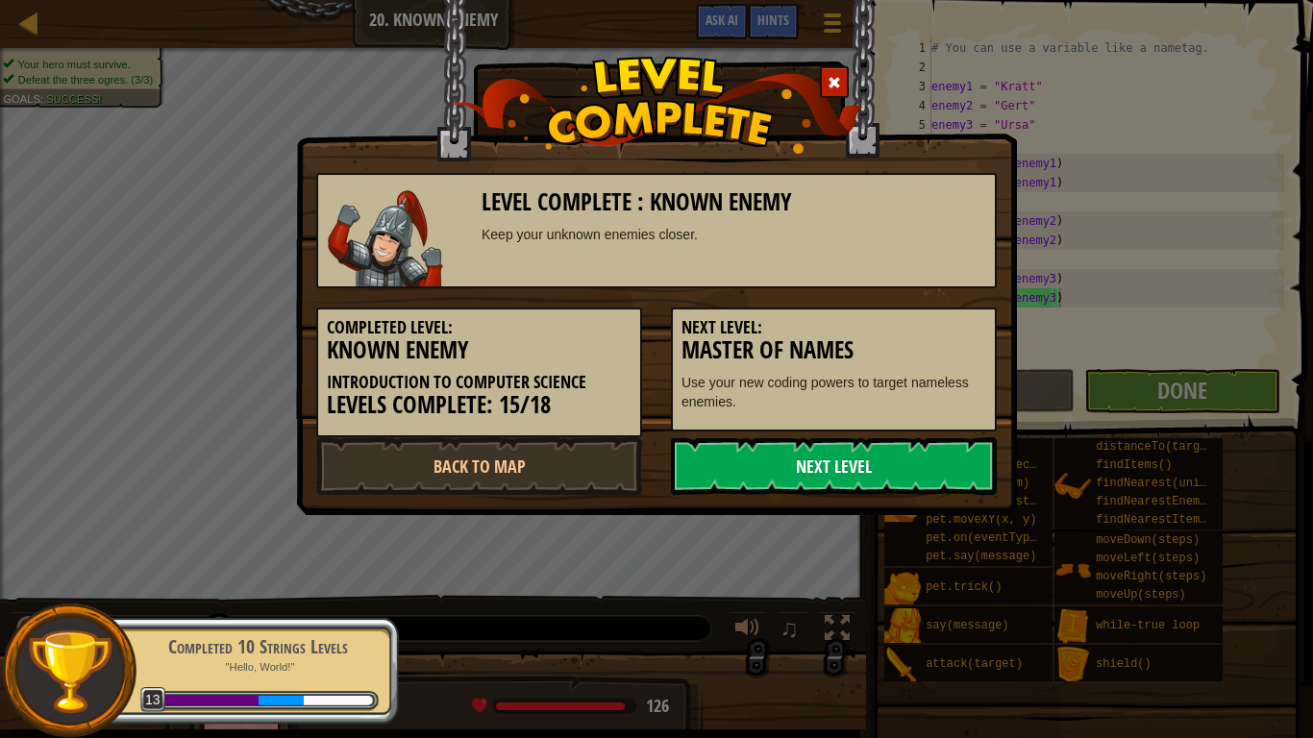
click at [853, 458] on link "Next Level" at bounding box center [834, 466] width 326 height 58
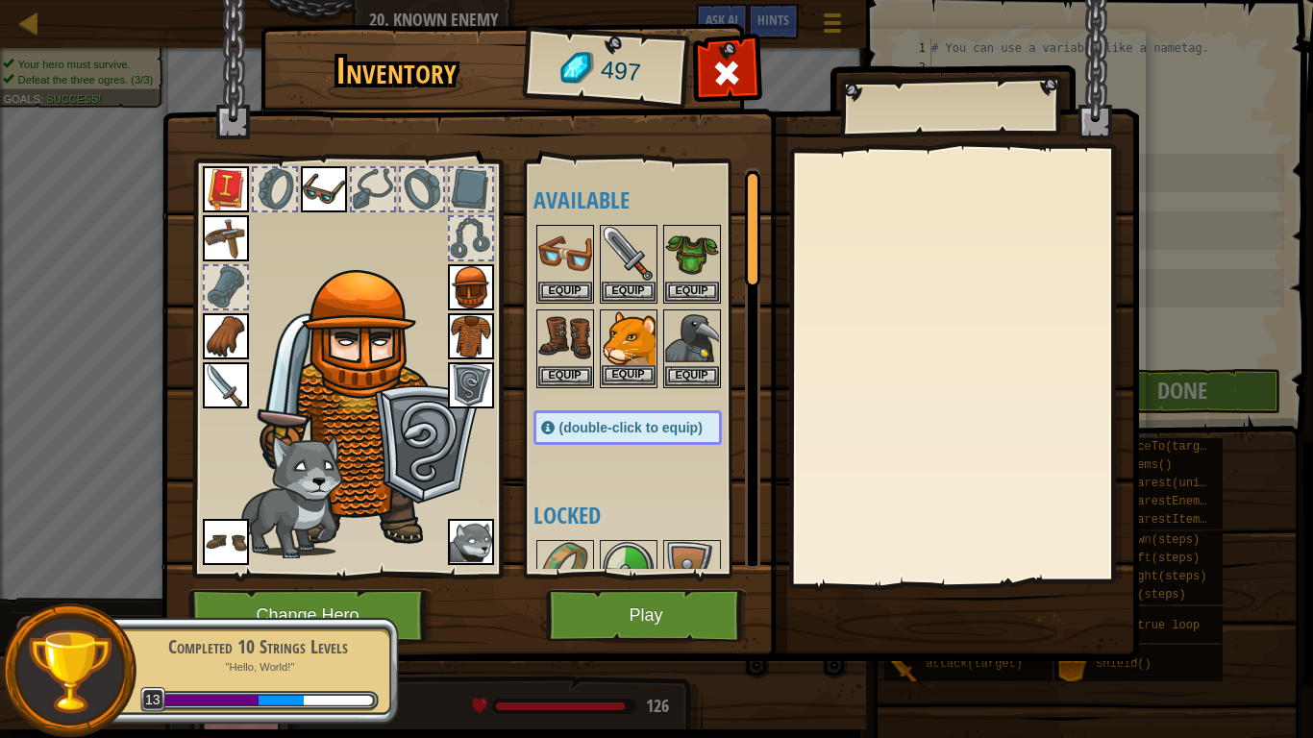
click at [628, 348] on img at bounding box center [629, 338] width 54 height 54
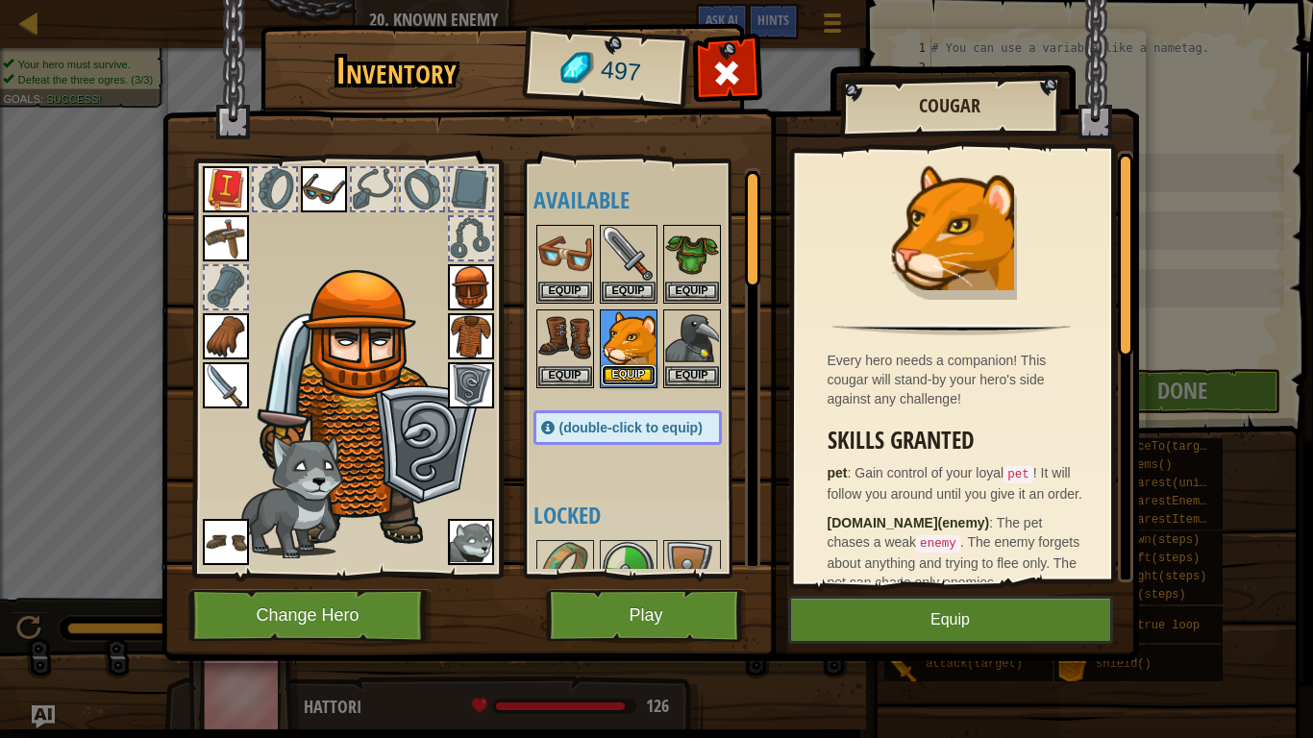
click at [634, 376] on button "Equip" at bounding box center [629, 375] width 54 height 20
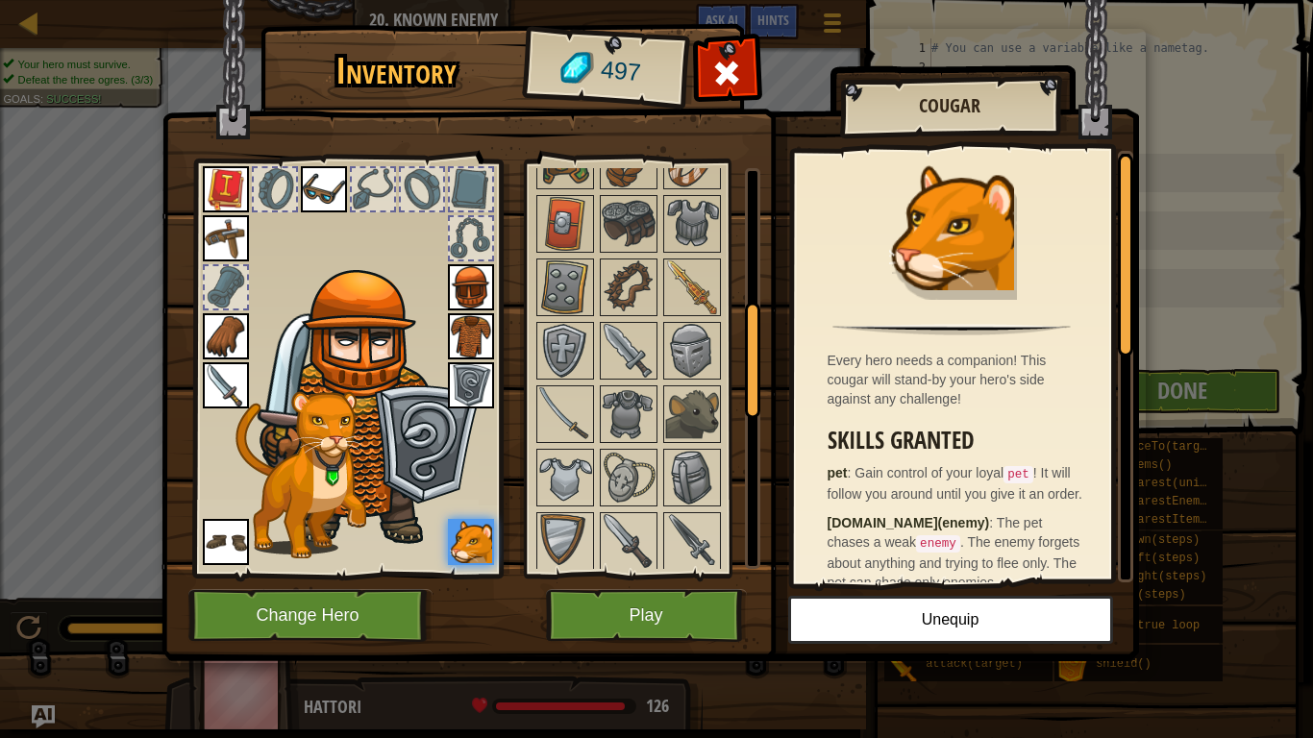
scroll to position [474, 0]
click at [634, 413] on img at bounding box center [629, 412] width 54 height 54
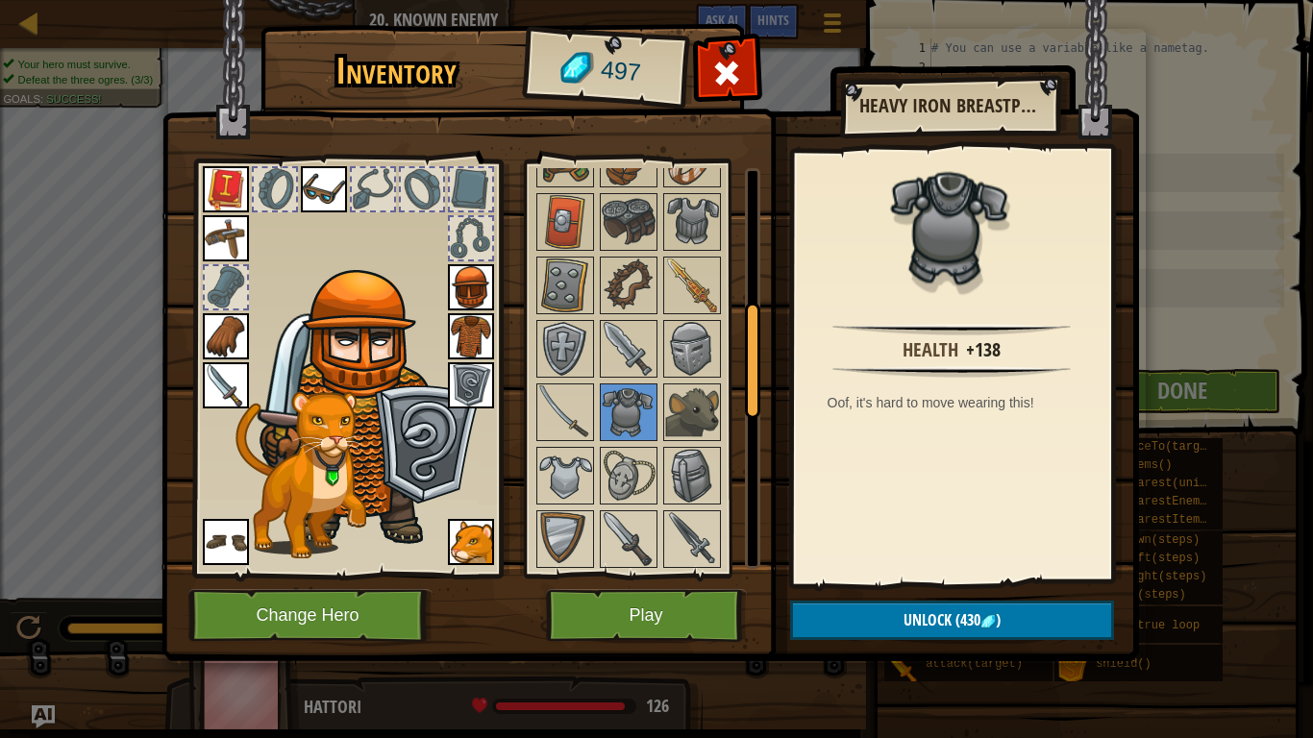
click at [478, 333] on img at bounding box center [471, 336] width 46 height 46
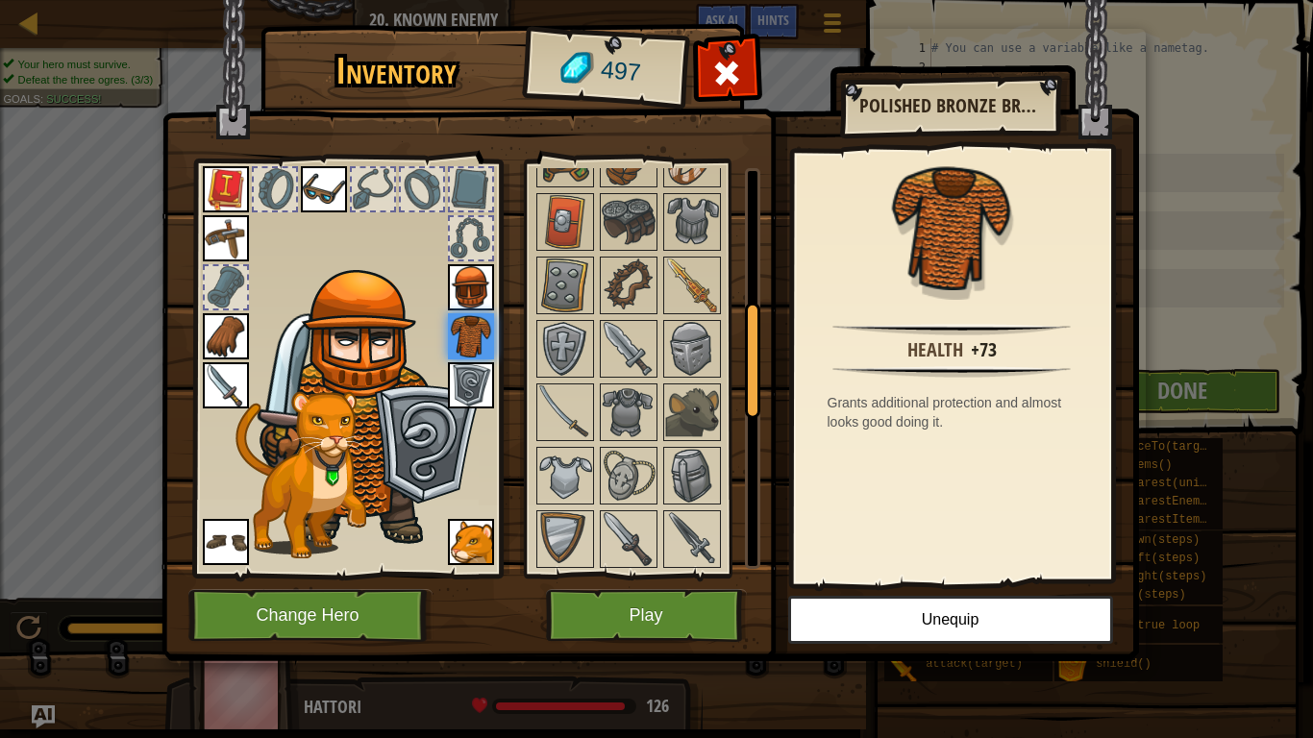
click at [478, 297] on img at bounding box center [471, 287] width 46 height 46
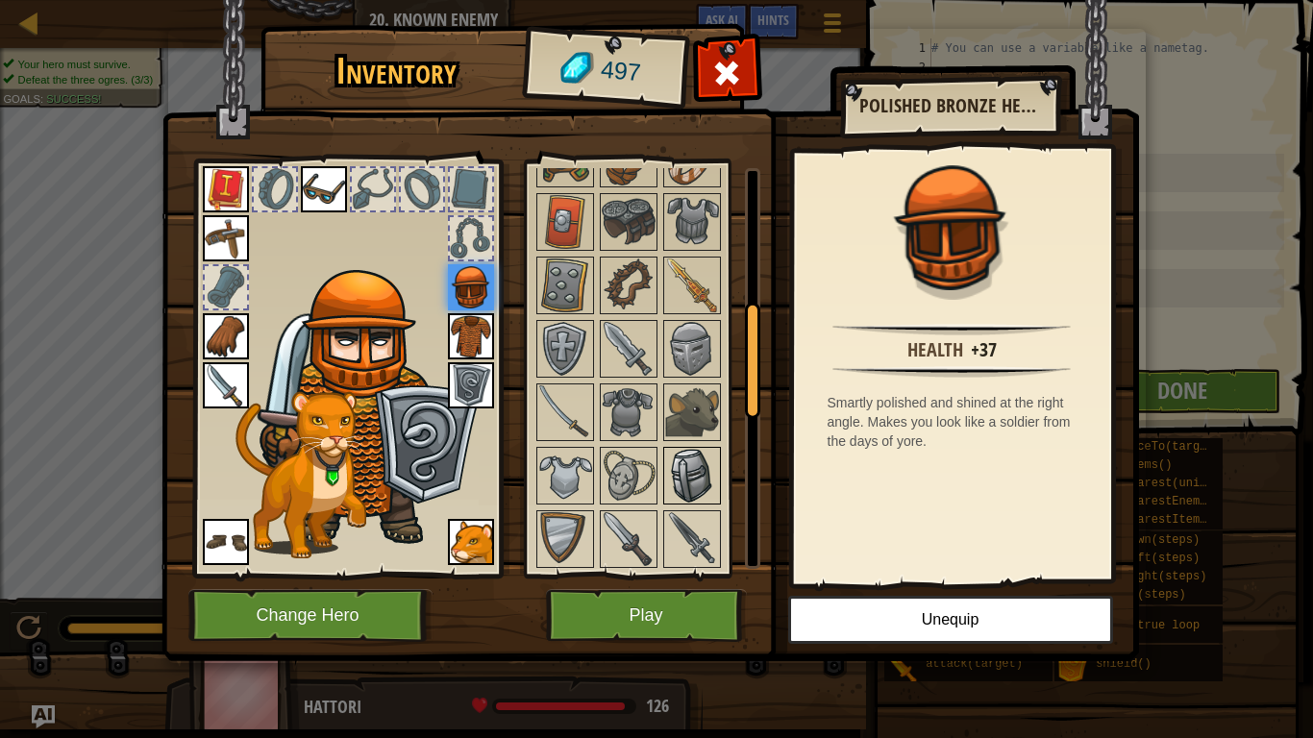
click at [696, 464] on img at bounding box center [692, 476] width 54 height 54
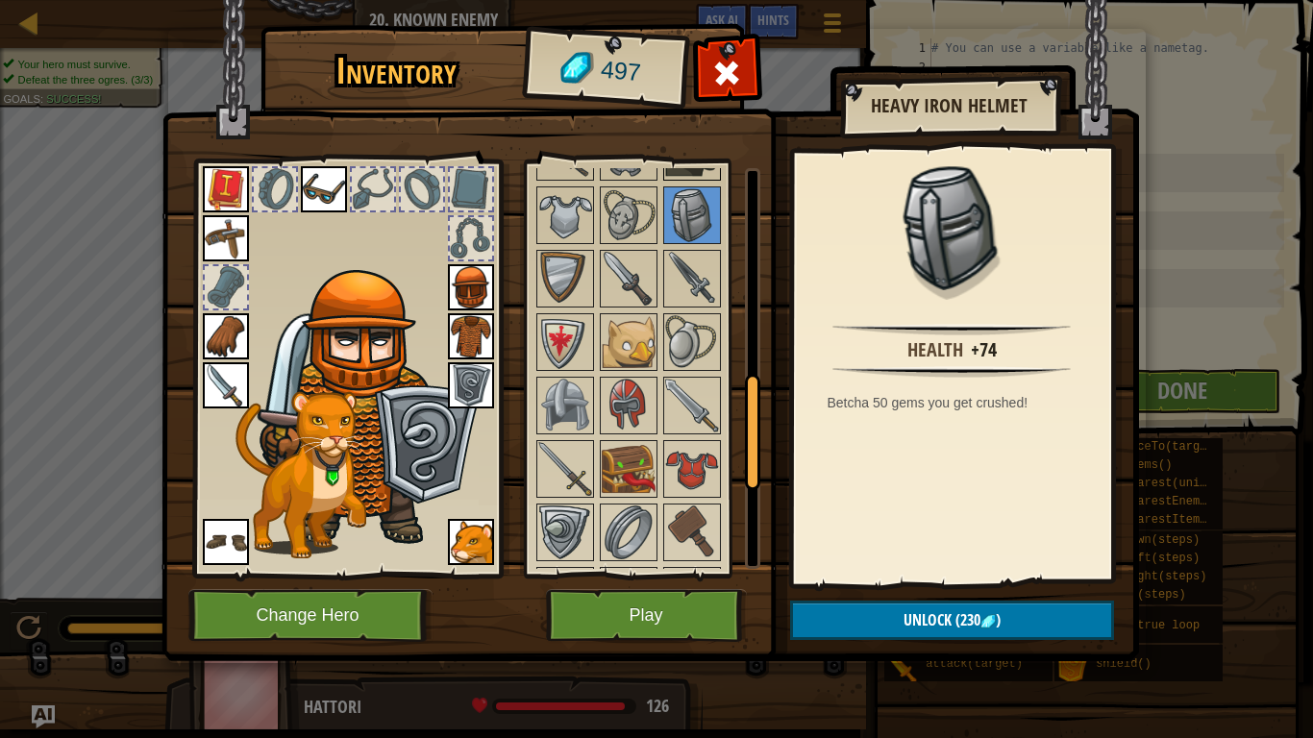
scroll to position [761, 0]
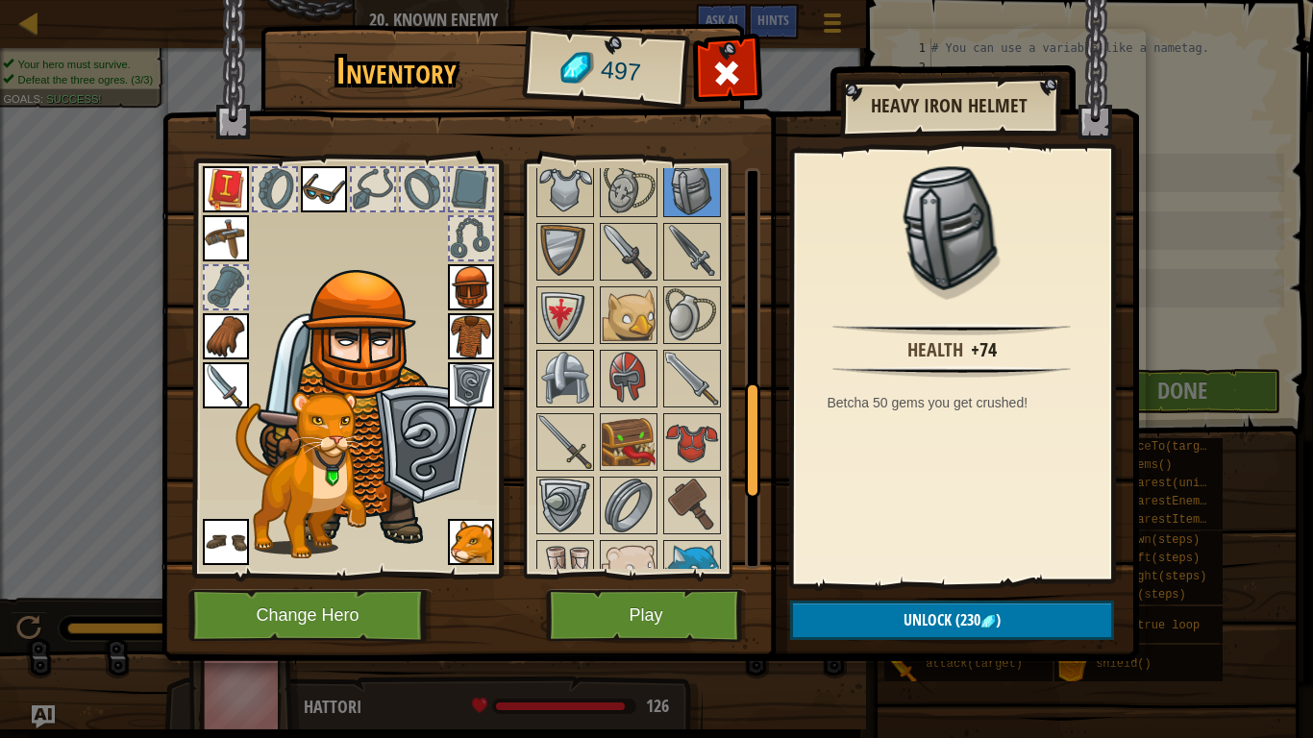
click at [569, 374] on img at bounding box center [565, 379] width 54 height 54
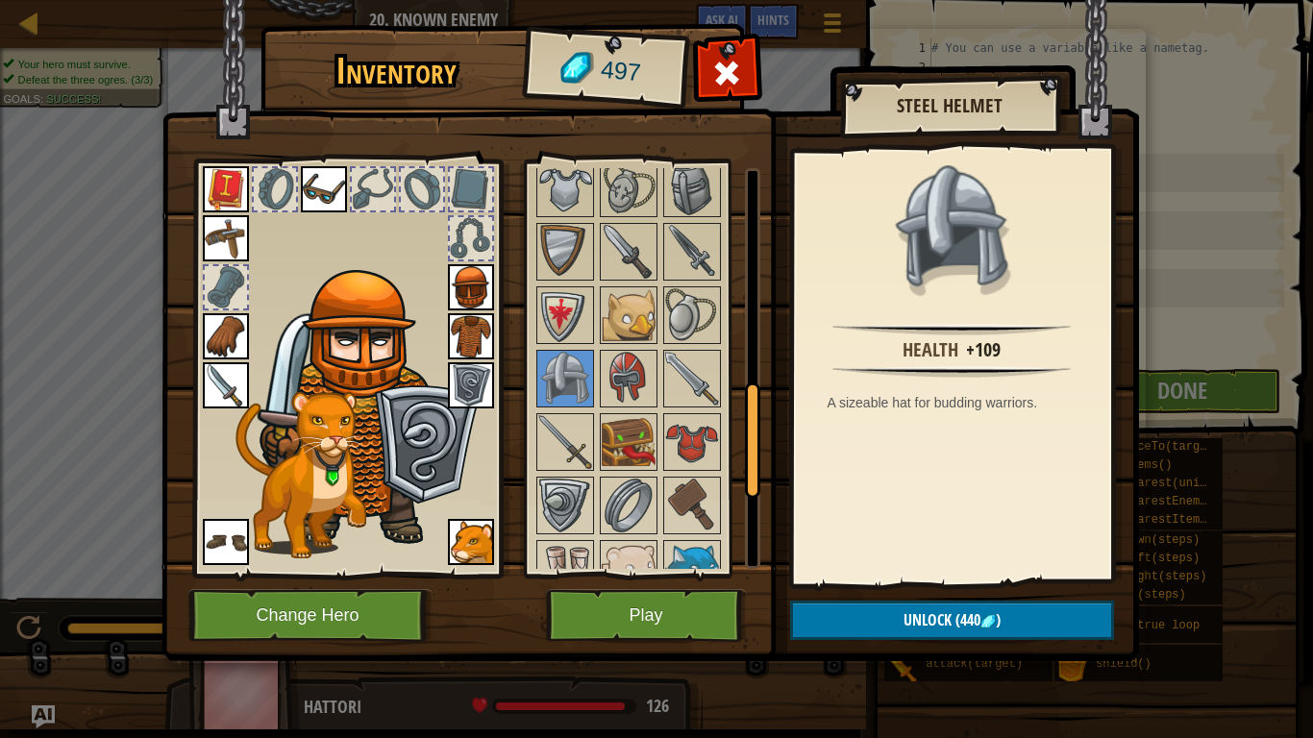
click at [470, 325] on img at bounding box center [471, 336] width 46 height 46
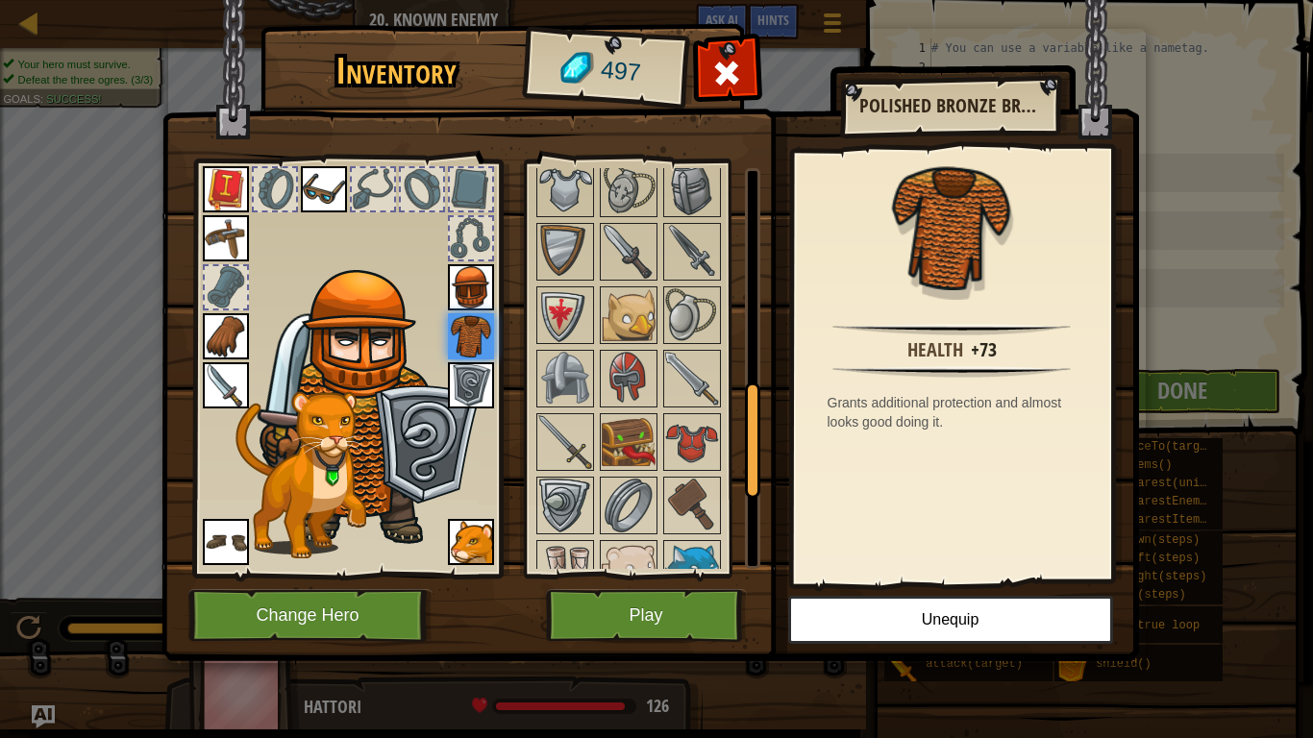
click at [464, 290] on img at bounding box center [471, 287] width 46 height 46
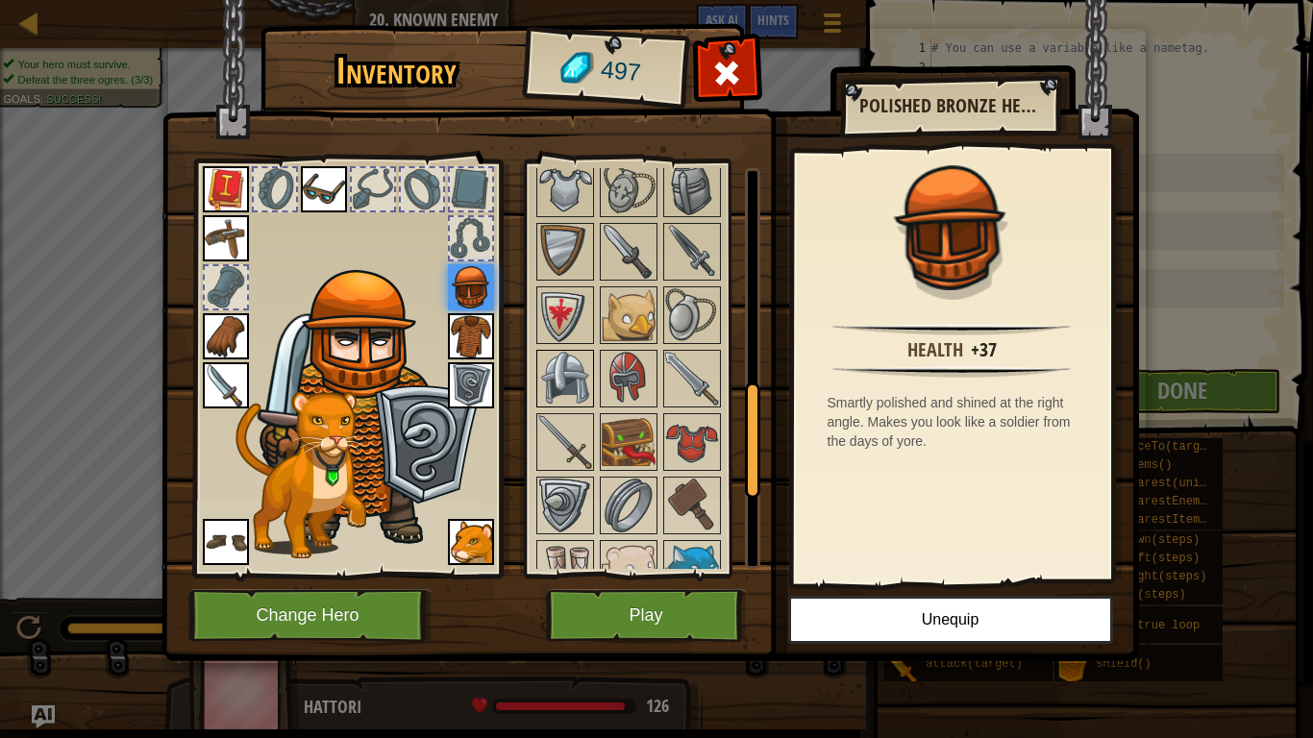
click at [542, 383] on img at bounding box center [565, 379] width 54 height 54
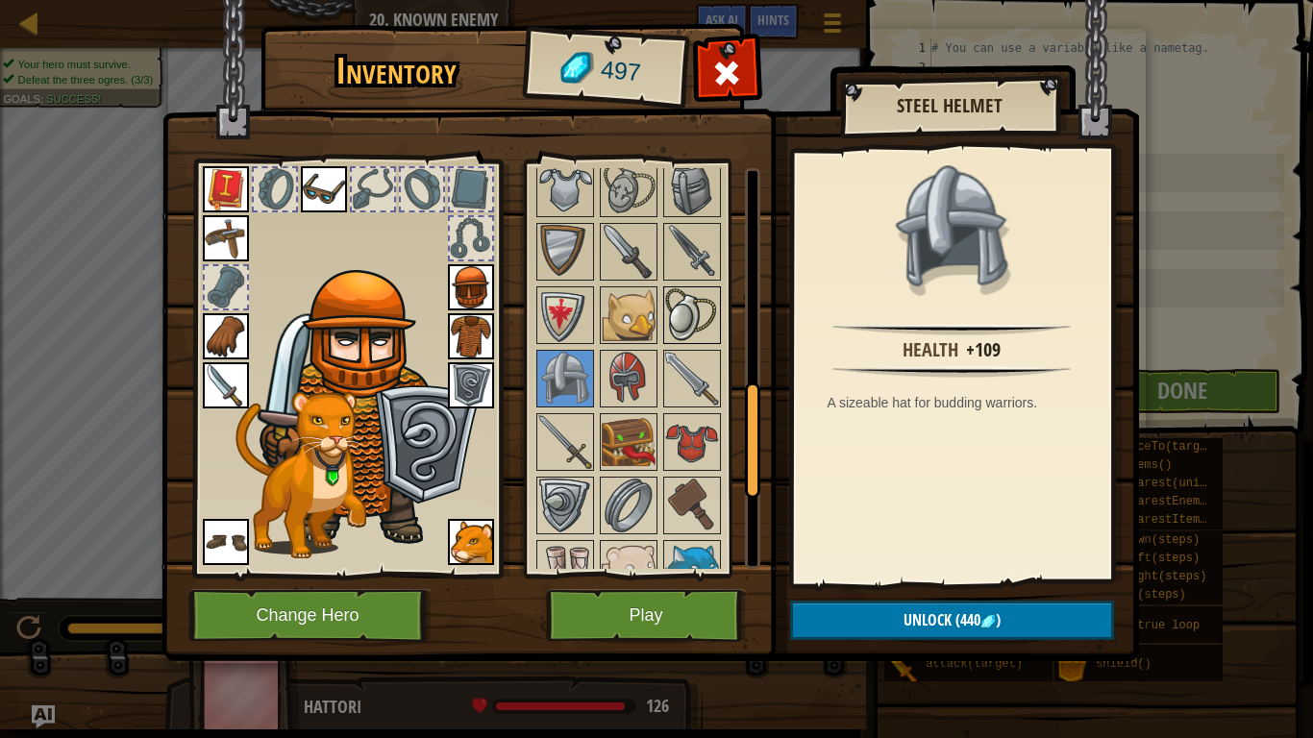
click at [685, 298] on img at bounding box center [692, 315] width 54 height 54
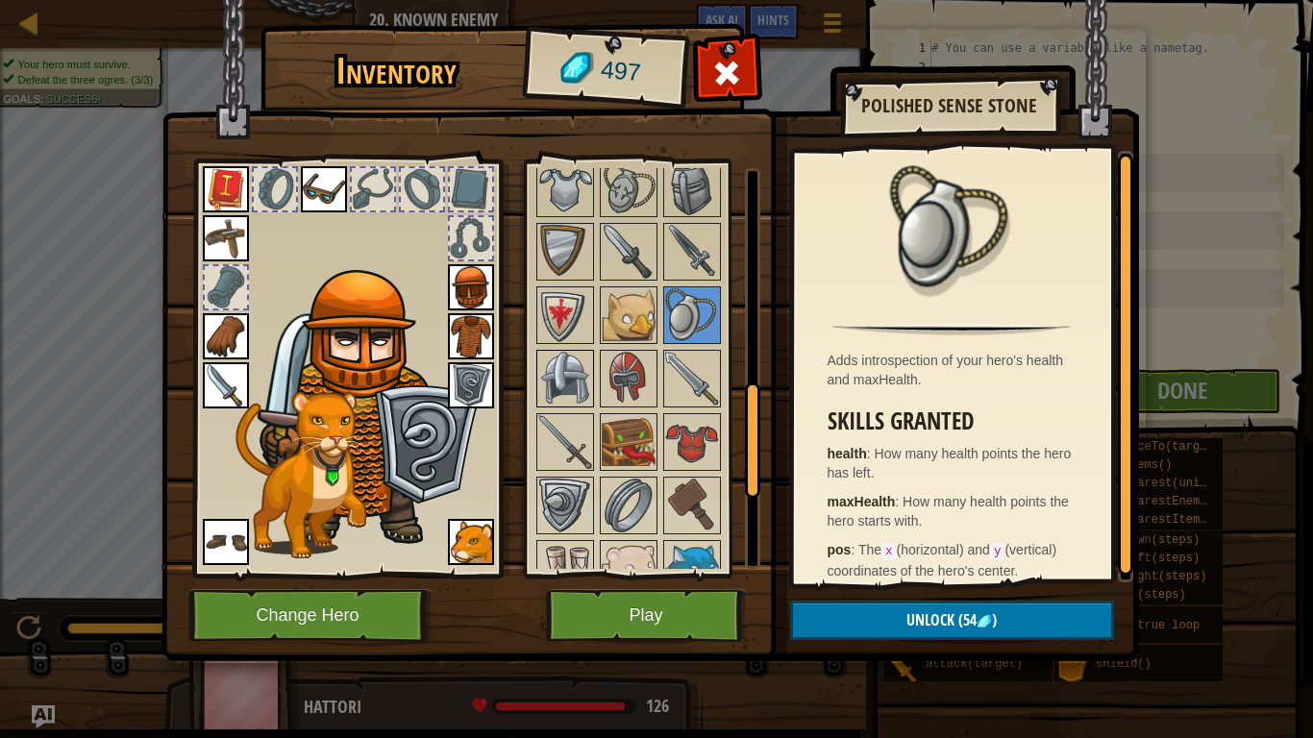
click at [561, 370] on img at bounding box center [565, 379] width 54 height 54
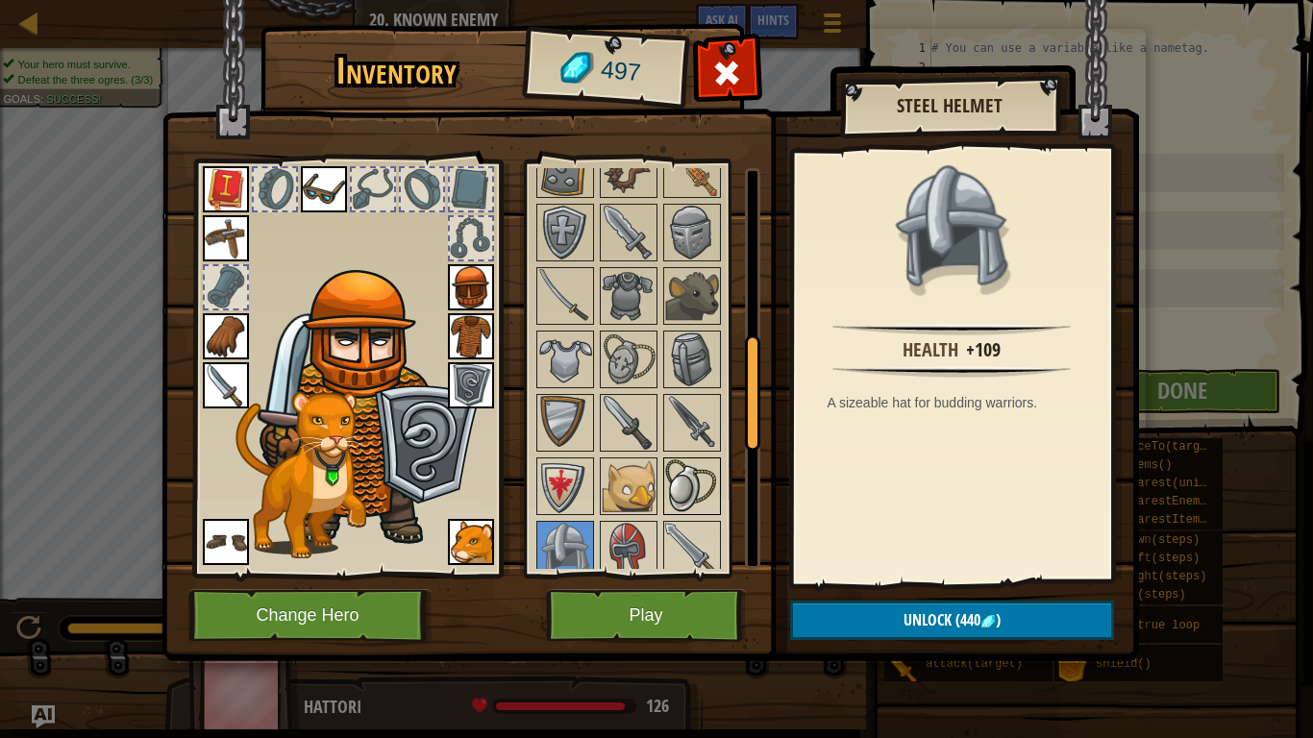
scroll to position [591, 0]
click at [567, 349] on img at bounding box center [565, 359] width 54 height 54
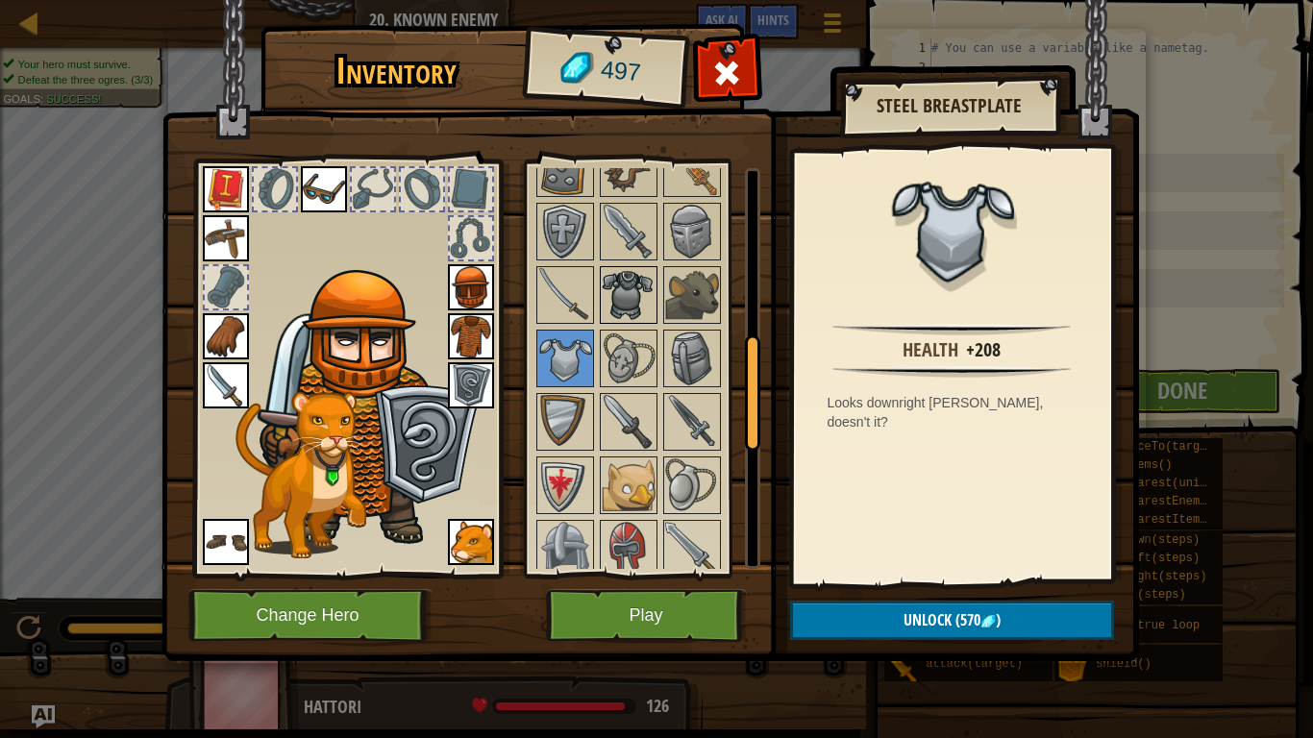
click at [622, 291] on img at bounding box center [629, 295] width 54 height 54
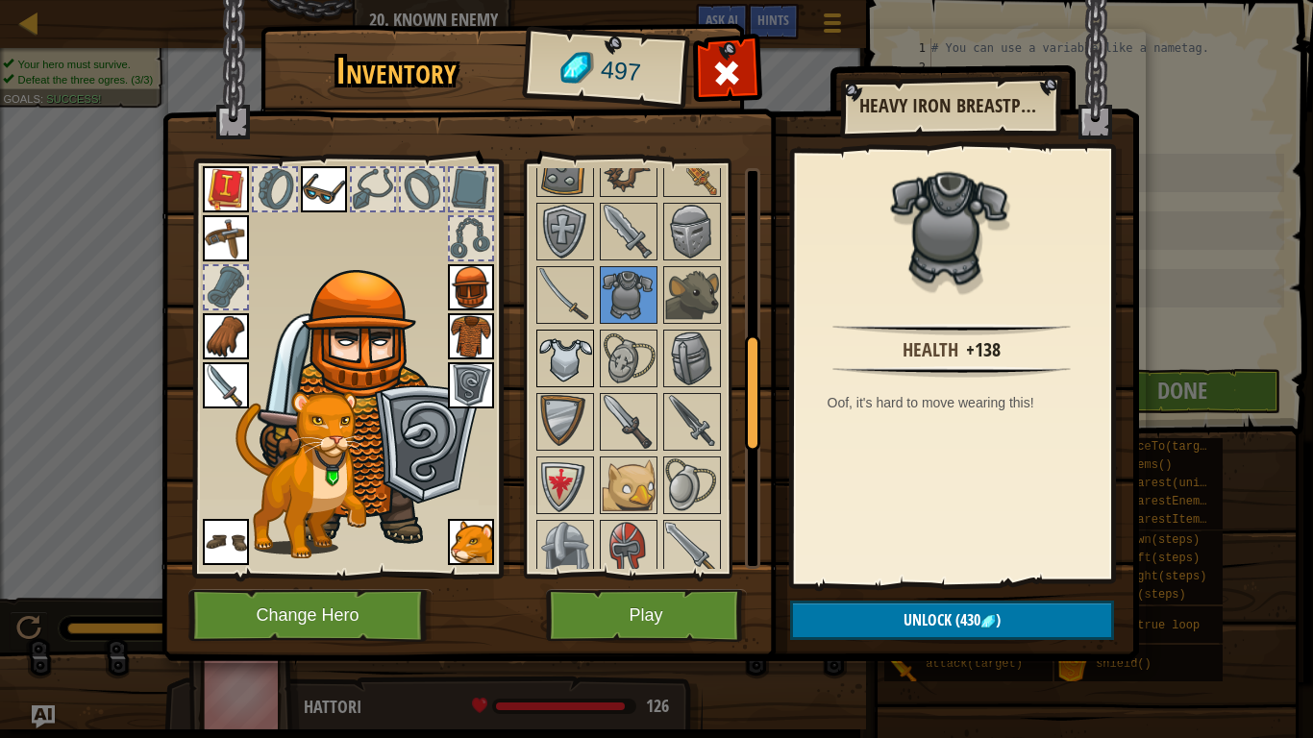
click at [565, 360] on img at bounding box center [565, 359] width 54 height 54
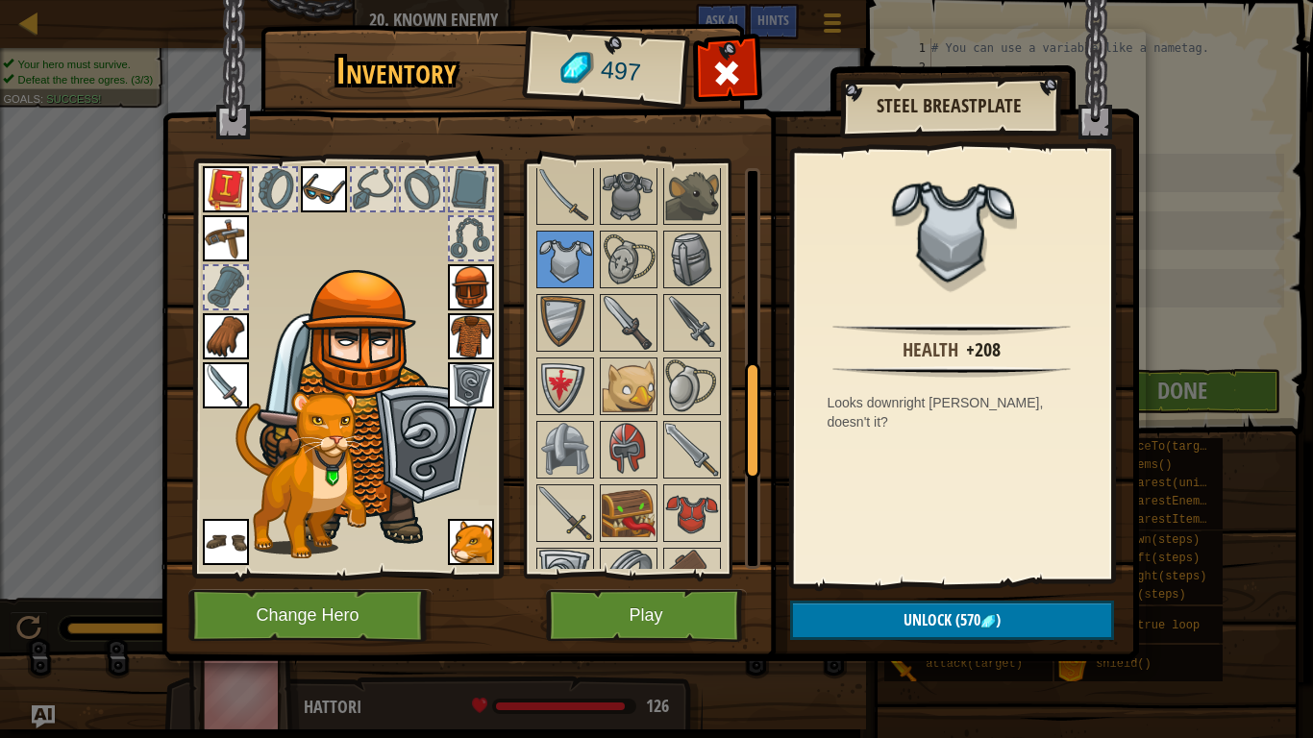
scroll to position [691, 0]
click at [558, 453] on img at bounding box center [565, 449] width 54 height 54
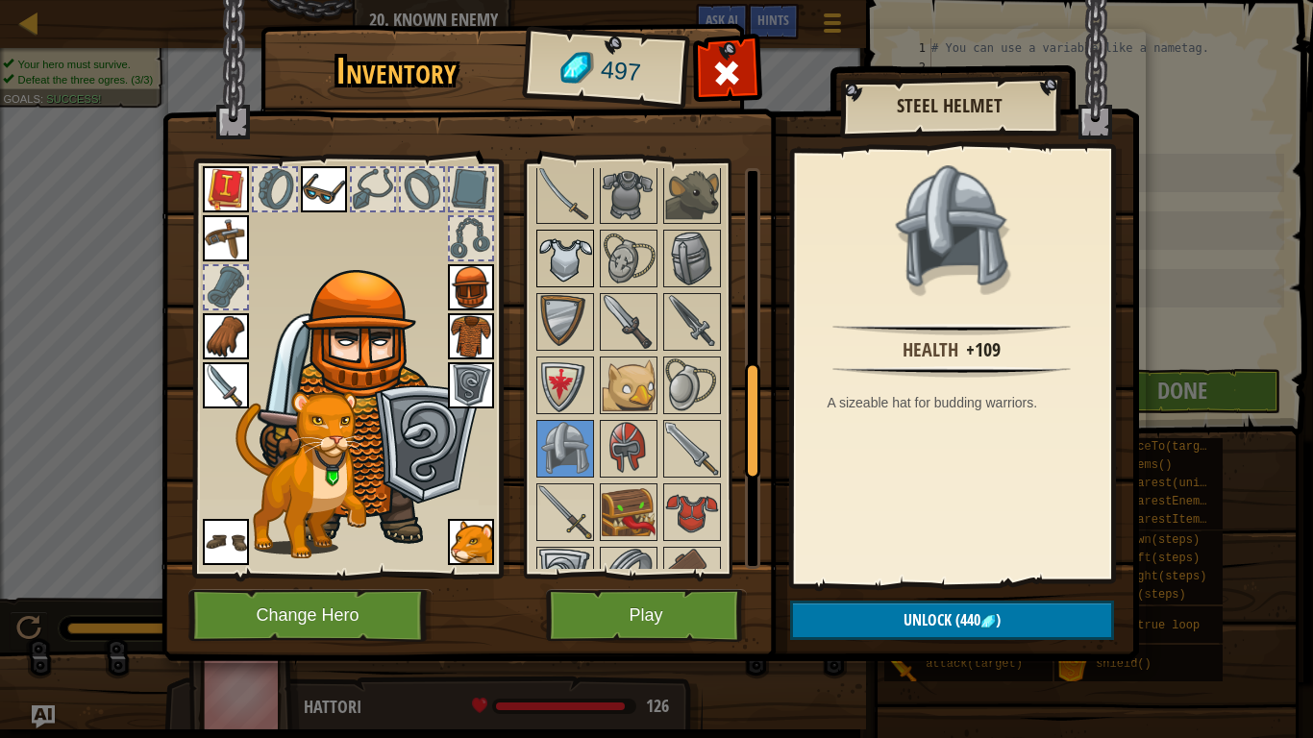
click at [580, 268] on img at bounding box center [565, 259] width 54 height 54
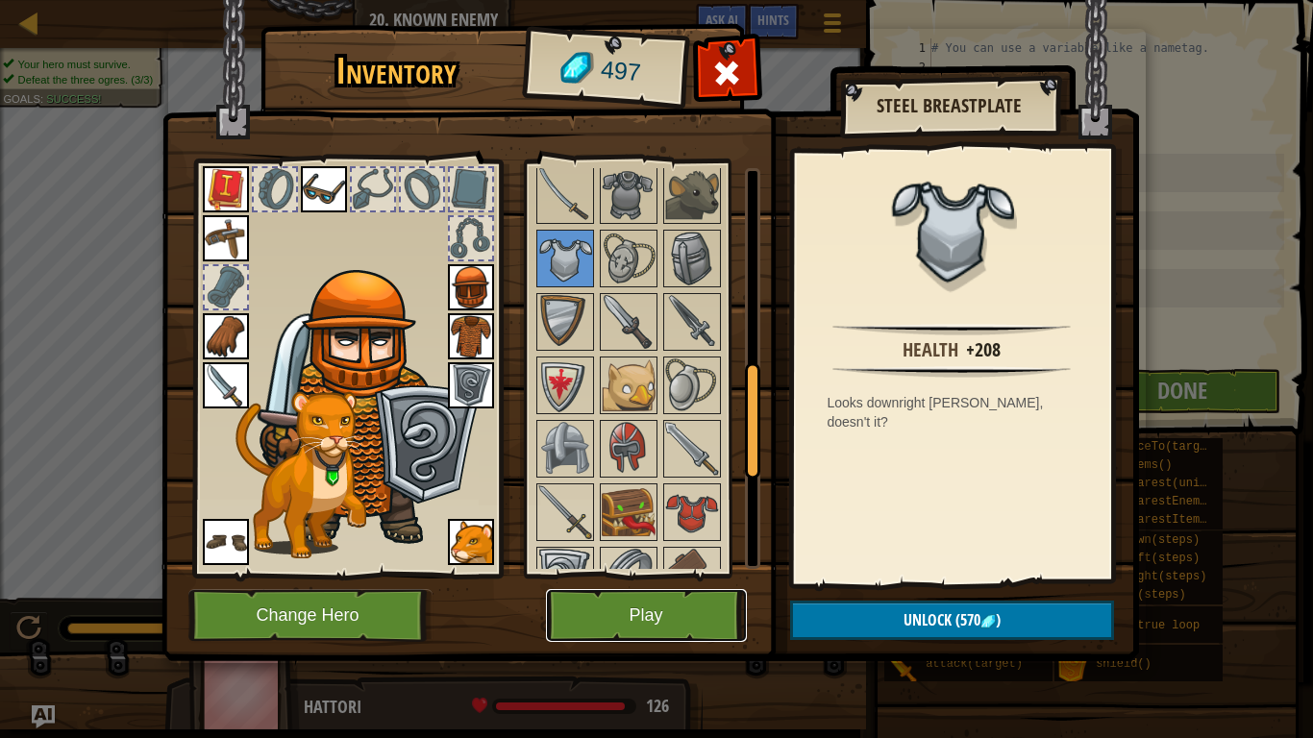
click at [660, 621] on button "Play" at bounding box center [646, 615] width 201 height 53
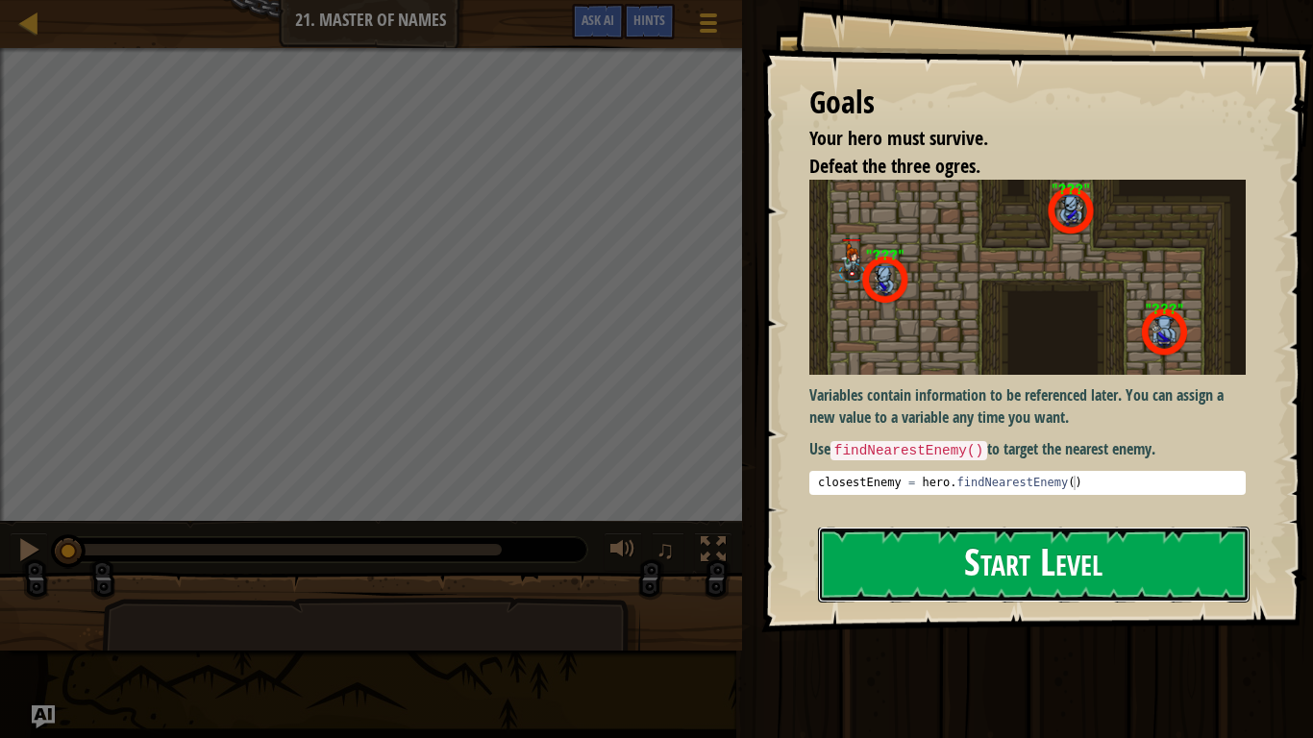
click at [988, 555] on button "Start Level" at bounding box center [1034, 565] width 432 height 76
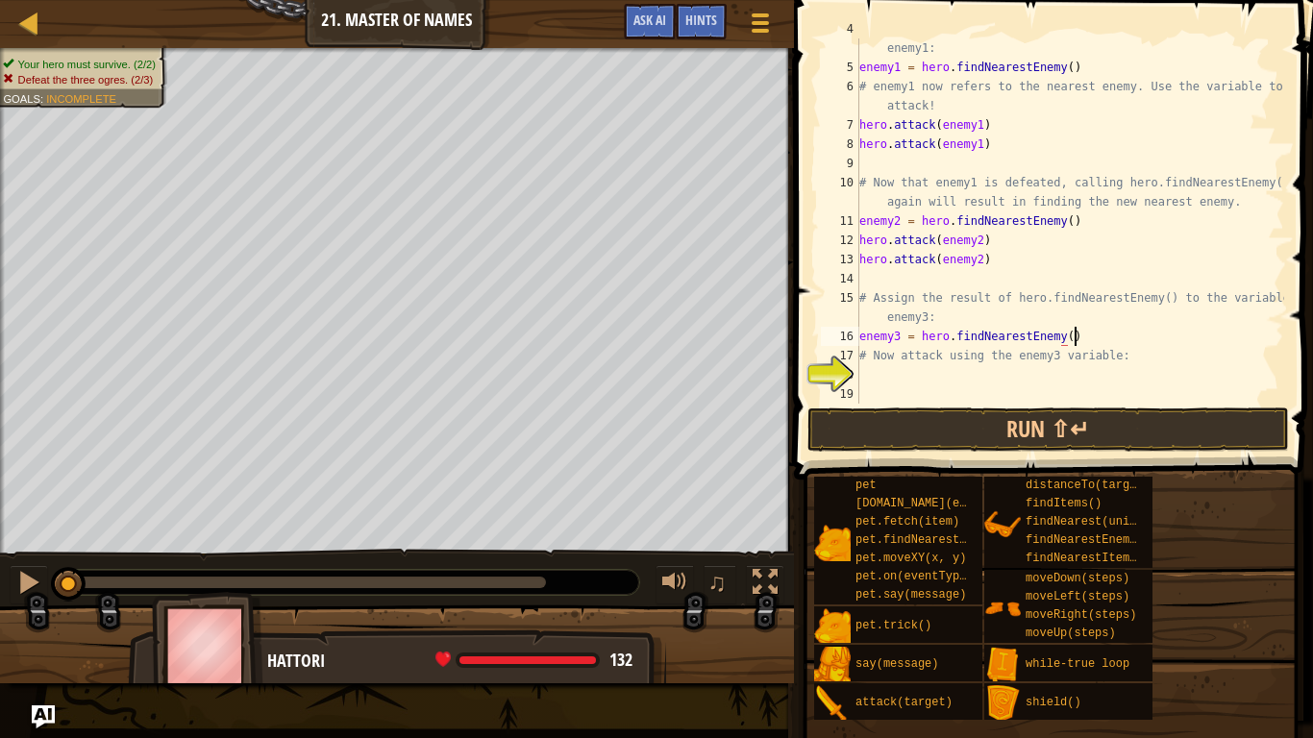
scroll to position [9, 30]
click at [1130, 359] on div "# Assign the result of hero.findNearestEnemy() to the variable enemy1: enemy1 =…" at bounding box center [1070, 230] width 429 height 423
type textarea "#"
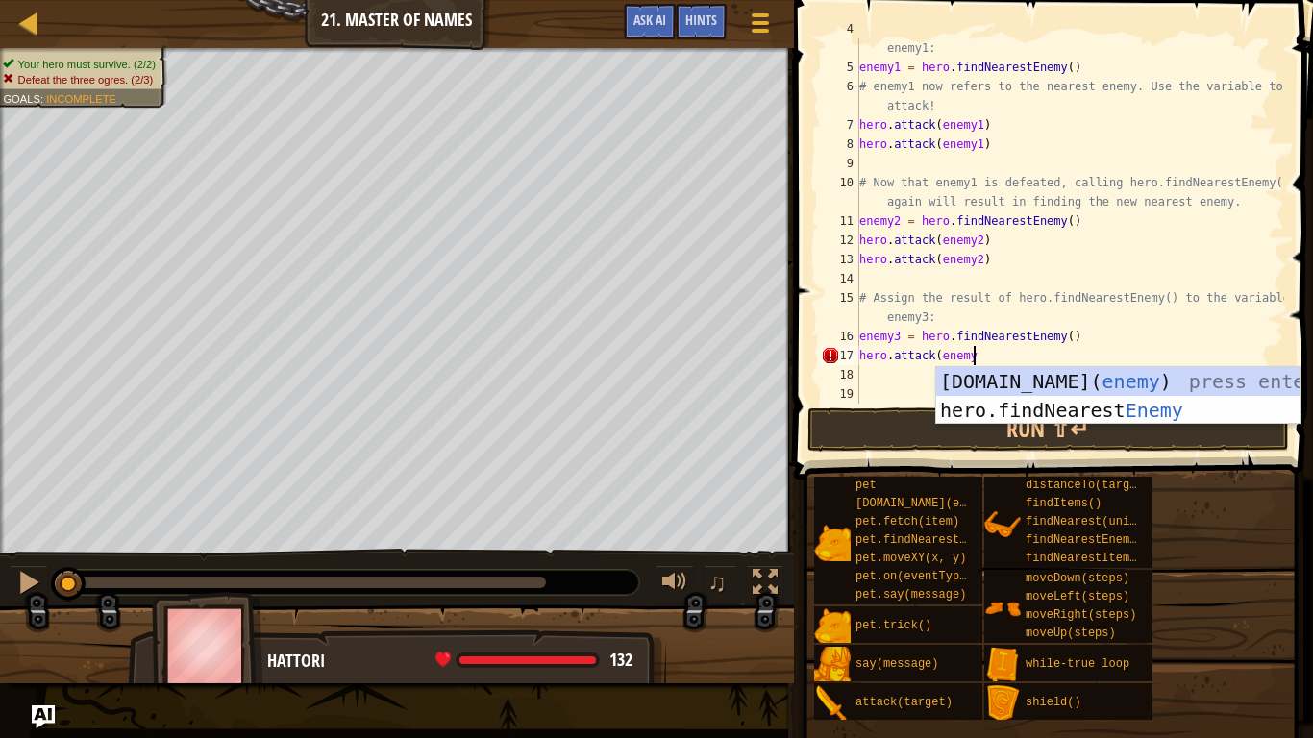
scroll to position [9, 15]
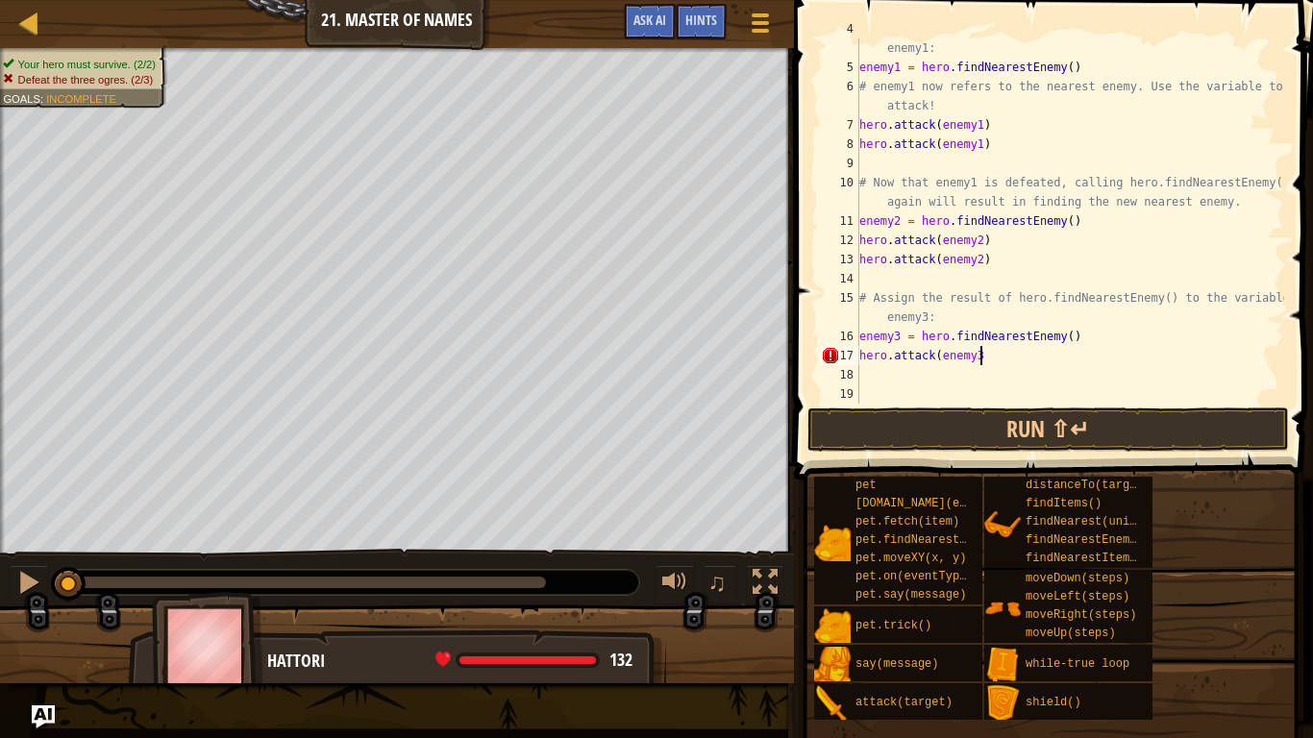
type textarea "hero.attack(enemy3)"
click at [1171, 419] on button "Run ⇧↵" at bounding box center [1049, 430] width 482 height 44
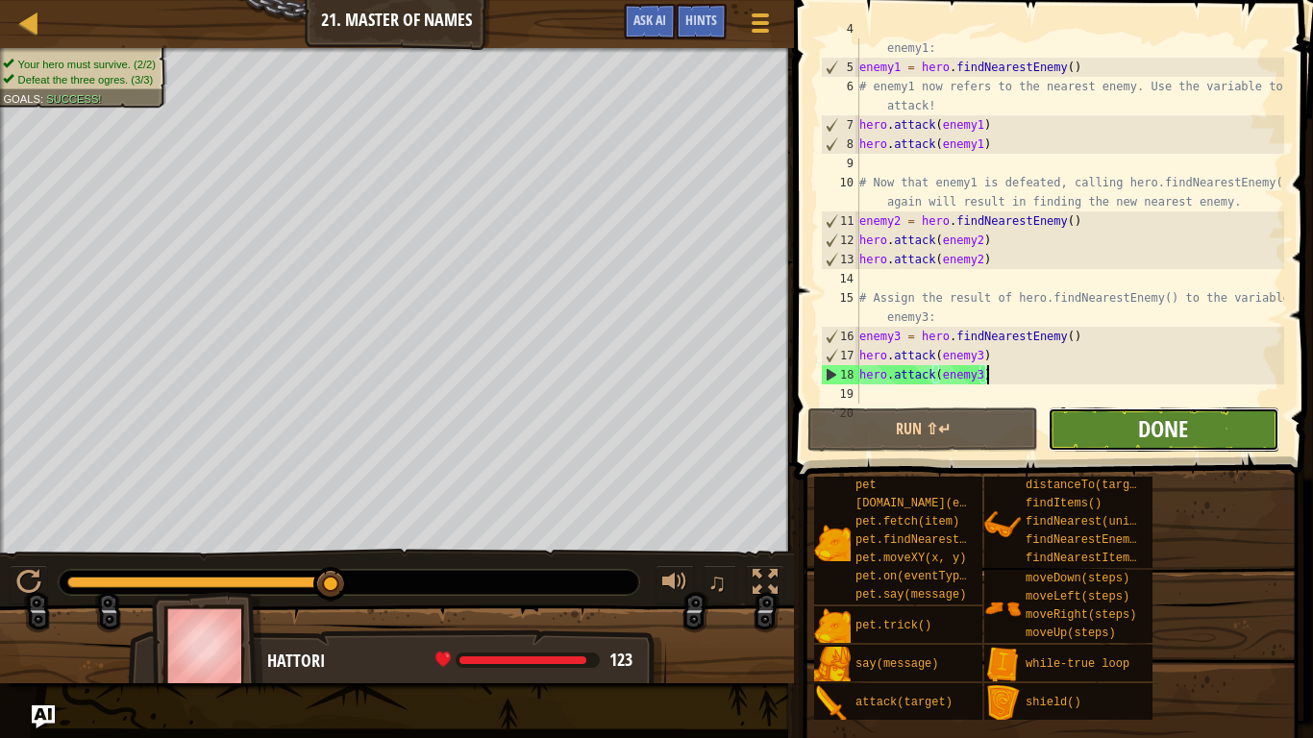
click at [1165, 420] on span "Done" at bounding box center [1163, 428] width 50 height 31
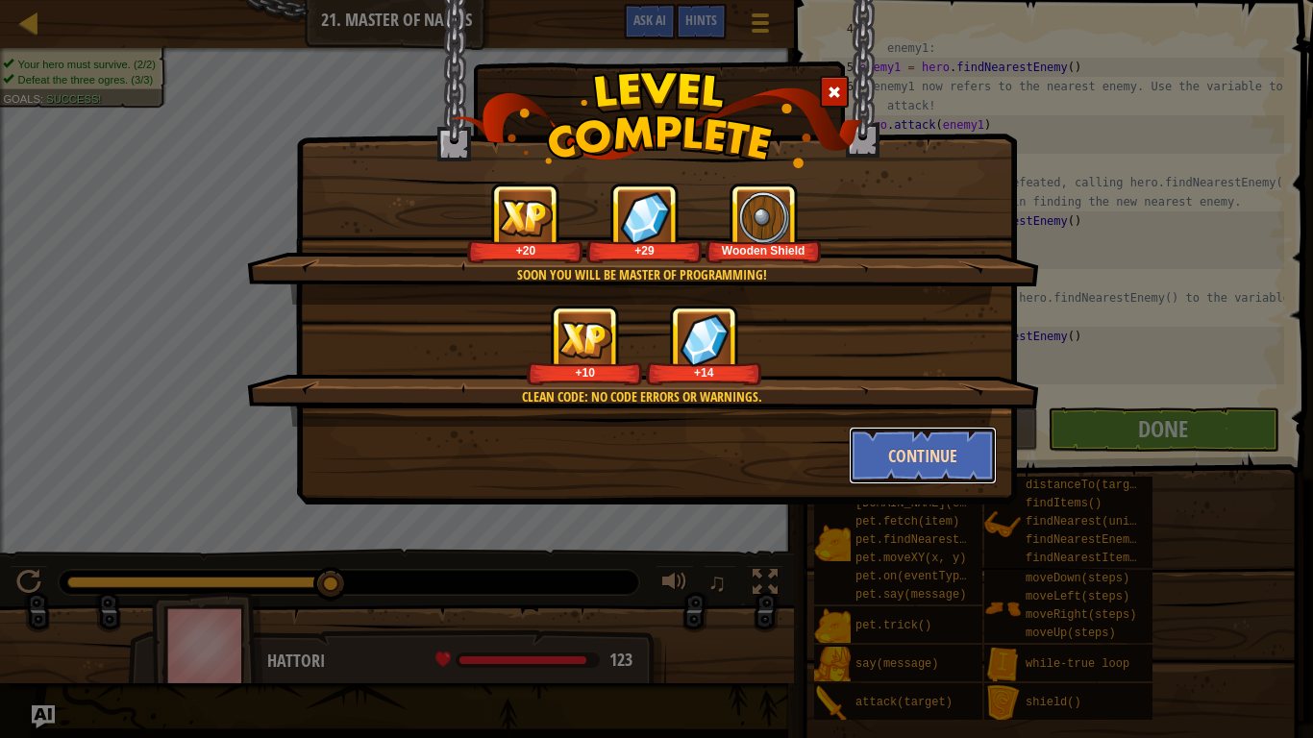
click at [907, 465] on button "Continue" at bounding box center [923, 456] width 149 height 58
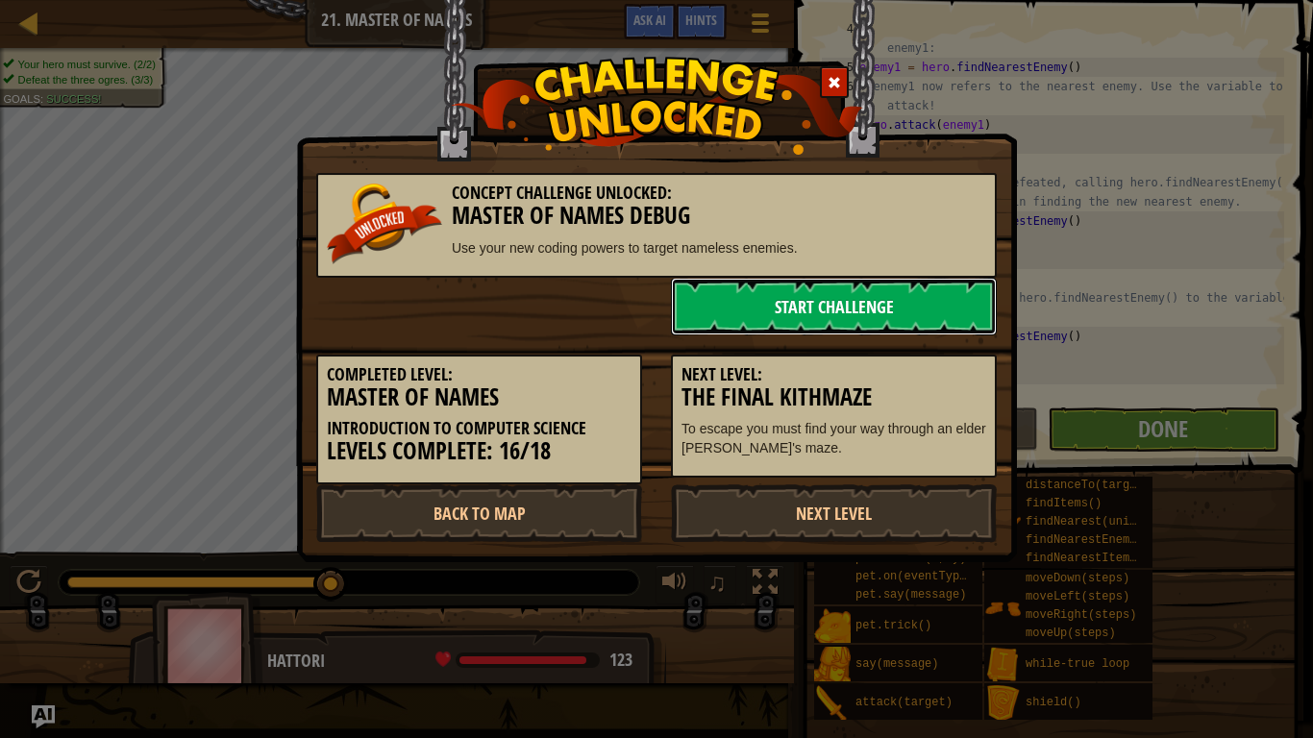
click at [733, 302] on link "Start Challenge" at bounding box center [834, 307] width 326 height 58
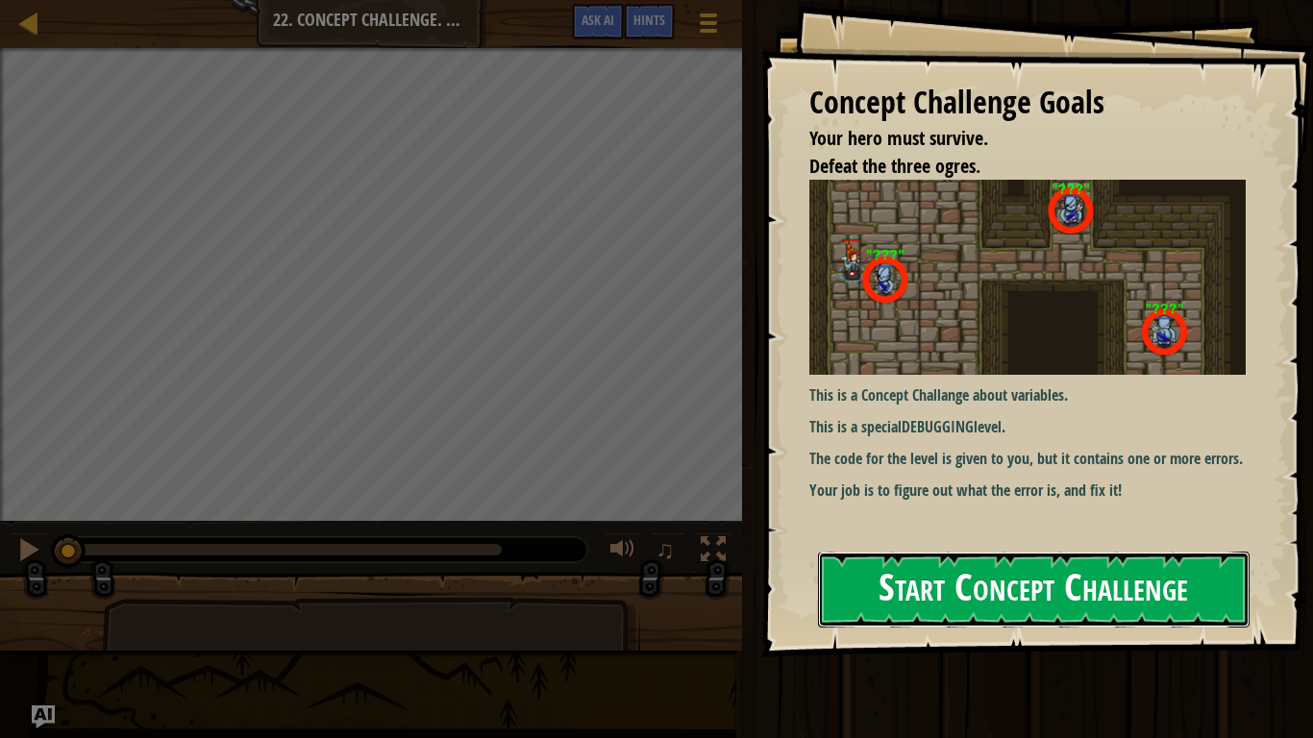
click at [971, 593] on button "Start Concept Challenge" at bounding box center [1034, 590] width 432 height 76
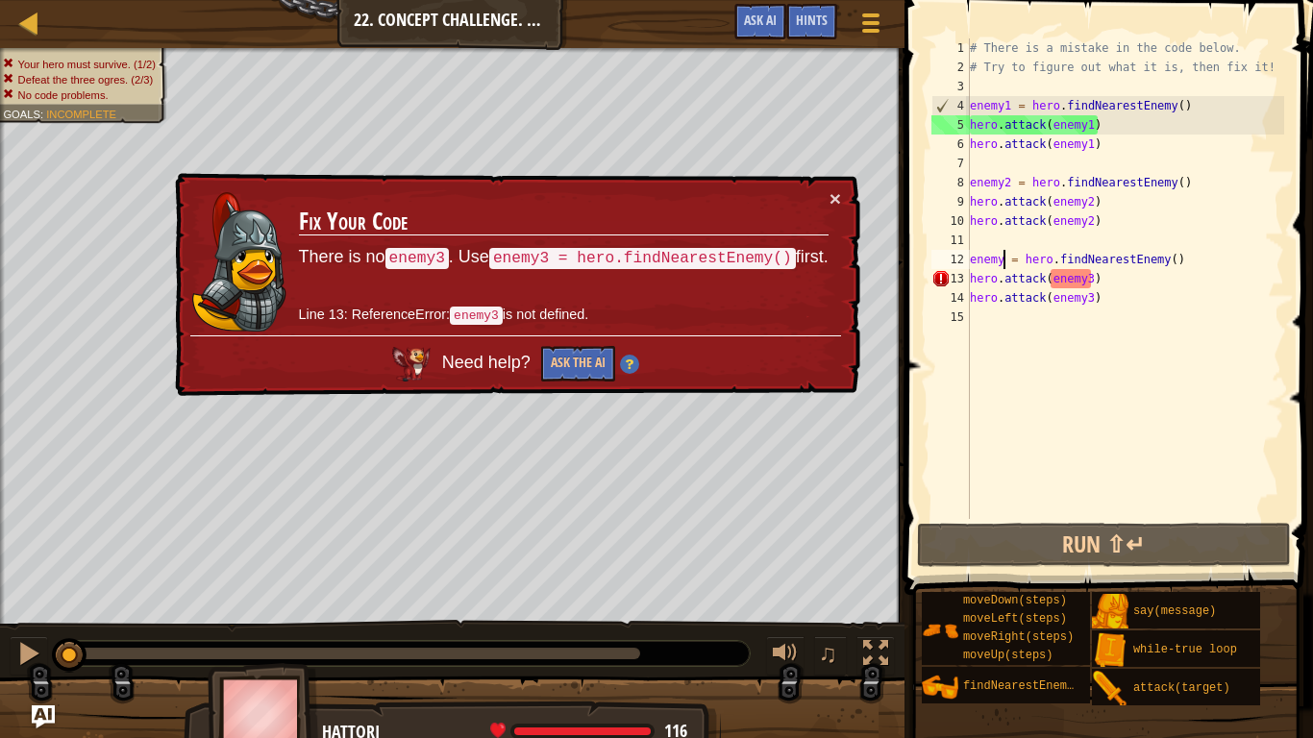
click at [1005, 265] on div "# There is a mistake in the code below. # Try to figure out what it is, then fi…" at bounding box center [1125, 297] width 318 height 519
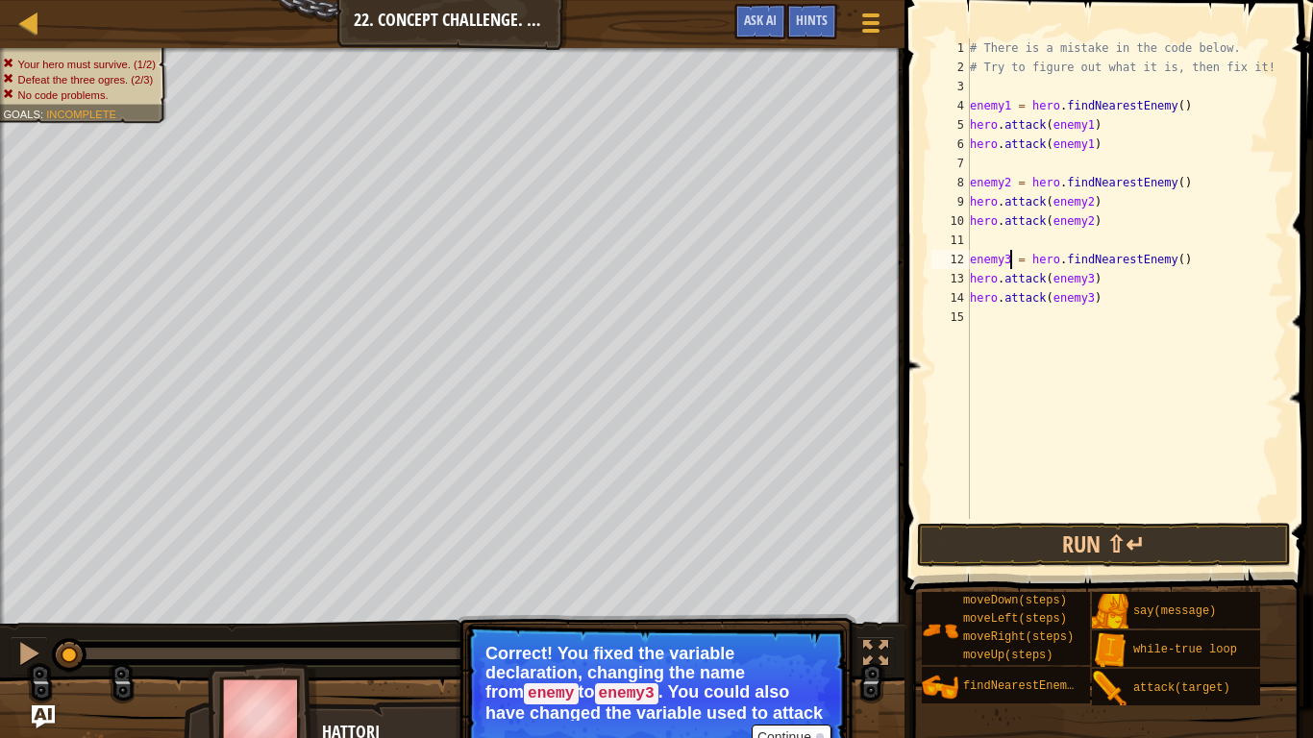
type textarea "enemy3 = hero.findNearestEnemy()"
click at [808, 621] on button "Continue" at bounding box center [792, 737] width 80 height 25
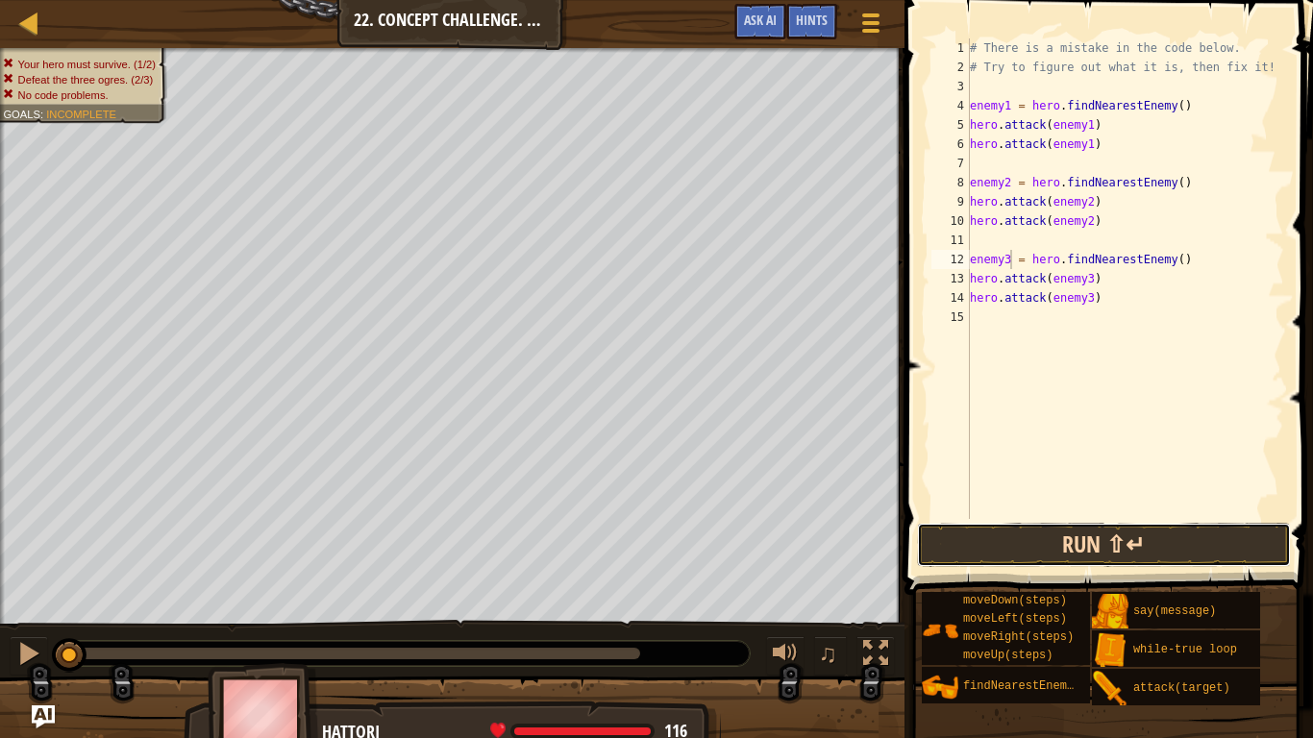
click at [1097, 534] on button "Run ⇧↵" at bounding box center [1104, 545] width 374 height 44
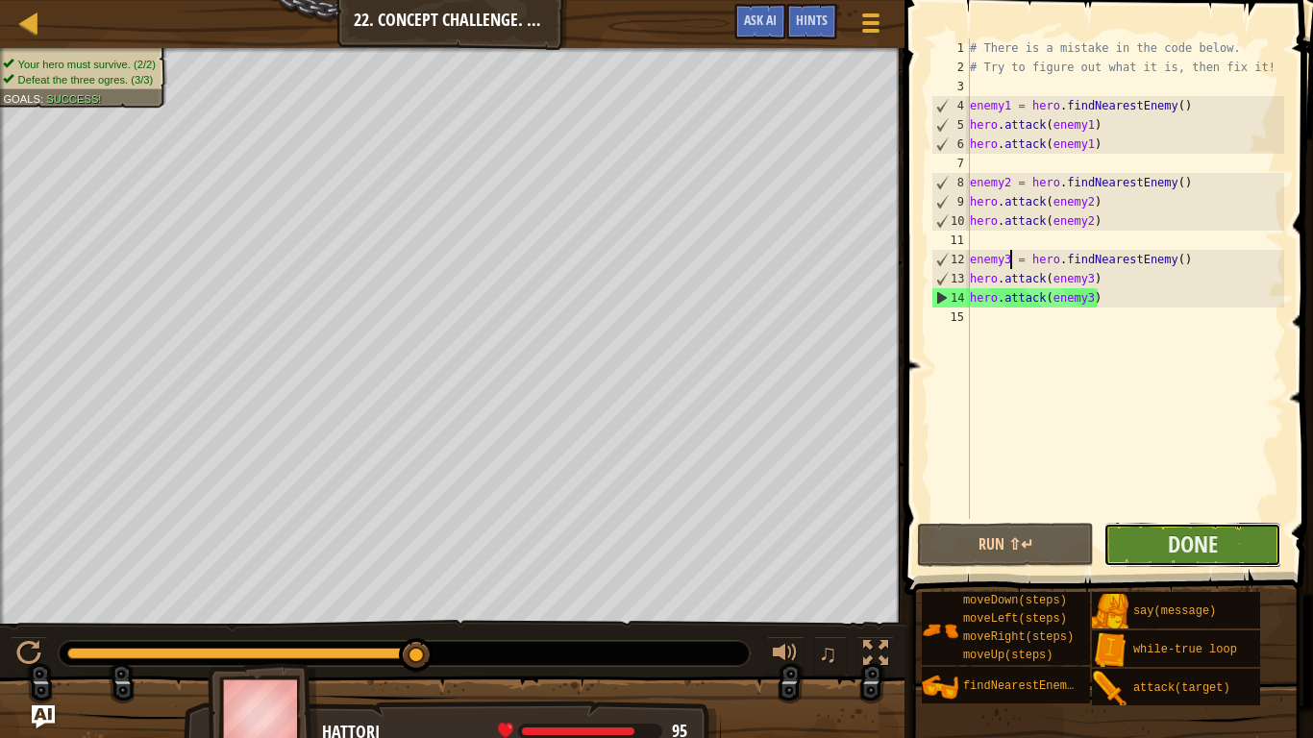
click at [1228, 539] on button "Done" at bounding box center [1193, 545] width 178 height 44
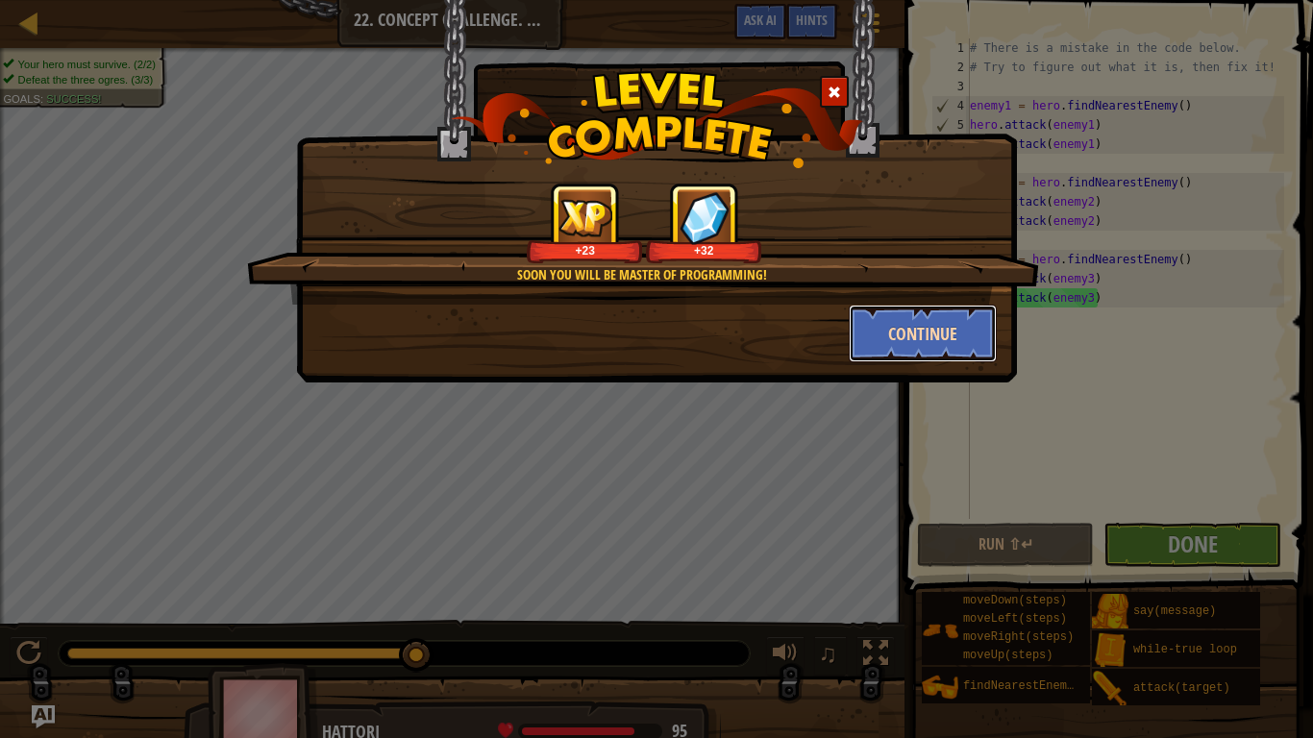
click at [894, 322] on button "Continue" at bounding box center [923, 334] width 149 height 58
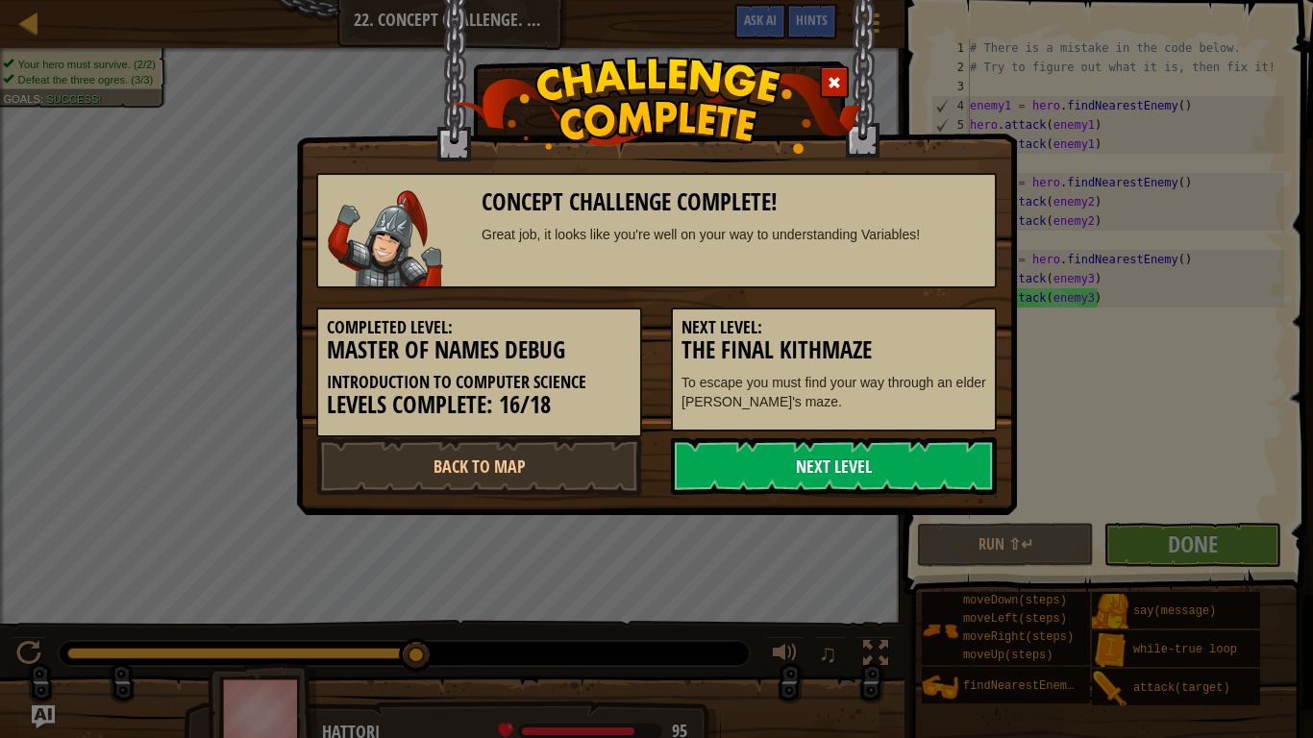
click at [831, 469] on link "Next Level" at bounding box center [834, 466] width 326 height 58
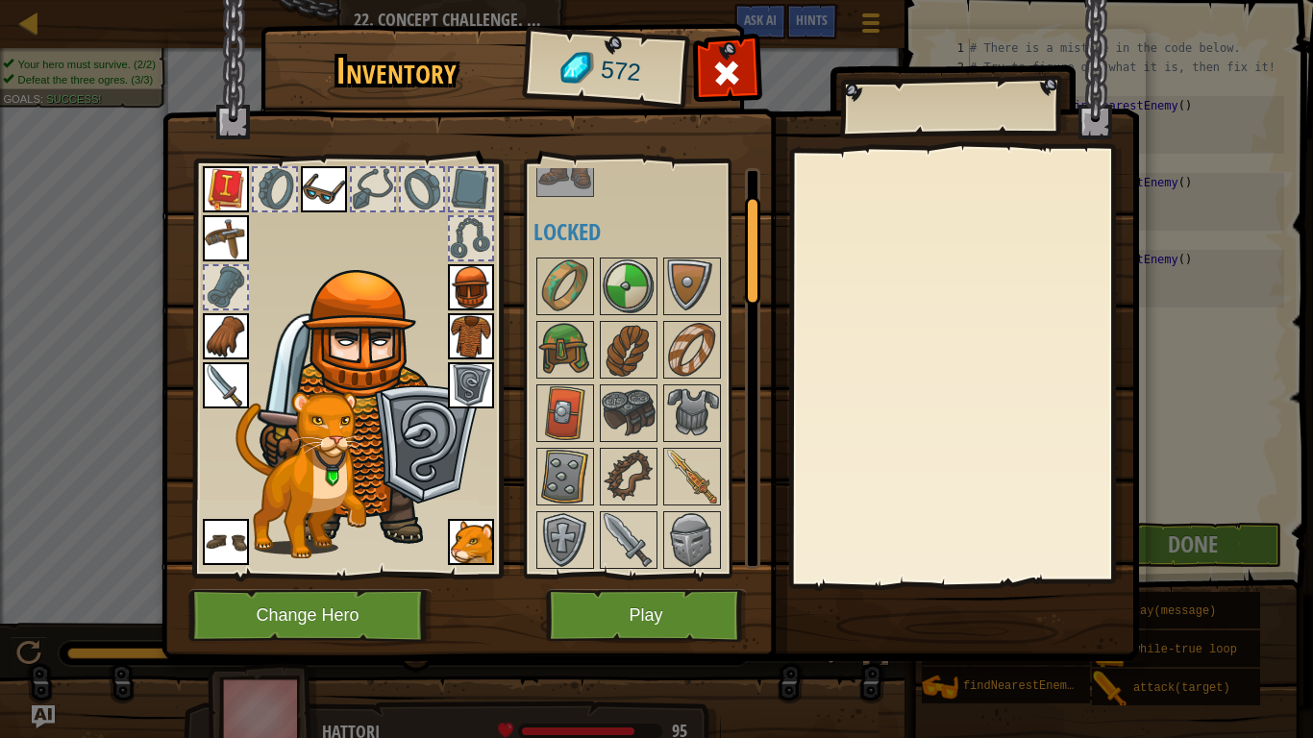
scroll to position [0, 0]
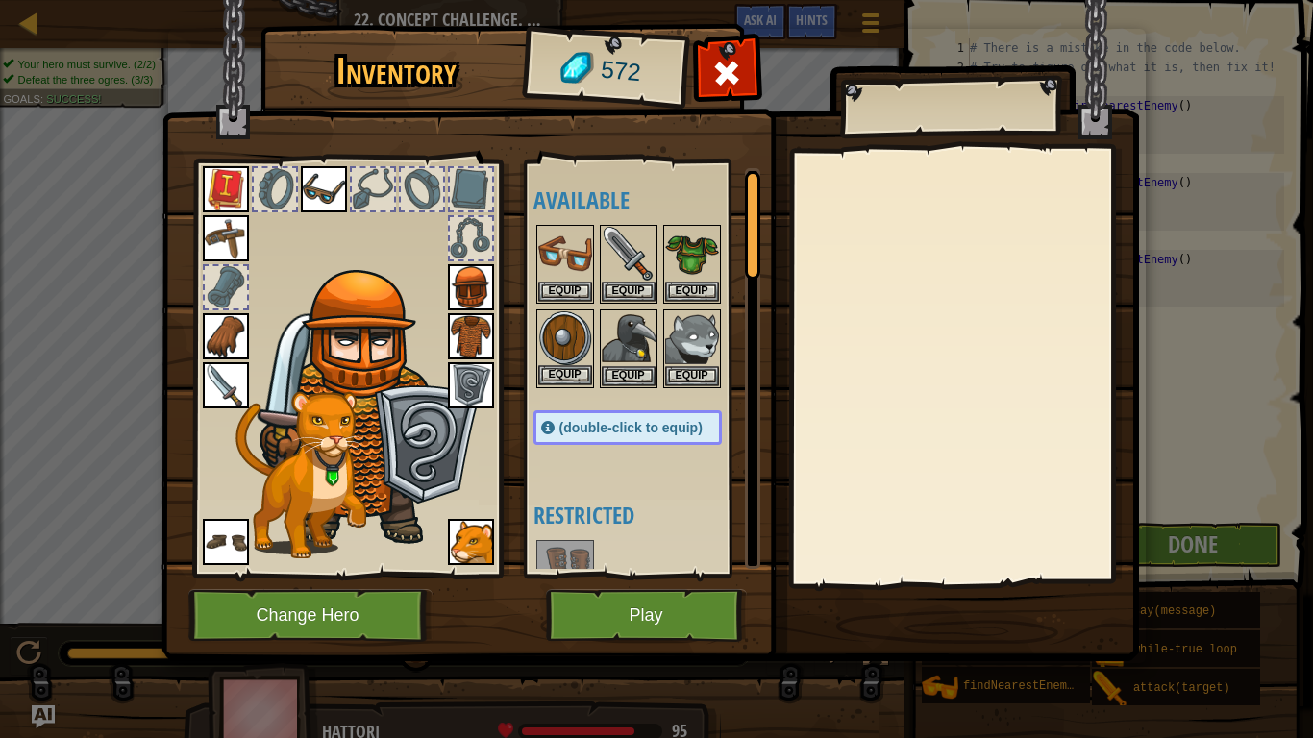
click at [549, 351] on img at bounding box center [565, 338] width 54 height 54
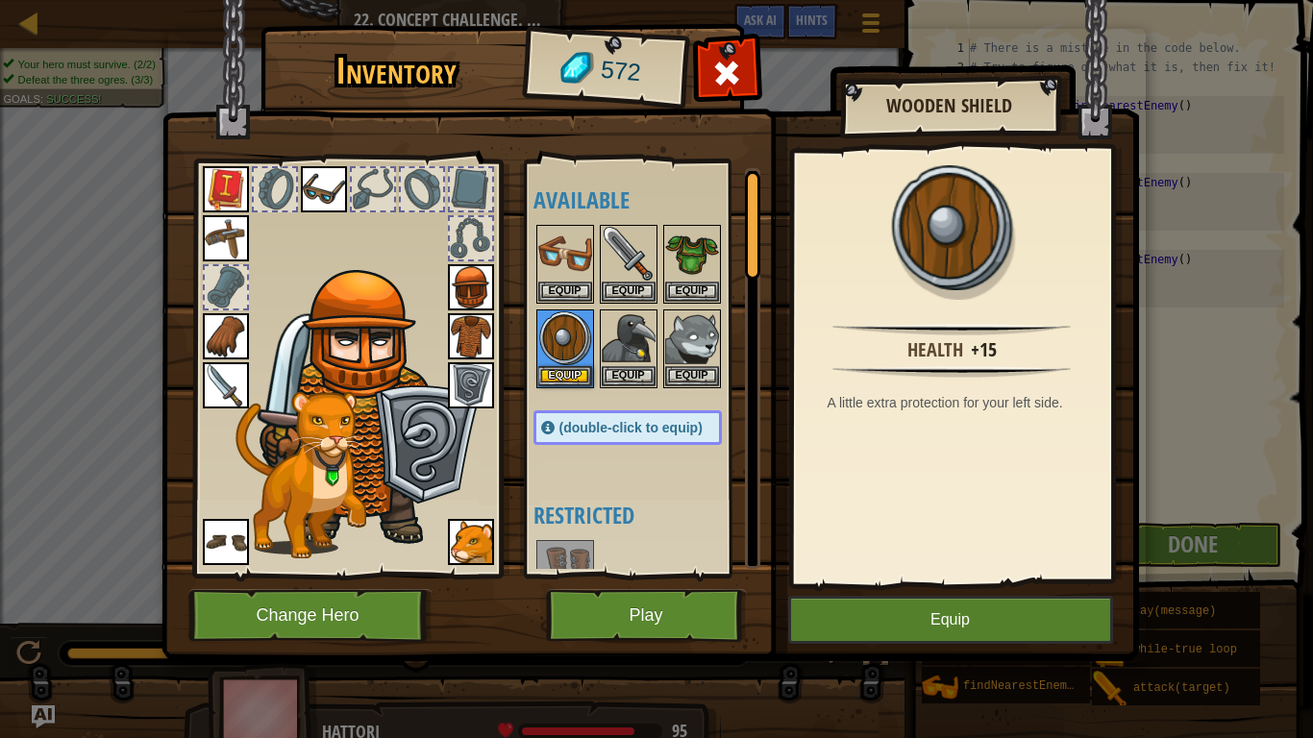
click at [467, 386] on img at bounding box center [471, 385] width 46 height 46
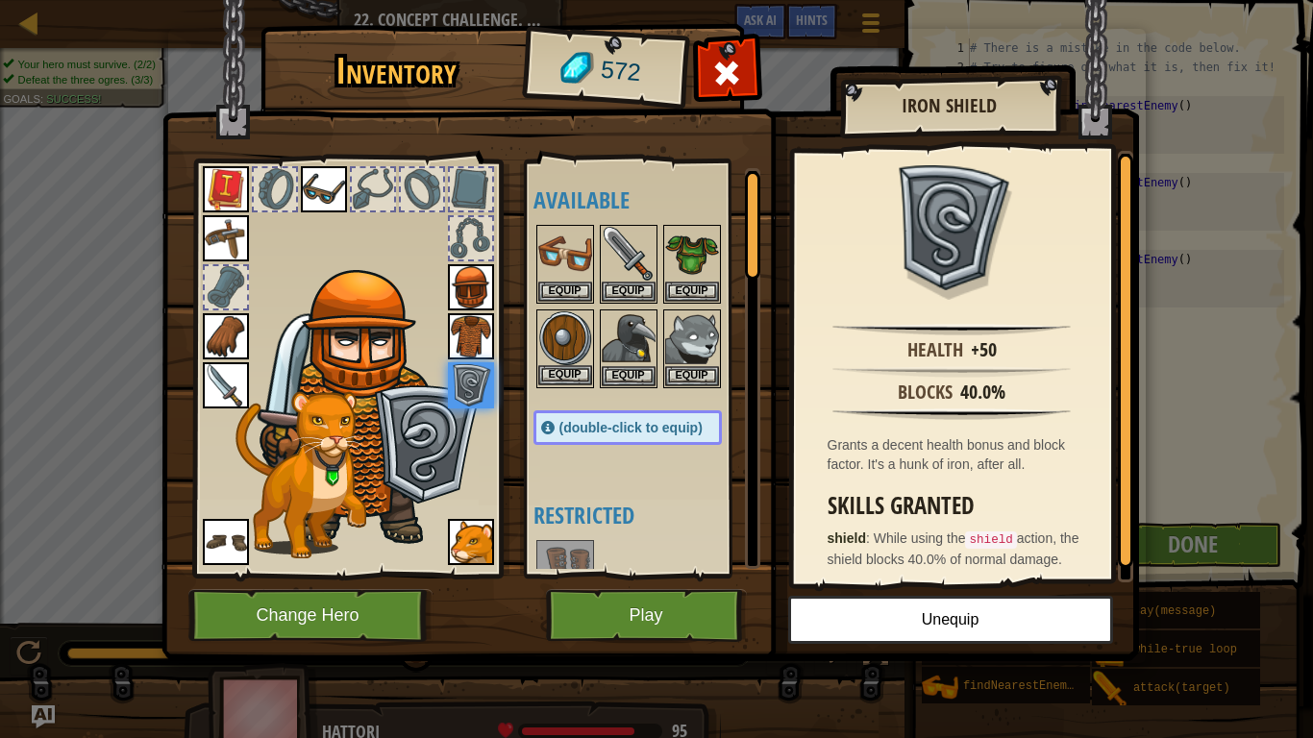
click at [563, 341] on img at bounding box center [565, 338] width 54 height 54
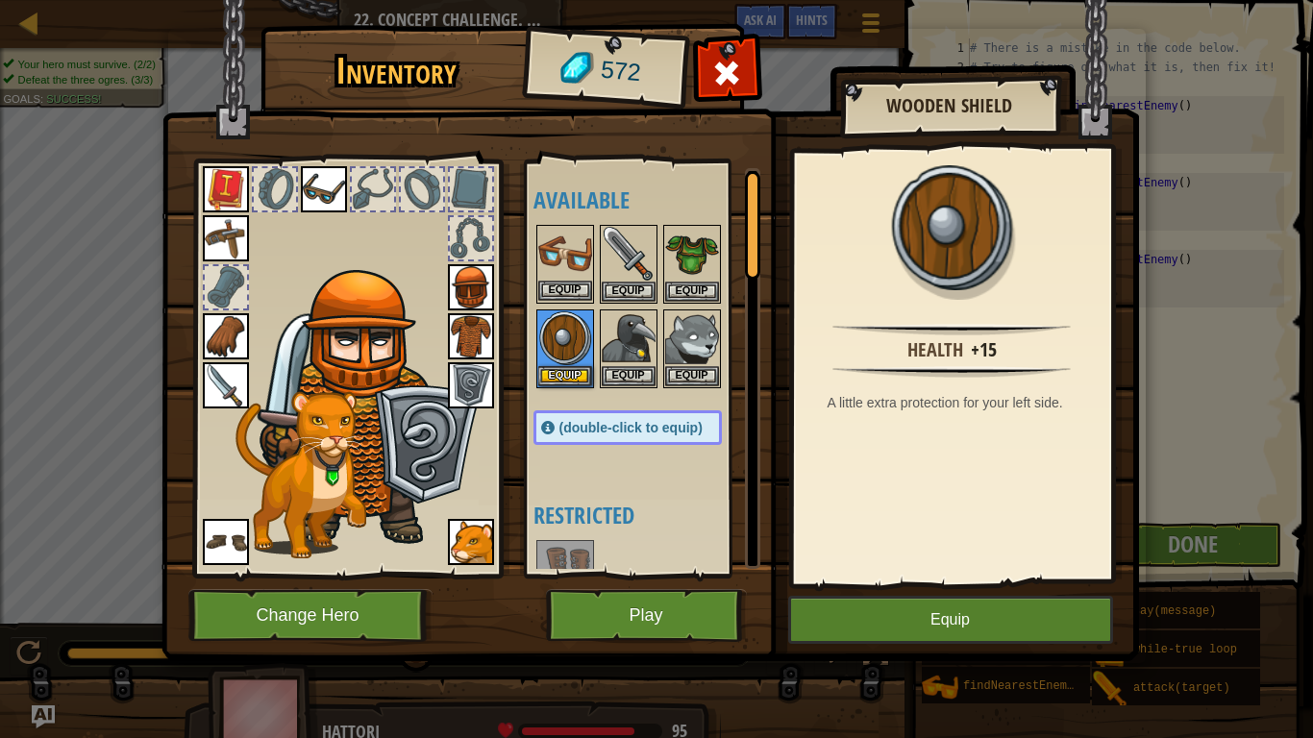
click at [559, 244] on img at bounding box center [565, 254] width 54 height 54
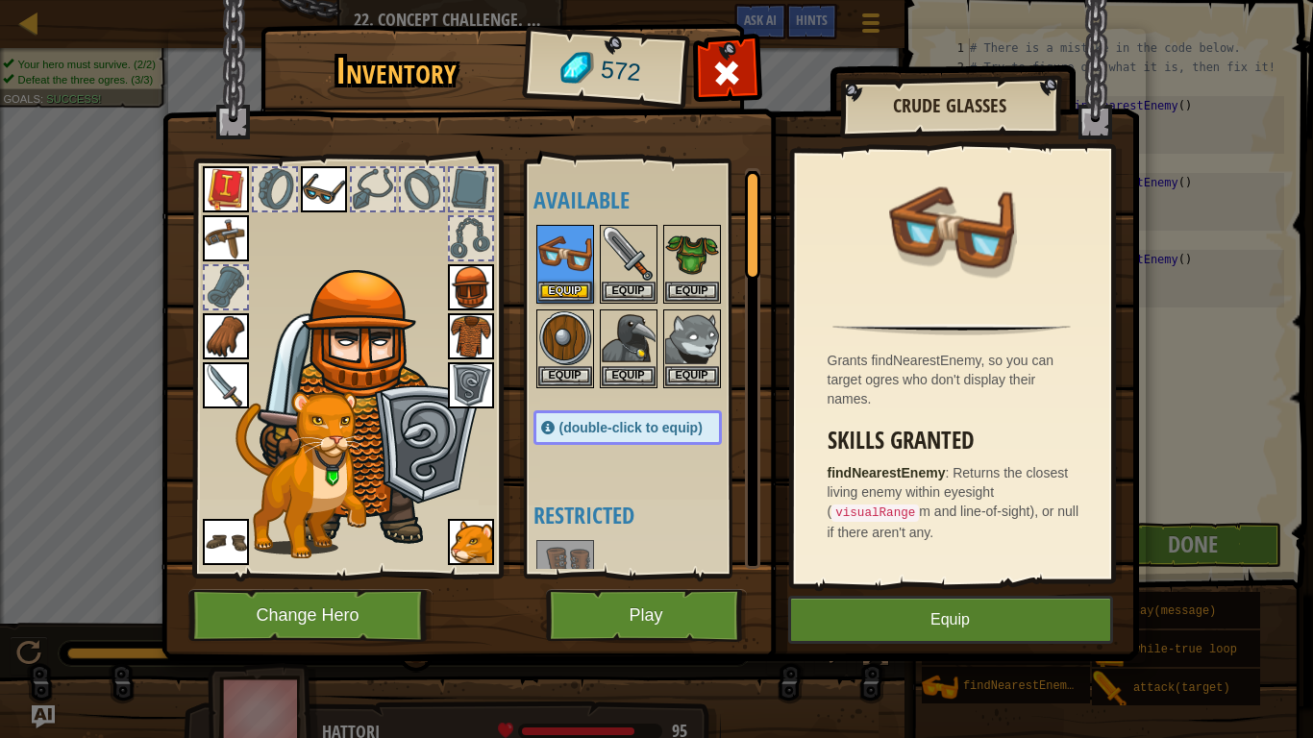
click at [313, 188] on img at bounding box center [324, 189] width 46 height 46
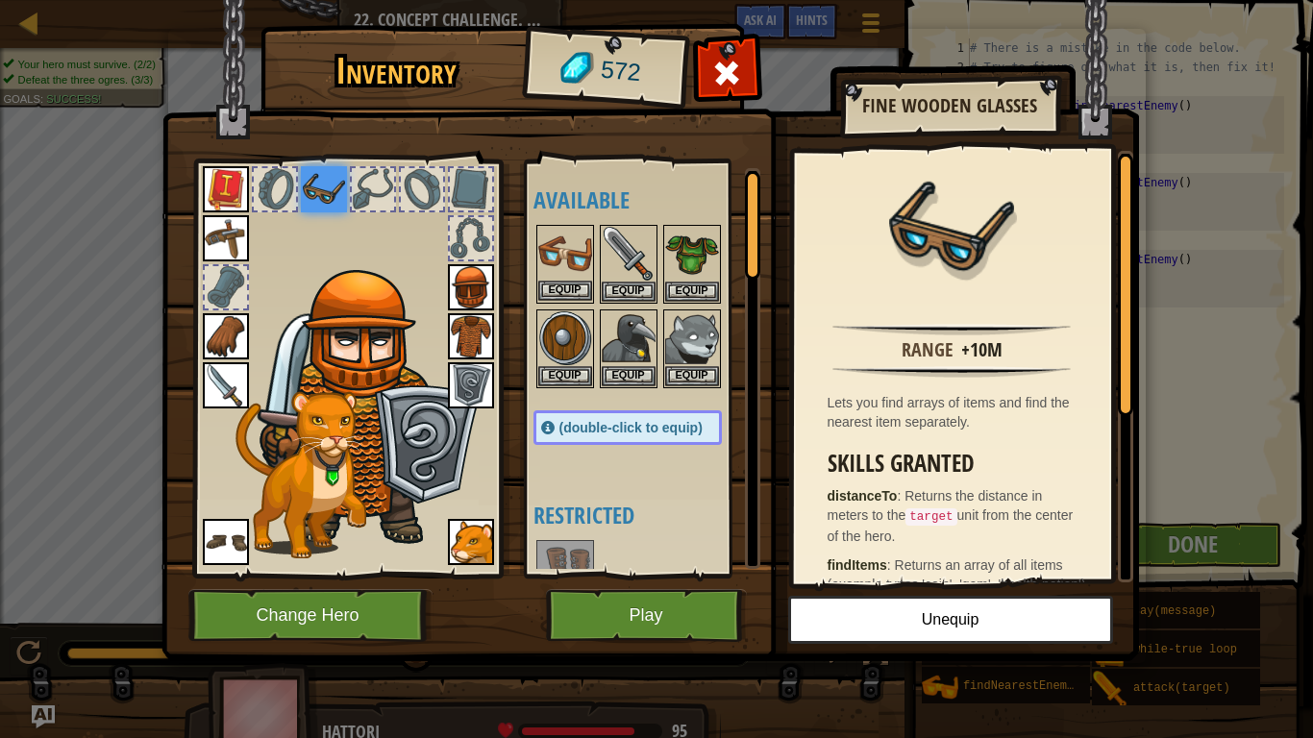
click at [552, 226] on div "Equip" at bounding box center [565, 264] width 58 height 79
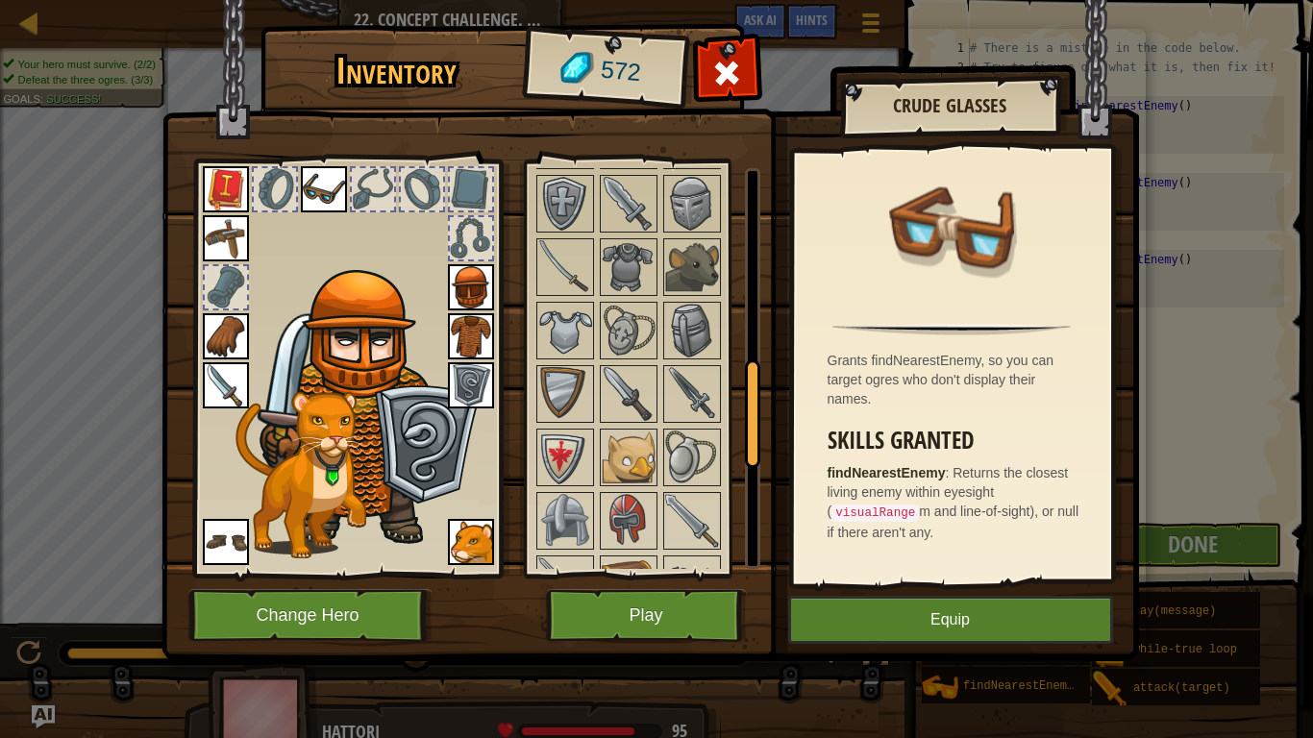
scroll to position [729, 0]
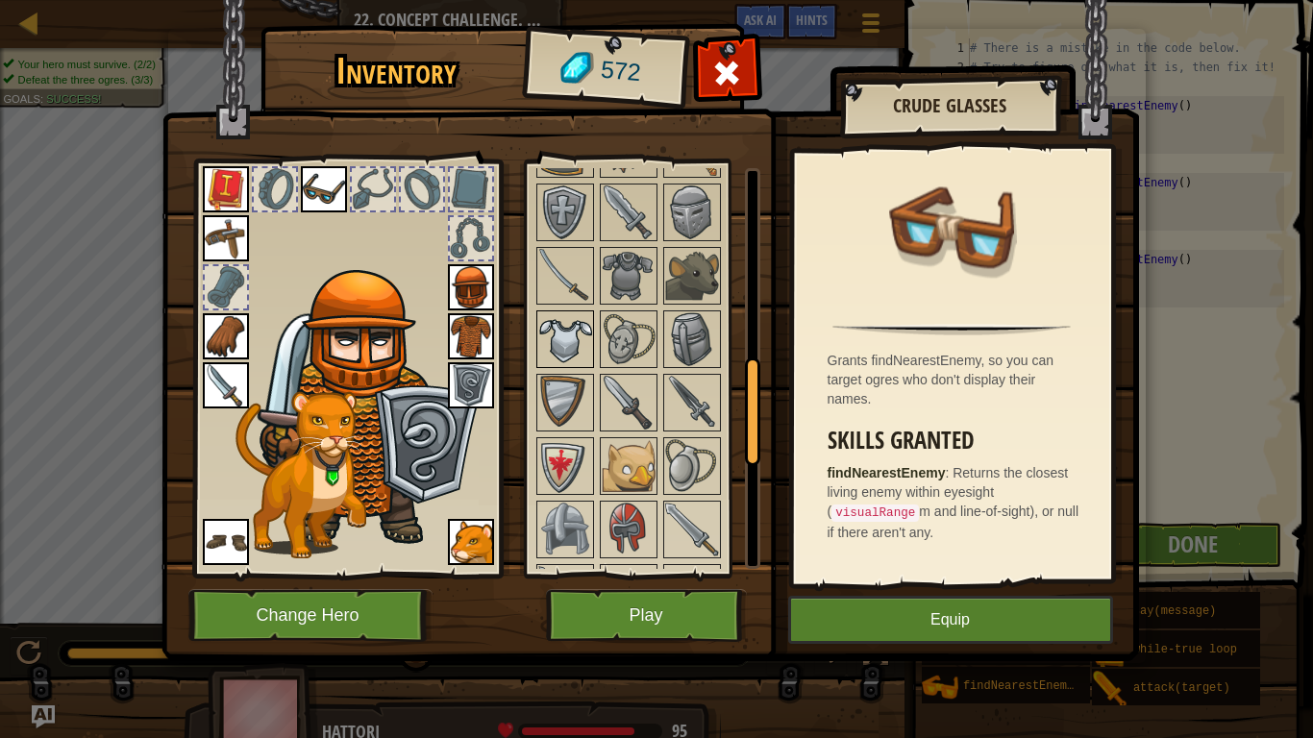
click at [554, 334] on img at bounding box center [565, 339] width 54 height 54
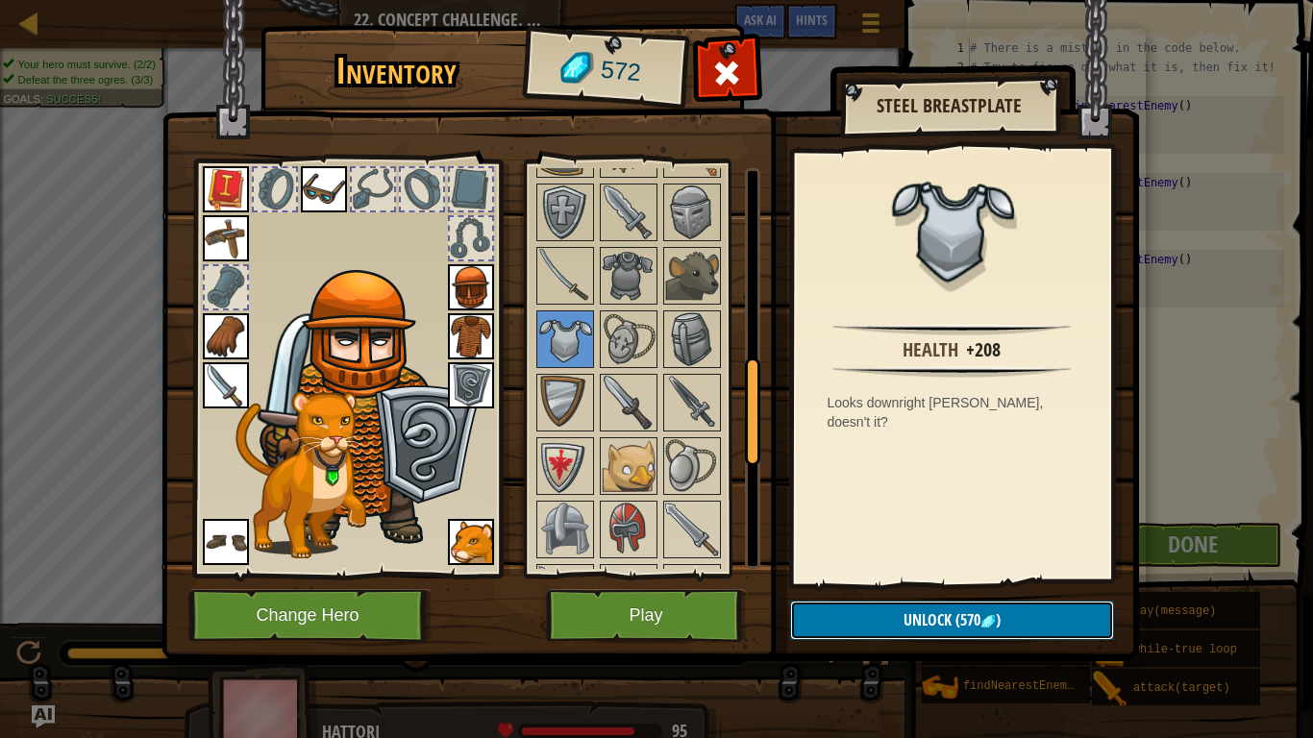
click at [899, 612] on button "Unlock (570 )" at bounding box center [952, 620] width 324 height 39
click at [899, 612] on button "Confirm" at bounding box center [952, 620] width 324 height 39
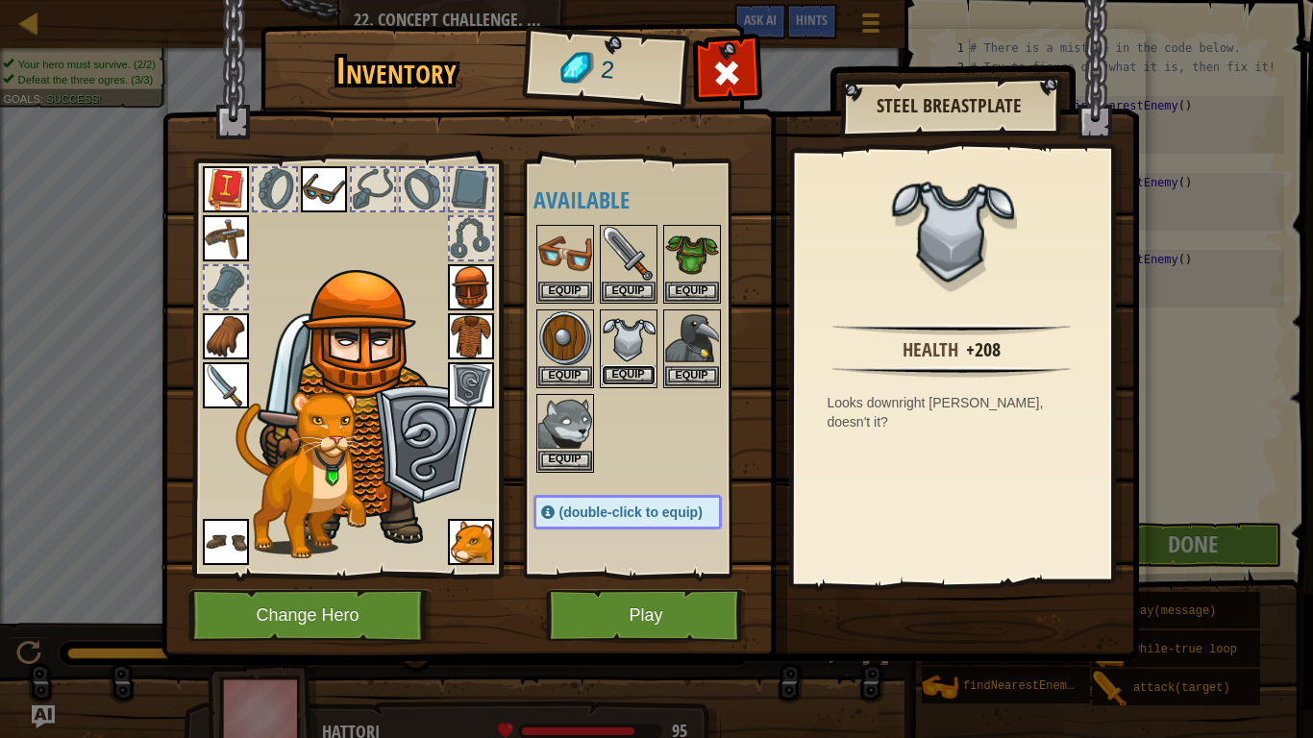
click at [621, 374] on button "Equip" at bounding box center [629, 375] width 54 height 20
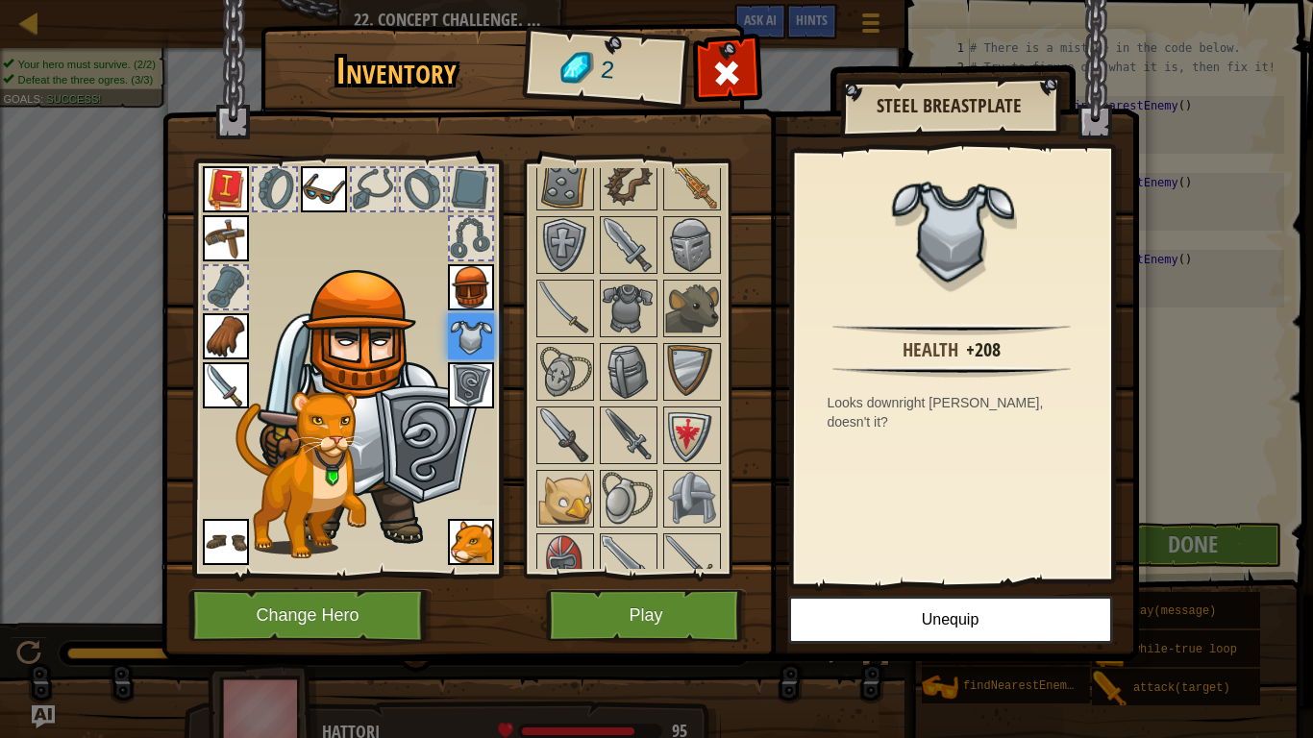
scroll to position [784, 0]
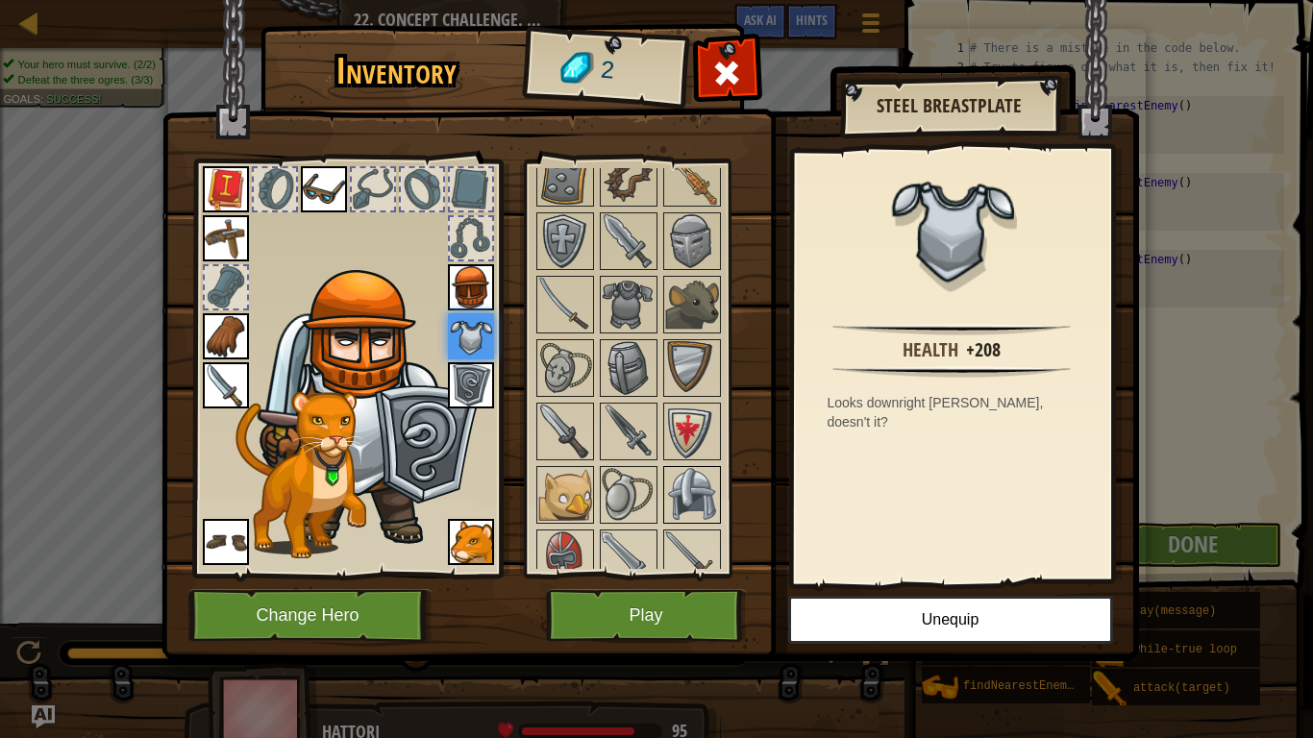
click at [700, 509] on img at bounding box center [692, 495] width 54 height 54
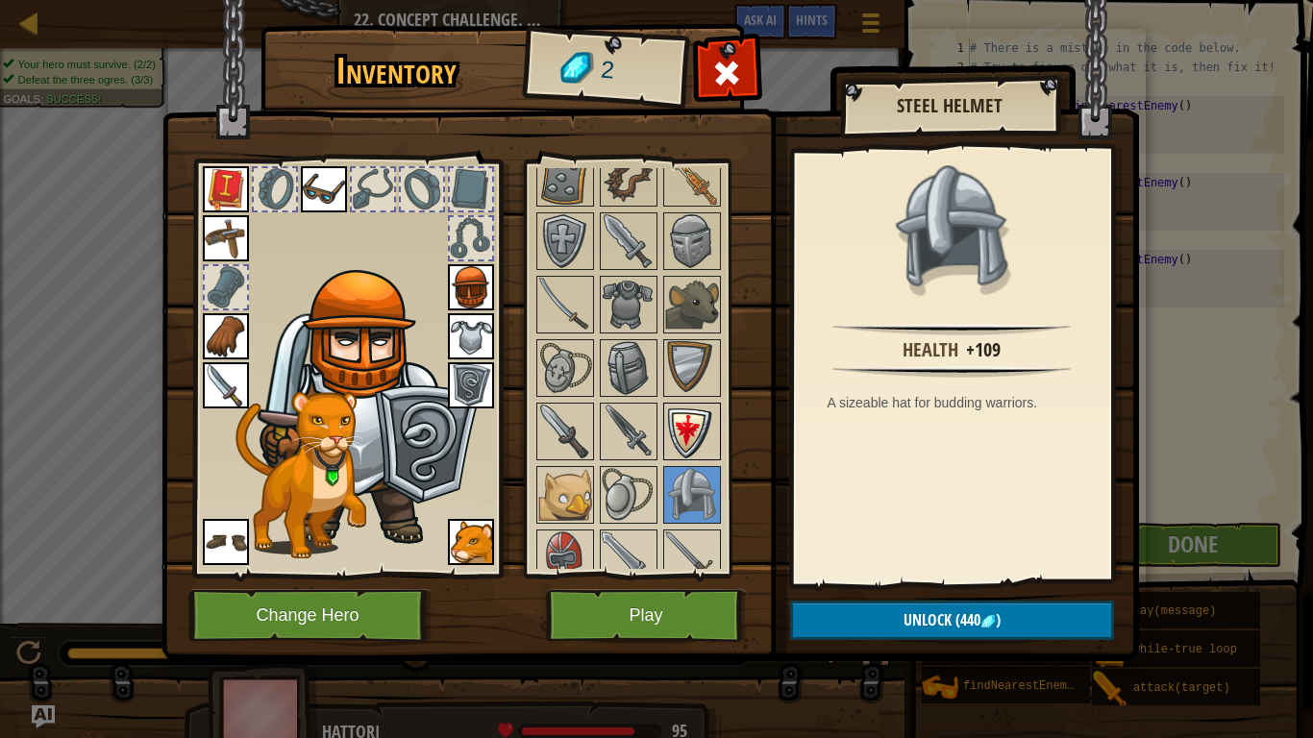
click at [692, 443] on img at bounding box center [692, 432] width 54 height 54
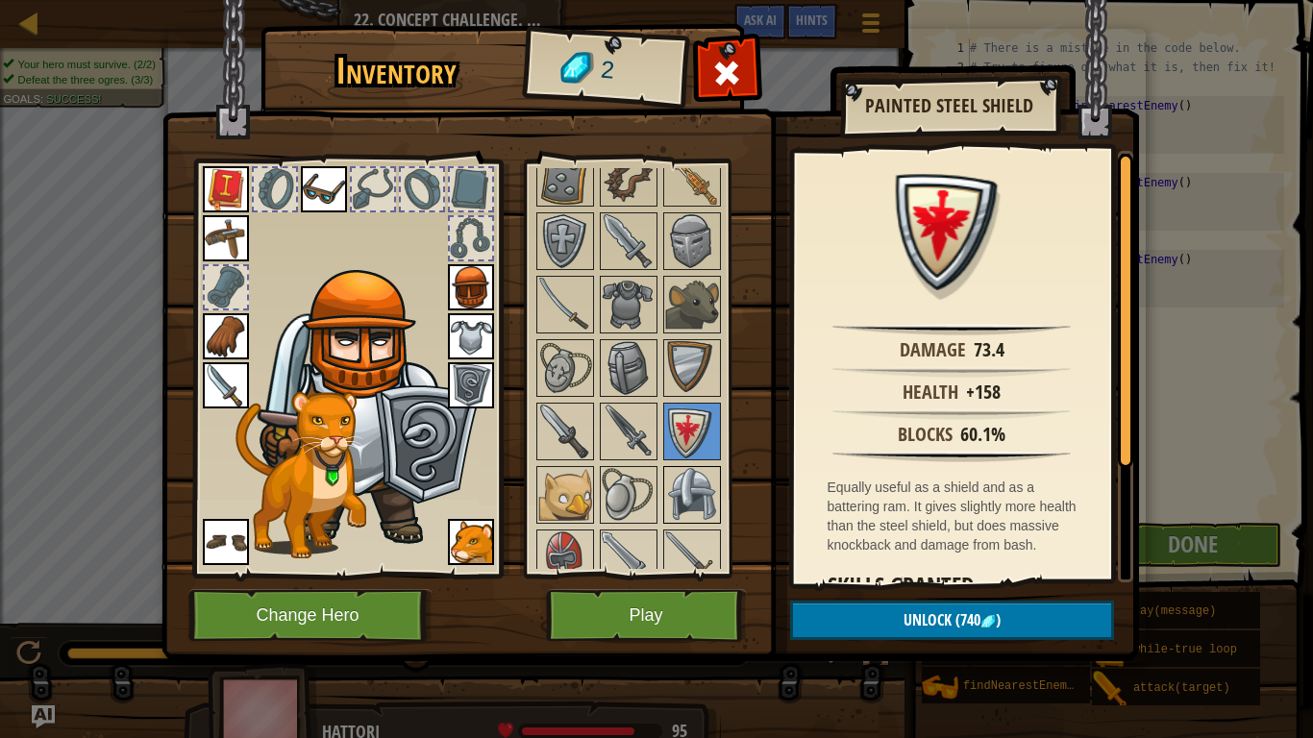
click at [688, 485] on img at bounding box center [692, 495] width 54 height 54
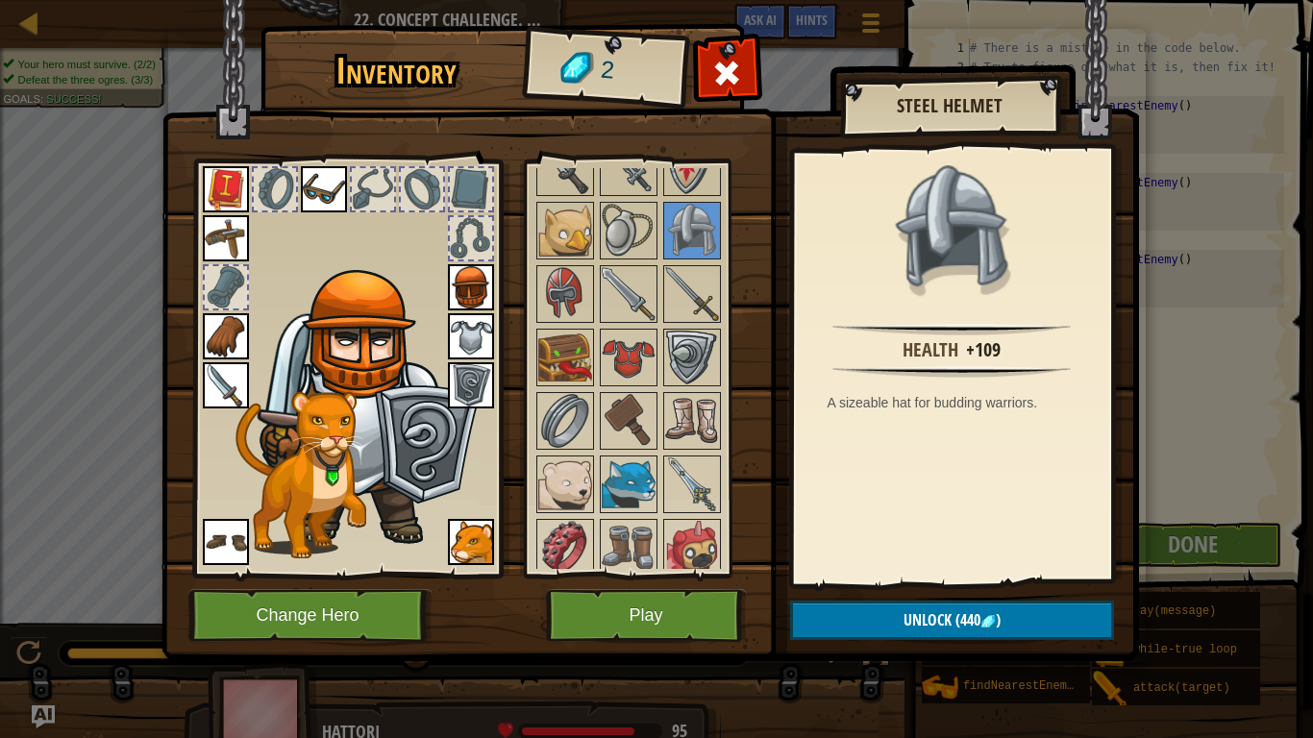
scroll to position [1043, 0]
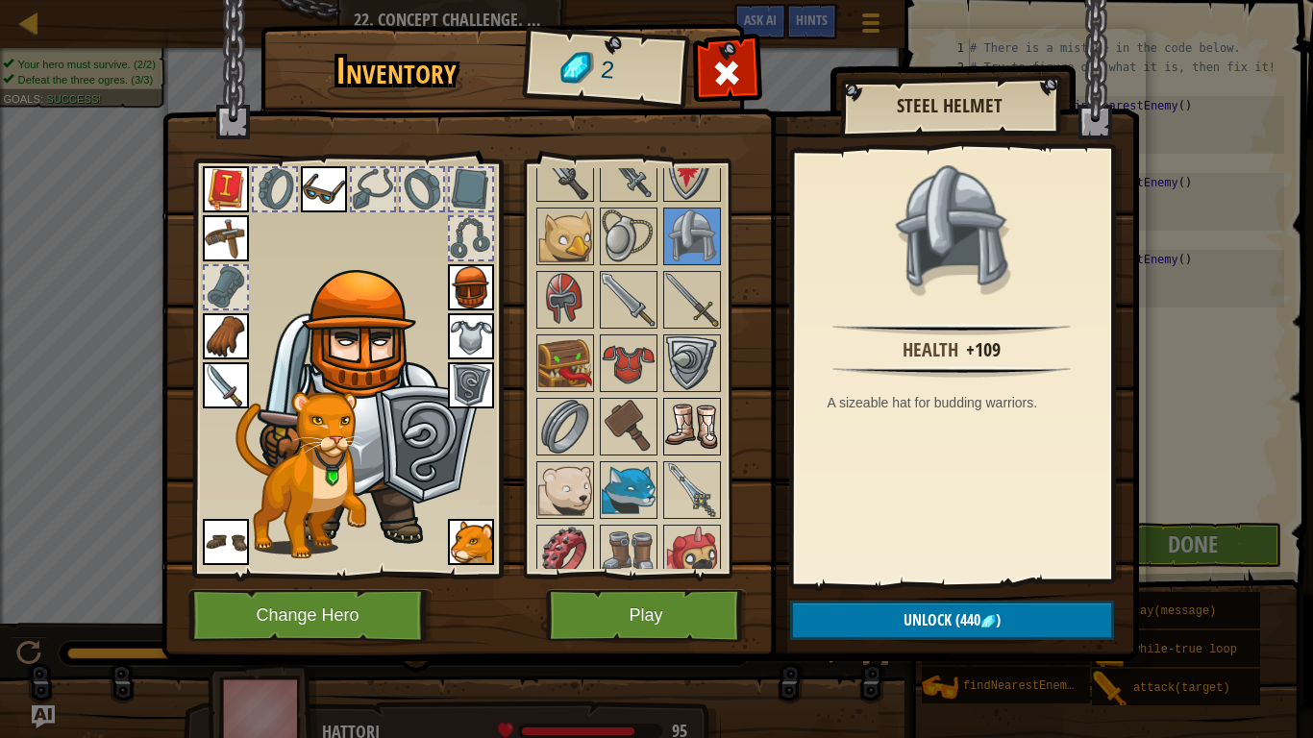
click at [689, 417] on img at bounding box center [692, 427] width 54 height 54
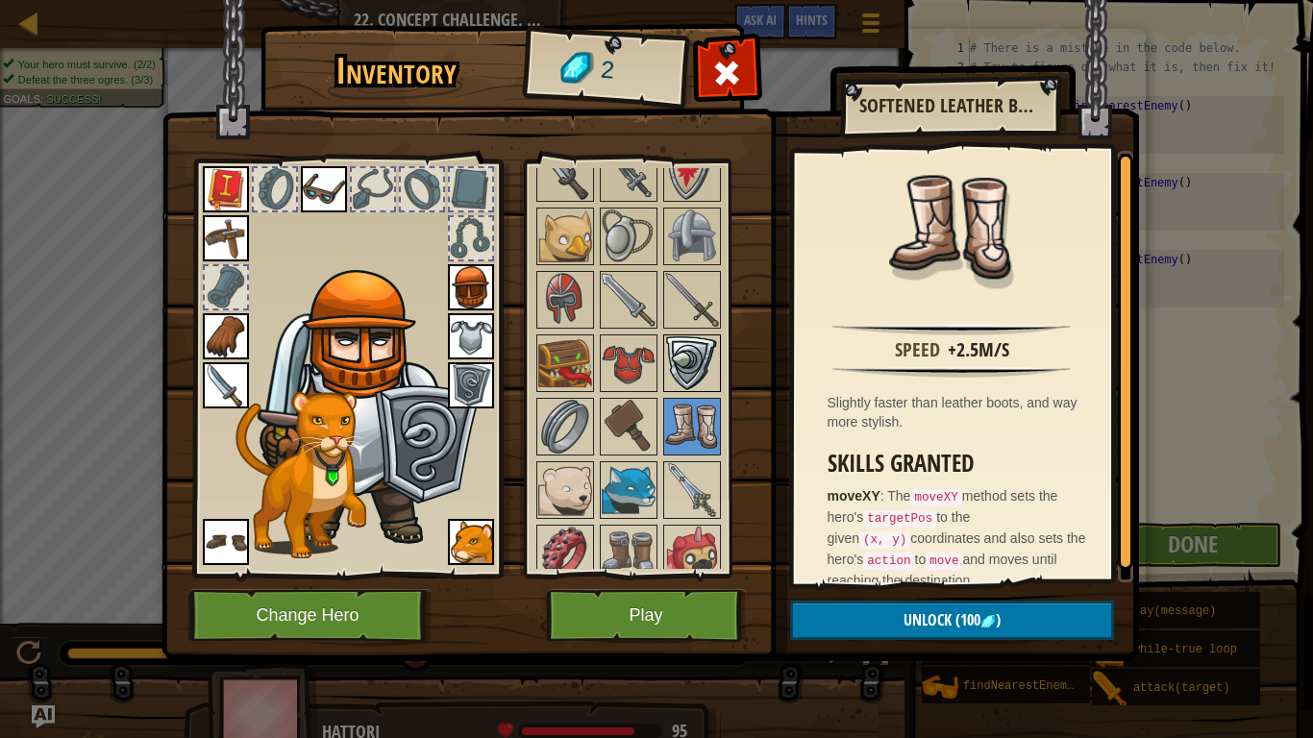
click at [694, 357] on img at bounding box center [692, 363] width 54 height 54
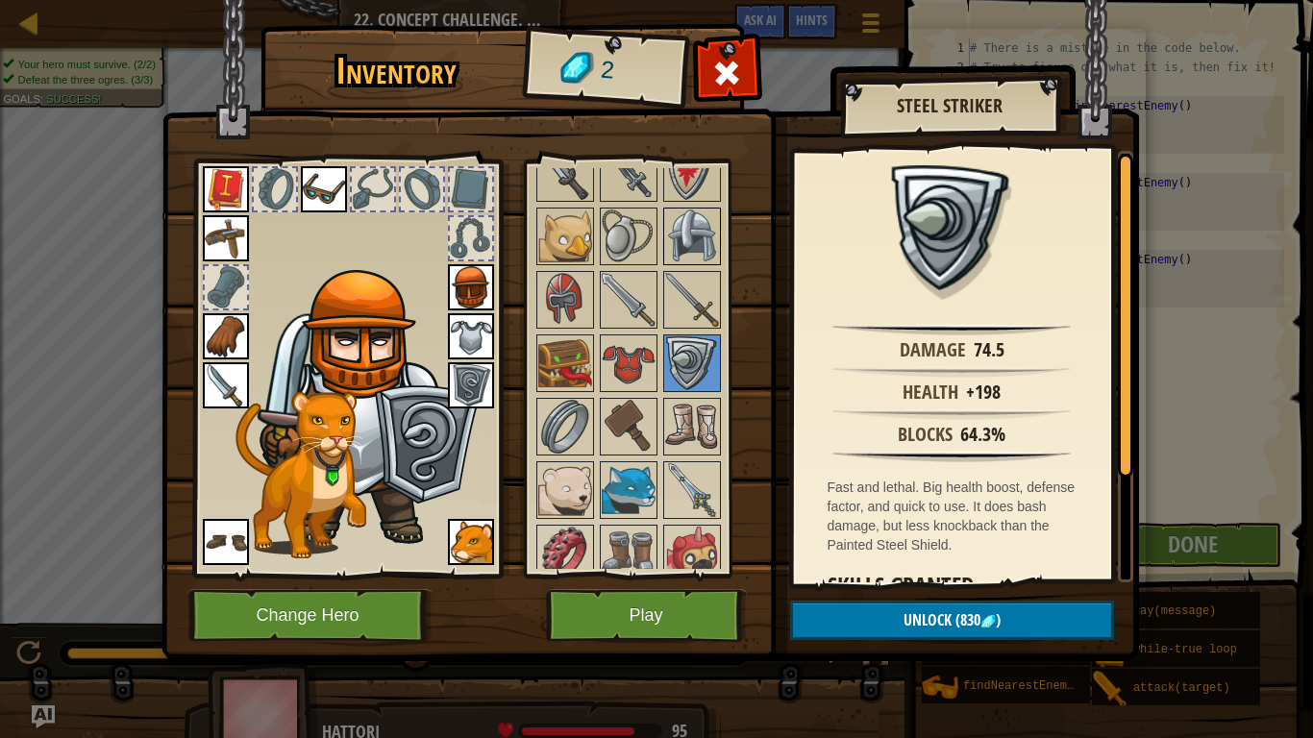
click at [706, 231] on img at bounding box center [692, 237] width 54 height 54
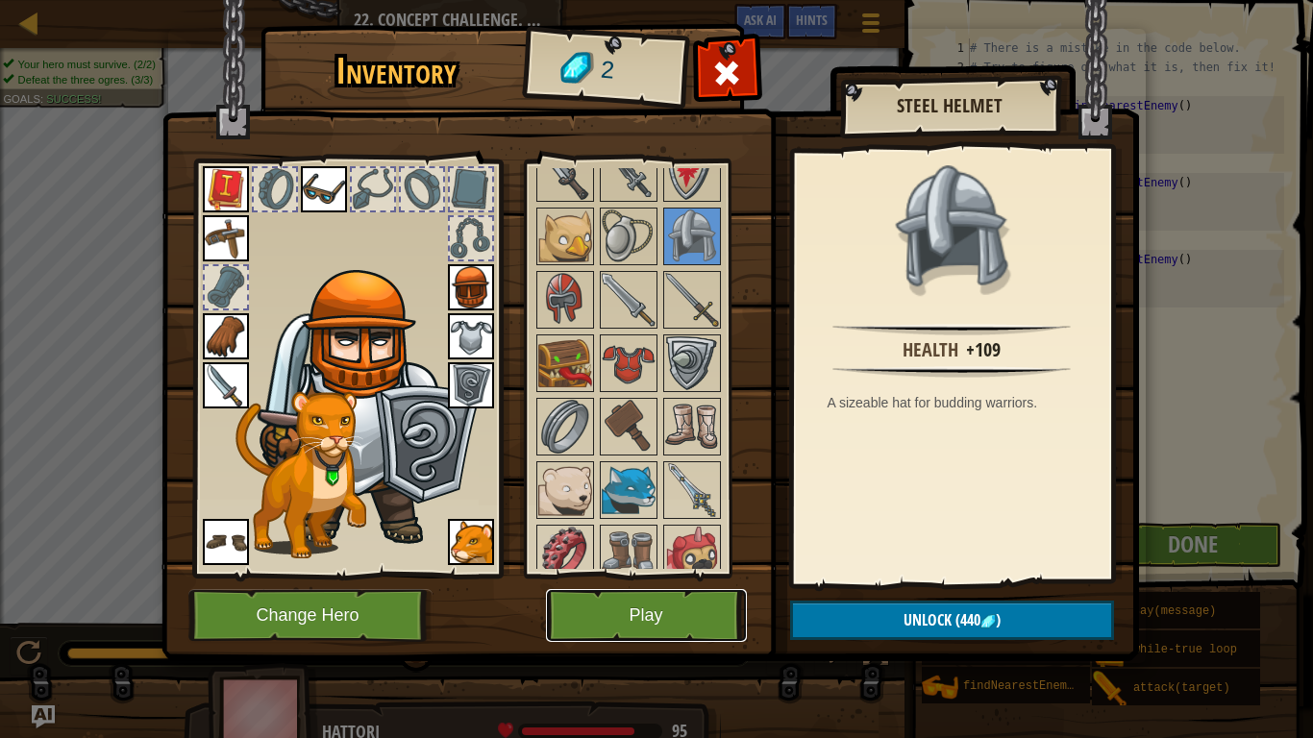
click at [627, 621] on button "Play" at bounding box center [646, 615] width 201 height 53
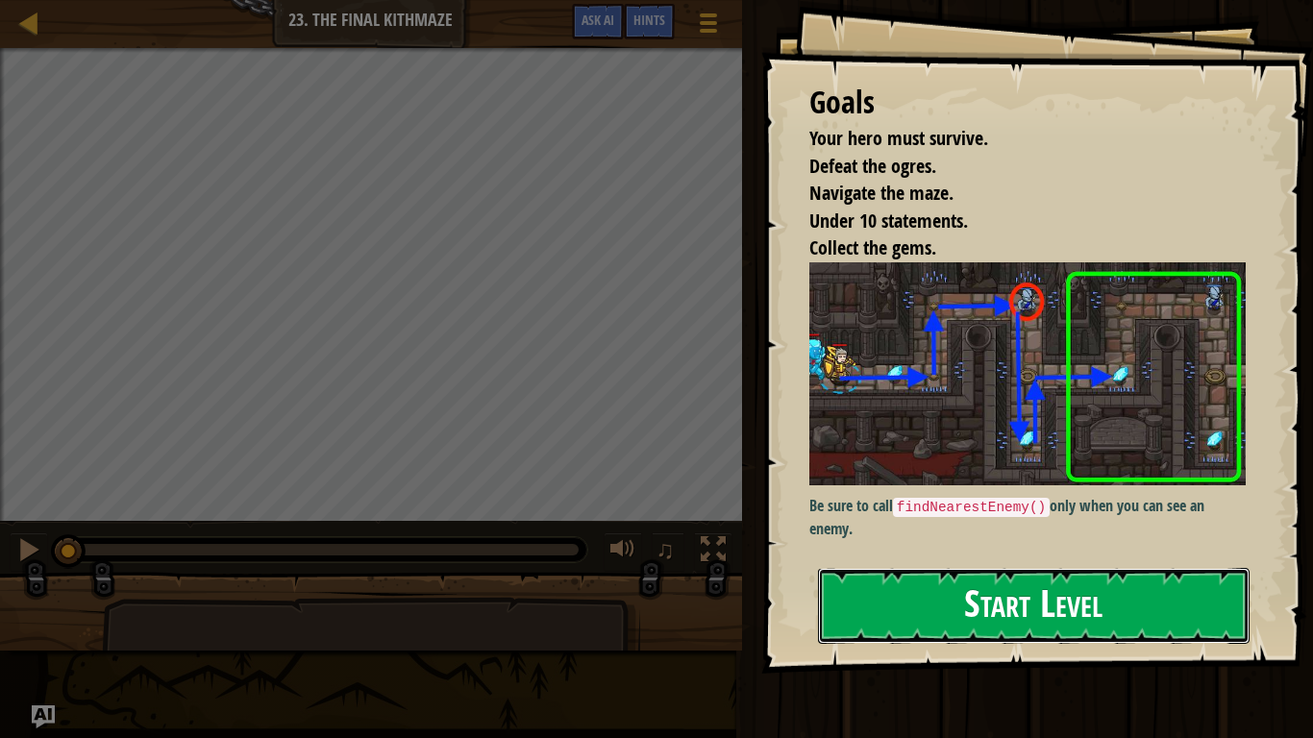
click at [981, 616] on button "Start Level" at bounding box center [1034, 606] width 432 height 76
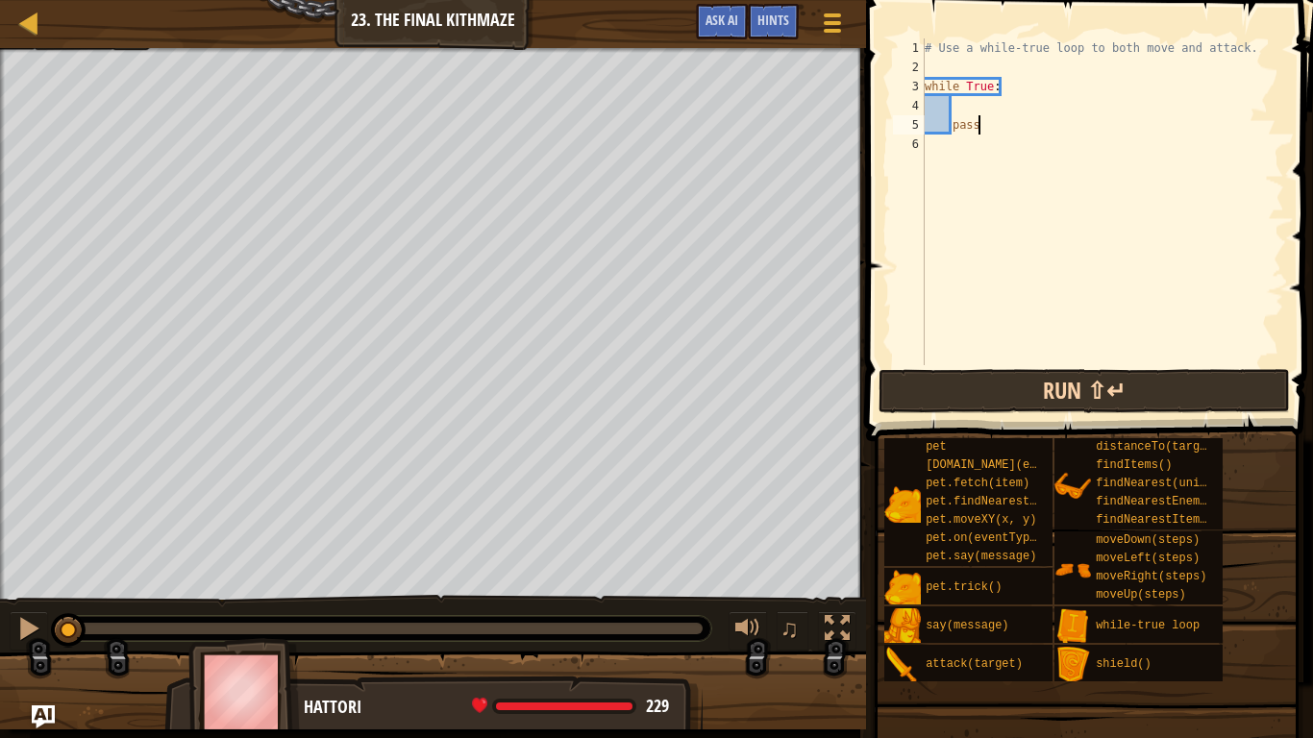
click at [1094, 404] on div "Map Introduction to Computer Science 23. The Final Kithmaze Game Menu Done Hint…" at bounding box center [656, 369] width 1313 height 738
type textarea "p"
click at [965, 114] on div "# Use a while-true loop to both move and attack. while True :" at bounding box center [1102, 220] width 363 height 365
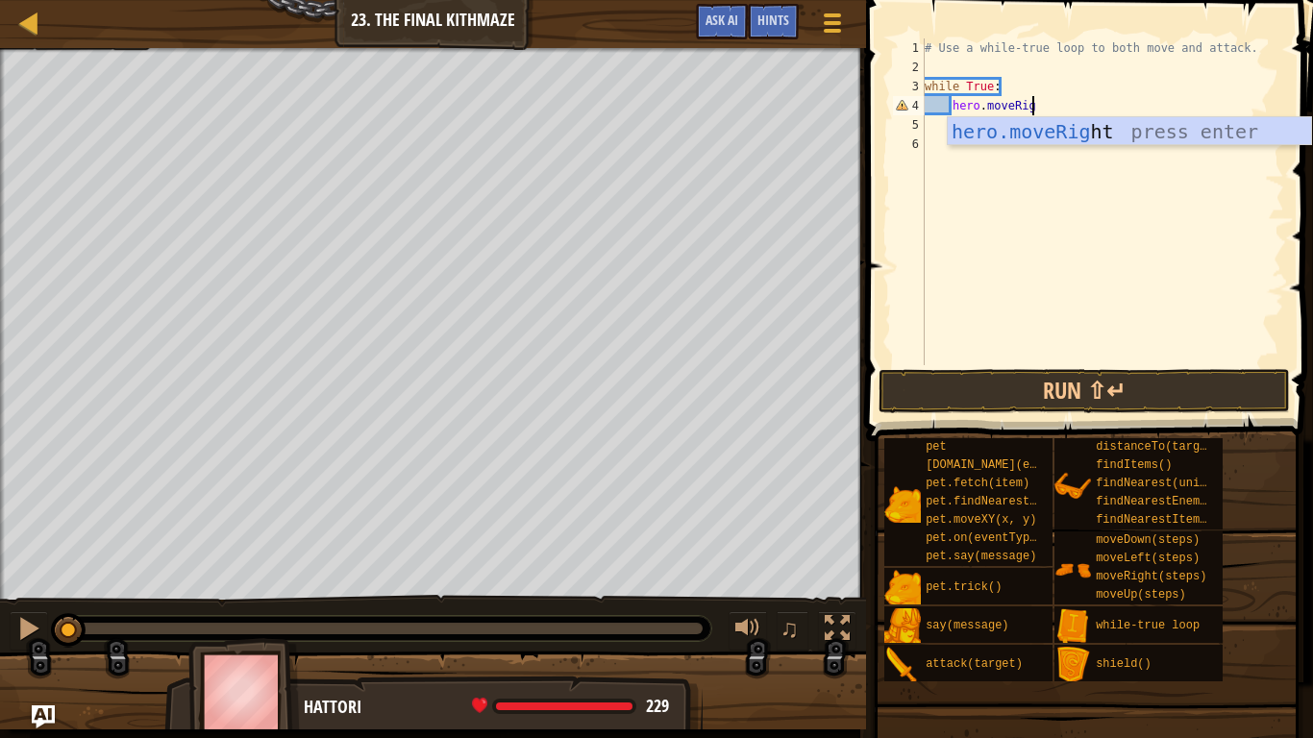
scroll to position [9, 16]
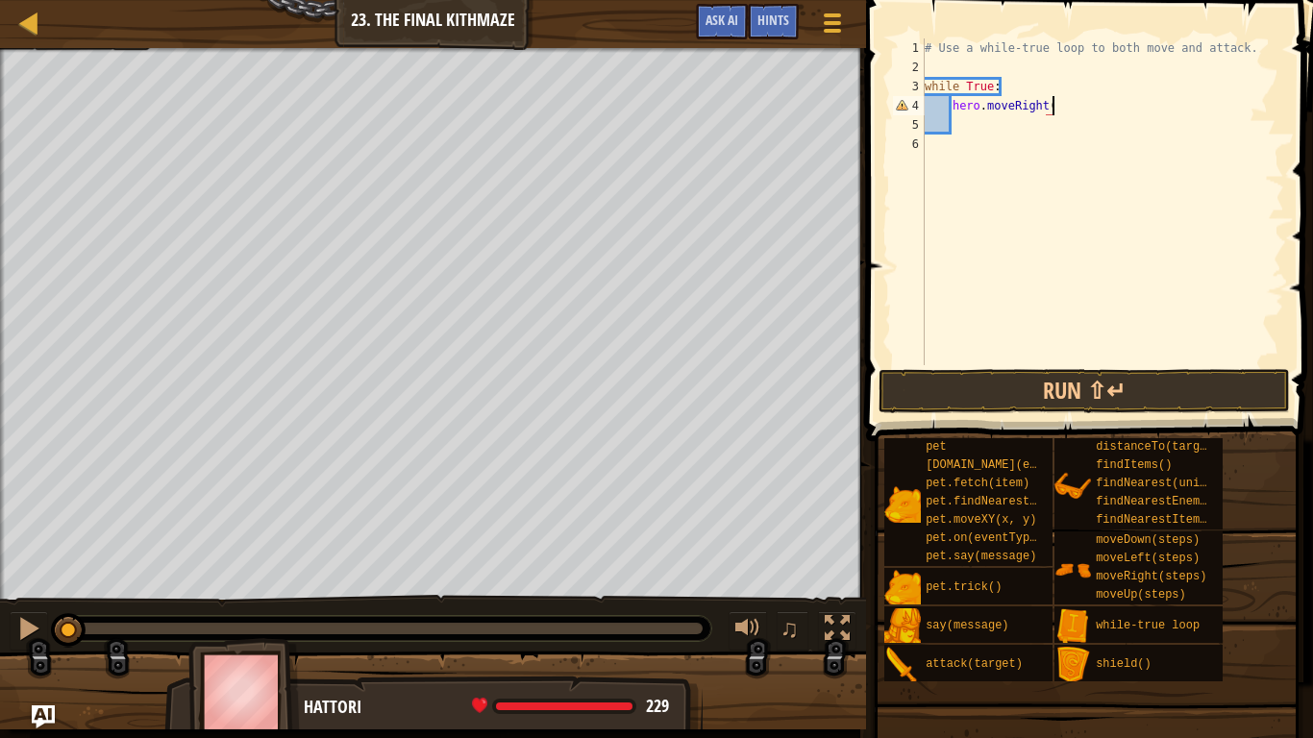
type textarea "hero.moveRight()"
click at [967, 129] on div "# Use a while-true loop to both move and attack. while True : hero . moveRight …" at bounding box center [1102, 220] width 363 height 365
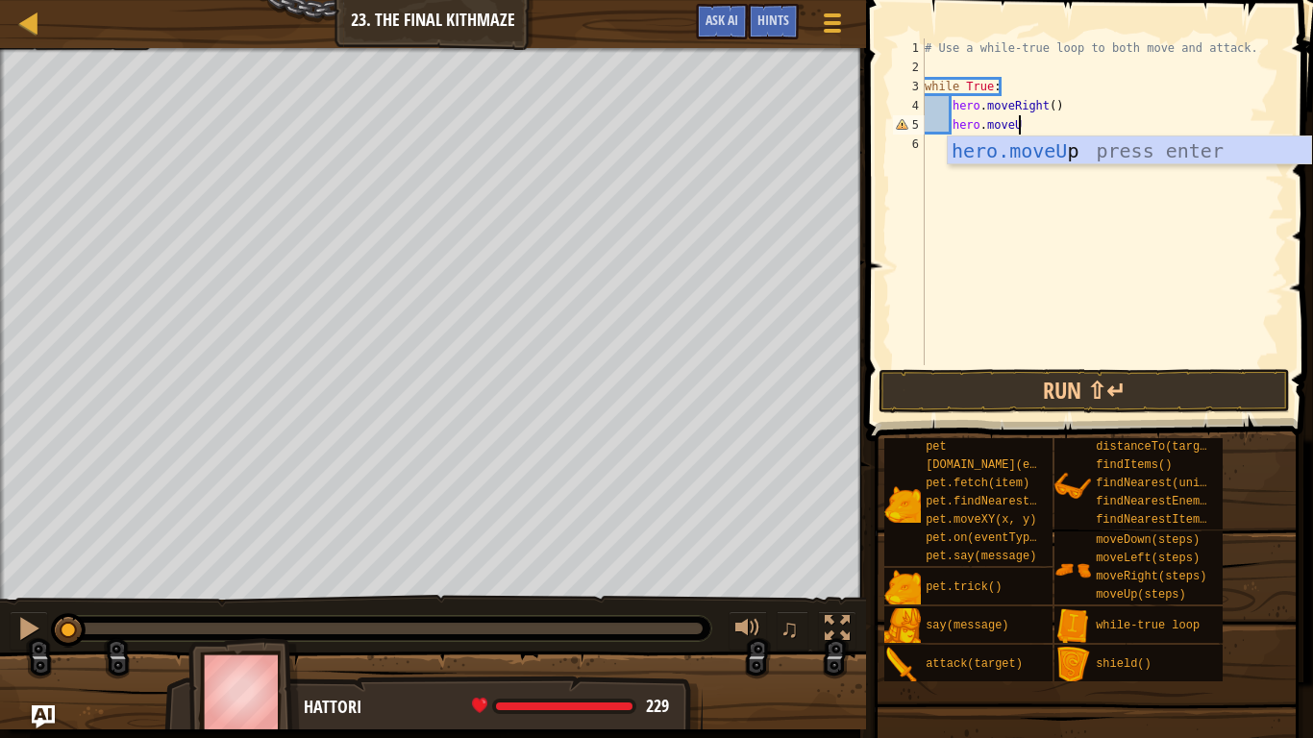
scroll to position [9, 13]
type textarea "hero.moveUp()"
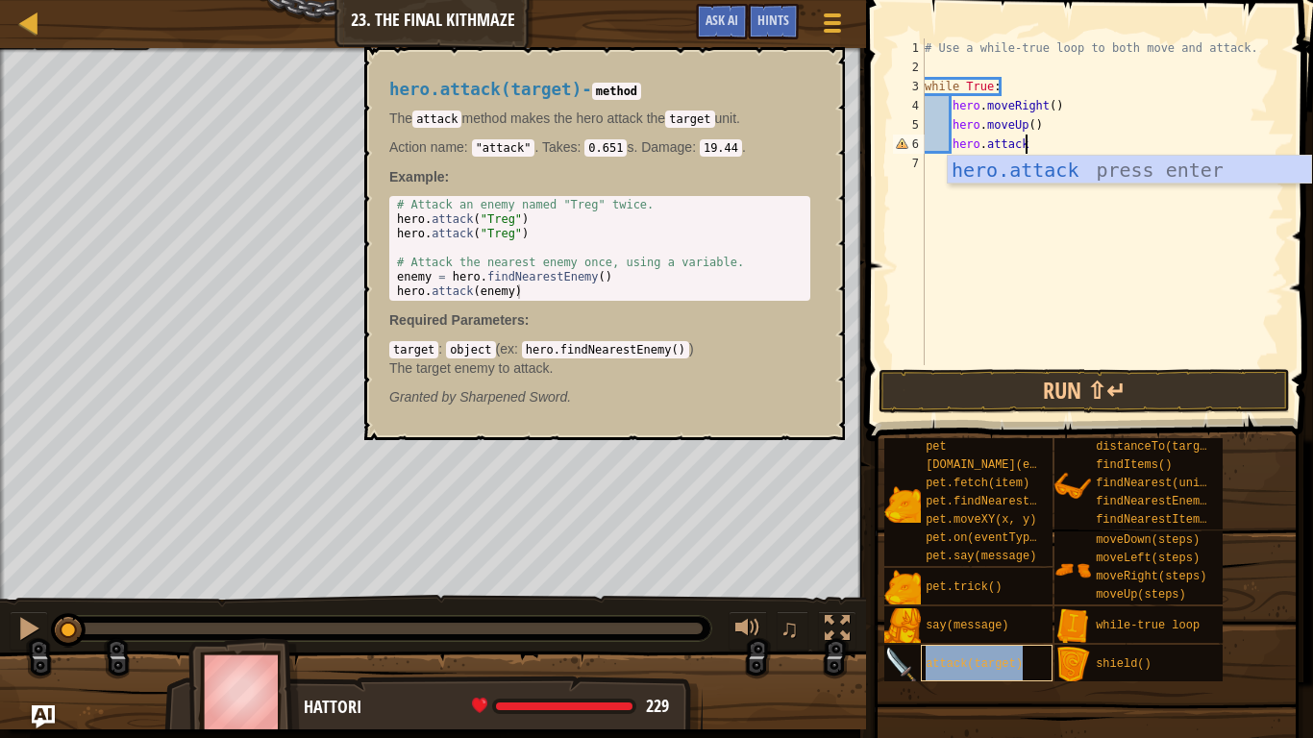
click at [982, 621] on span "attack(target)" at bounding box center [974, 664] width 97 height 13
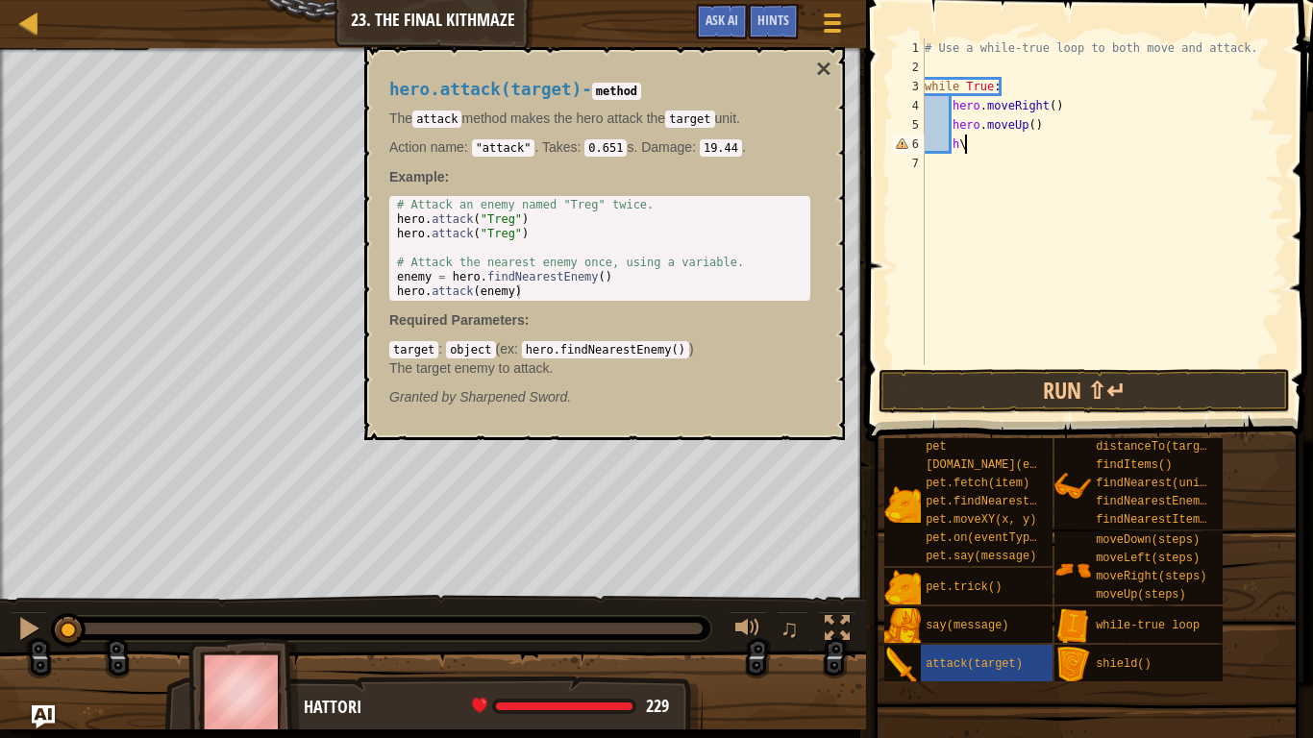
type textarea "h"
type textarea "enemy = hero.findNearestEnemy()"
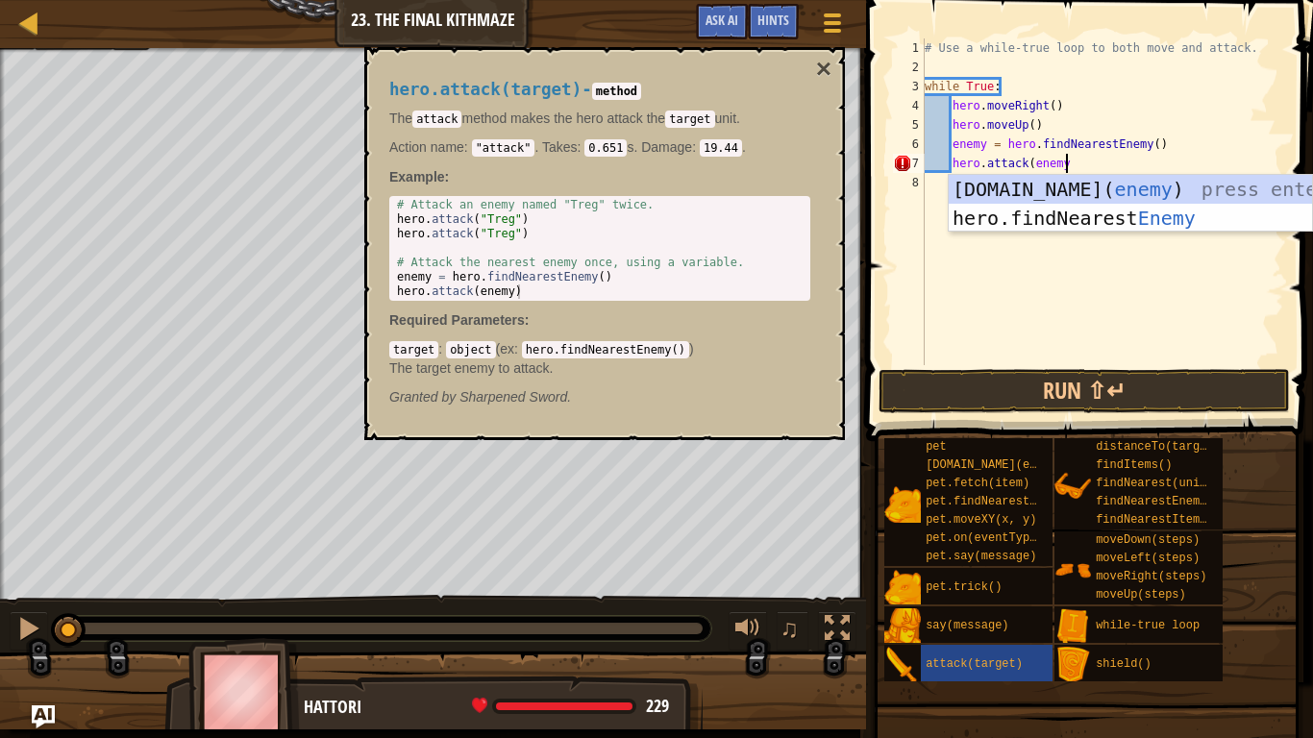
scroll to position [9, 20]
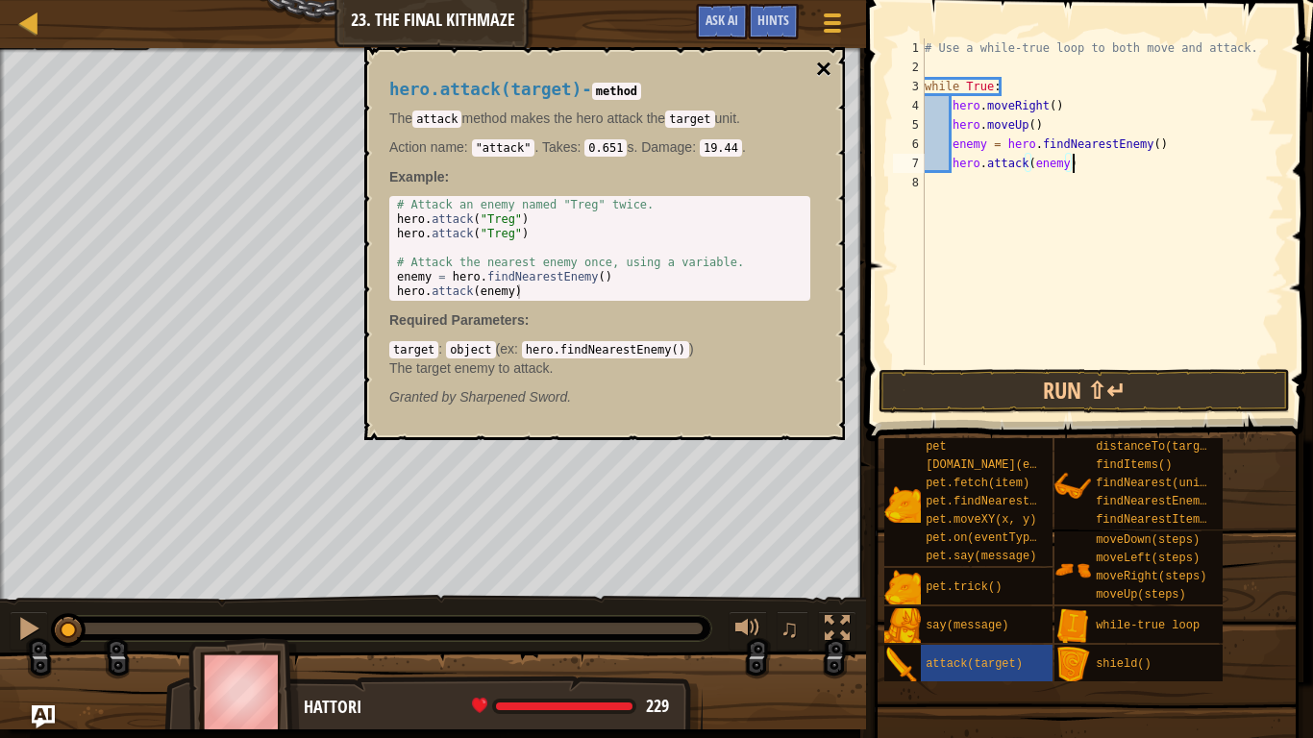
type textarea "hero.attack(enemy)"
click at [818, 71] on button "×" at bounding box center [823, 69] width 15 height 27
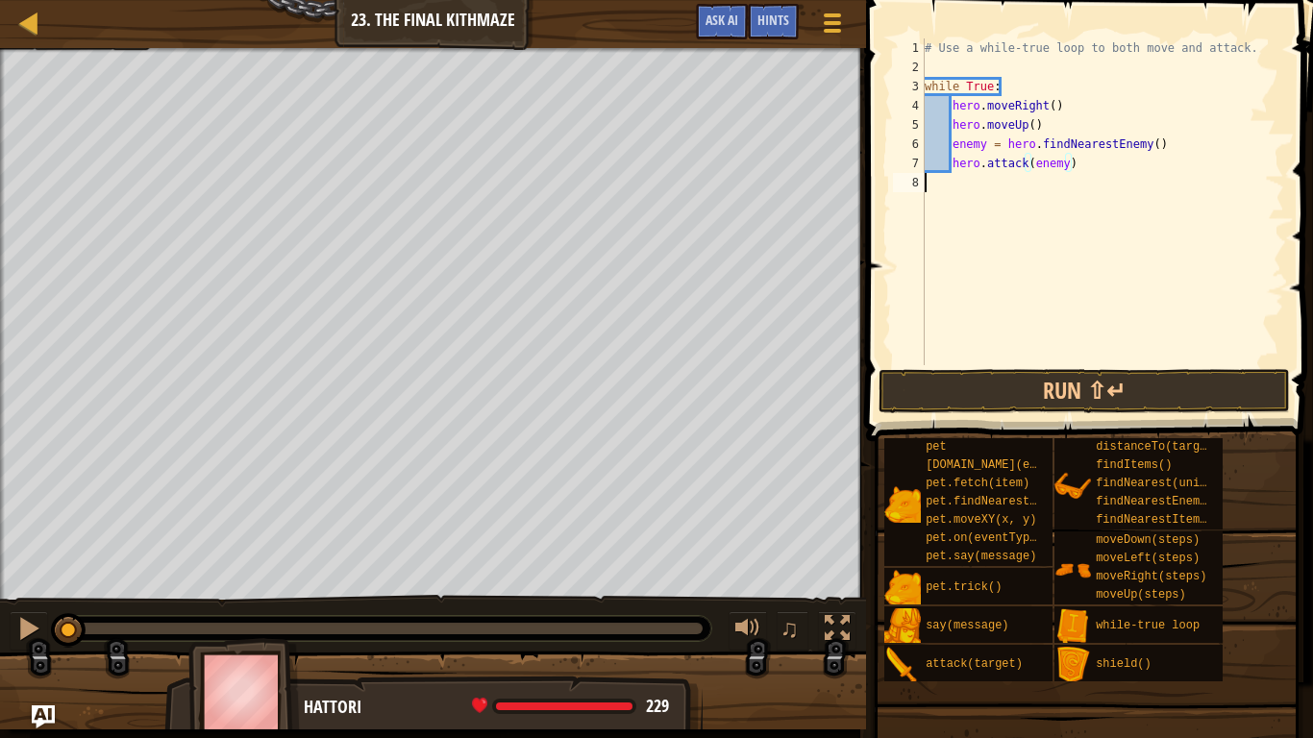
click at [1136, 179] on div "# Use a while-true loop to both move and attack. while True : hero . moveRight …" at bounding box center [1102, 220] width 363 height 365
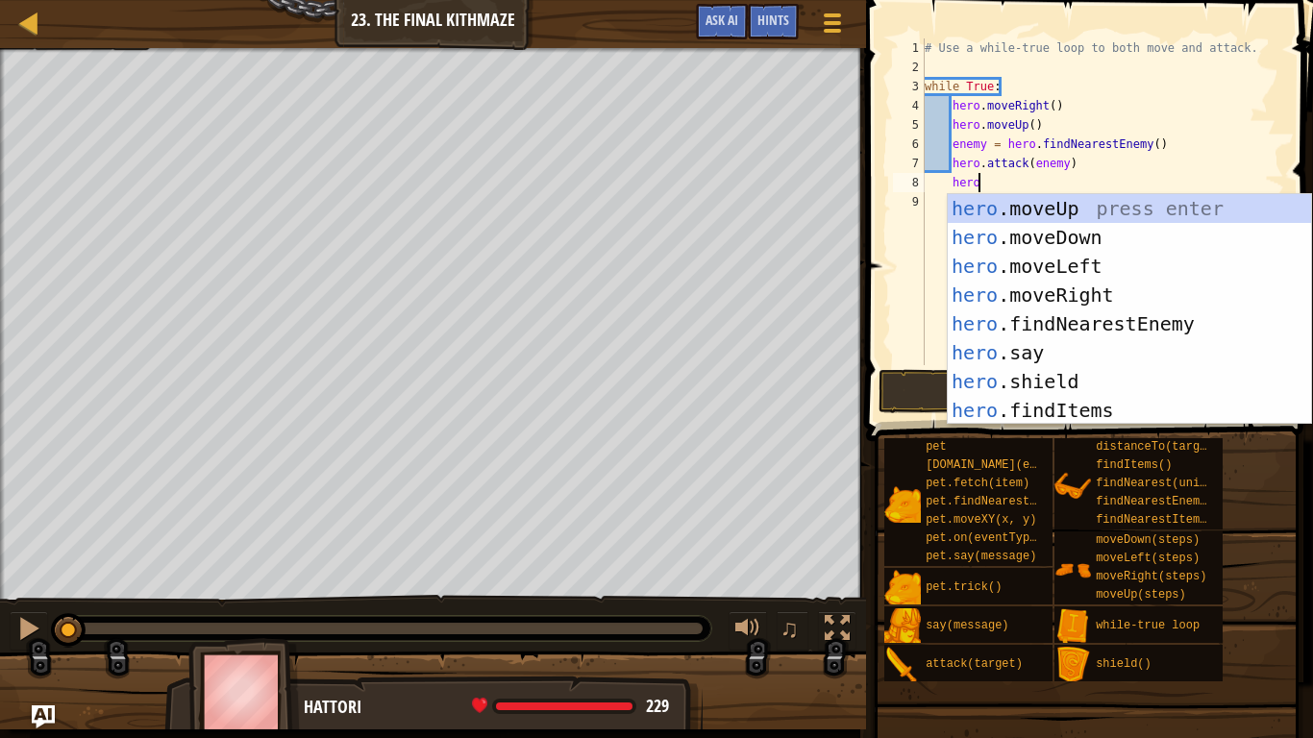
scroll to position [9, 8]
type textarea "h"
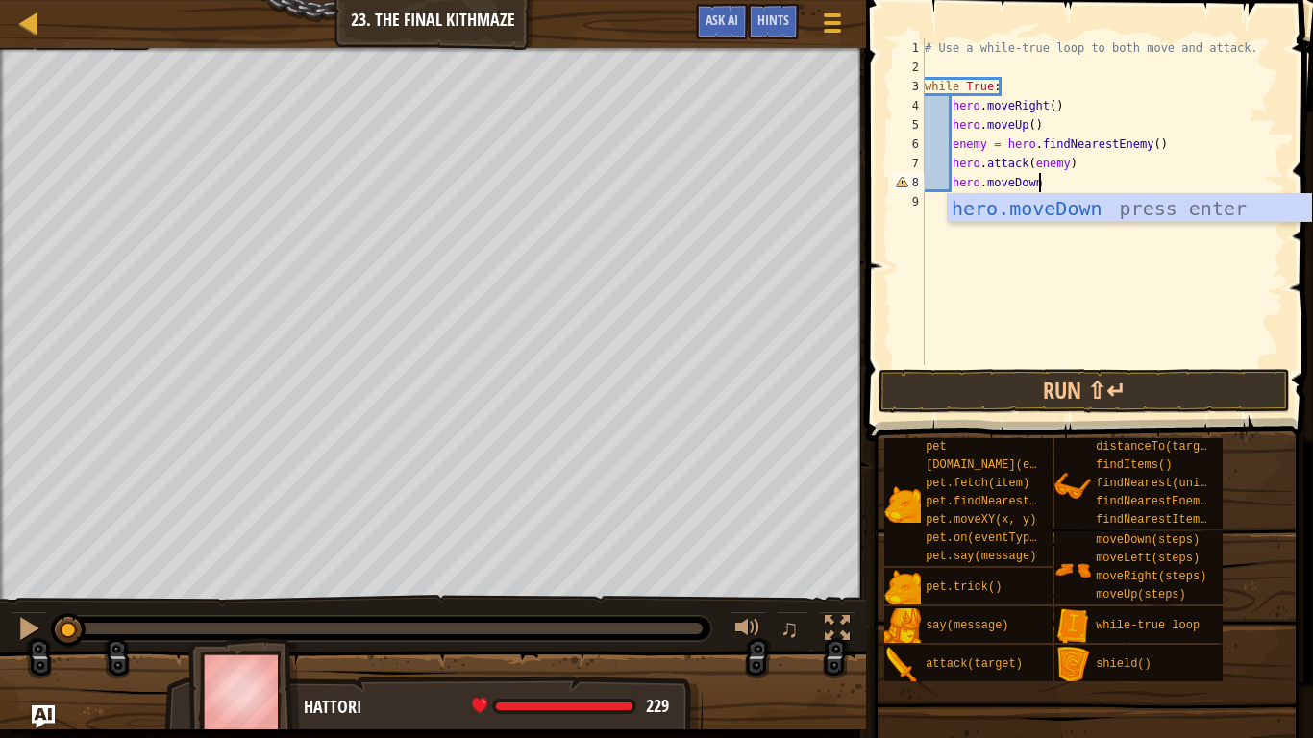
scroll to position [9, 15]
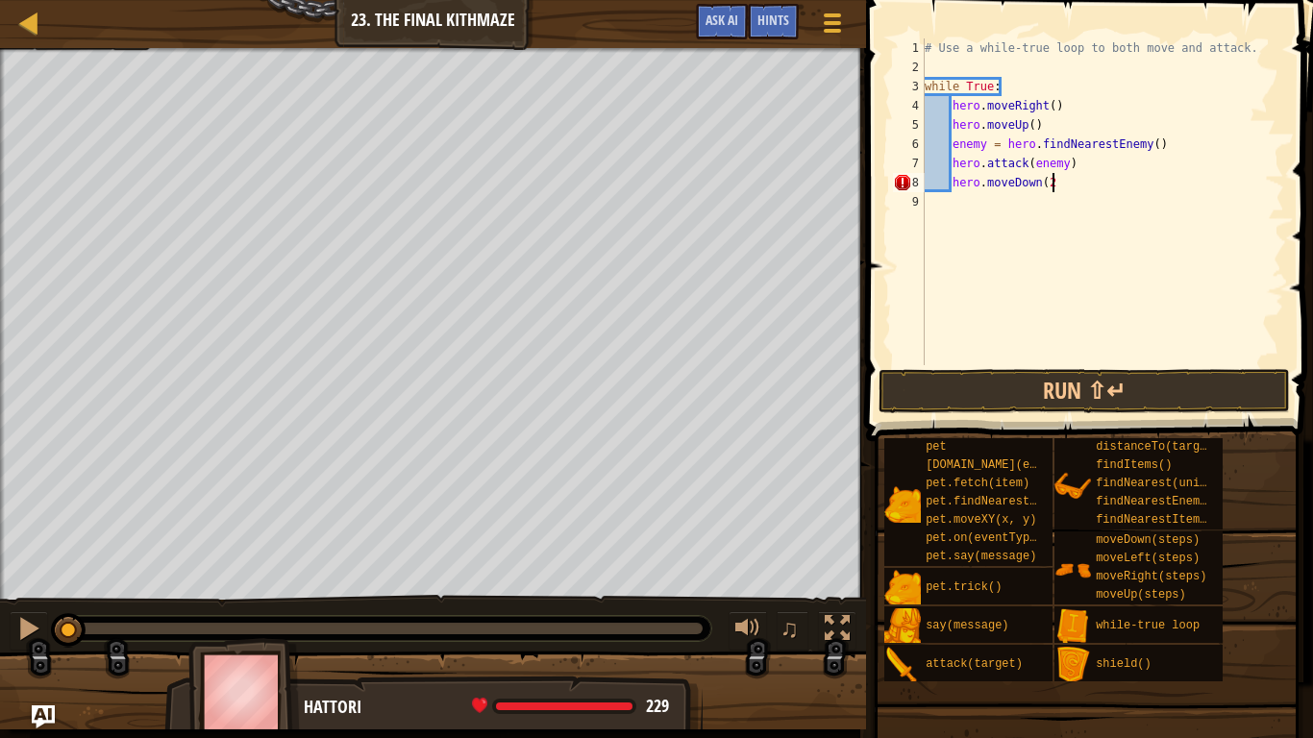
type textarea "hero.moveDown(2)"
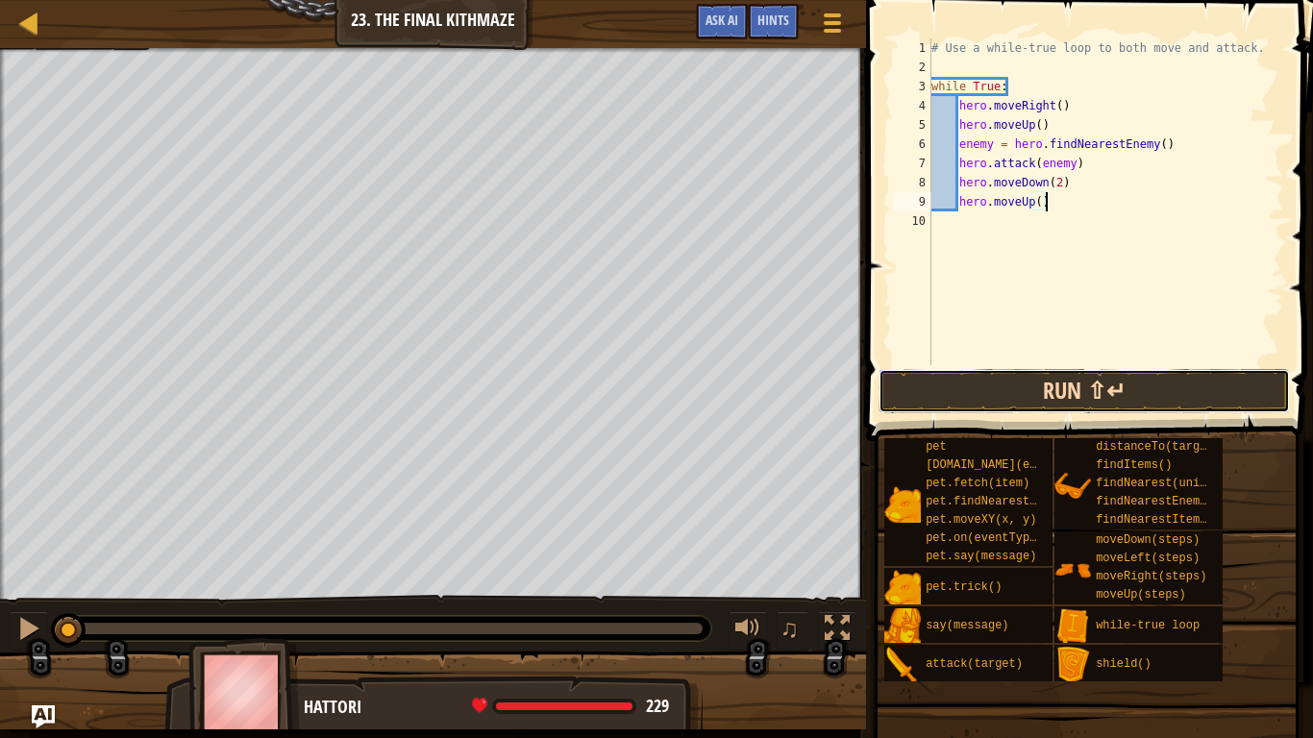
click at [1094, 388] on button "Run ⇧↵" at bounding box center [1084, 391] width 411 height 44
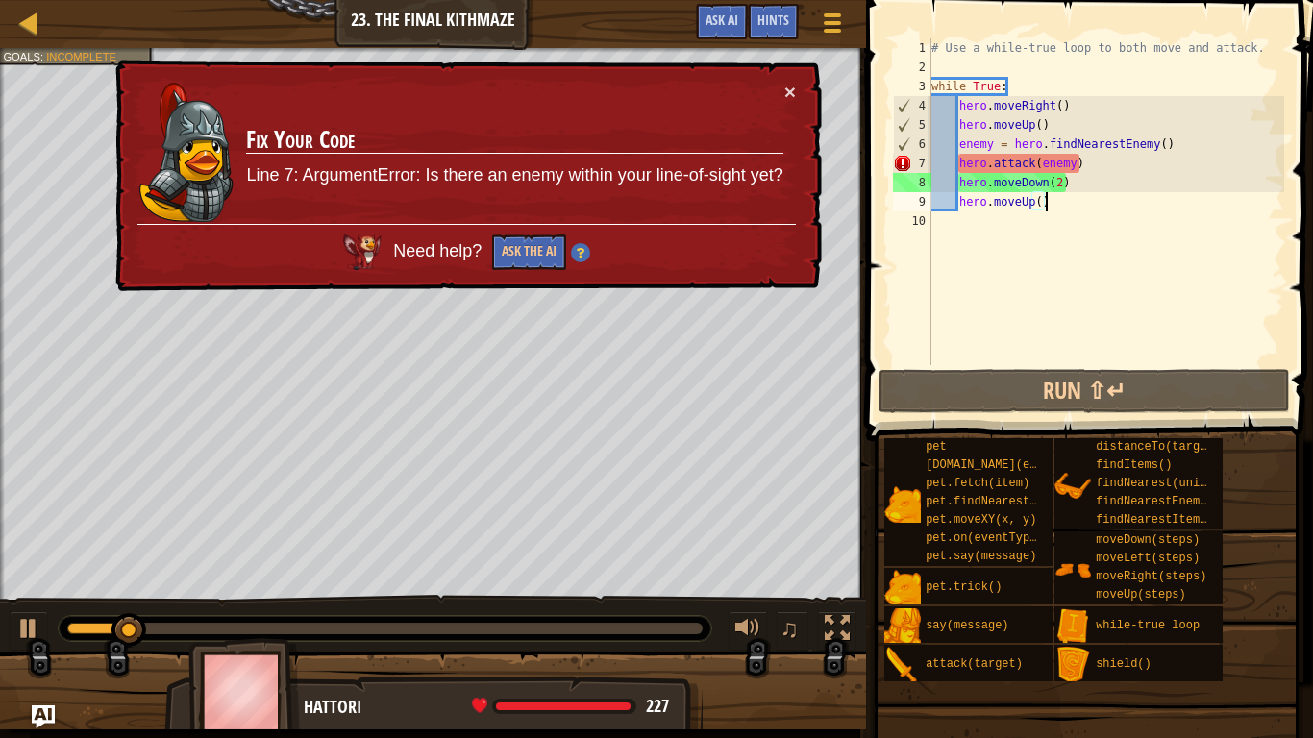
click at [797, 89] on div "× Fix Your Code Line 7: ArgumentError: Is there an enemy within your line-of-si…" at bounding box center [467, 176] width 710 height 233
click at [784, 97] on button "×" at bounding box center [790, 92] width 12 height 20
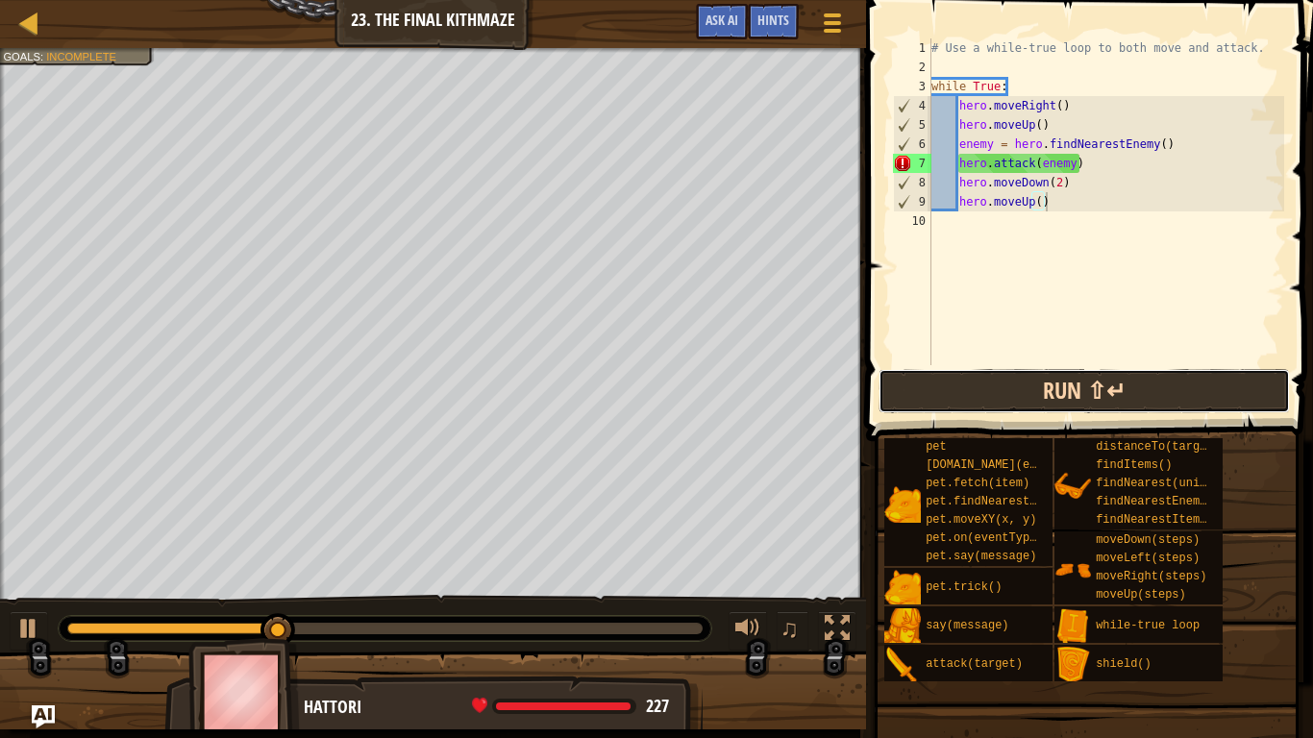
click at [1003, 377] on button "Run ⇧↵" at bounding box center [1084, 391] width 411 height 44
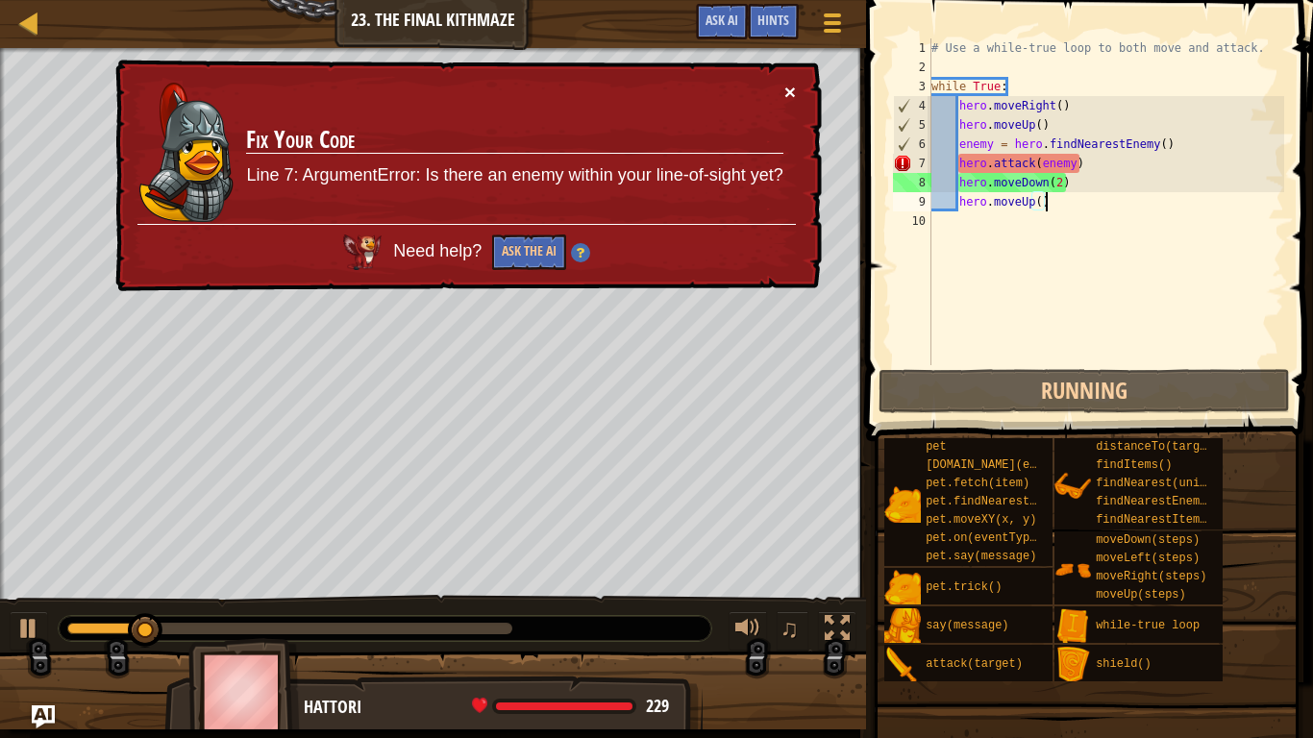
click at [791, 90] on button "×" at bounding box center [790, 92] width 12 height 20
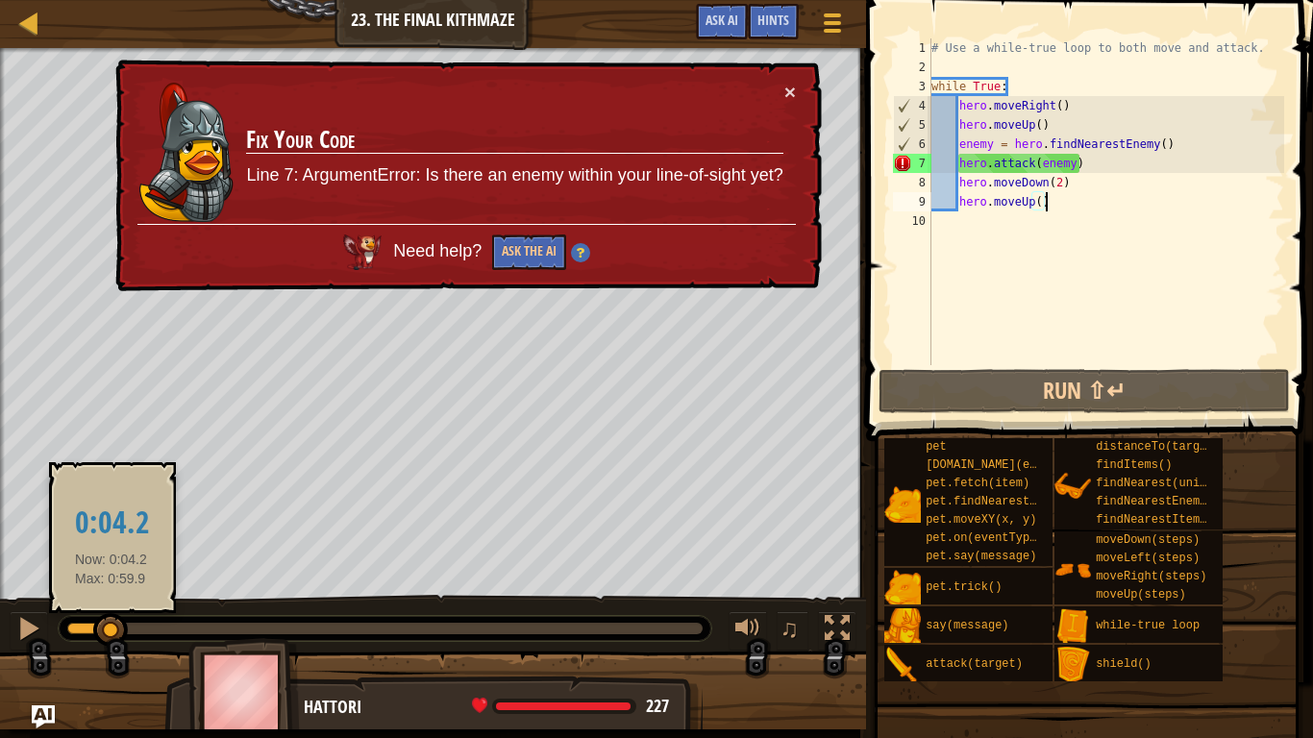
drag, startPoint x: 192, startPoint y: 635, endPoint x: 112, endPoint y: 638, distance: 80.8
click at [112, 621] on div at bounding box center [110, 630] width 35 height 35
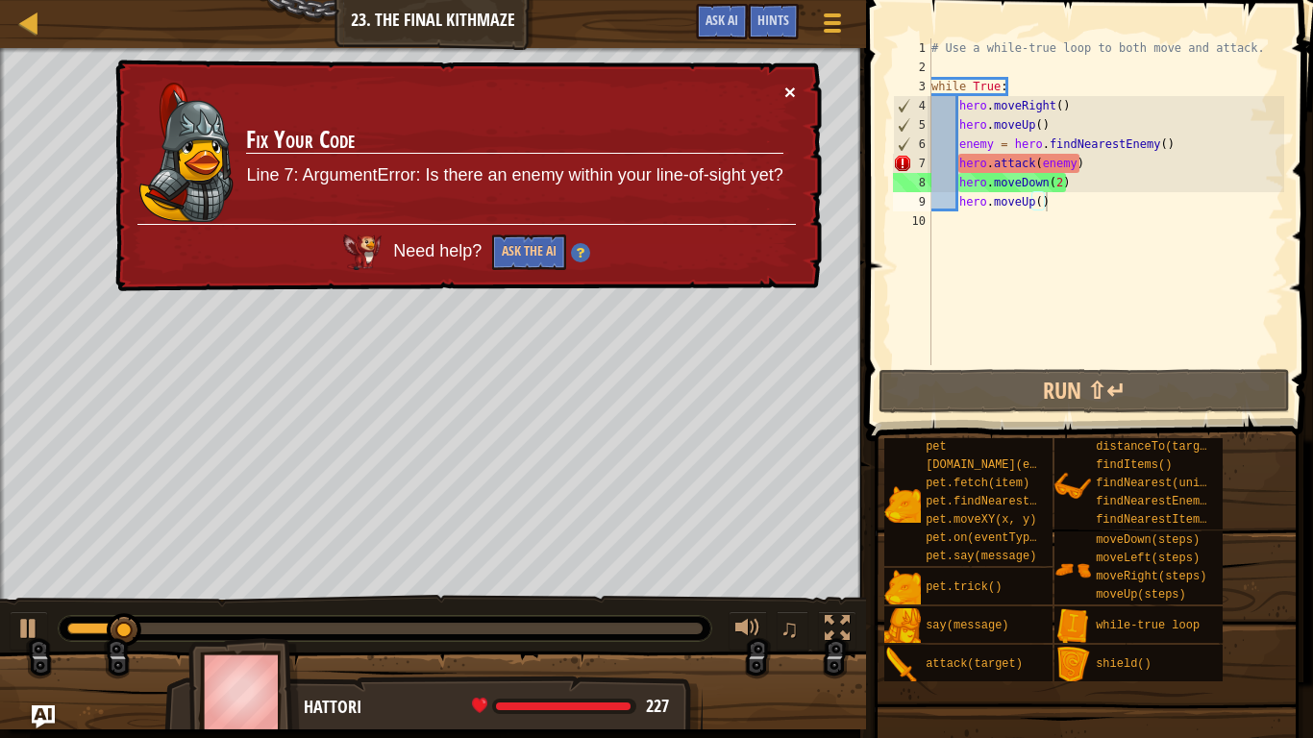
click at [793, 87] on button "×" at bounding box center [790, 92] width 12 height 20
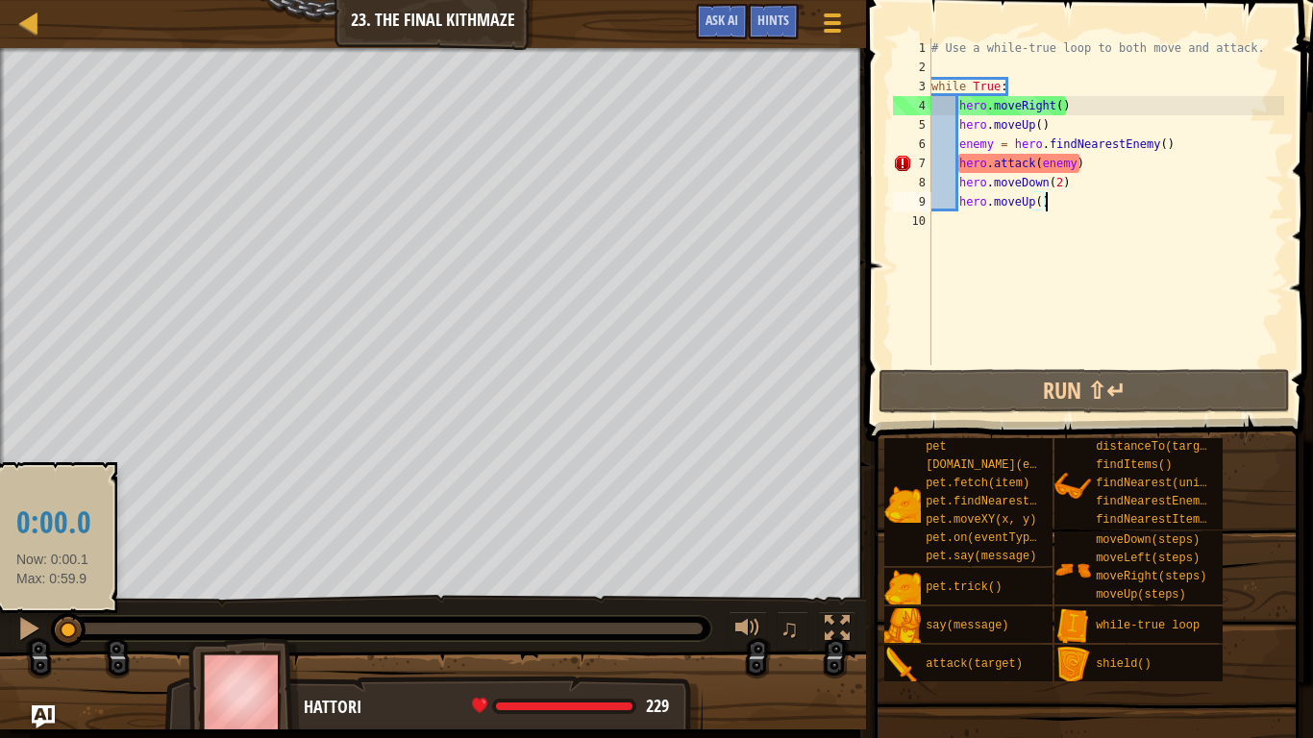
drag, startPoint x: 138, startPoint y: 616, endPoint x: 53, endPoint y: 622, distance: 85.8
click at [53, 621] on div at bounding box center [68, 630] width 35 height 35
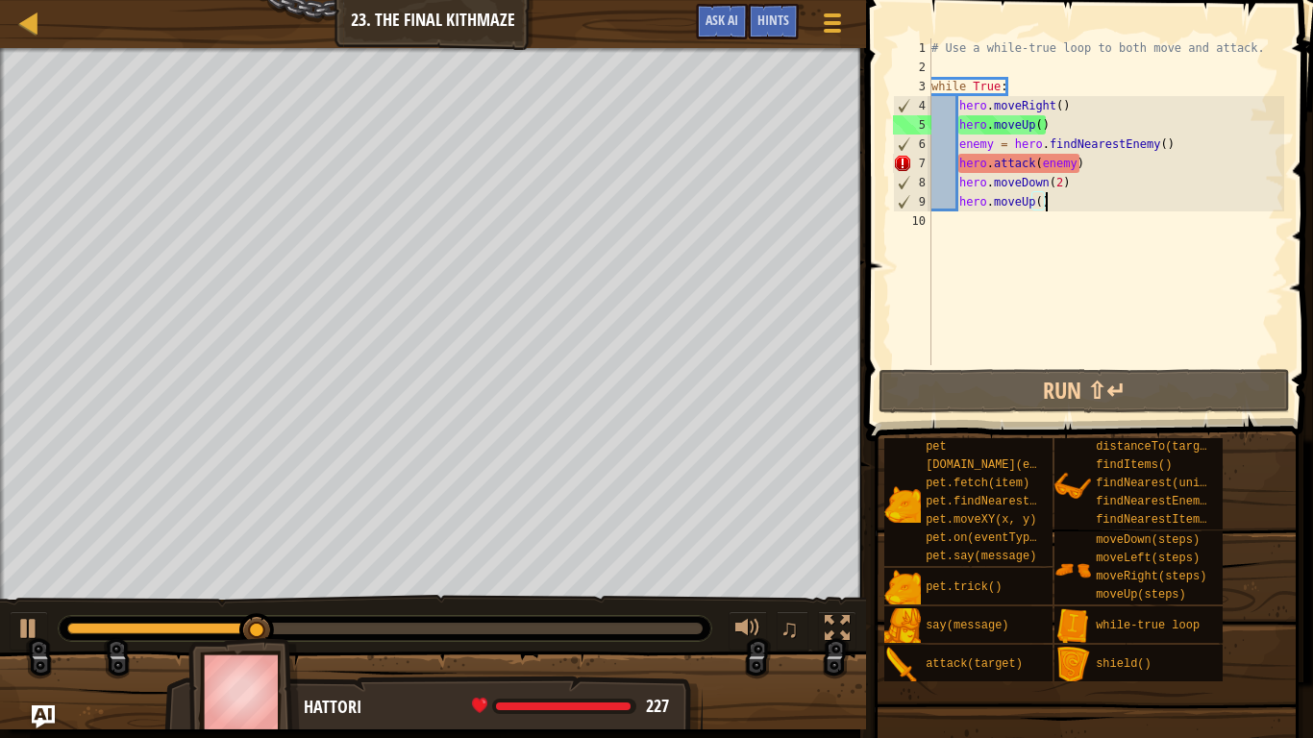
click at [1093, 152] on div "# Use a while-true loop to both move and attack. while True : hero . moveRight …" at bounding box center [1106, 220] width 357 height 365
click at [1086, 165] on div "# Use a while-true loop to both move and attack. while True : hero . moveRight …" at bounding box center [1106, 220] width 357 height 365
type textarea "hero.attack(enemy)"
click at [1086, 165] on div "# Use a while-true loop to both move and attack. while True : hero . moveRight …" at bounding box center [1106, 220] width 357 height 365
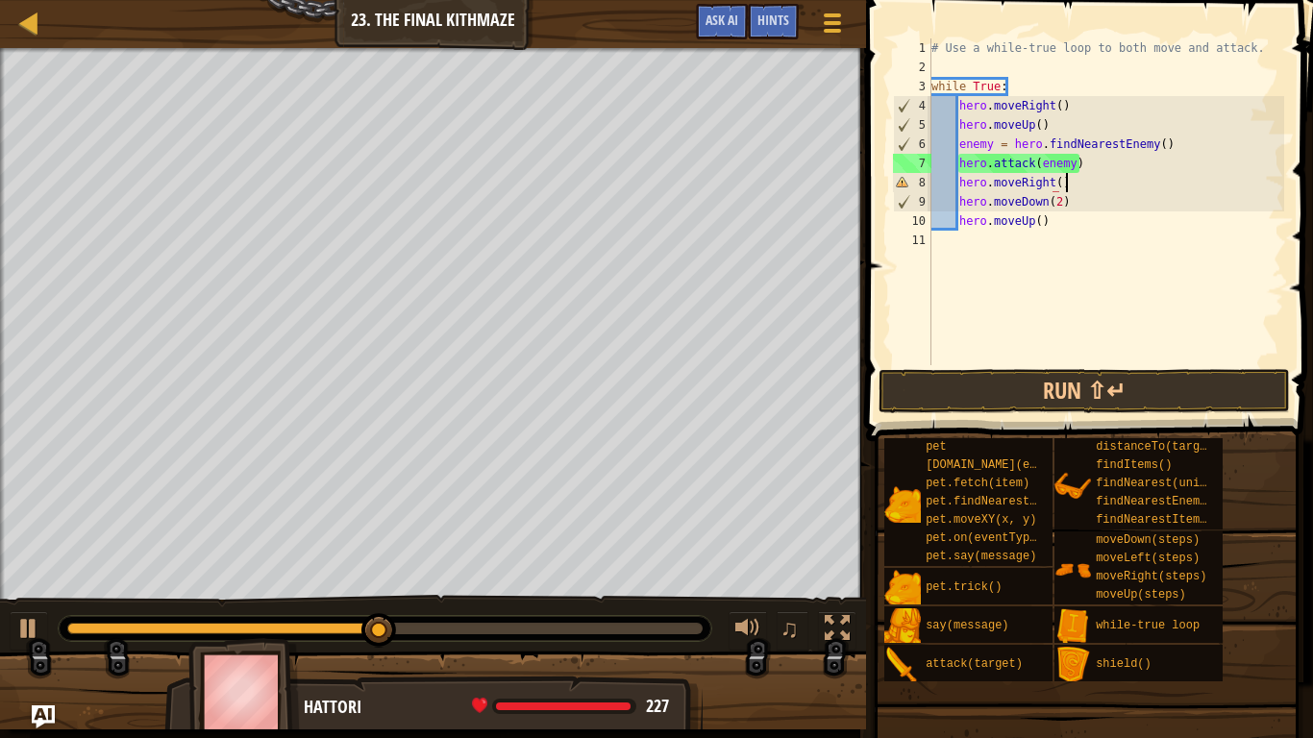
scroll to position [9, 18]
type textarea "hero.moveRight()"
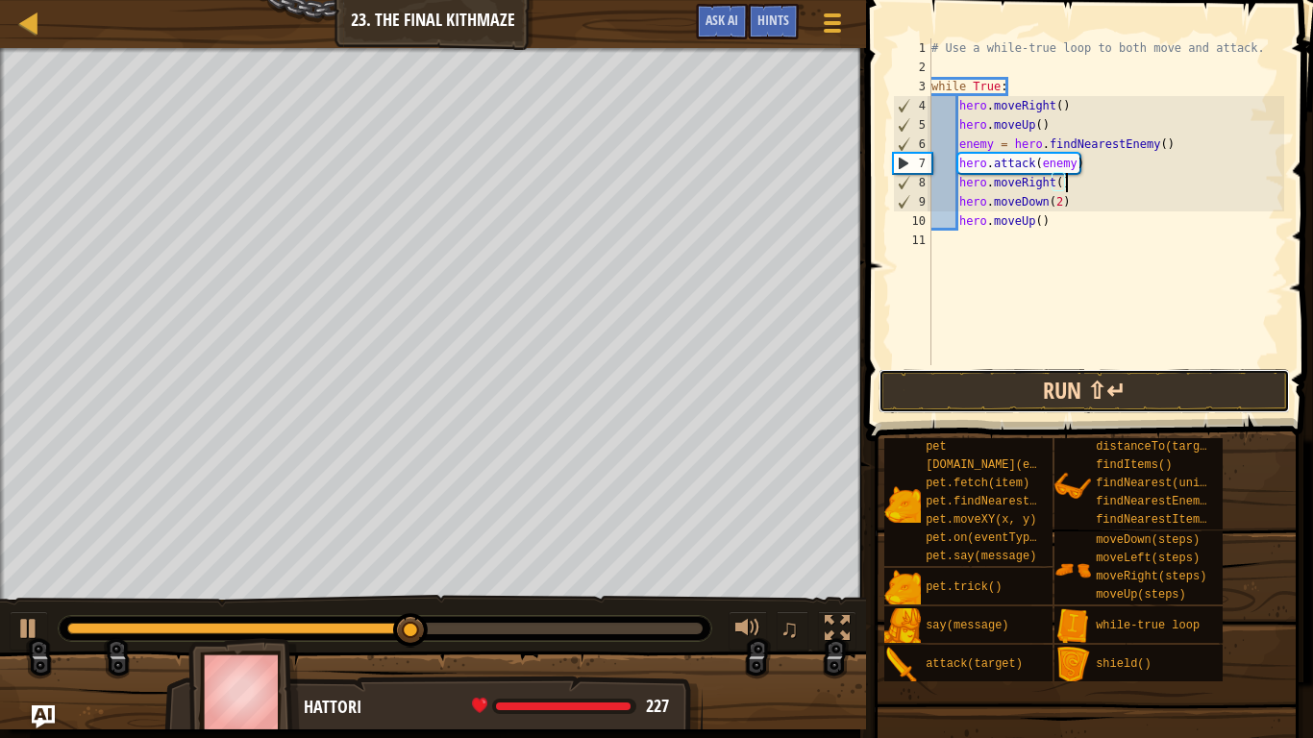
click at [1071, 381] on button "Run ⇧↵" at bounding box center [1084, 391] width 411 height 44
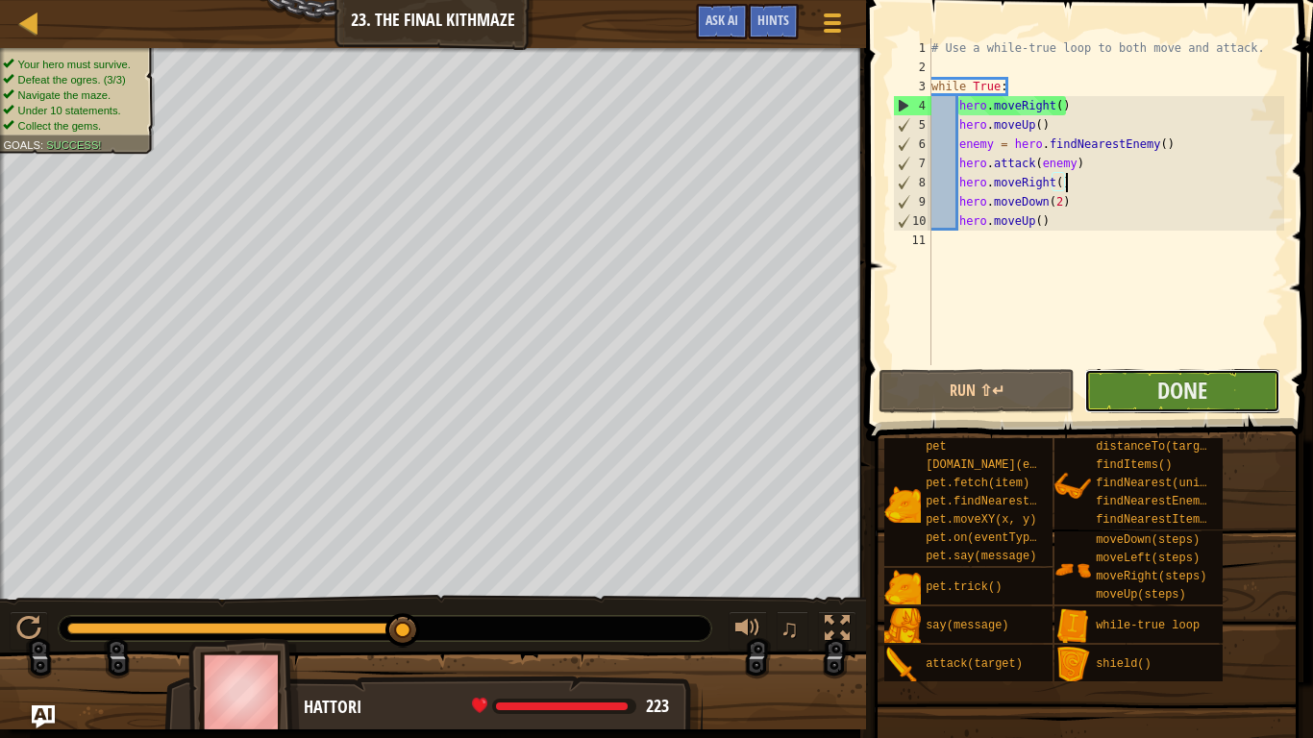
click at [1136, 395] on button "Done" at bounding box center [1182, 391] width 196 height 44
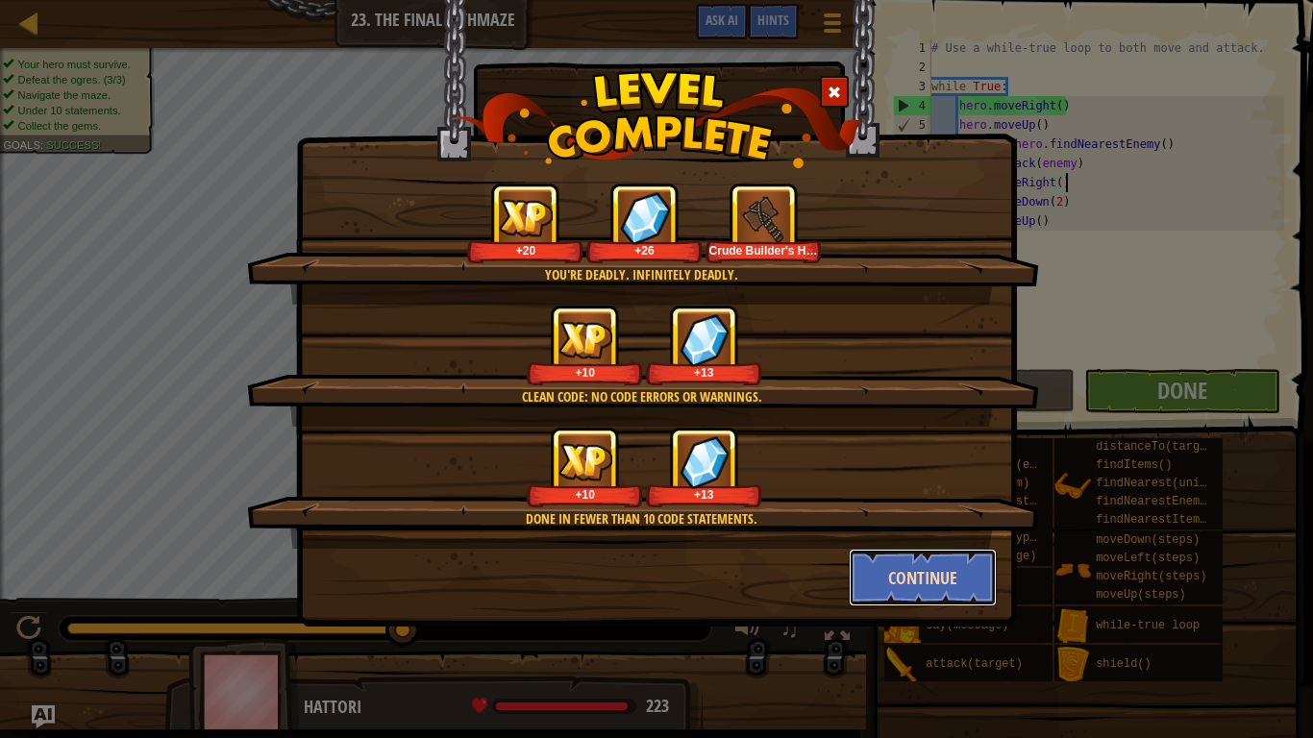
click at [902, 586] on button "Continue" at bounding box center [923, 578] width 149 height 58
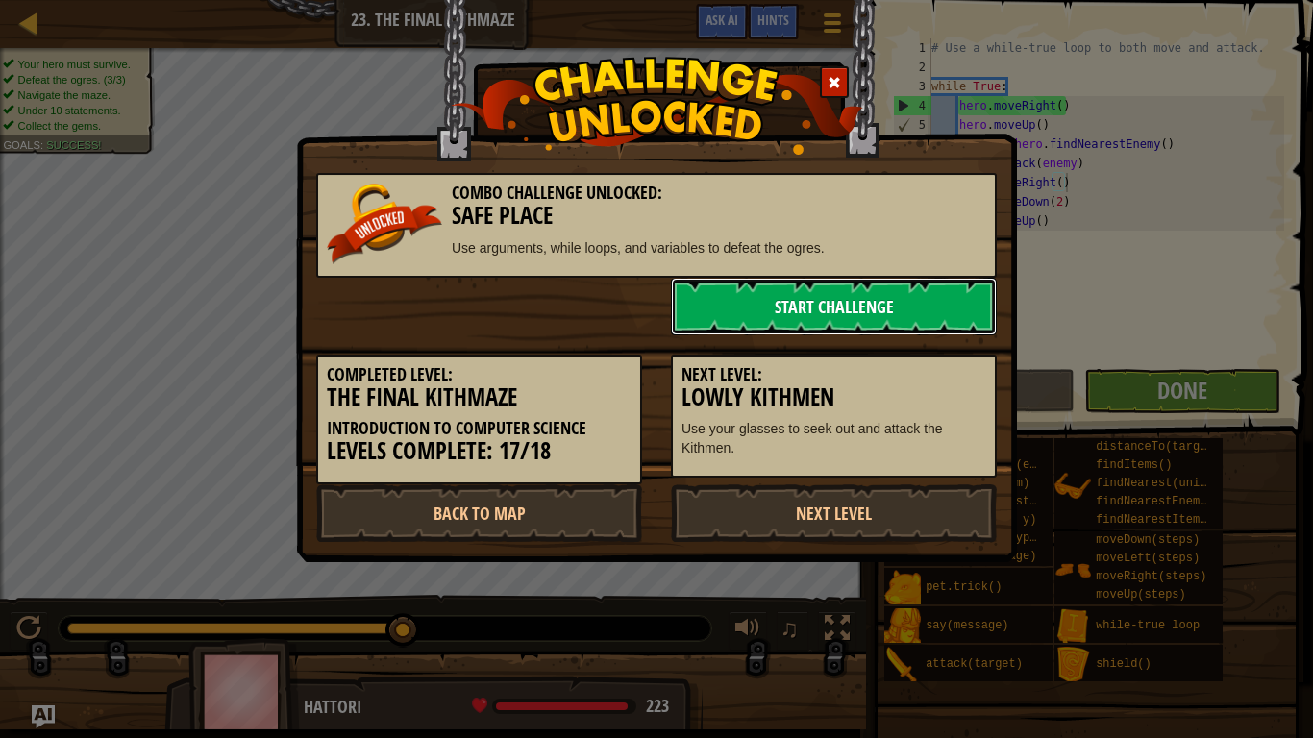
click at [827, 313] on link "Start Challenge" at bounding box center [834, 307] width 326 height 58
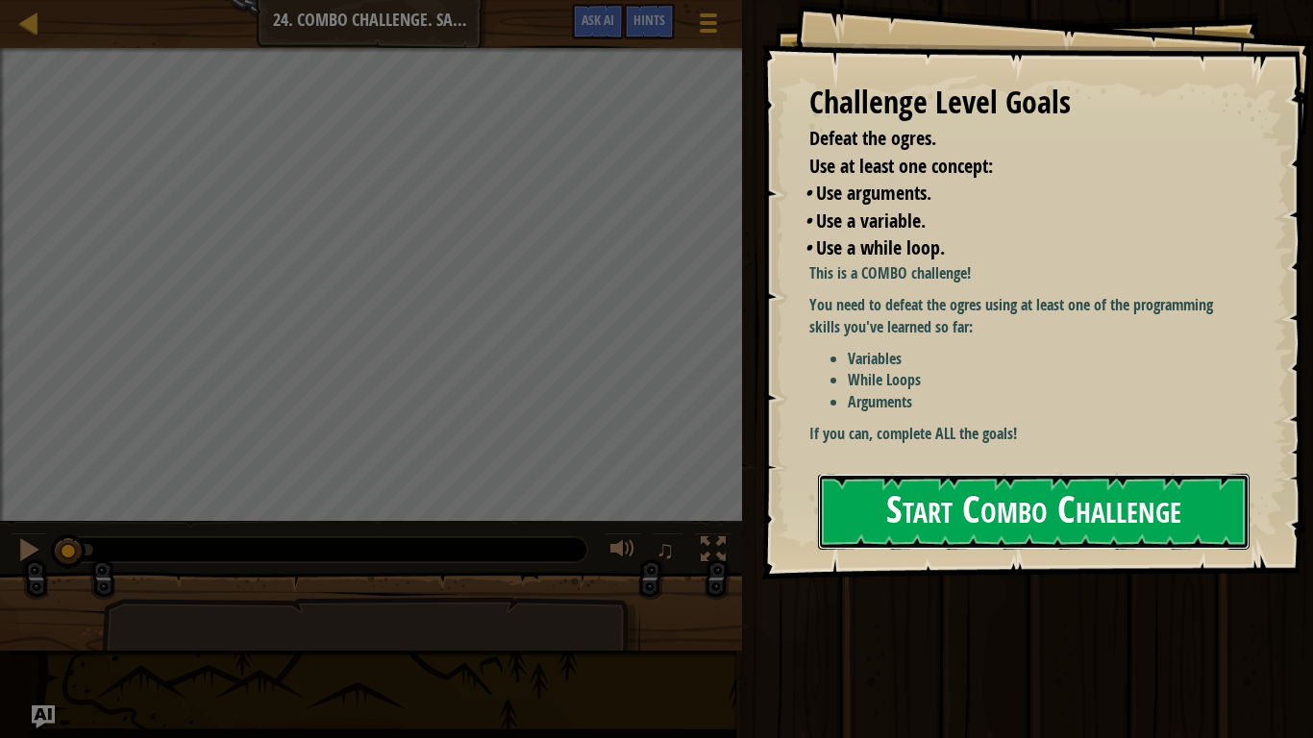
click at [910, 515] on button "Start Combo Challenge" at bounding box center [1034, 512] width 432 height 76
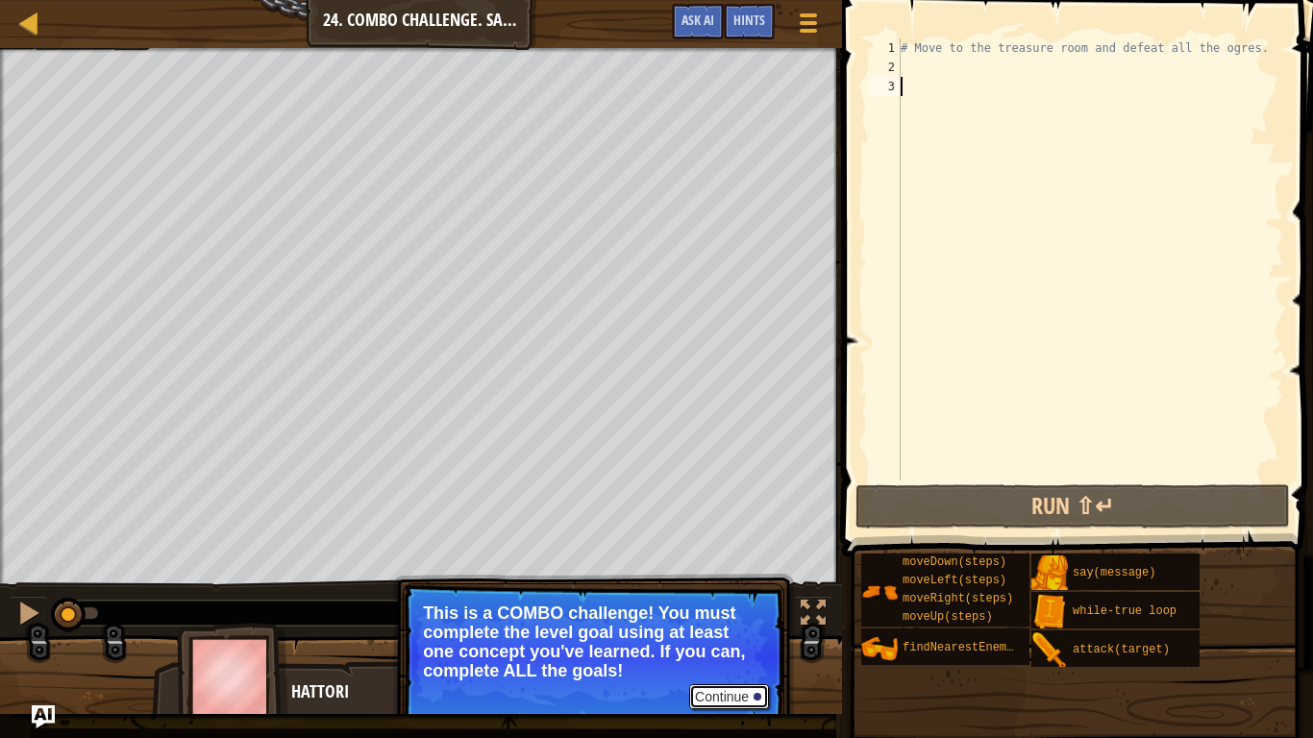
click at [718, 621] on button "Continue" at bounding box center [729, 696] width 80 height 25
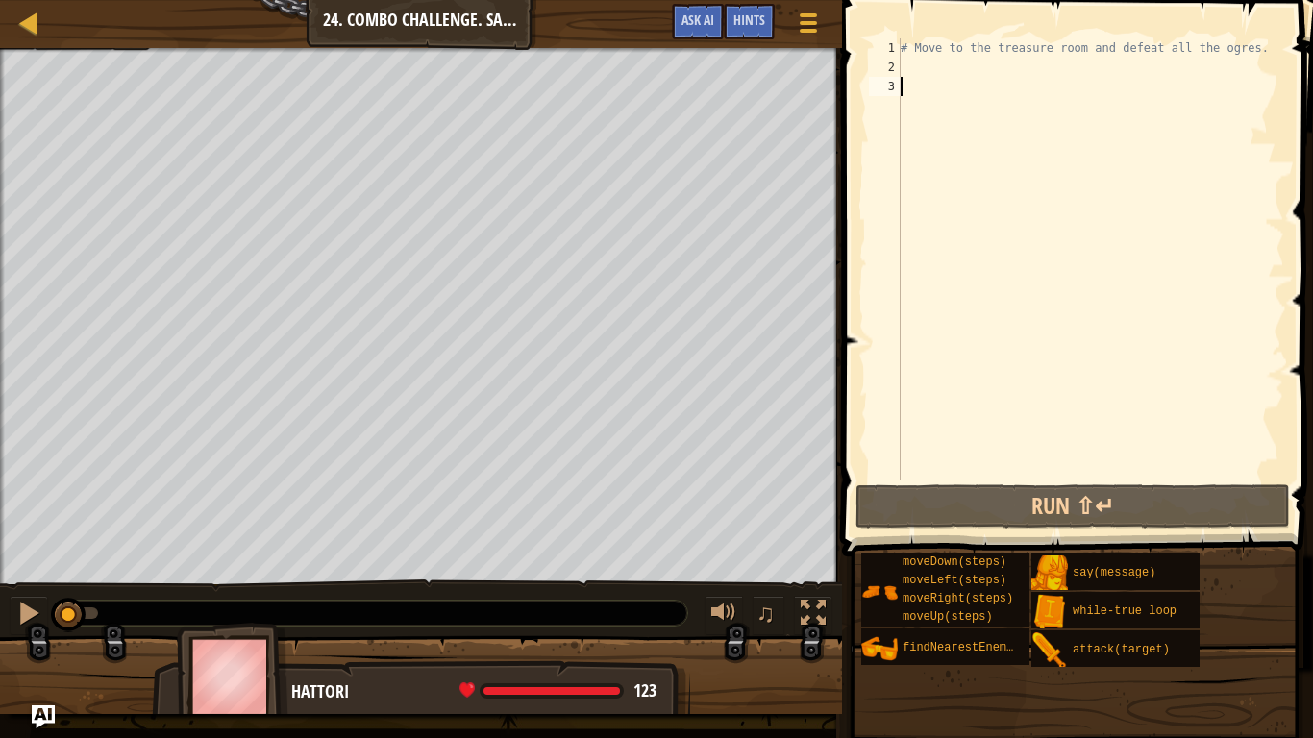
click at [923, 73] on div "# Move to the treasure room and defeat all the ogres." at bounding box center [1090, 278] width 387 height 481
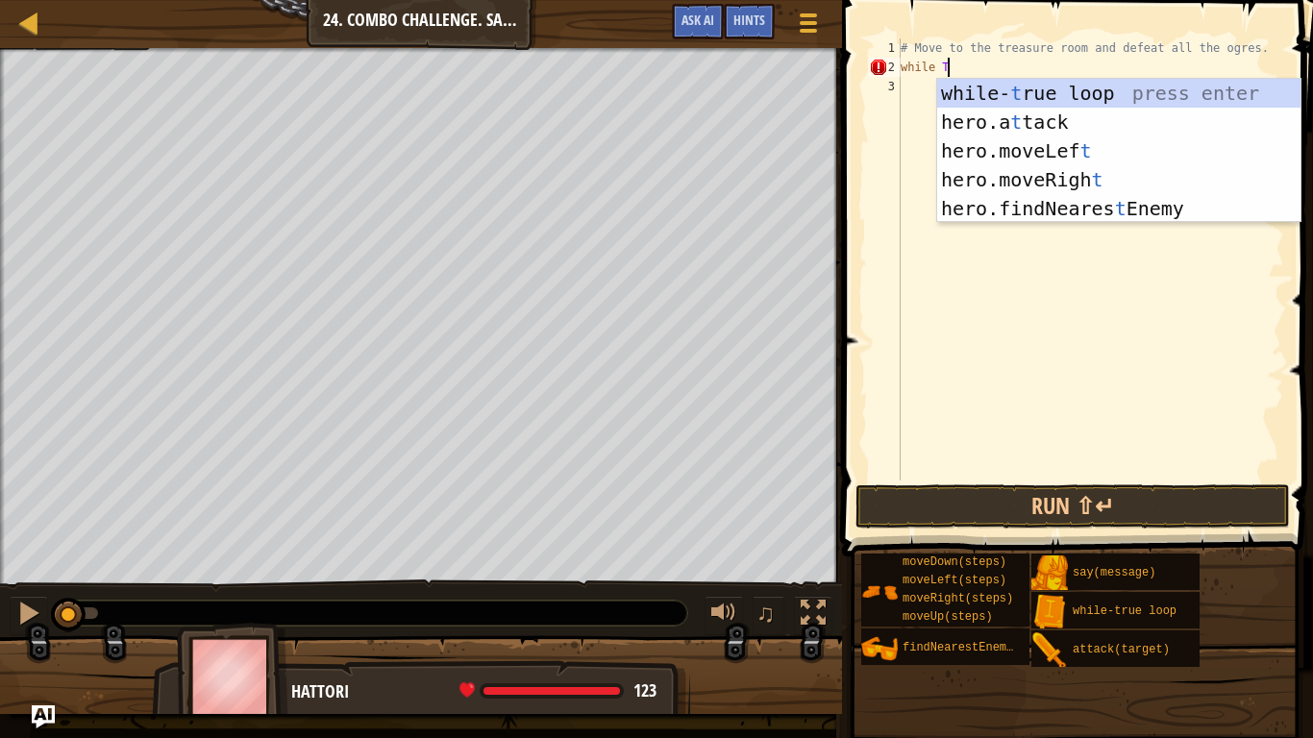
scroll to position [9, 6]
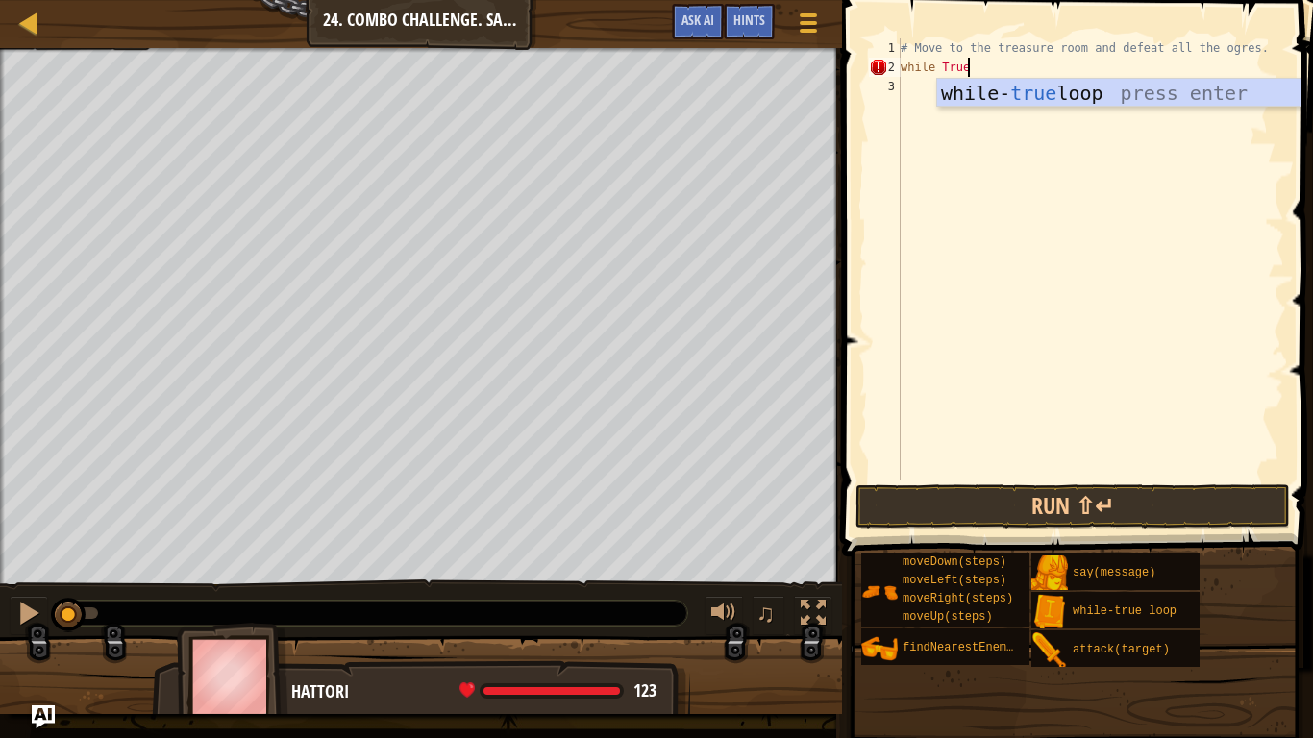
type textarea "while True:"
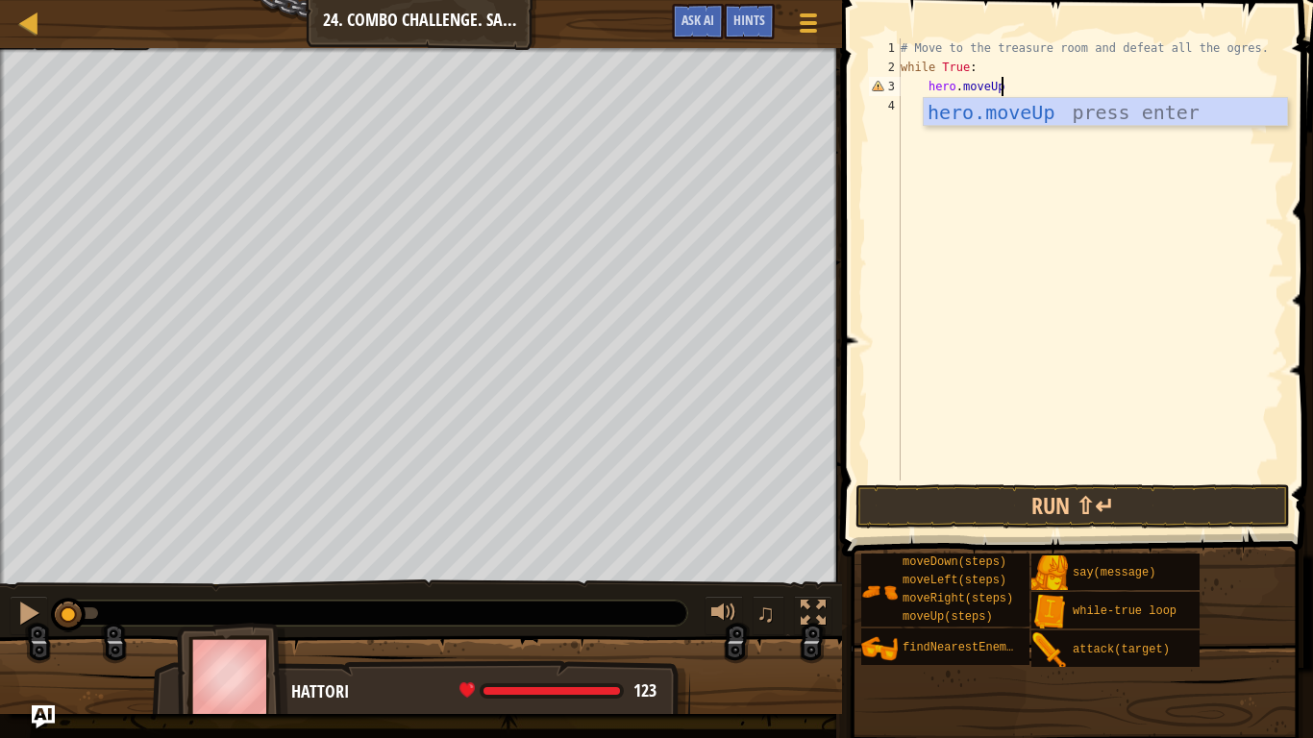
scroll to position [9, 14]
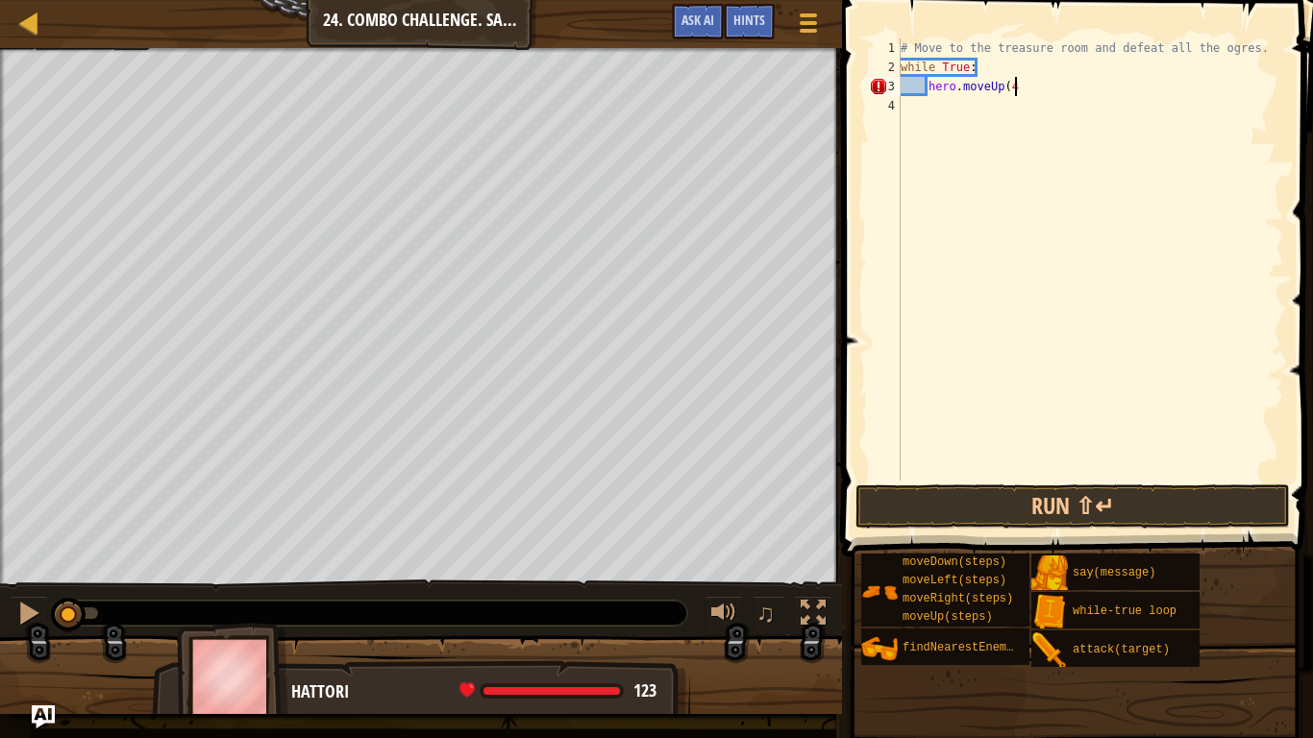
type textarea "hero.moveUp(4)"
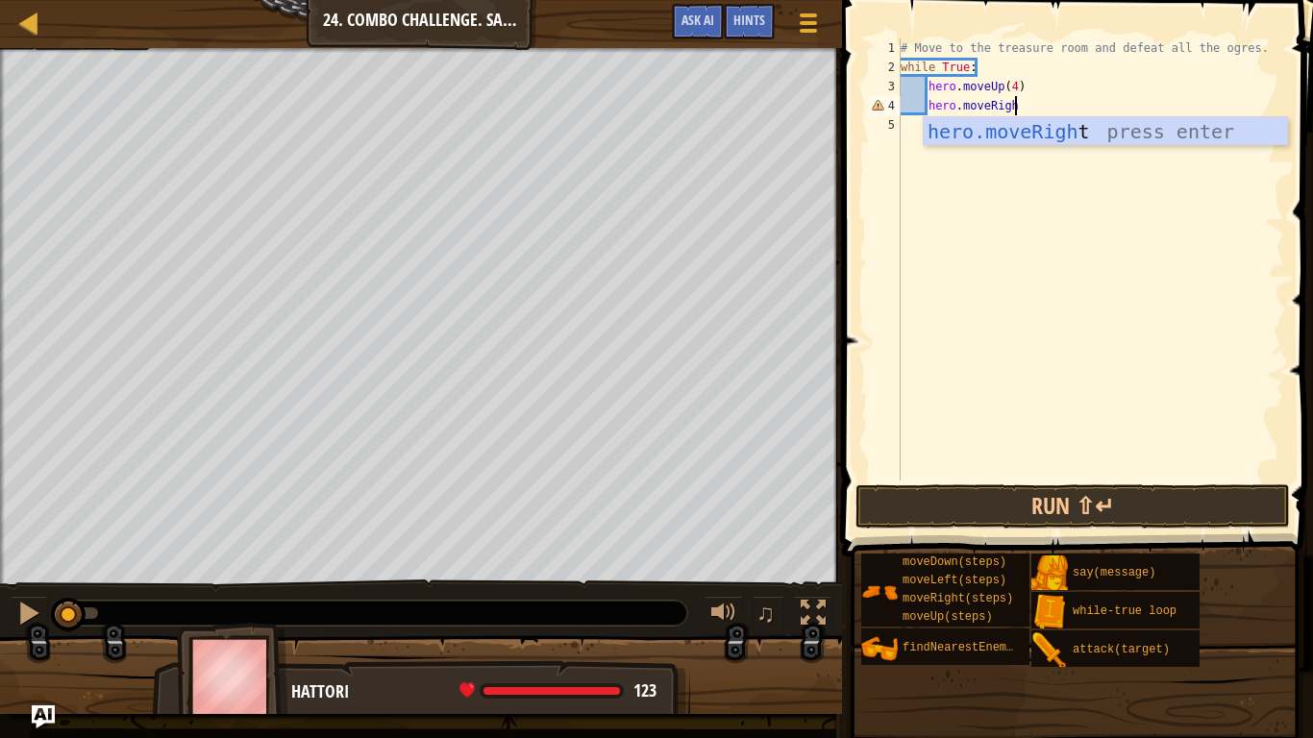
scroll to position [9, 16]
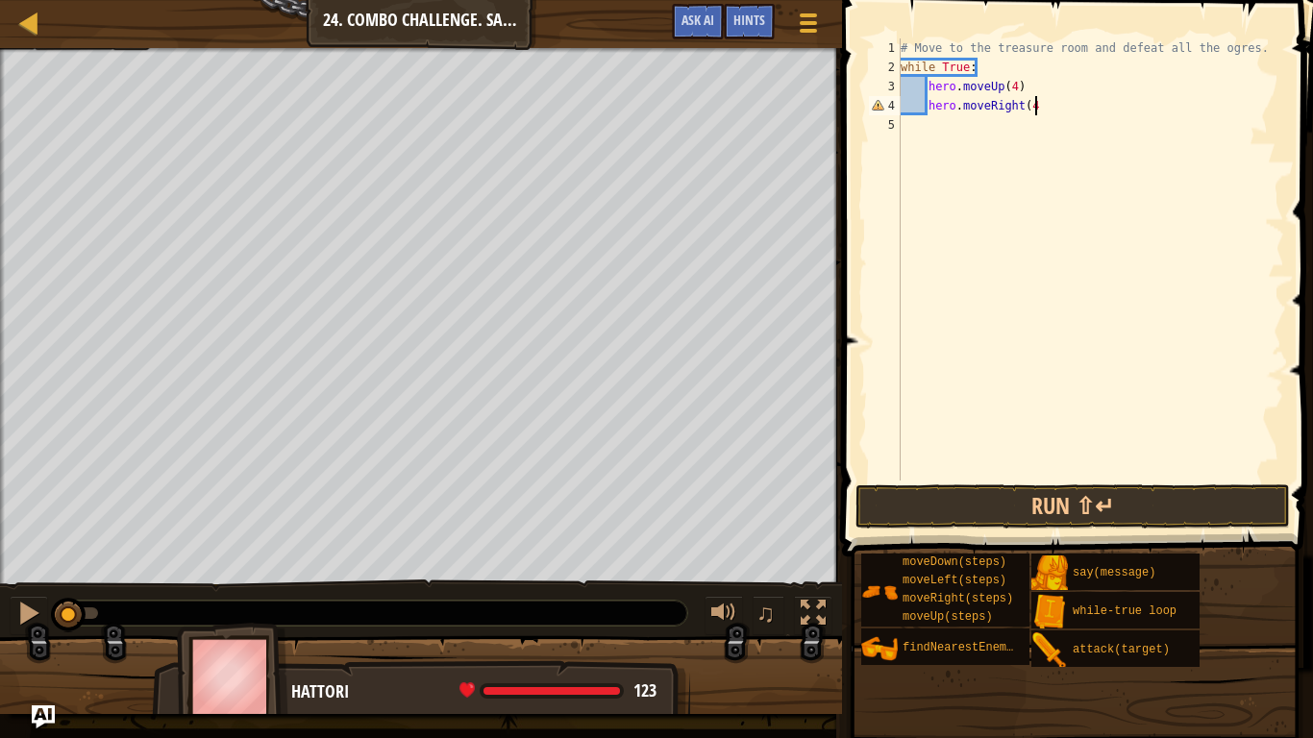
type textarea "hero.moveRight(4)"
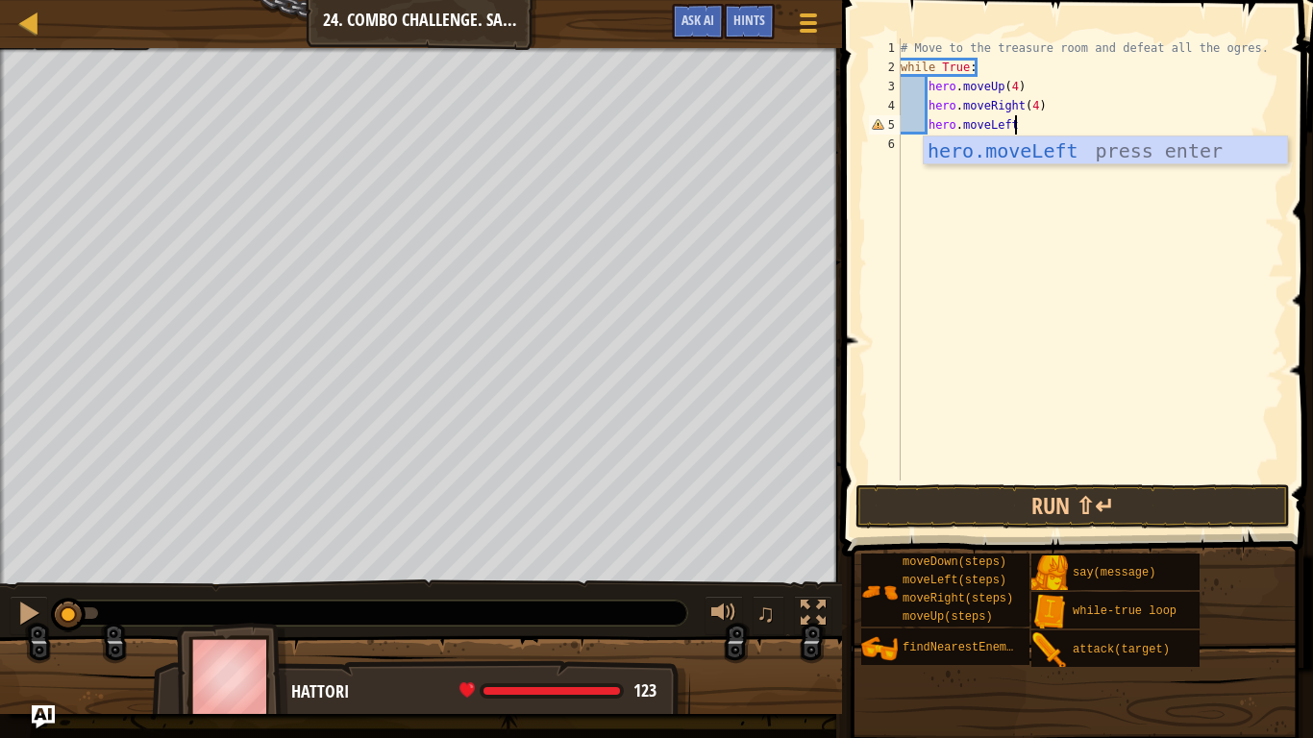
scroll to position [9, 15]
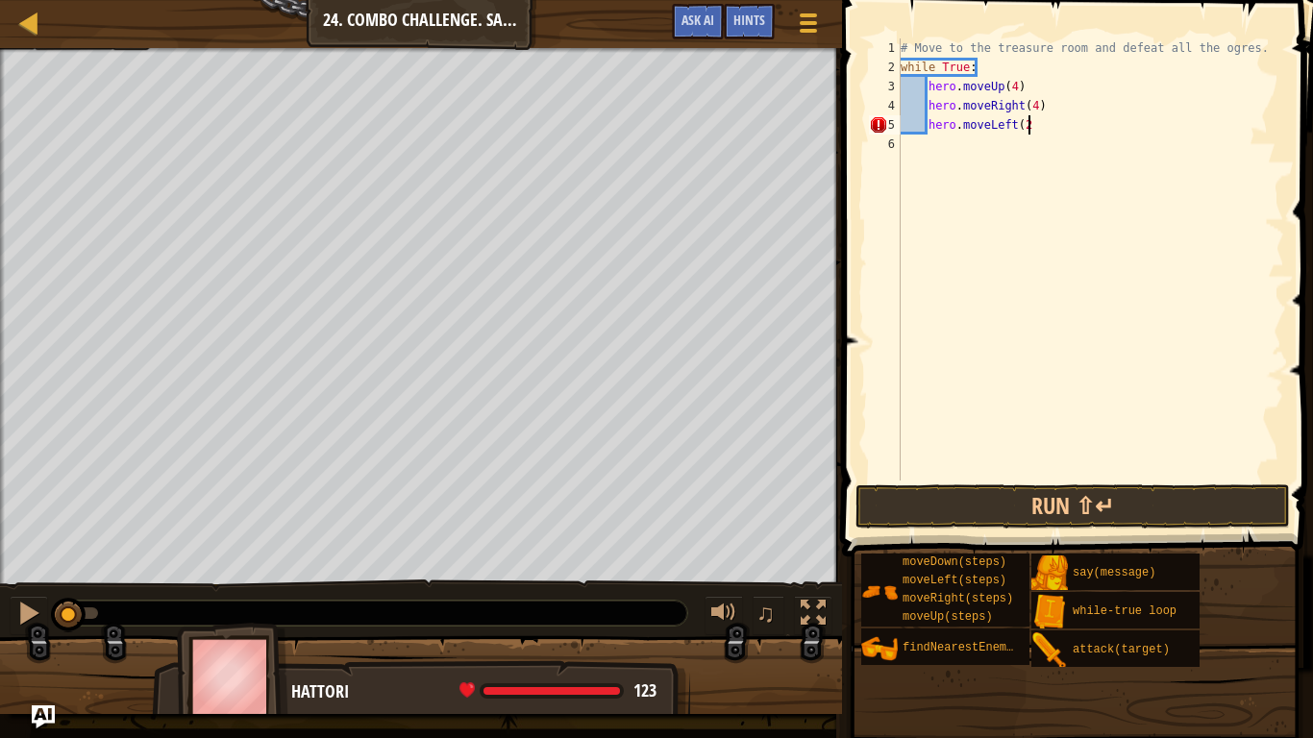
type textarea "hero.moveLeft(2)"
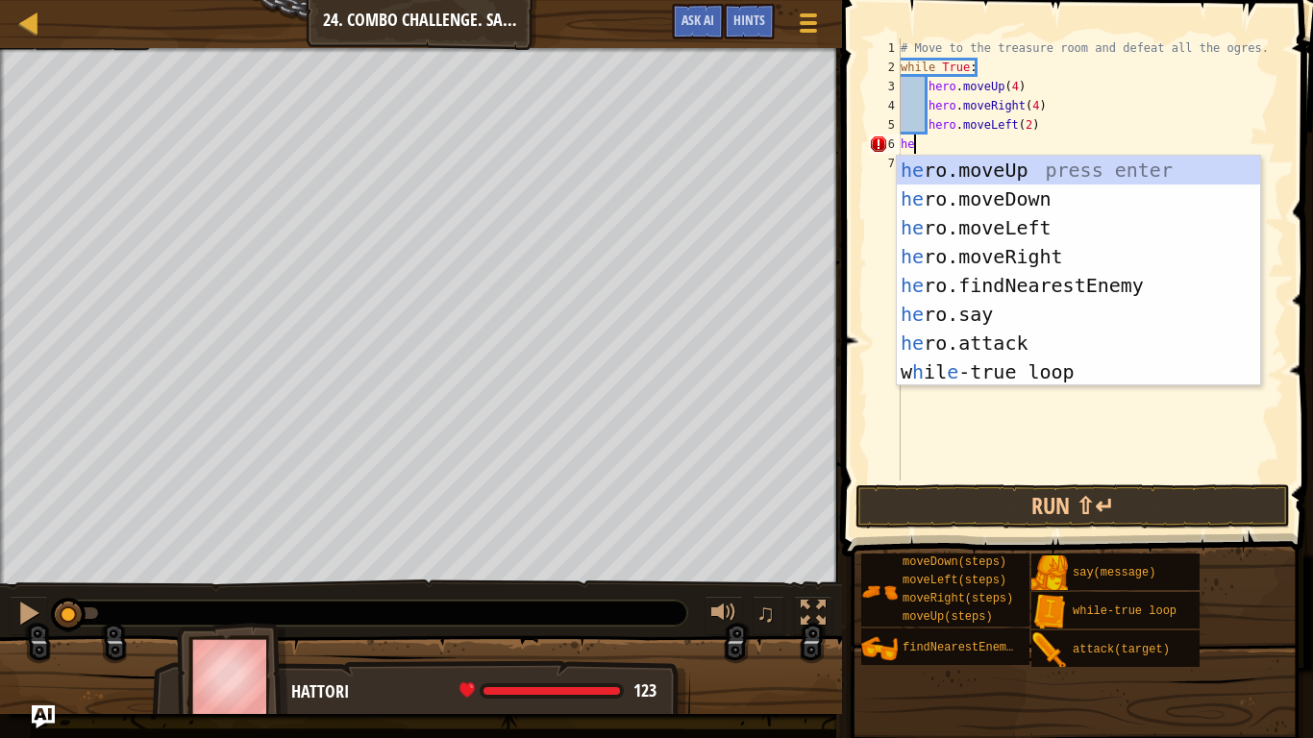
scroll to position [9, 1]
type textarea "h"
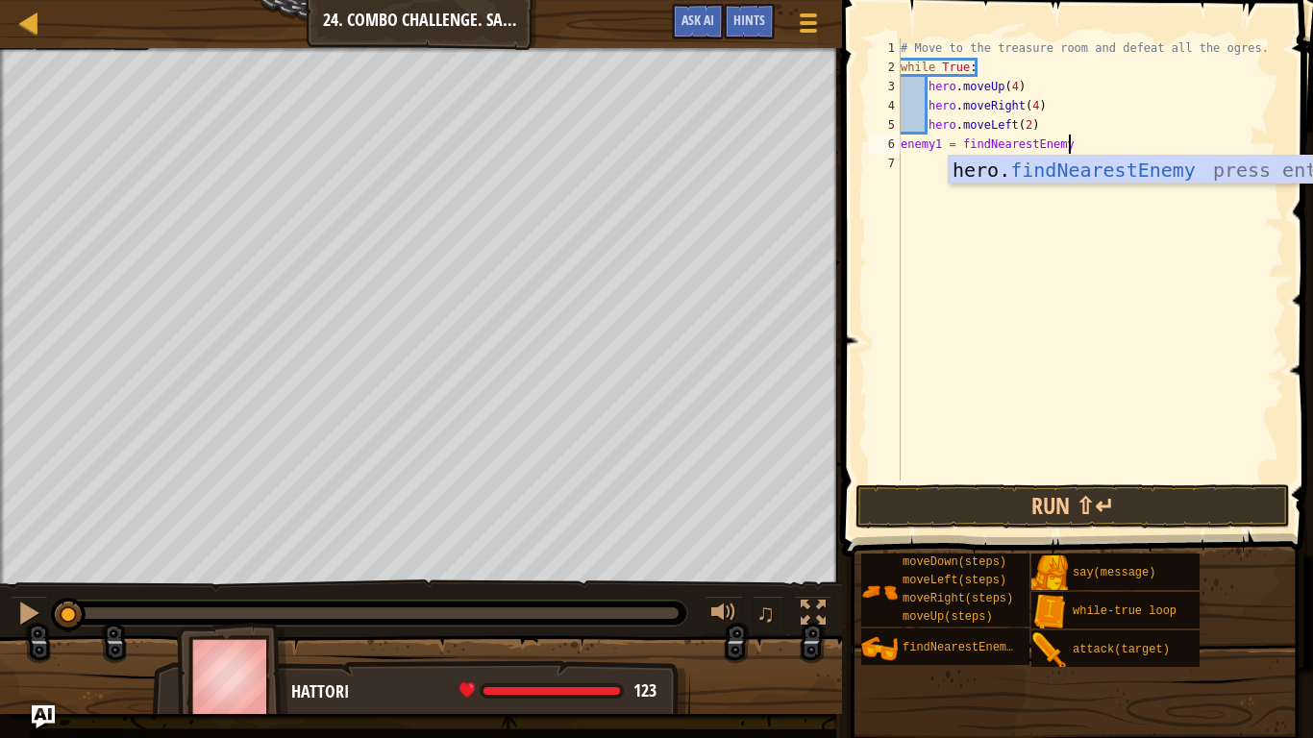
scroll to position [9, 23]
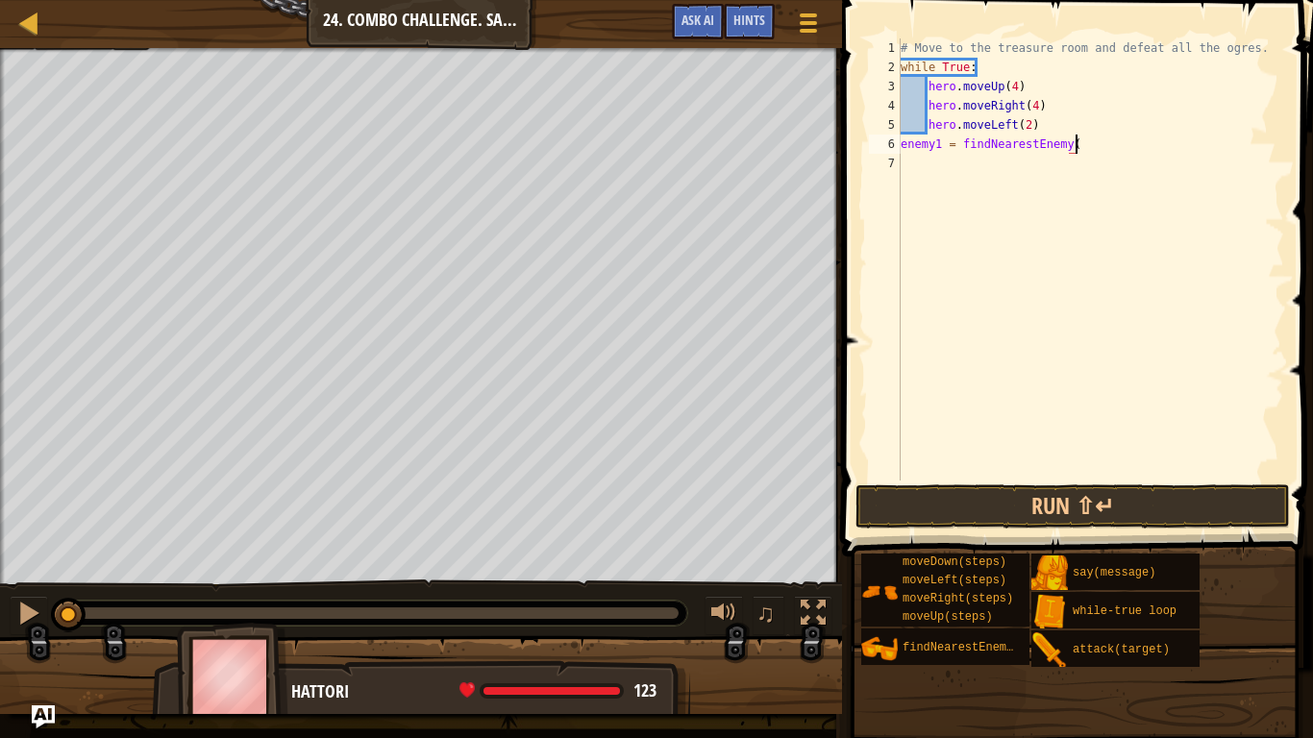
type textarea "enemy1 = findNearestEnemy()"
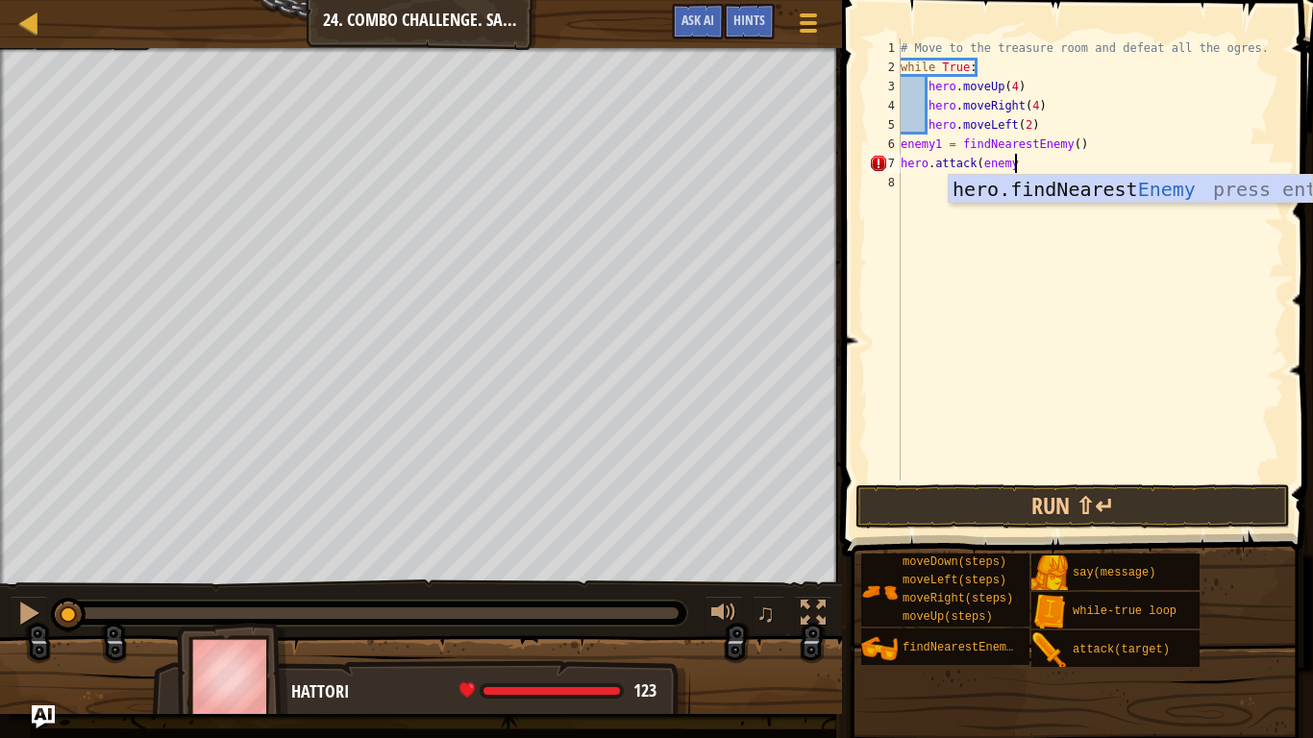
scroll to position [9, 16]
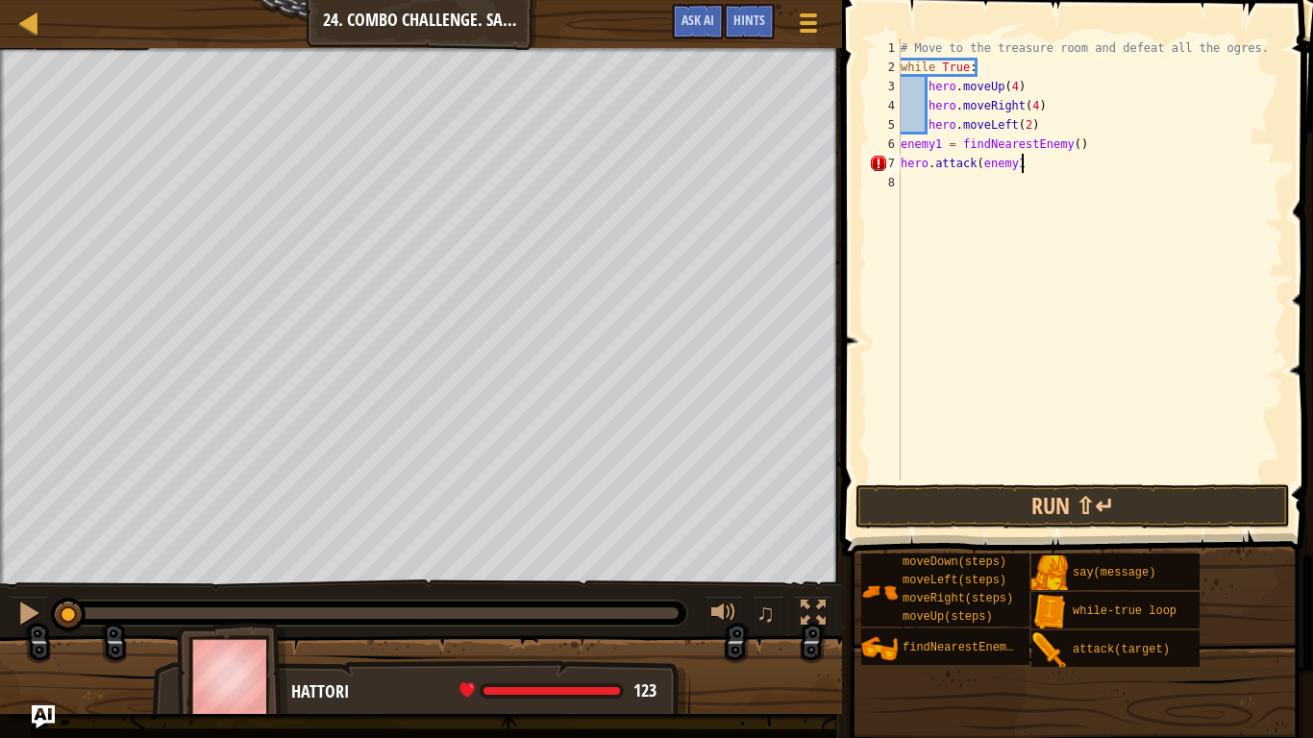
type textarea "hero.attack(enemy1)"
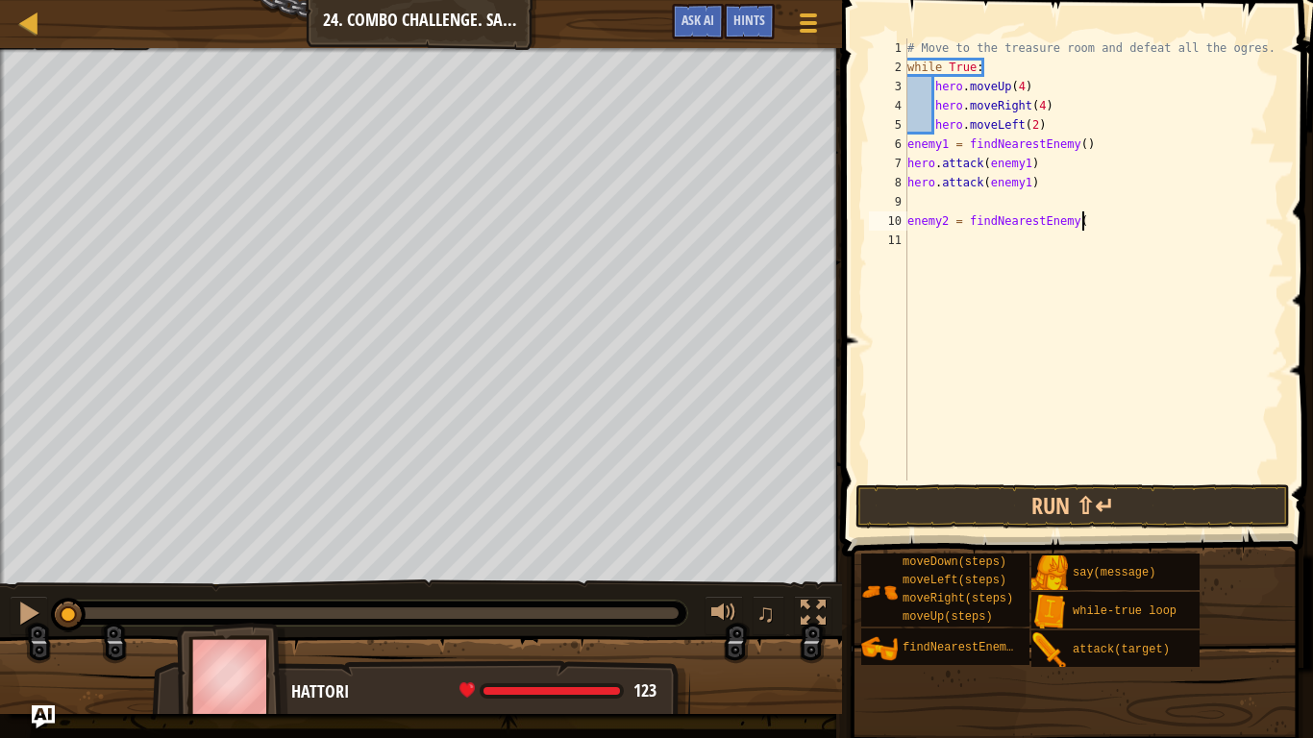
scroll to position [9, 25]
type textarea "enemy2 = findNearestEnemy()"
type textarea "a"
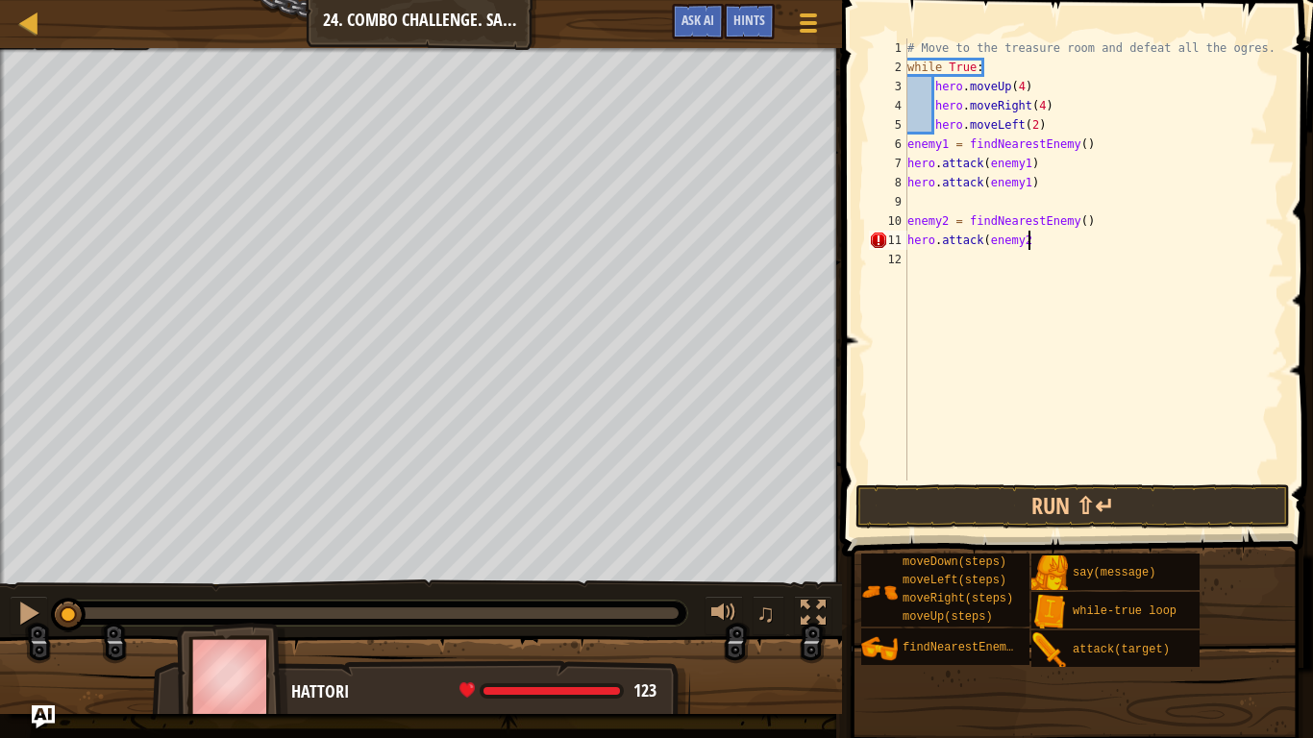
type textarea "hero.attack(enemy2)"
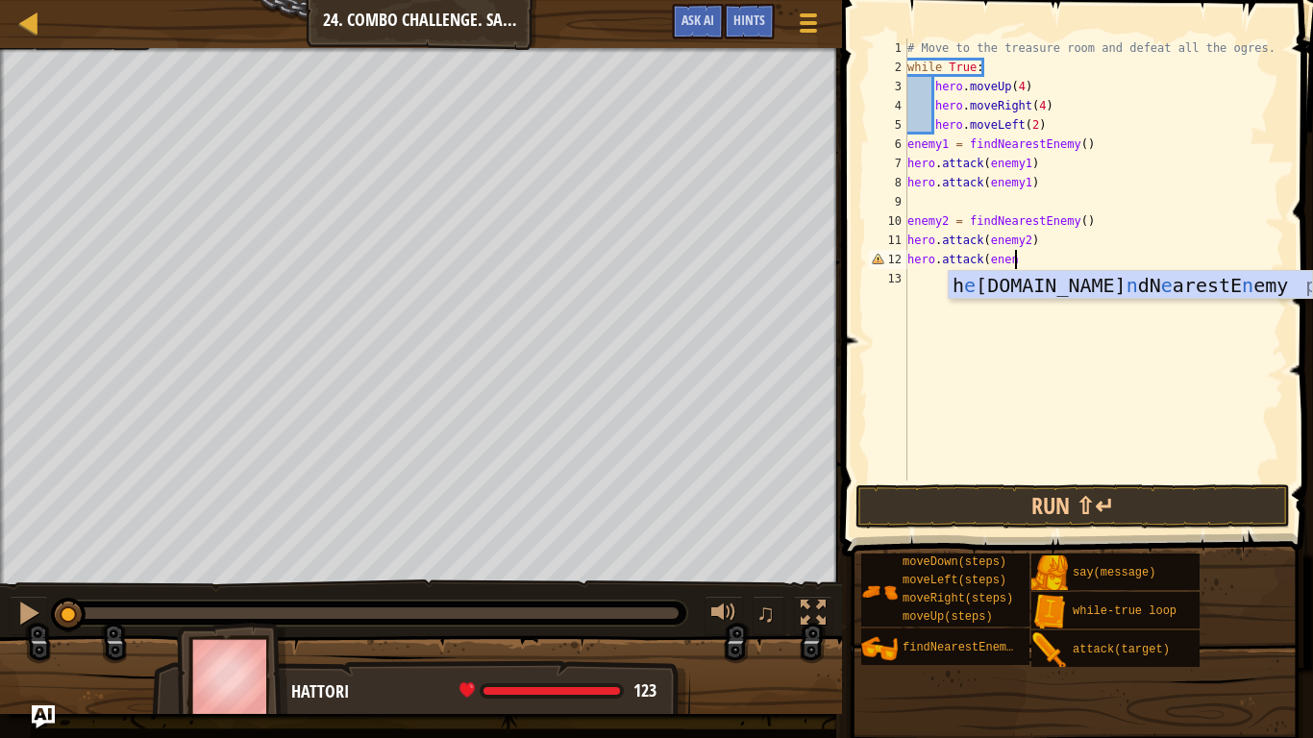
scroll to position [9, 13]
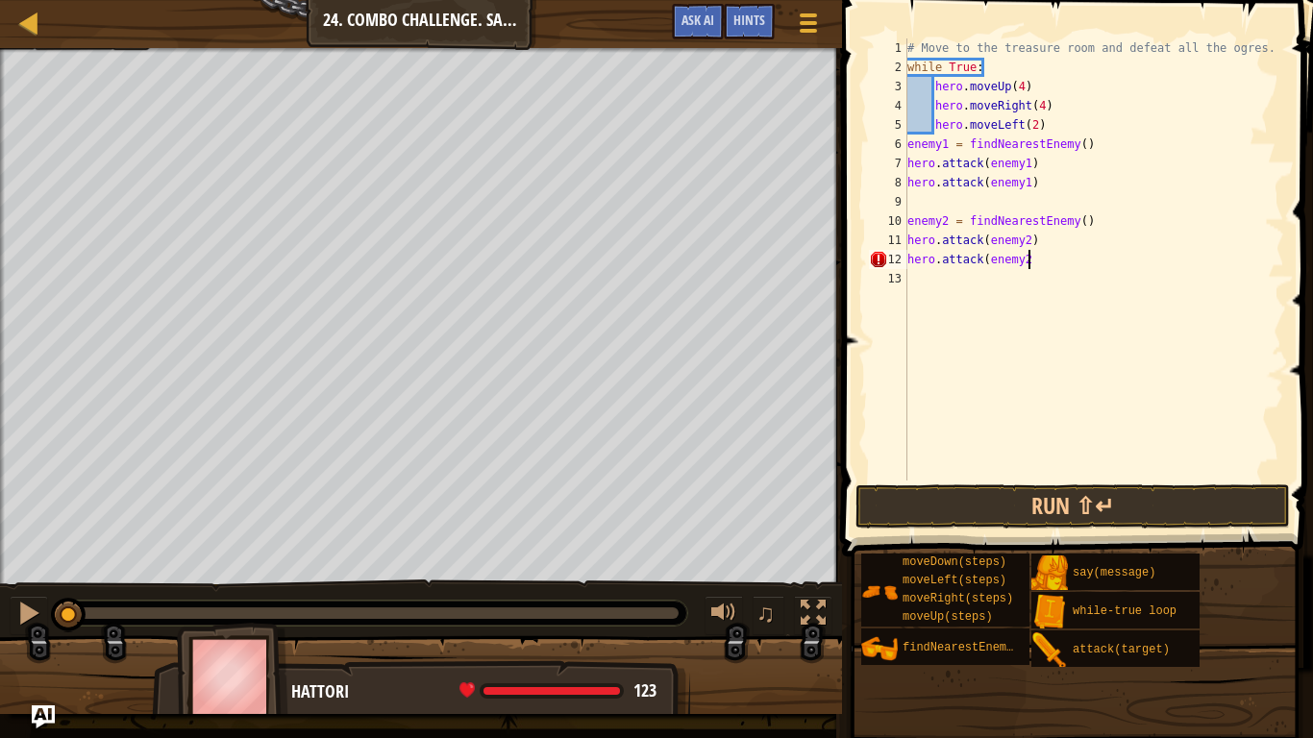
type textarea "hero.attack(enemy2)"
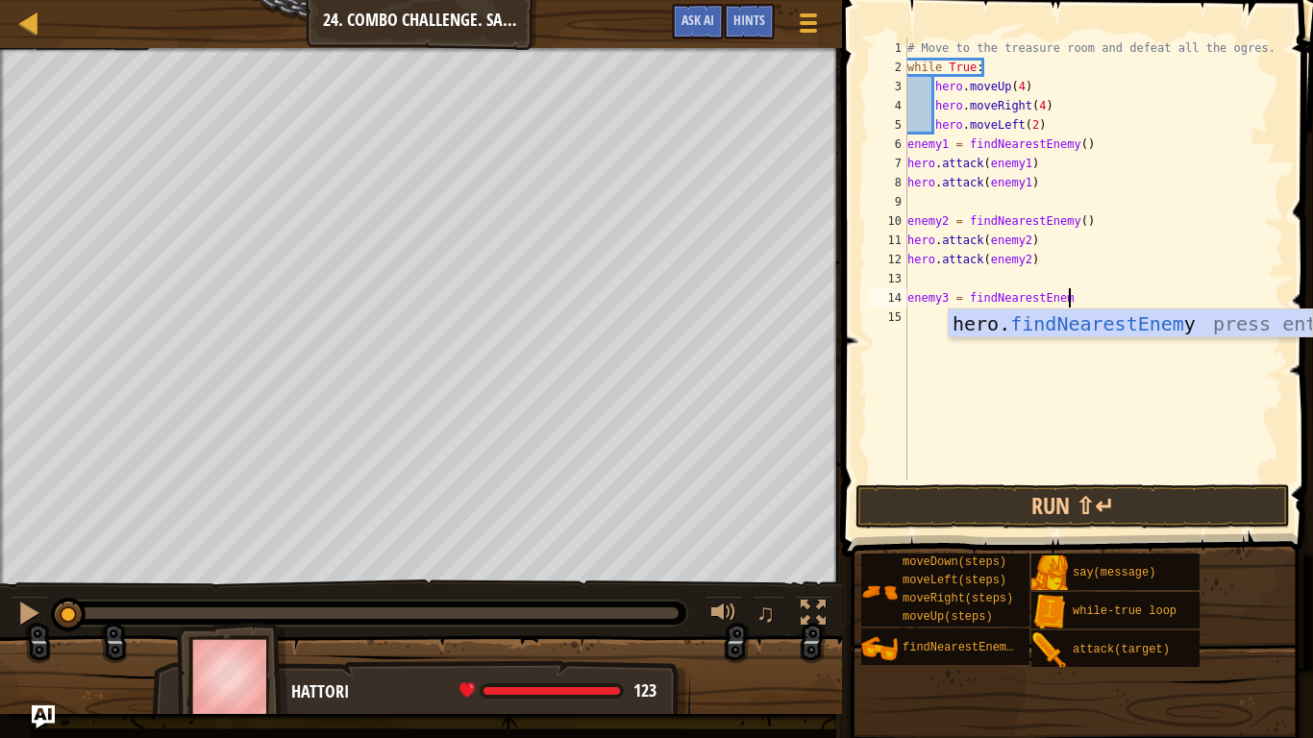
scroll to position [9, 23]
type textarea "enemy3 = findNearestEnemy()"
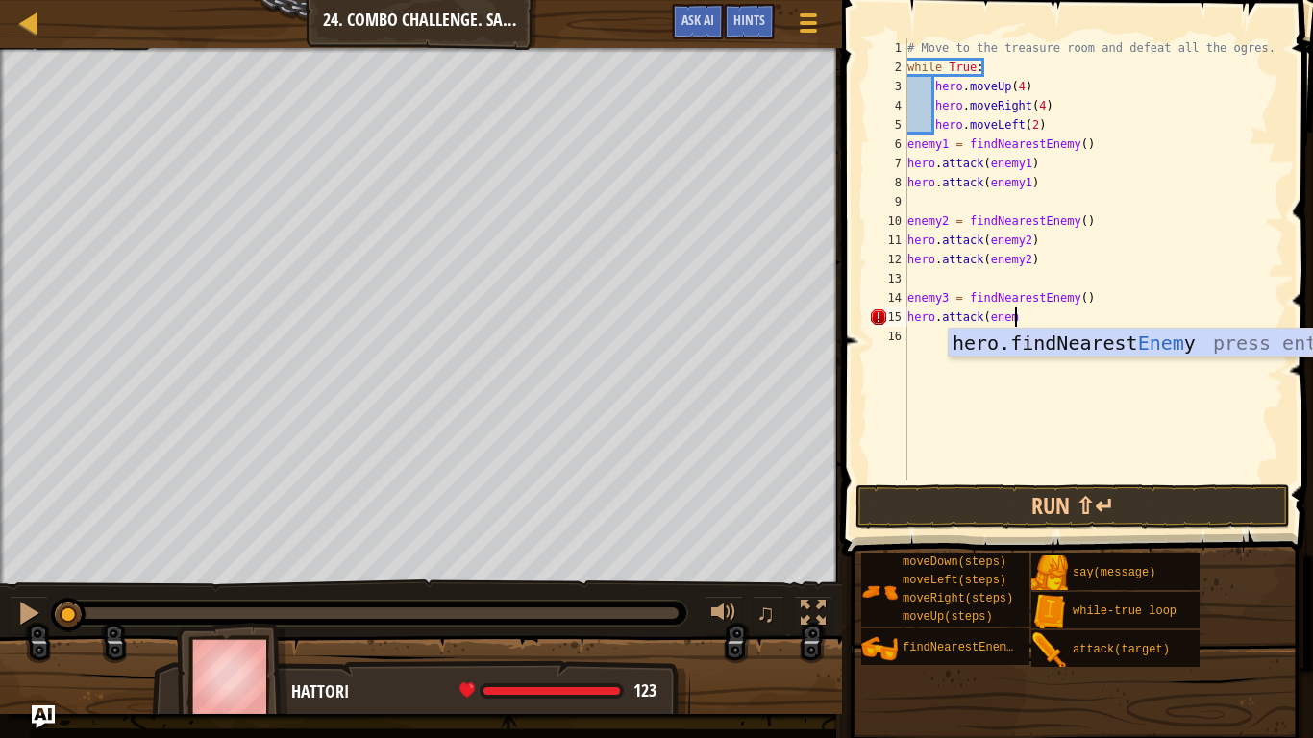
scroll to position [9, 15]
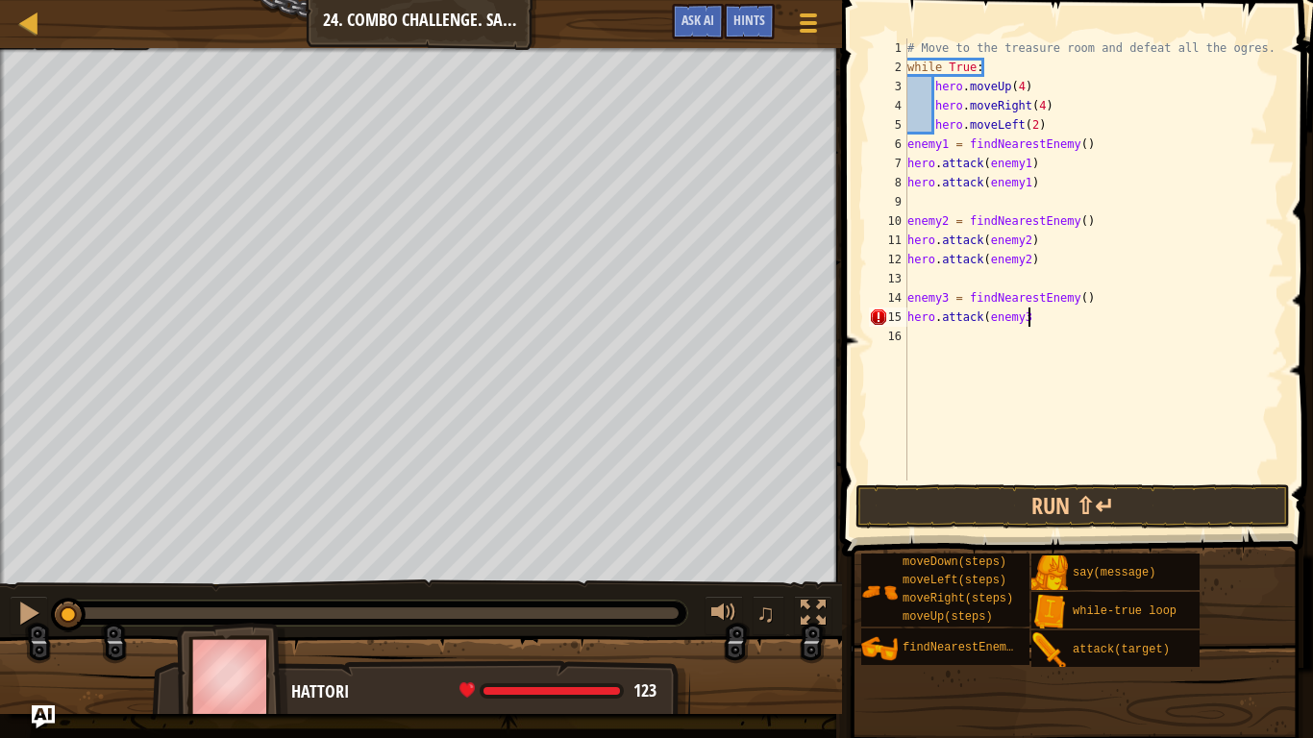
type textarea "hero.attack(enemy3)"
click at [889, 510] on button "Run ⇧↵" at bounding box center [1073, 507] width 435 height 44
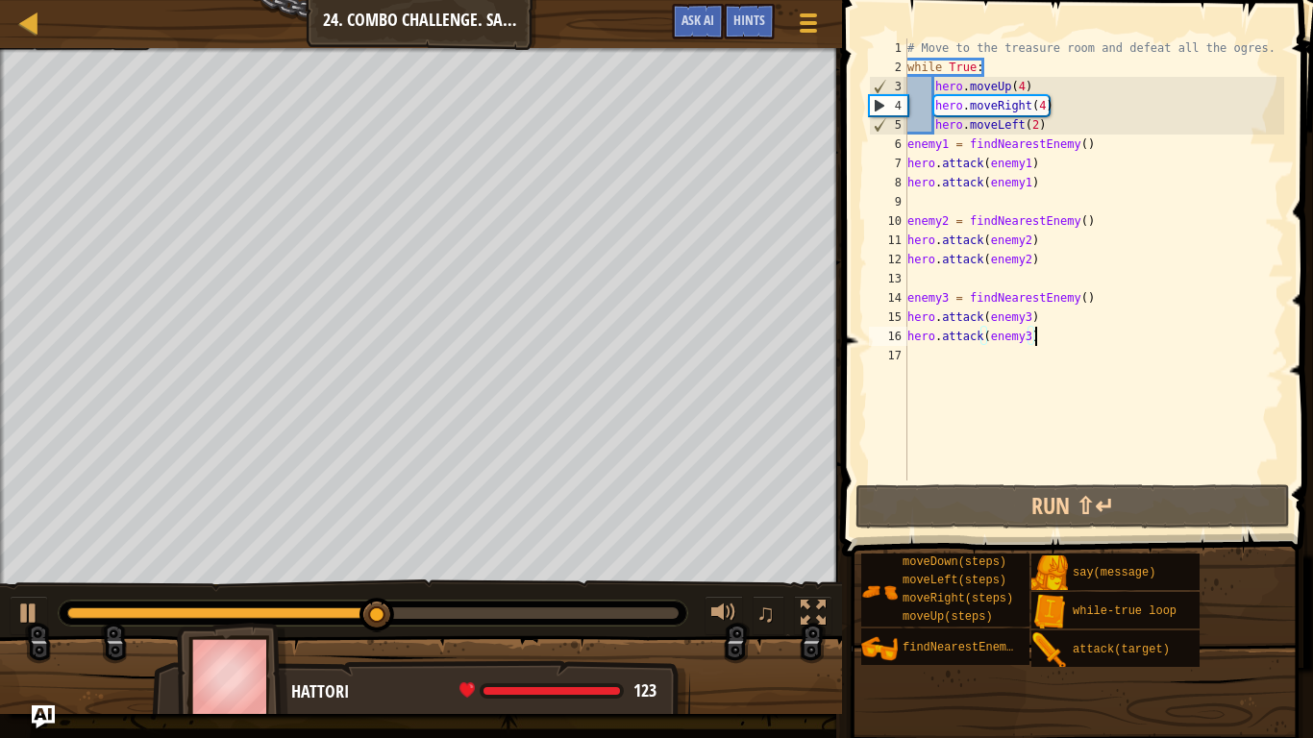
click at [1019, 132] on div "# Move to the treasure room and defeat all the ogres. while True : hero . moveU…" at bounding box center [1094, 278] width 381 height 481
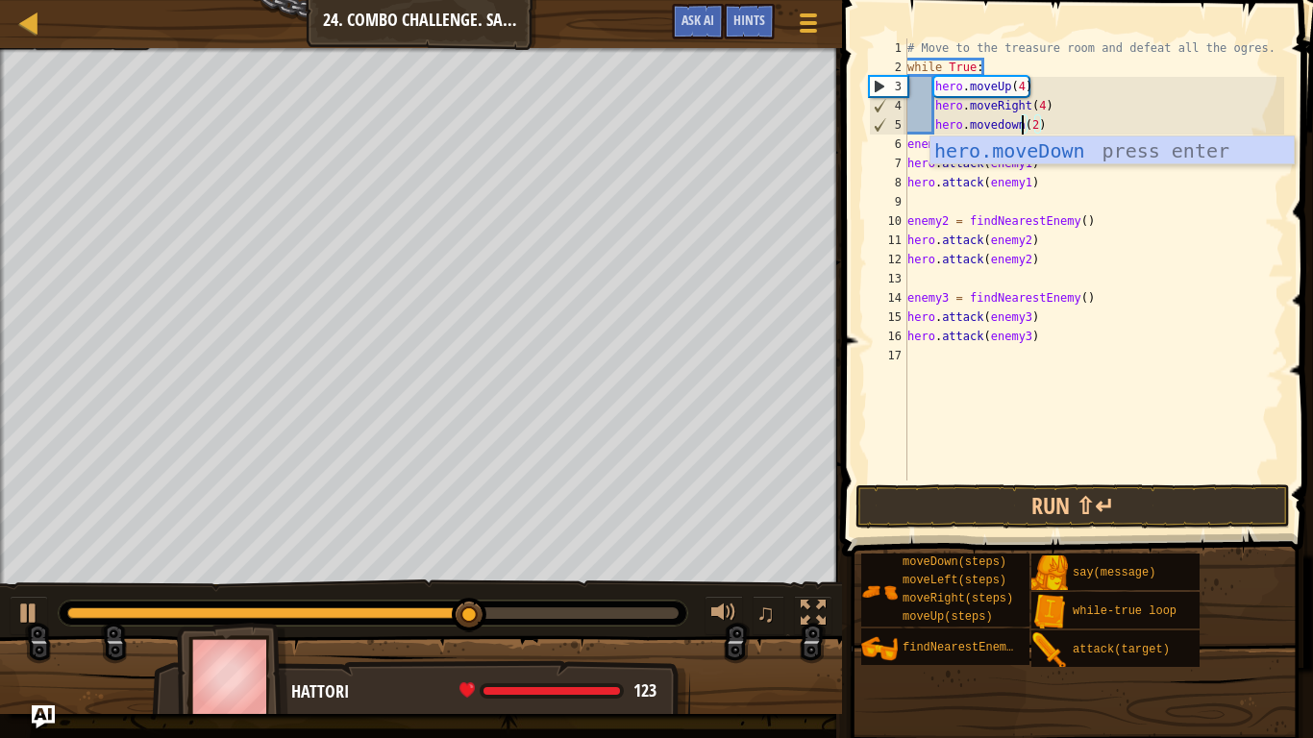
click at [1036, 128] on div "# Move to the treasure room and defeat all the ogres. while True : hero . moveU…" at bounding box center [1094, 278] width 381 height 481
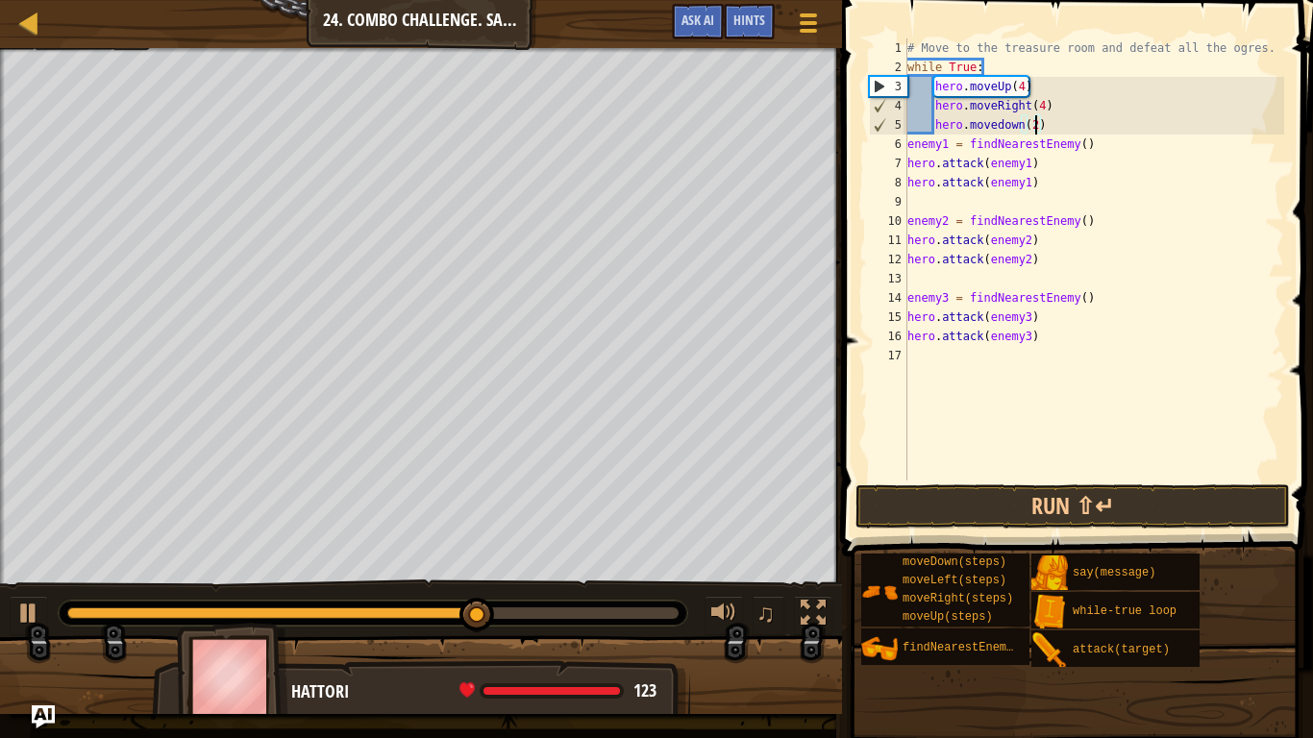
type textarea "hero.movedown(3)"
click at [1044, 130] on div "# Move to the treasure room and defeat all the ogres. while True : hero . moveU…" at bounding box center [1094, 278] width 381 height 481
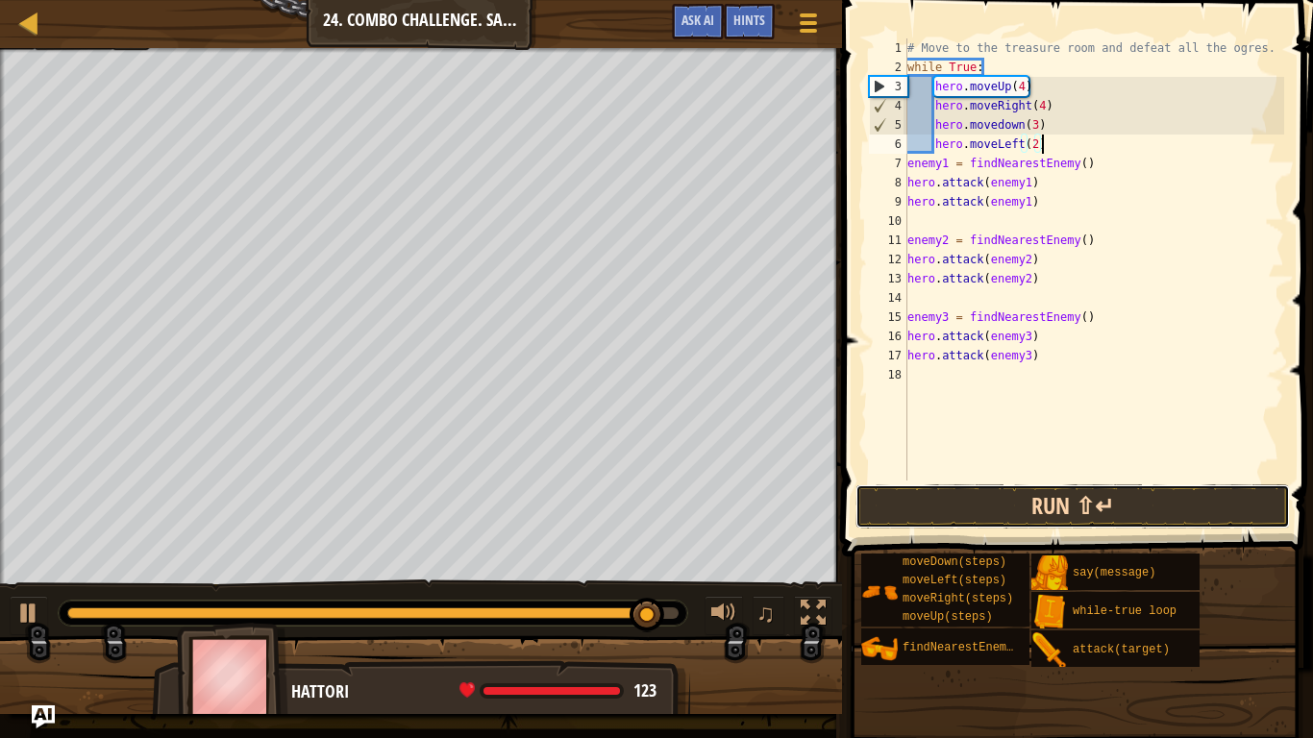
click at [968, 505] on button "Run ⇧↵" at bounding box center [1073, 507] width 435 height 44
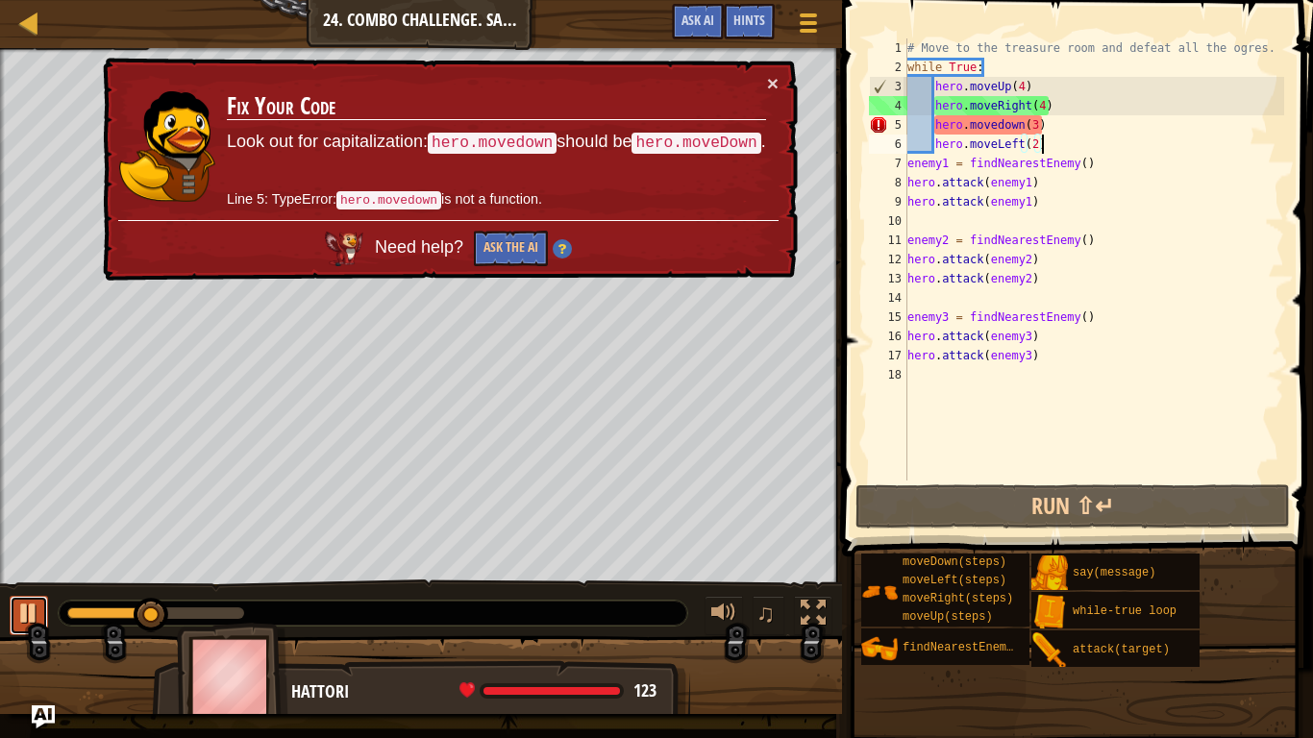
click at [18, 608] on div at bounding box center [28, 613] width 25 height 25
click at [1002, 124] on div "# Move to the treasure room and defeat all the ogres. while True : hero . moveU…" at bounding box center [1094, 278] width 381 height 481
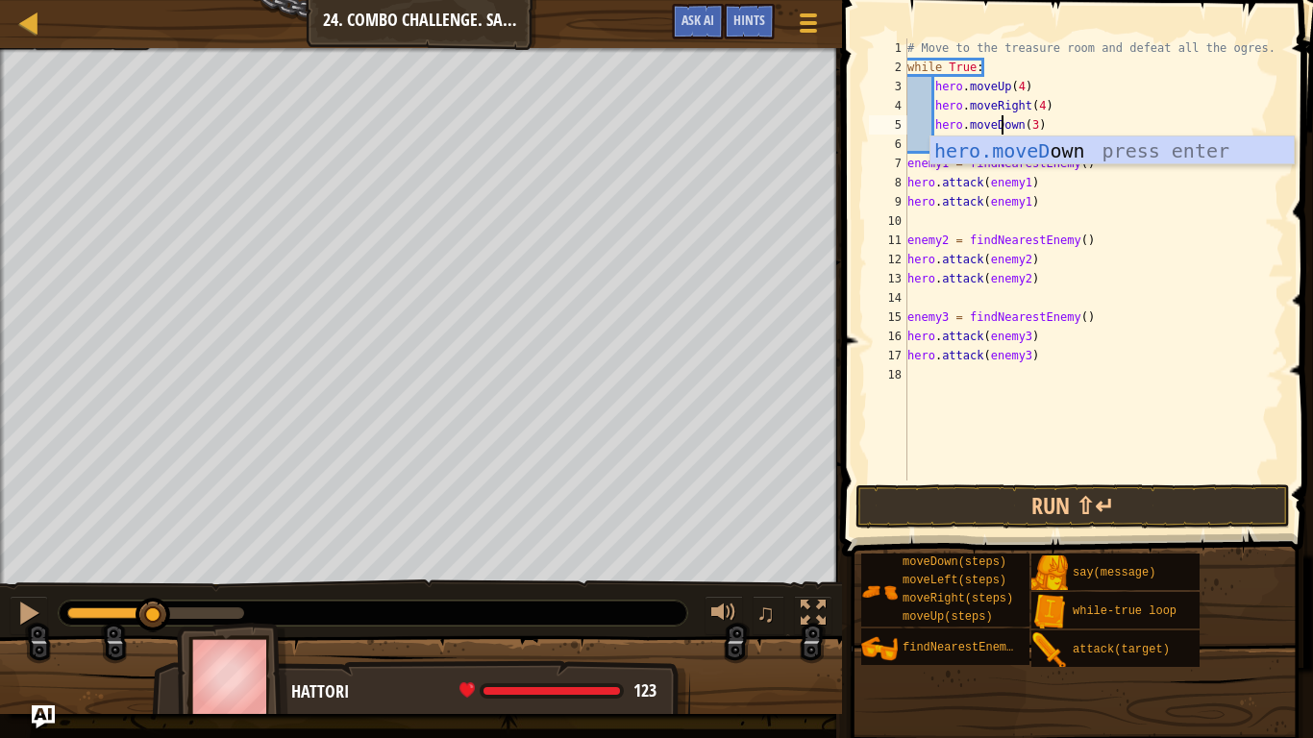
scroll to position [9, 14]
click at [1083, 151] on div "hero.moveD own press enter" at bounding box center [1112, 180] width 363 height 87
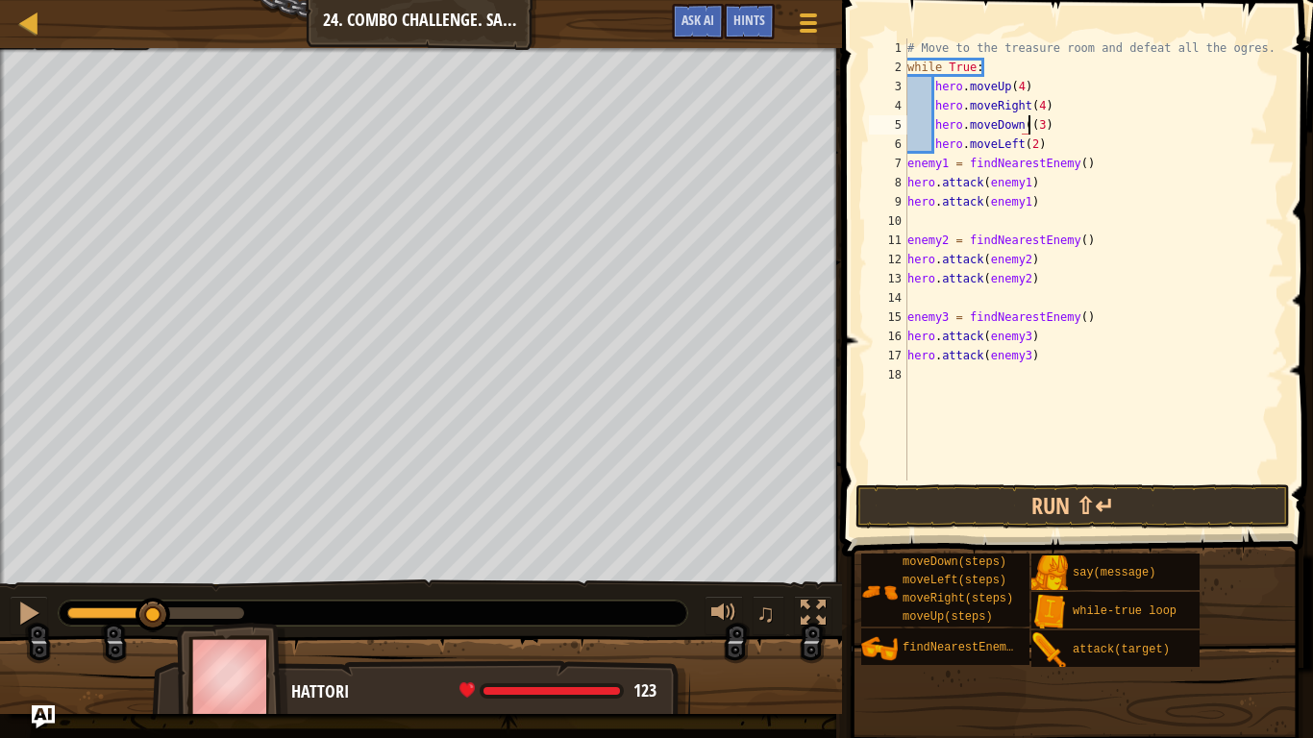
type textarea "hero.moveDown(3)"
click at [1044, 367] on div "# Move to the treasure room and defeat all the ogres. while True : hero . moveU…" at bounding box center [1094, 278] width 381 height 481
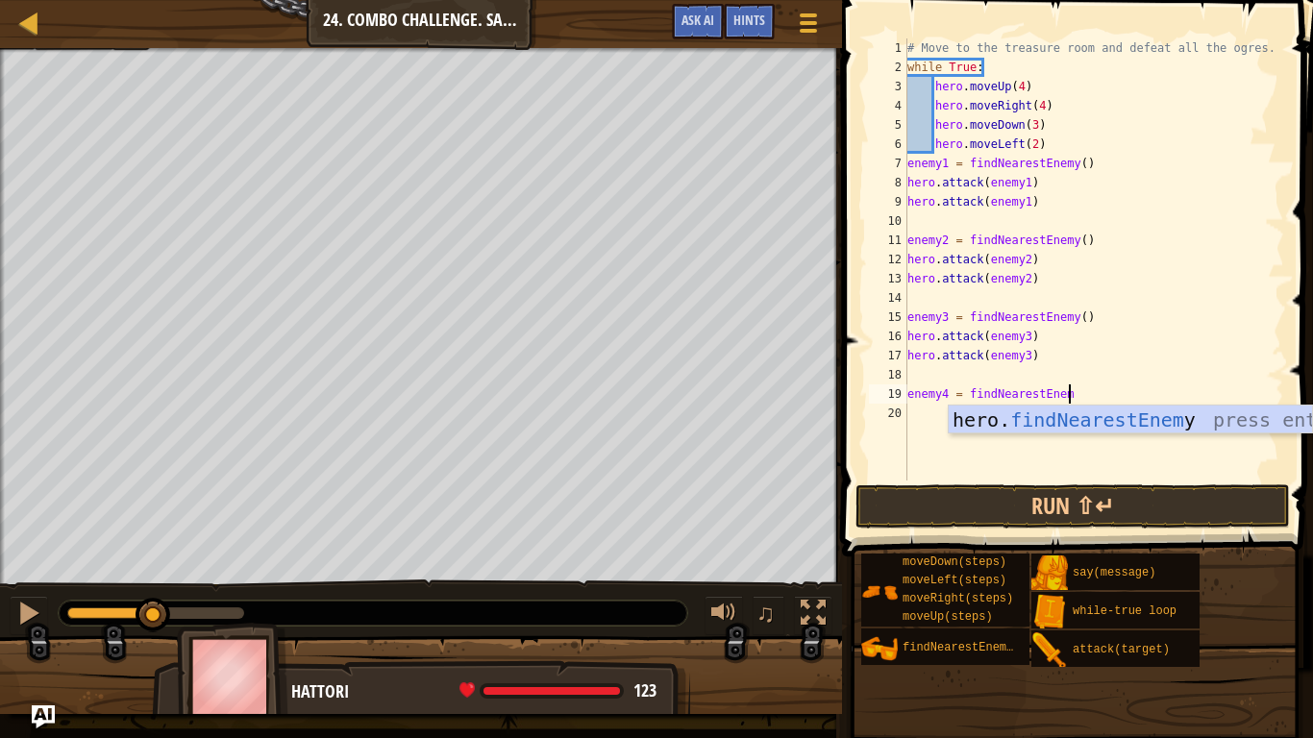
scroll to position [9, 23]
type textarea "enemy4 = findNearestEnemy()"
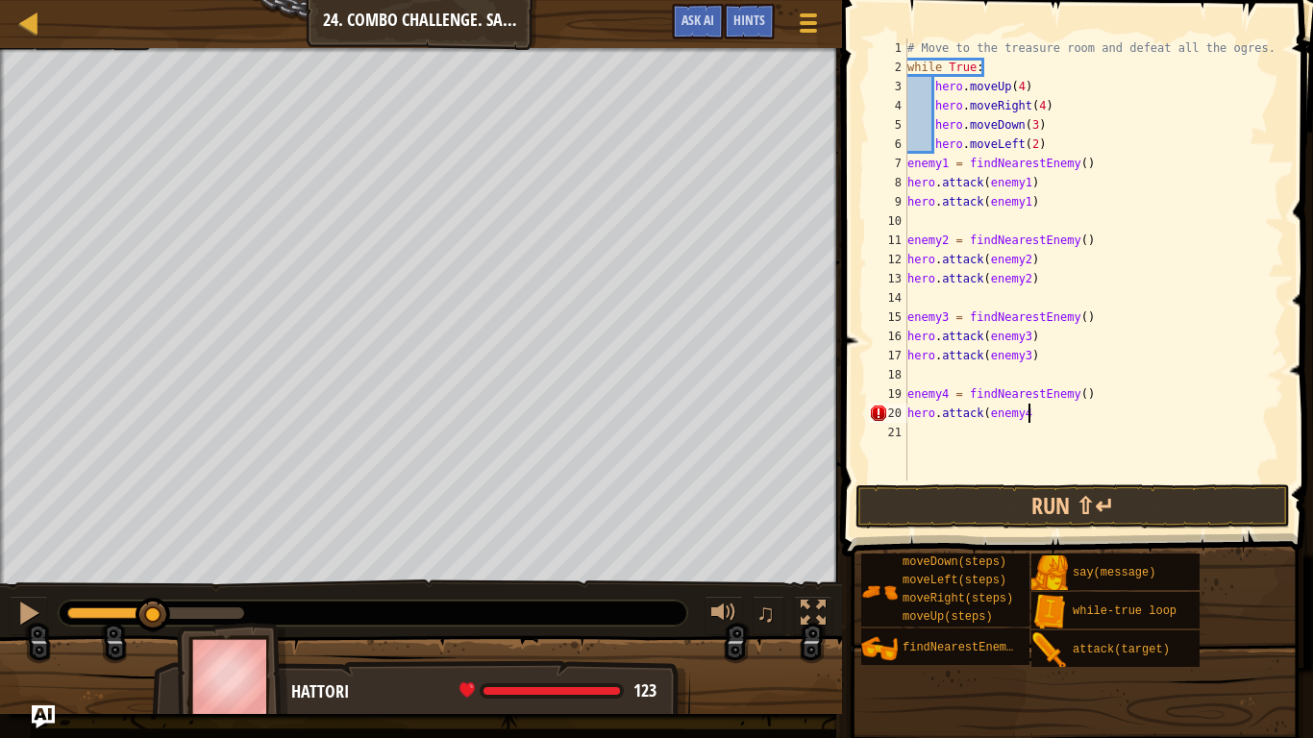
scroll to position [9, 16]
type textarea "hero.attack(enemy4)"
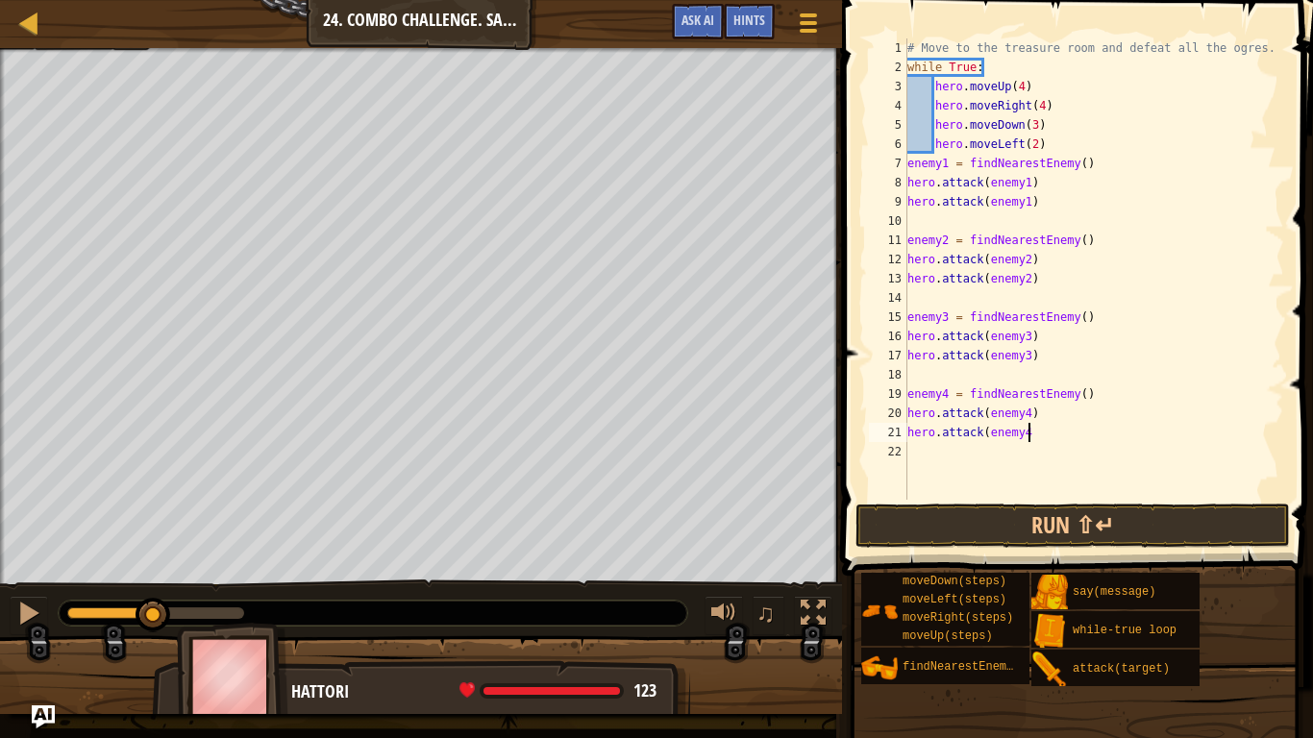
scroll to position [9, 17]
click at [1075, 516] on button "Run ⇧↵" at bounding box center [1073, 526] width 435 height 44
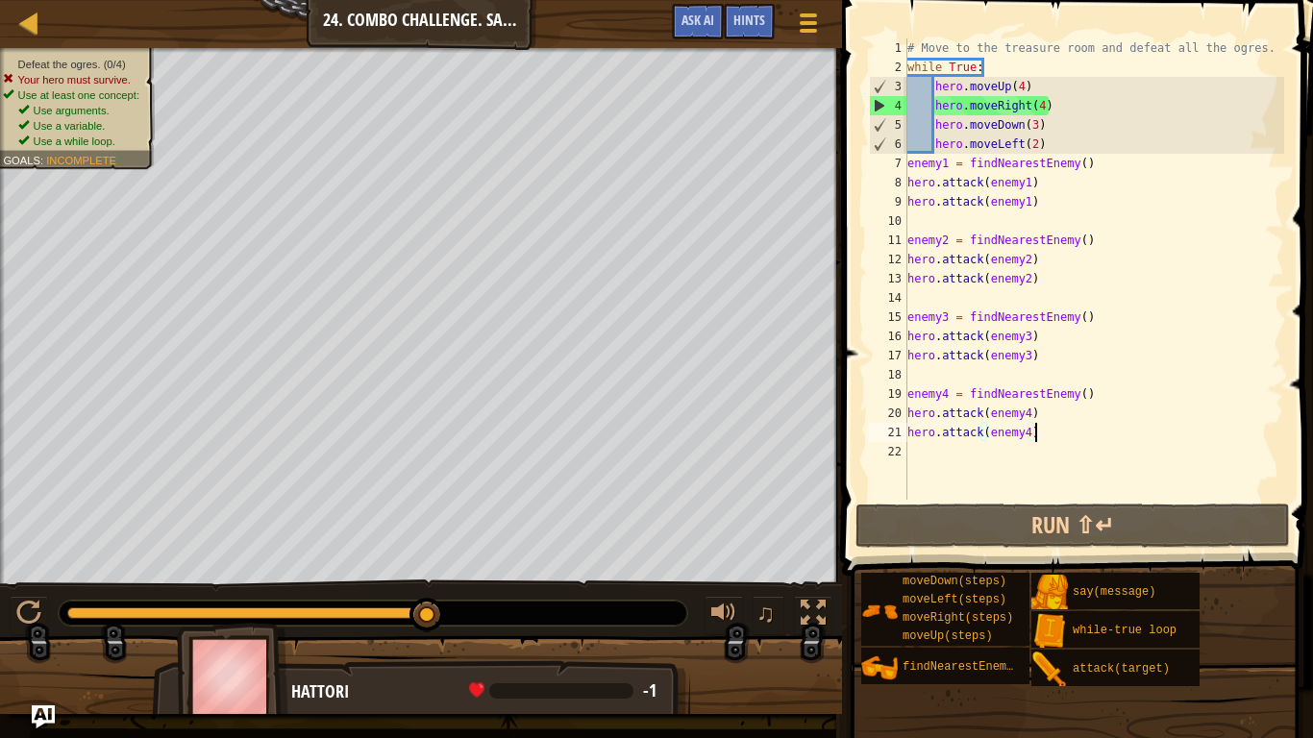
click at [907, 187] on div "8" at bounding box center [888, 182] width 38 height 19
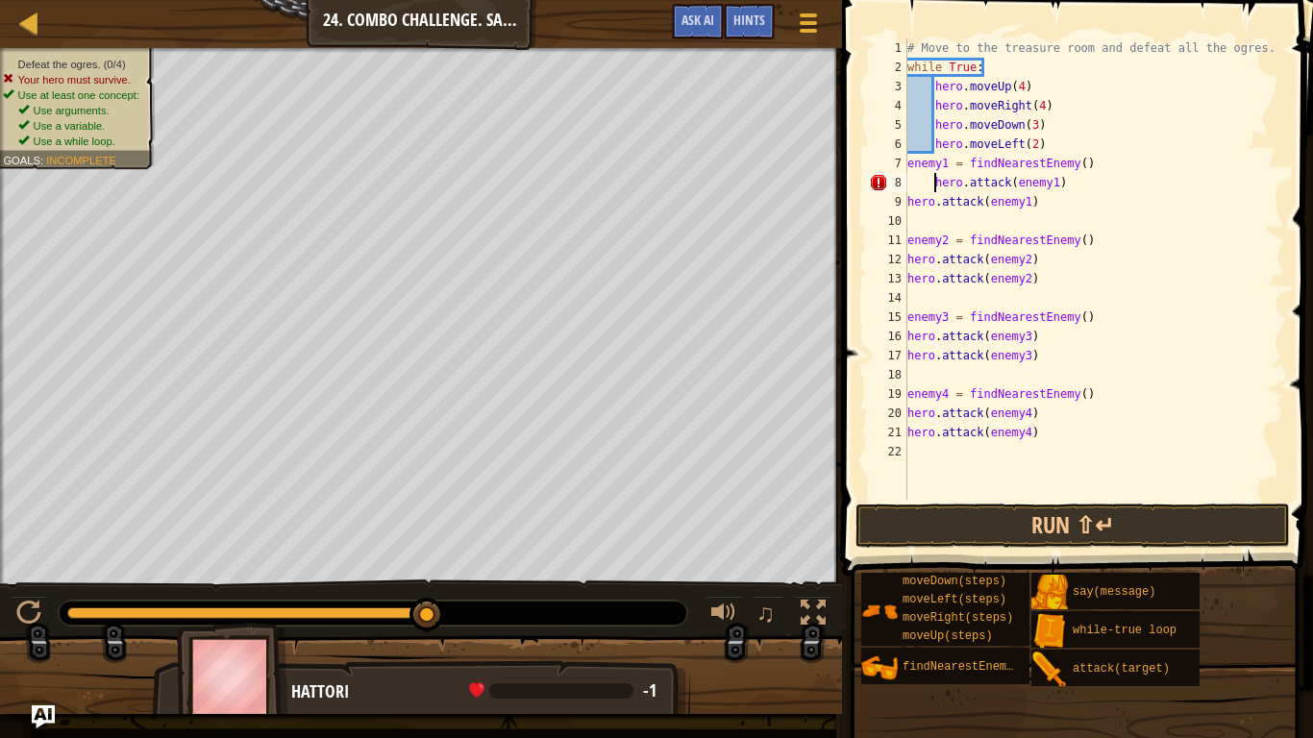
click at [906, 203] on div "9" at bounding box center [888, 201] width 38 height 19
click at [911, 171] on div "# Move to the treasure room and defeat all the ogres. while True : hero . moveU…" at bounding box center [1094, 288] width 381 height 500
click at [907, 170] on div "7" at bounding box center [888, 163] width 38 height 19
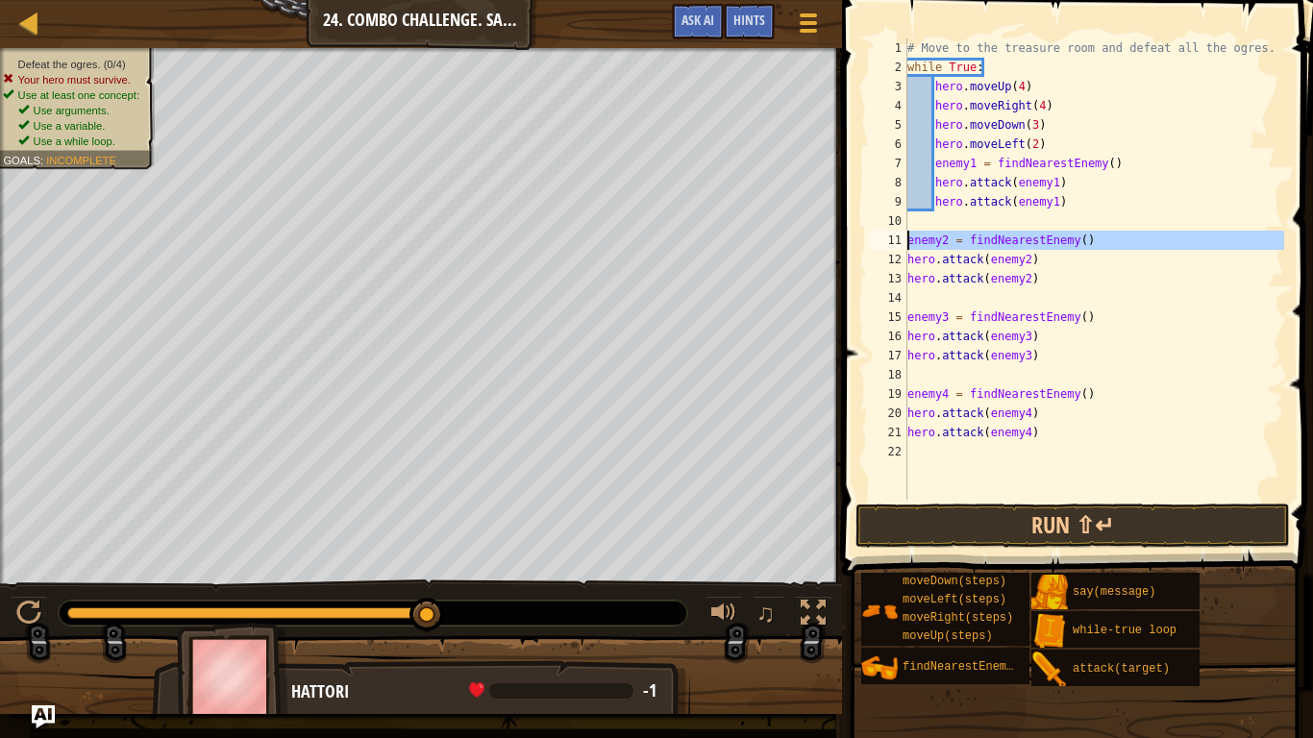
click at [906, 238] on div "11" at bounding box center [888, 240] width 38 height 19
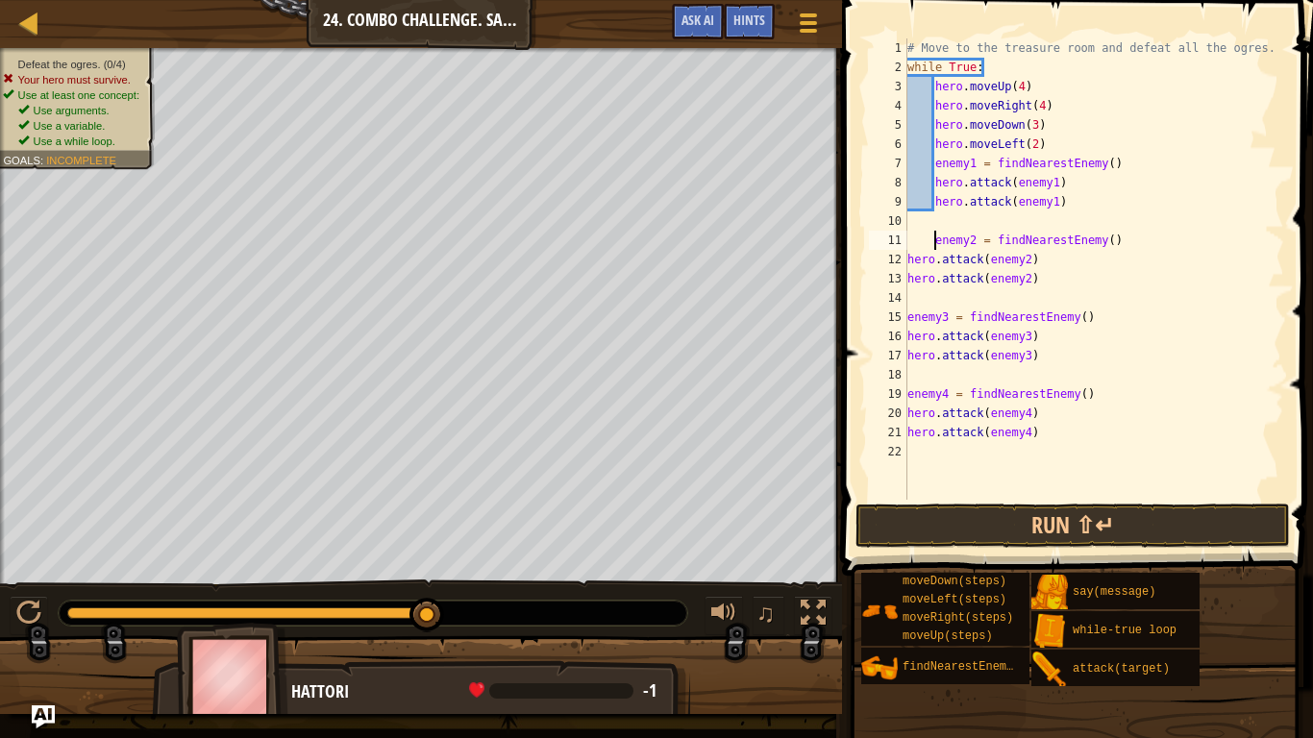
click at [908, 260] on div "# Move to the treasure room and defeat all the ogres. while True : hero . moveU…" at bounding box center [1094, 288] width 381 height 500
click at [908, 283] on div "# Move to the treasure room and defeat all the ogres. while True : hero . moveU…" at bounding box center [1094, 288] width 381 height 500
click at [908, 321] on div "# Move to the treasure room and defeat all the ogres. while True : hero . moveU…" at bounding box center [1094, 288] width 381 height 500
click at [909, 341] on div "# Move to the treasure room and defeat all the ogres. while True : hero . moveU…" at bounding box center [1094, 288] width 381 height 500
click at [909, 358] on div "# Move to the treasure room and defeat all the ogres. while True : hero . moveU…" at bounding box center [1094, 288] width 381 height 500
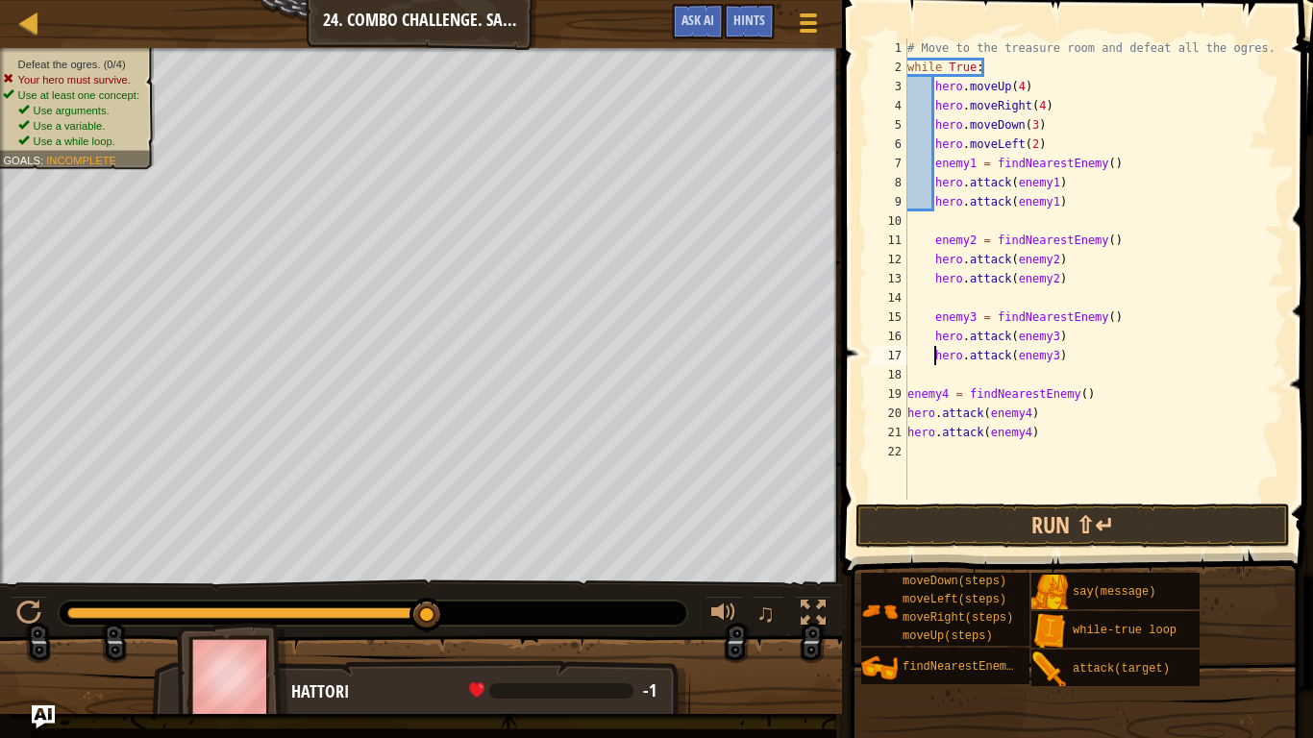
click at [907, 395] on div "# Move to the treasure room and defeat all the ogres. while True : hero . moveU…" at bounding box center [1094, 288] width 381 height 500
click at [907, 412] on div "# Move to the treasure room and defeat all the ogres. while True : hero . moveU…" at bounding box center [1094, 288] width 381 height 500
click at [910, 433] on div "# Move to the treasure room and defeat all the ogres. while True : hero . moveU…" at bounding box center [1094, 288] width 381 height 500
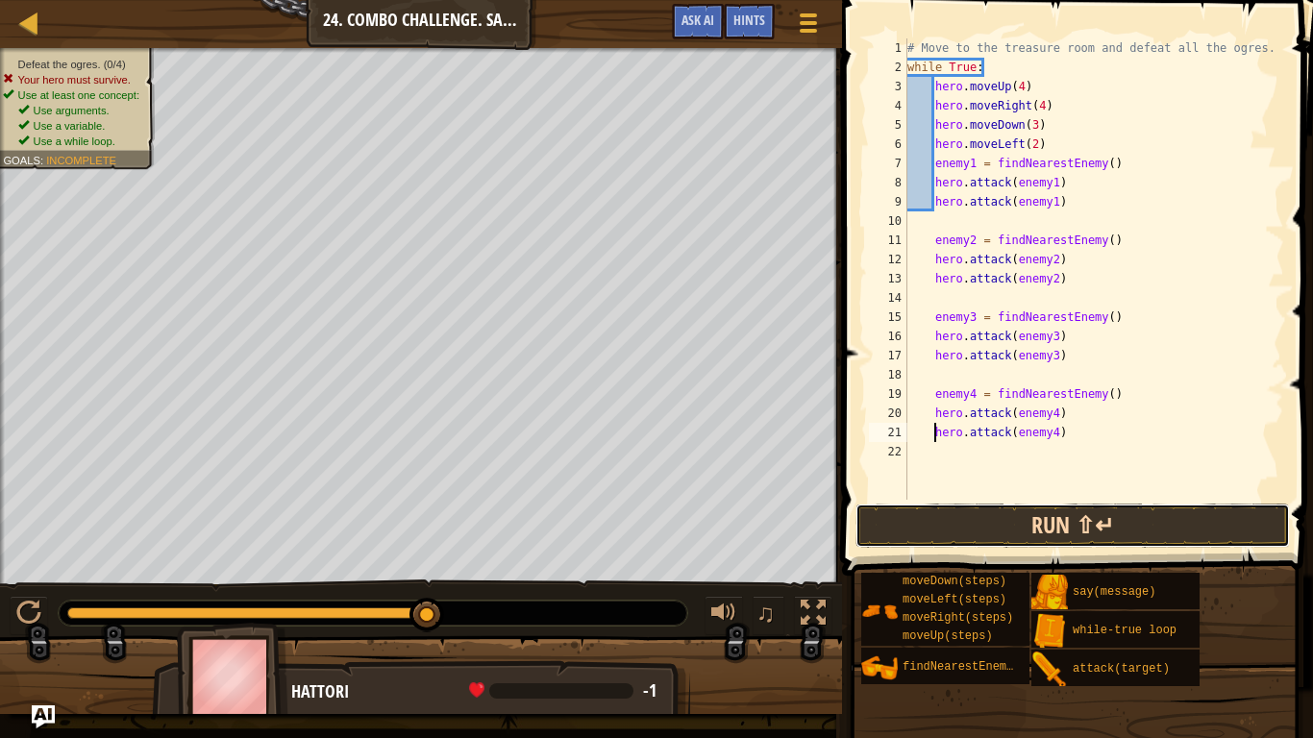
click at [938, 524] on button "Run ⇧↵" at bounding box center [1073, 526] width 435 height 44
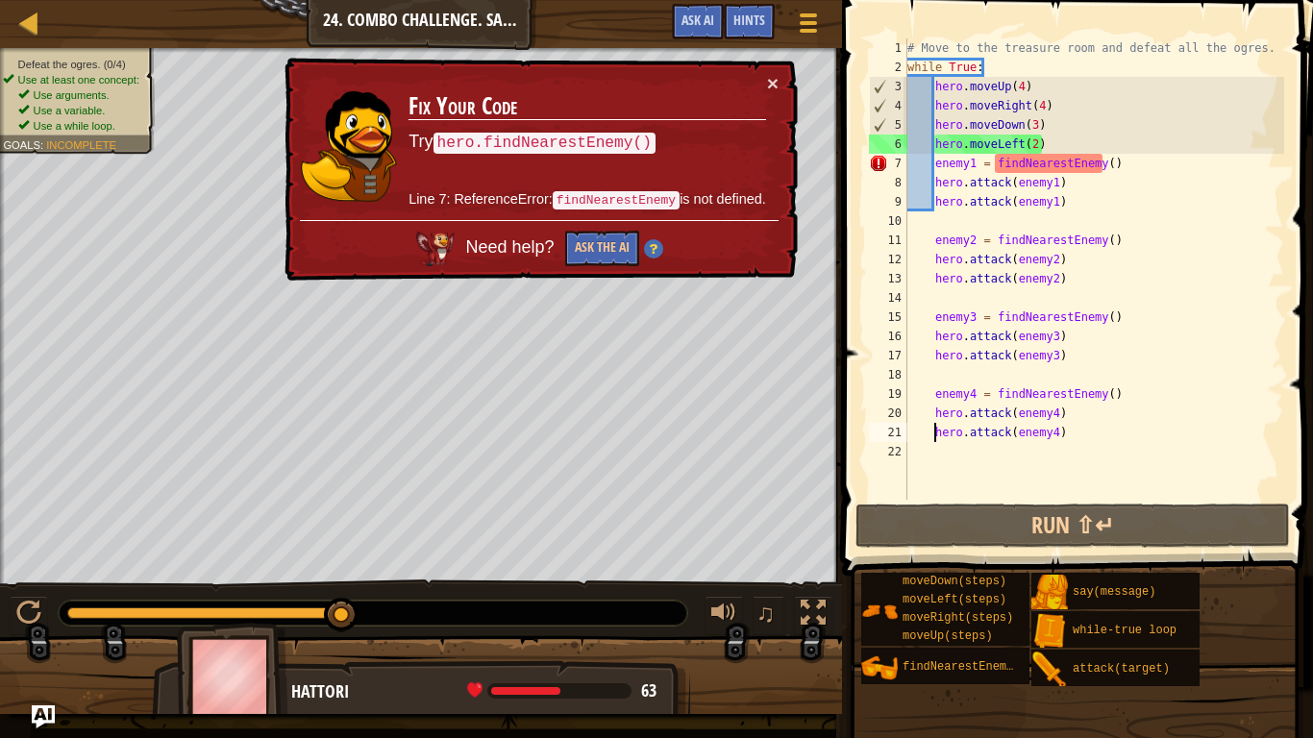
click at [1140, 166] on div "# Move to the treasure room and defeat all the ogres. while True : hero . moveU…" at bounding box center [1094, 288] width 381 height 500
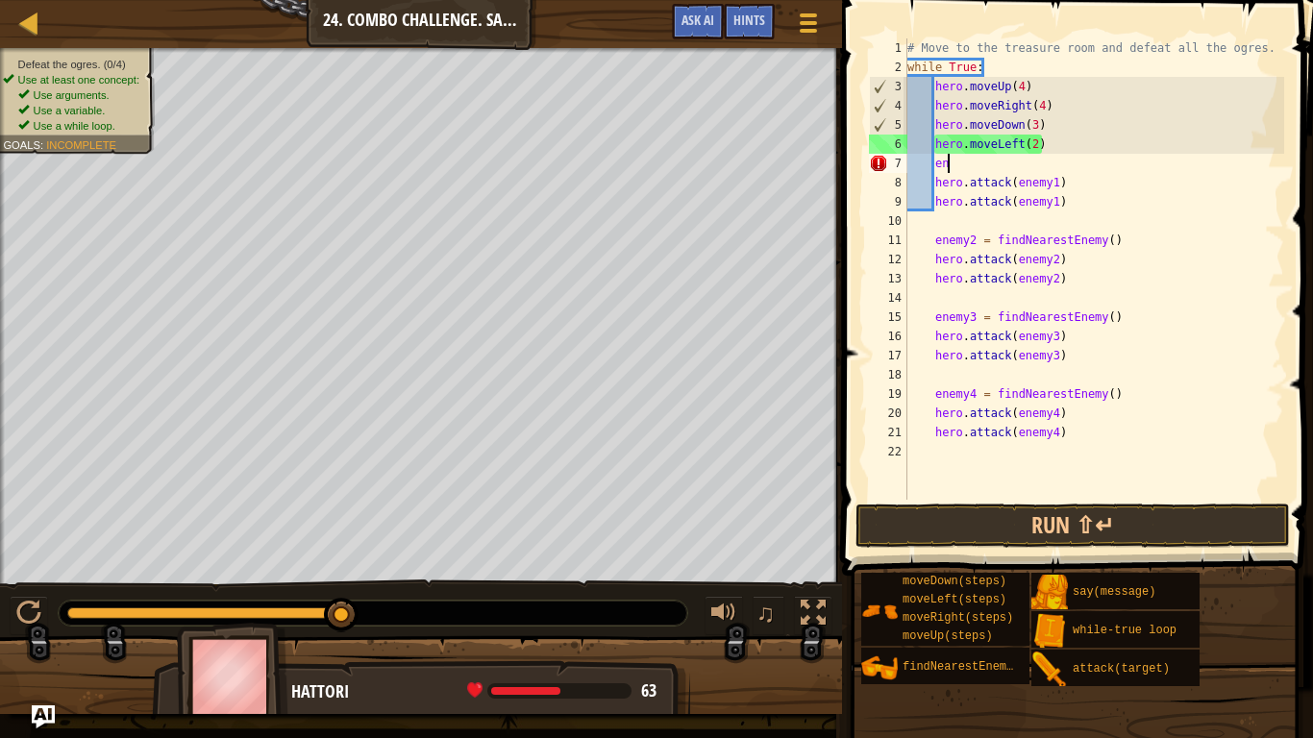
type textarea "e"
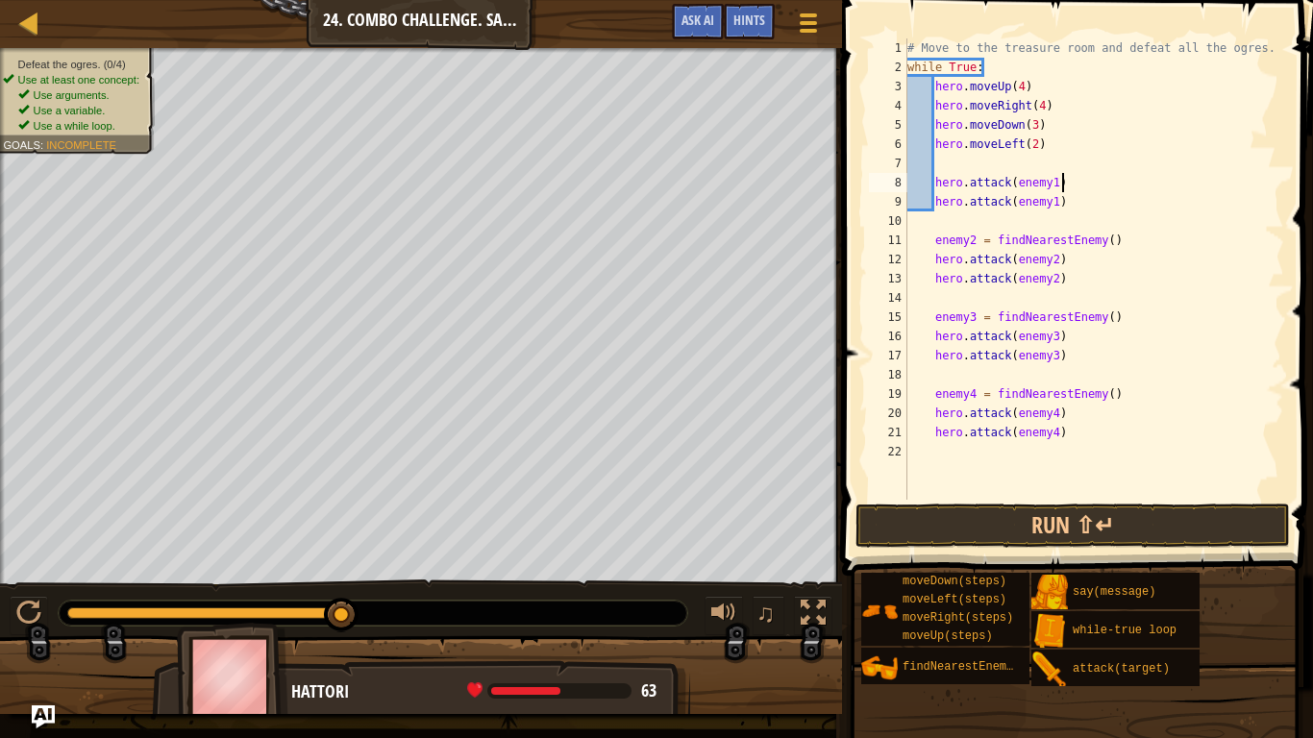
click at [1083, 184] on div "# Move to the treasure room and defeat all the ogres. while True : hero . moveU…" at bounding box center [1094, 288] width 381 height 500
type textarea "hero.attack(enemy1)"
click at [928, 538] on button "Run ⇧↵" at bounding box center [1073, 526] width 435 height 44
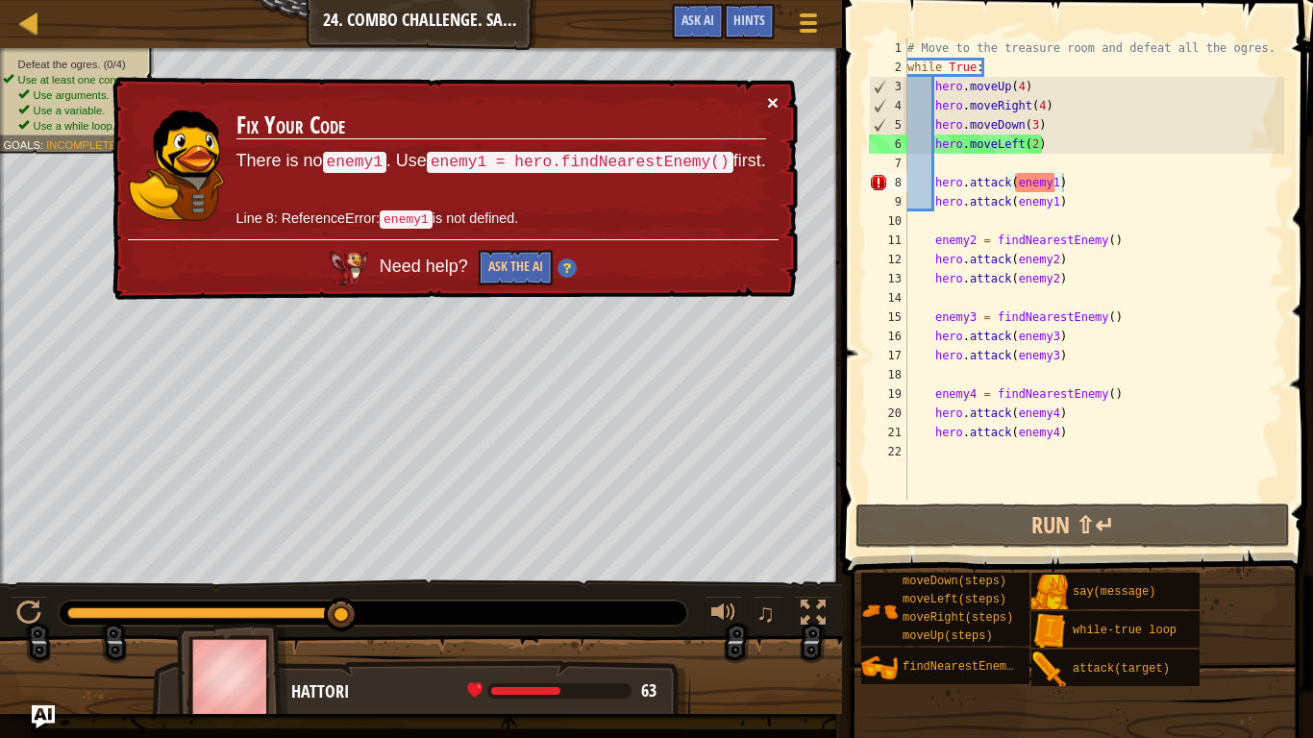
click at [772, 102] on button "×" at bounding box center [773, 102] width 12 height 20
click at [959, 162] on div "# Move to the treasure room and defeat all the ogres. while True : hero . moveU…" at bounding box center [1094, 288] width 381 height 500
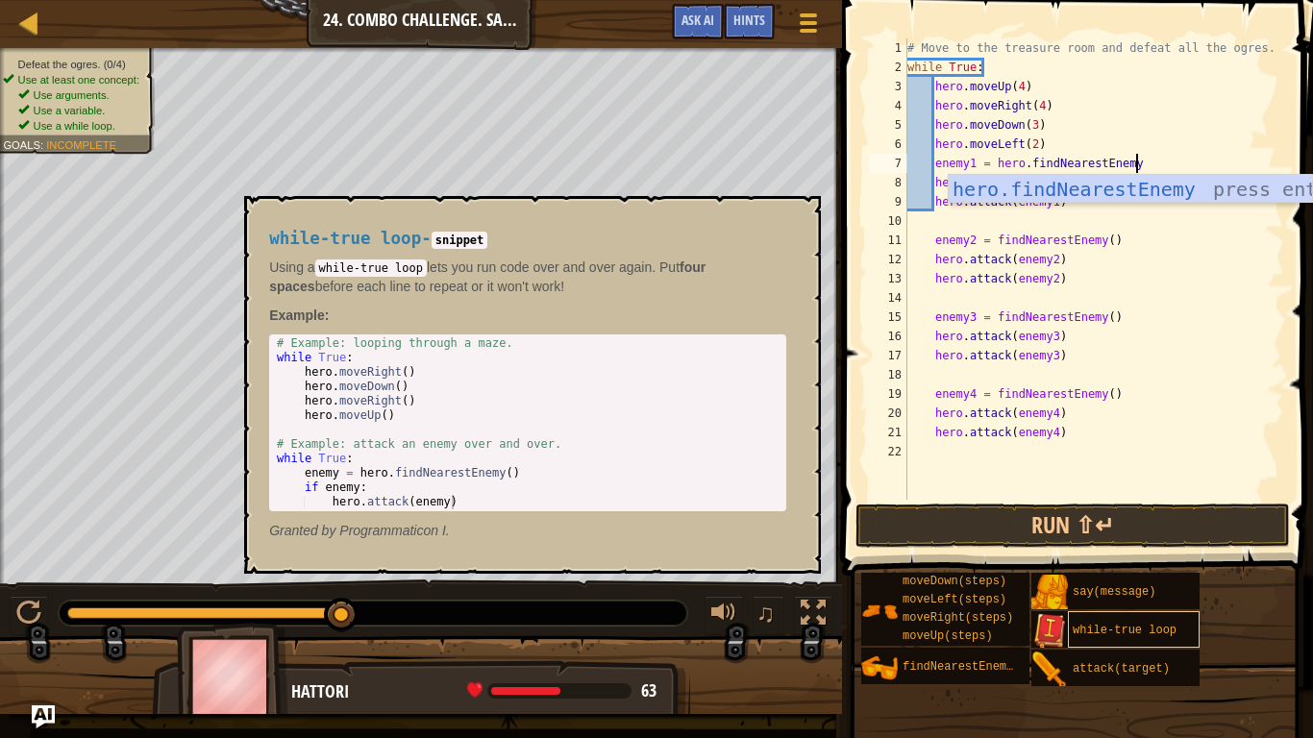
scroll to position [9, 32]
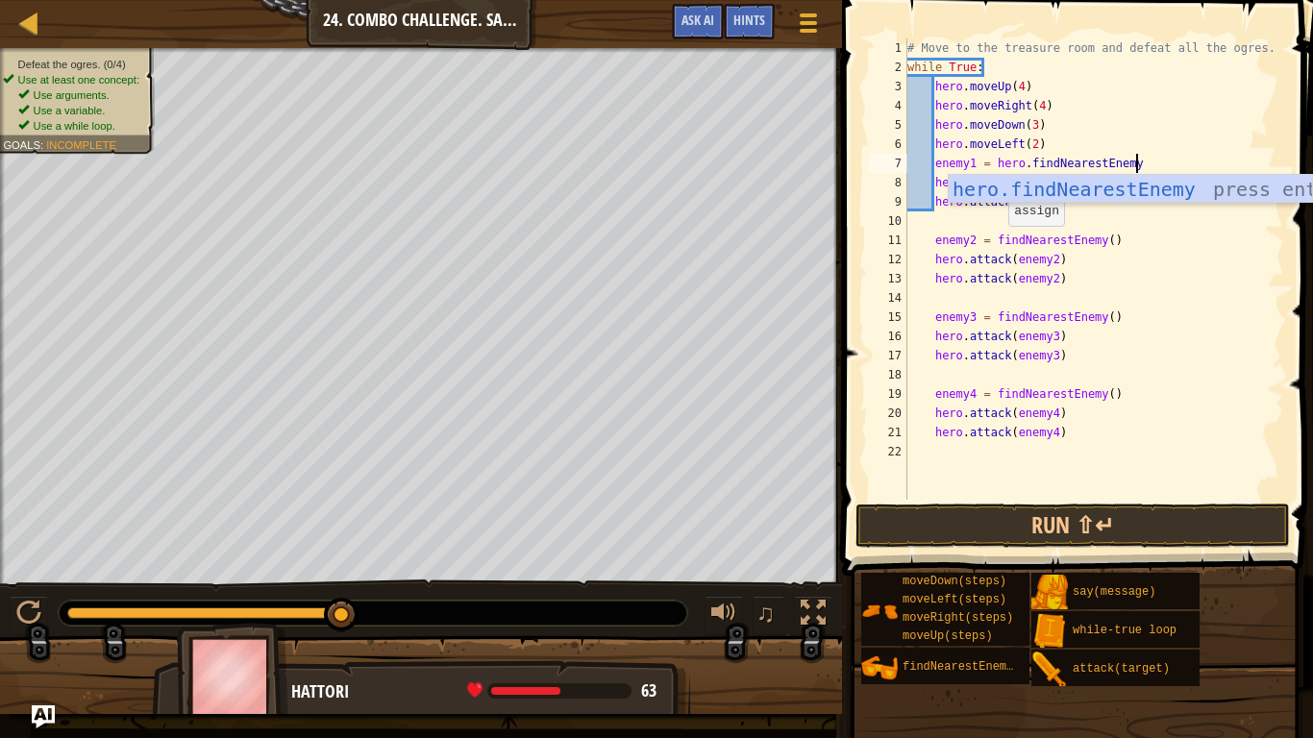
click at [998, 245] on div "# Move to the treasure room and defeat all the ogres. while True : hero . moveU…" at bounding box center [1094, 288] width 381 height 500
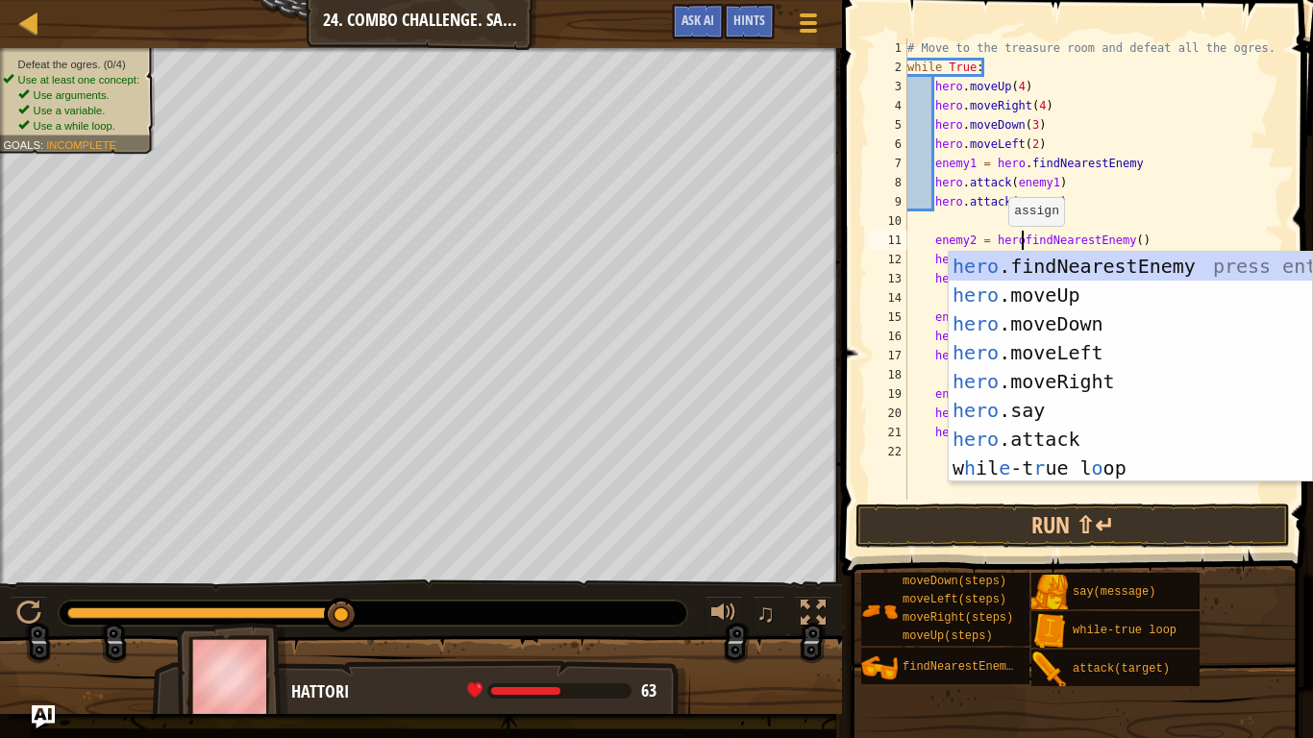
type textarea "enemy2 = hero.findNearestEnemy()"
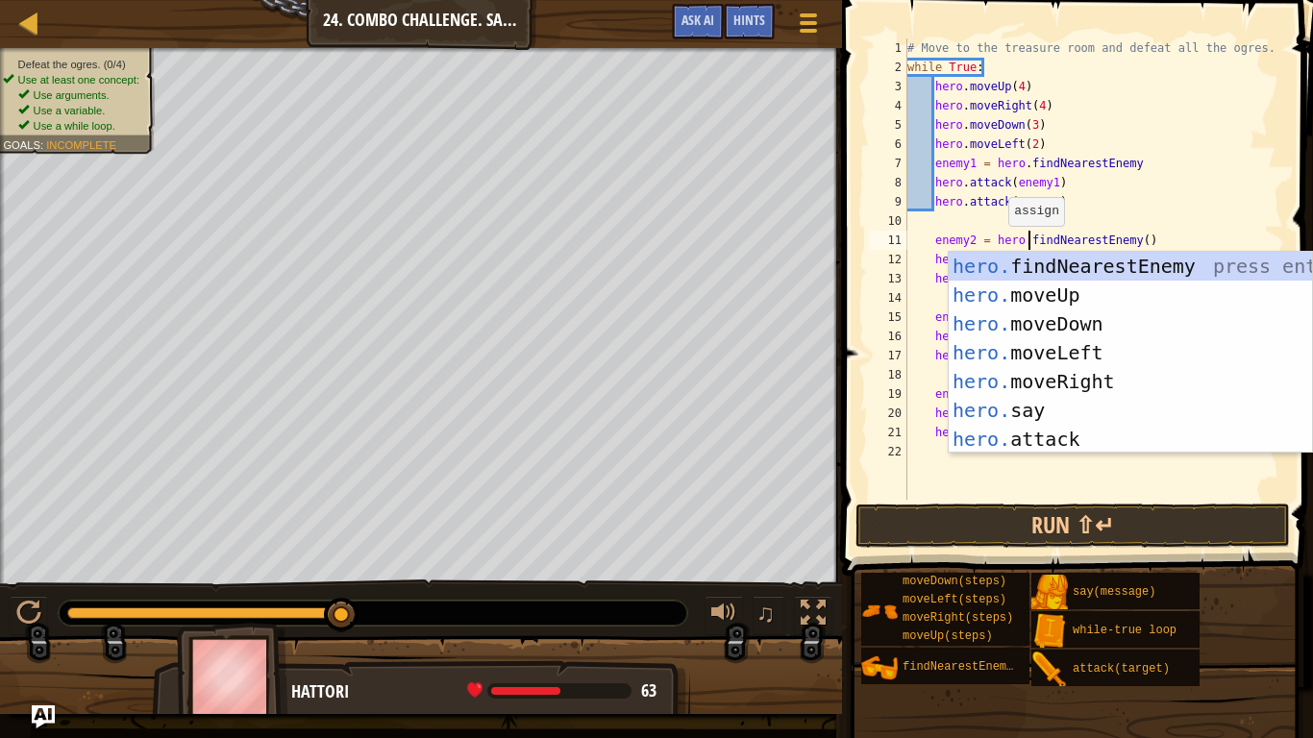
scroll to position [9, 18]
click at [1175, 215] on div "# Move to the treasure room and defeat all the ogres. while True : hero . moveU…" at bounding box center [1094, 288] width 381 height 500
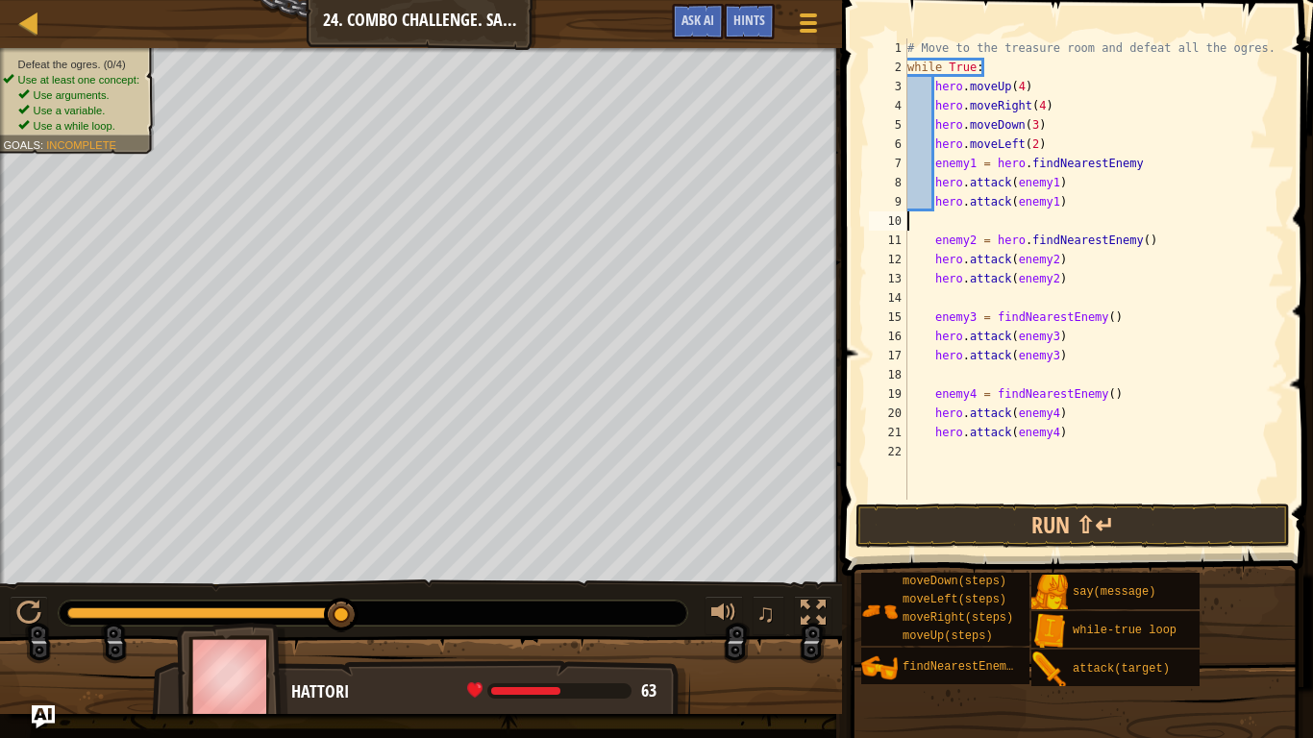
scroll to position [9, 0]
click at [998, 320] on div "# Move to the treasure room and defeat all the ogres. while True : hero . moveU…" at bounding box center [1094, 288] width 381 height 500
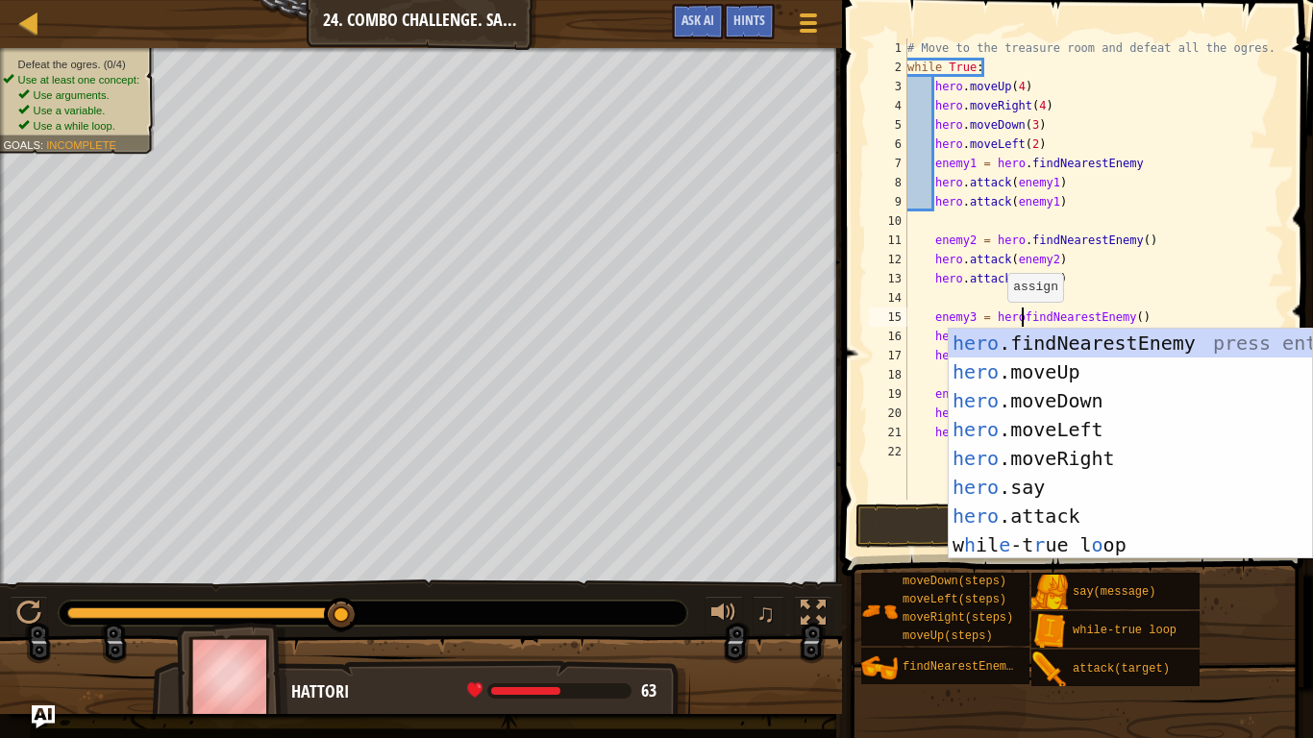
type textarea "enemy3 = hero.findNearestEnemy()"
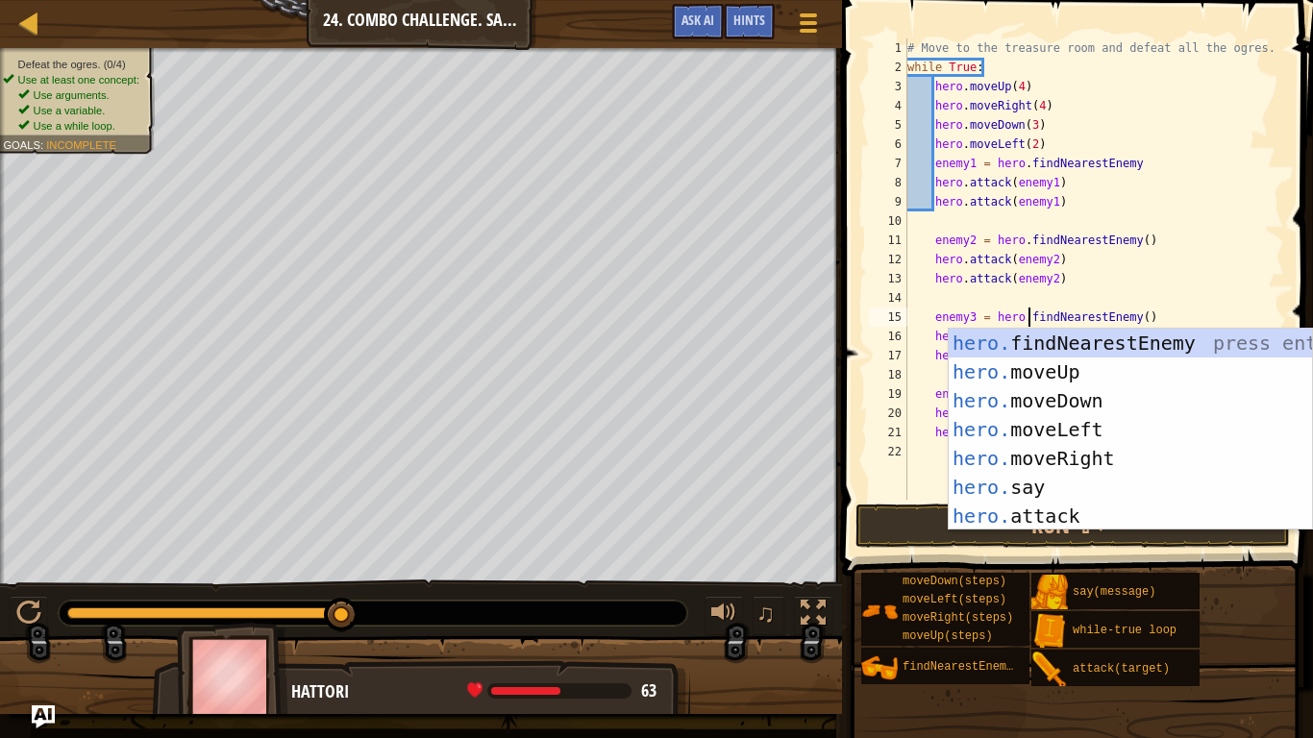
click at [1198, 293] on div "# Move to the treasure room and defeat all the ogres. while True : hero . moveU…" at bounding box center [1094, 288] width 381 height 500
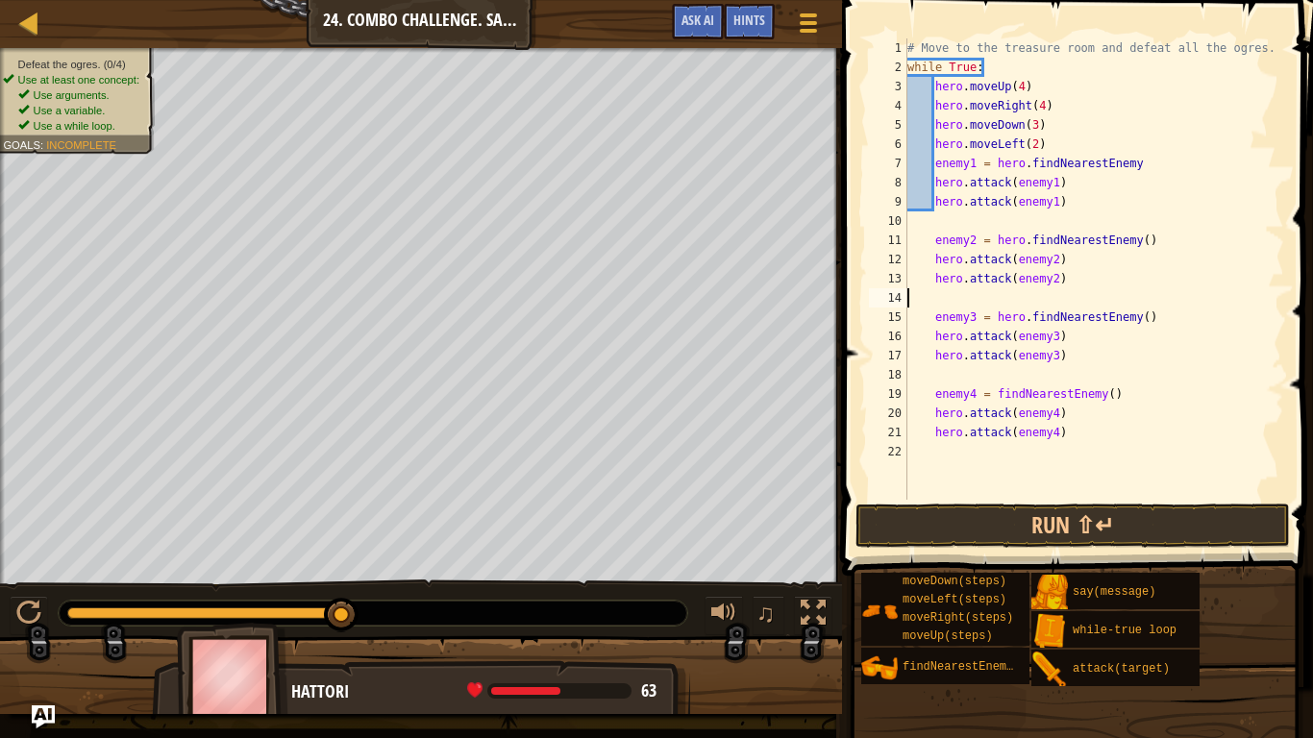
click at [999, 400] on div "# Move to the treasure room and defeat all the ogres. while True : hero . moveU…" at bounding box center [1094, 288] width 381 height 500
click at [997, 400] on div "# Move to the treasure room and defeat all the ogres. while True : hero . moveU…" at bounding box center [1094, 288] width 381 height 500
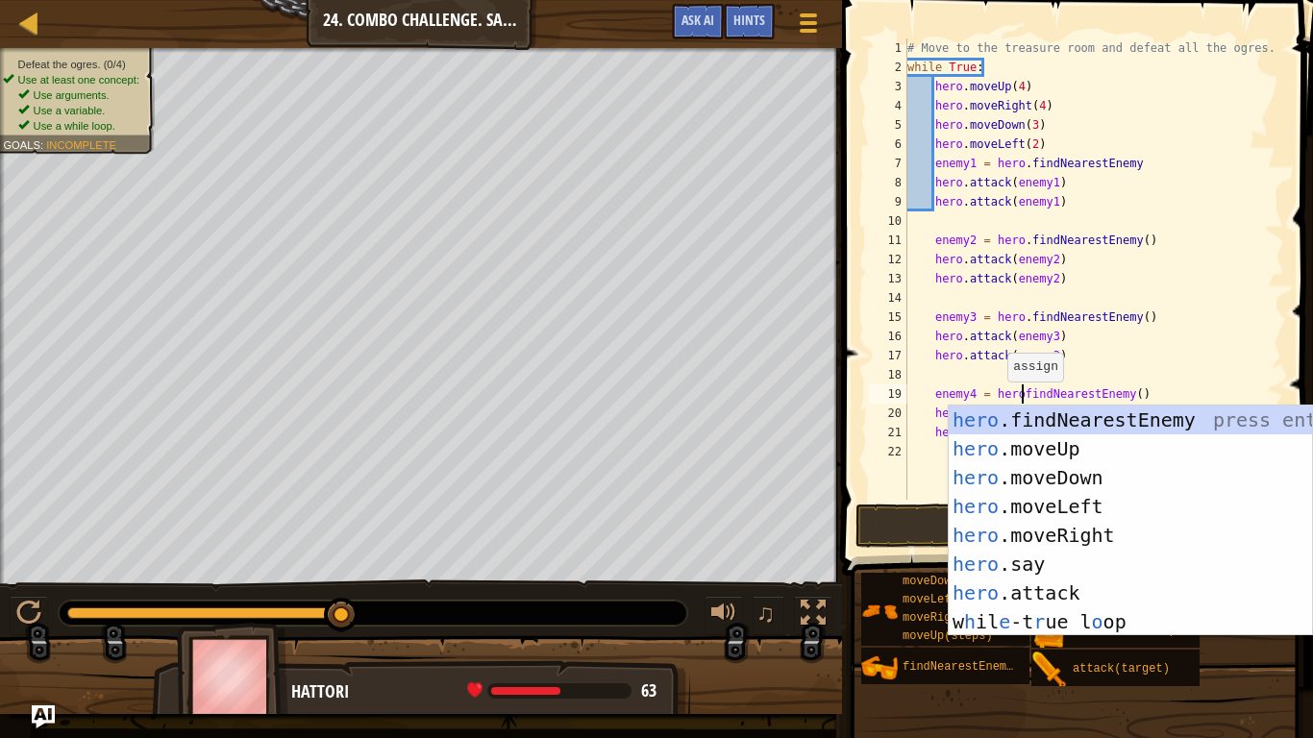
type textarea "enemy4 = hero.findNearestEnemy()"
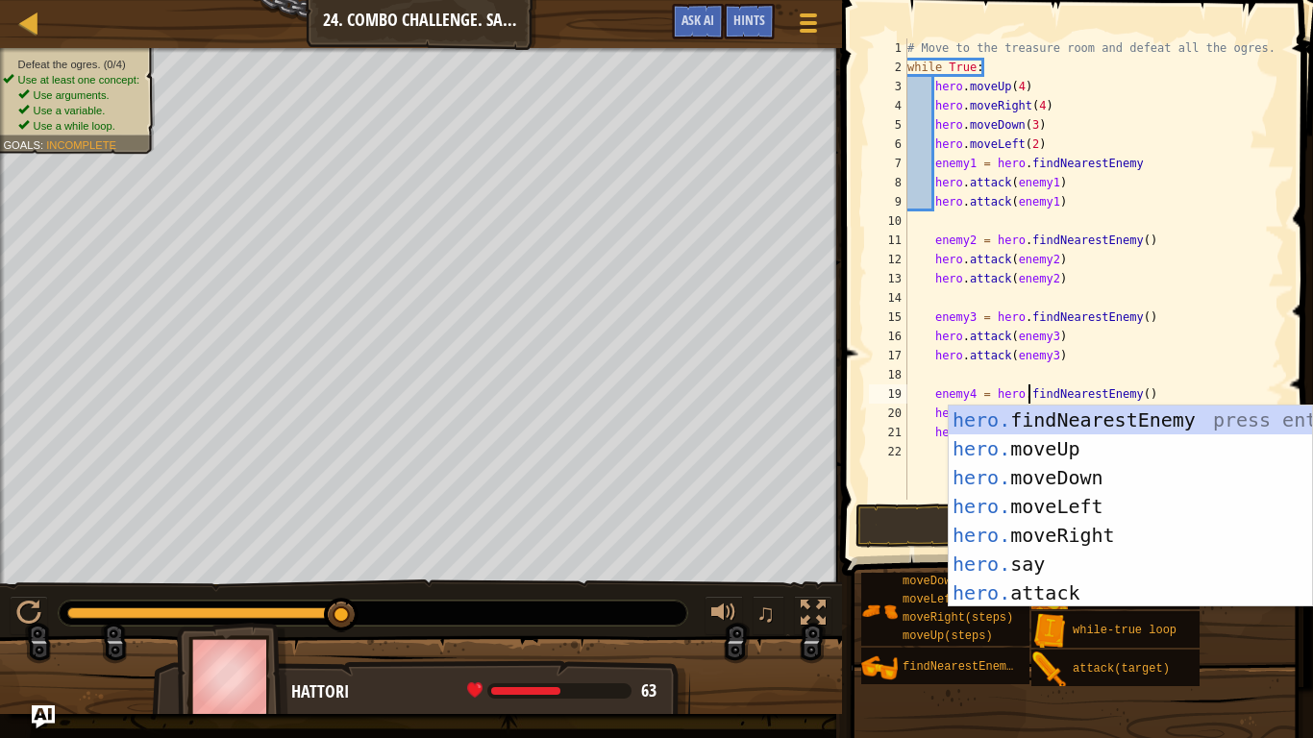
click at [1211, 384] on div "# Move to the treasure room and defeat all the ogres. while True : hero . moveU…" at bounding box center [1094, 288] width 381 height 500
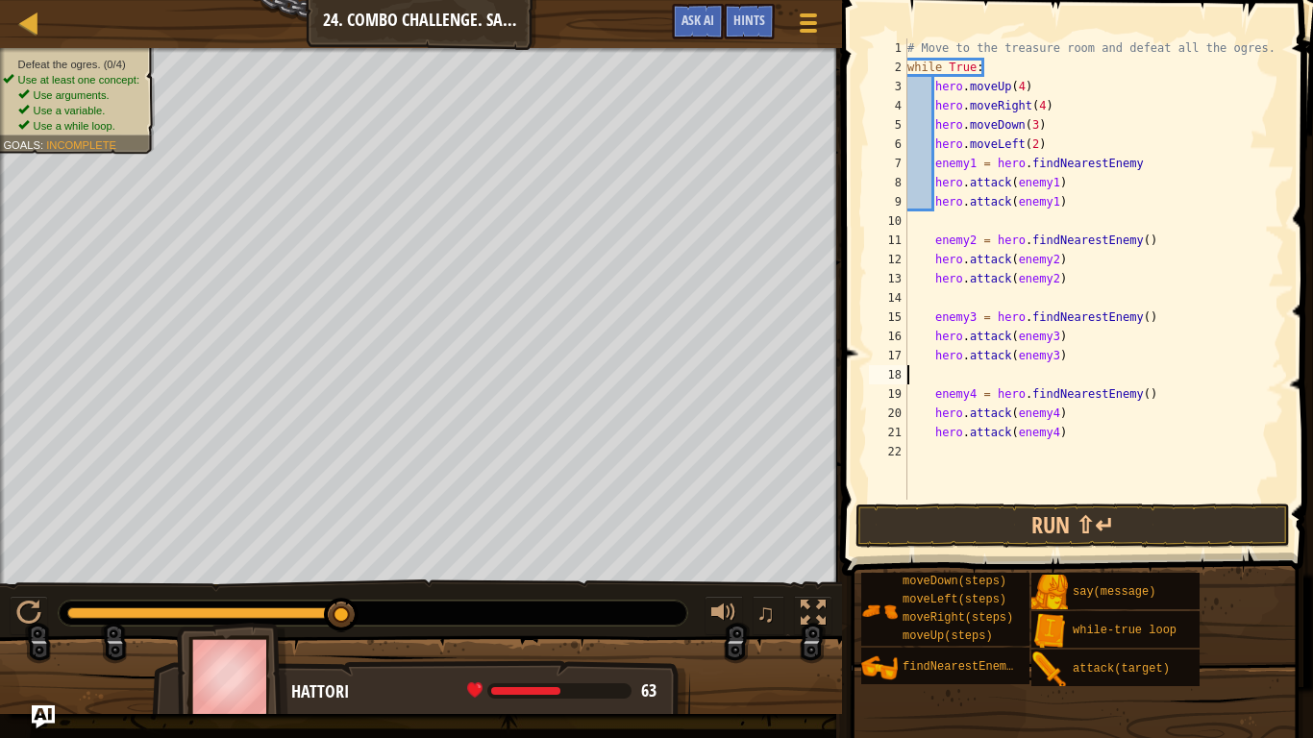
scroll to position [9, 0]
click at [1114, 527] on button "Run ⇧↵" at bounding box center [1073, 526] width 435 height 44
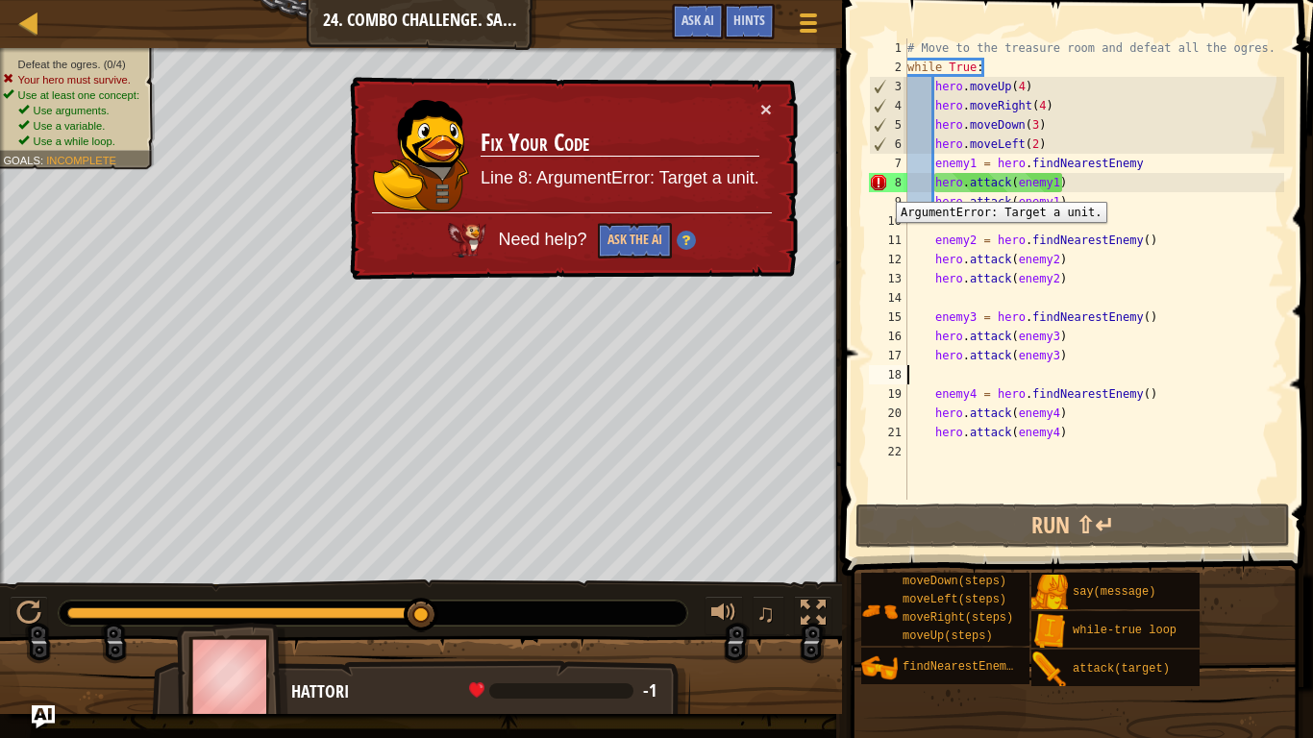
click at [882, 187] on div "8" at bounding box center [888, 182] width 38 height 19
click at [940, 162] on div "# Move to the treasure room and defeat all the ogres. while True : hero . moveU…" at bounding box center [1094, 288] width 381 height 500
type textarea "enemy1 = hero.findNearestEnemy"
click at [937, 161] on div "# Move to the treasure room and defeat all the ogres. while True : hero . moveU…" at bounding box center [1094, 288] width 381 height 500
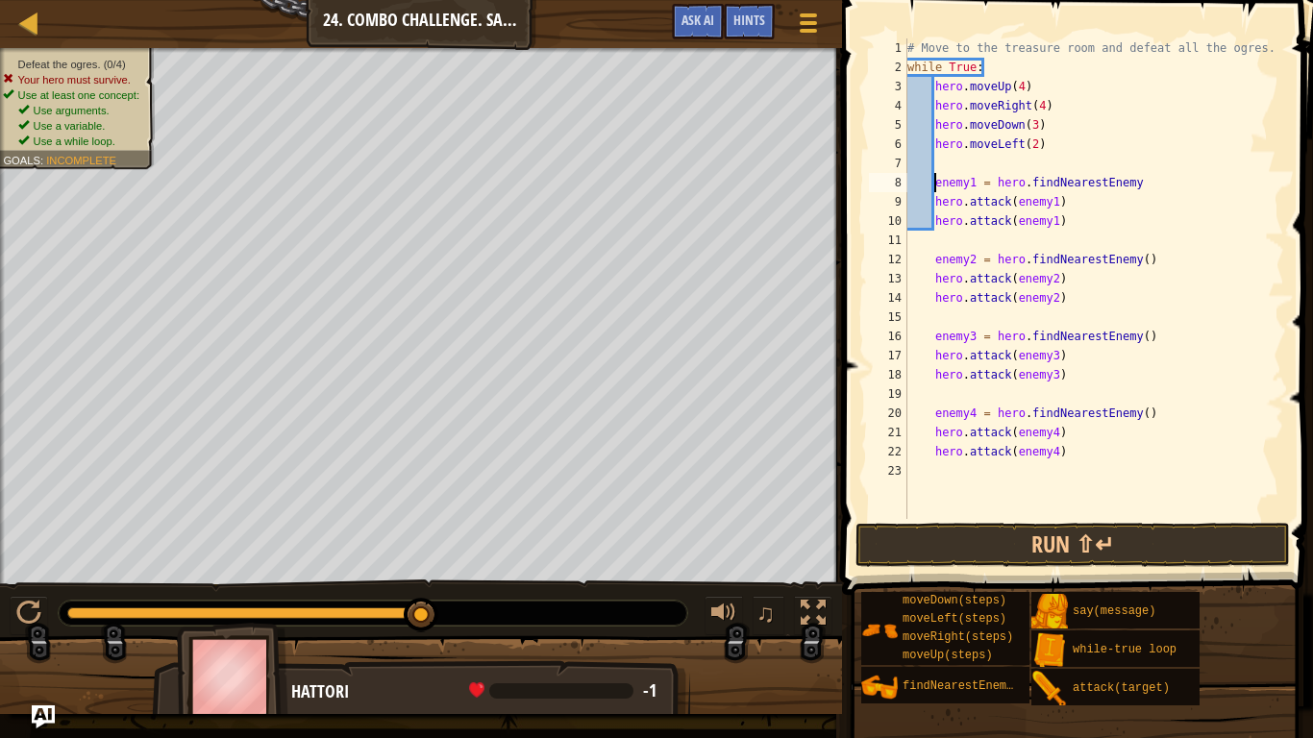
click at [945, 160] on div "# Move to the treasure room and defeat all the ogres. while True : hero . moveU…" at bounding box center [1094, 297] width 381 height 519
click at [1136, 194] on div "# Move to the treasure room and defeat all the ogres. while True : hero . moveU…" at bounding box center [1094, 297] width 381 height 519
click at [1136, 189] on div "# Move to the treasure room and defeat all the ogres. while True : hero . moveU…" at bounding box center [1094, 297] width 381 height 519
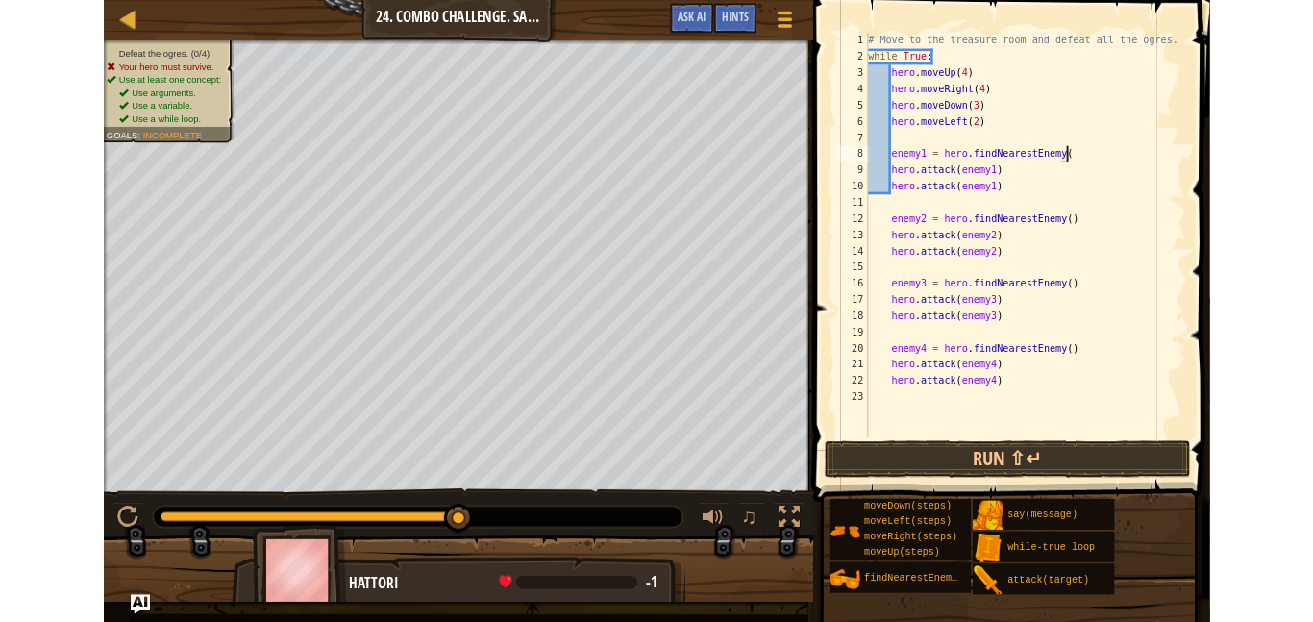
scroll to position [9, 34]
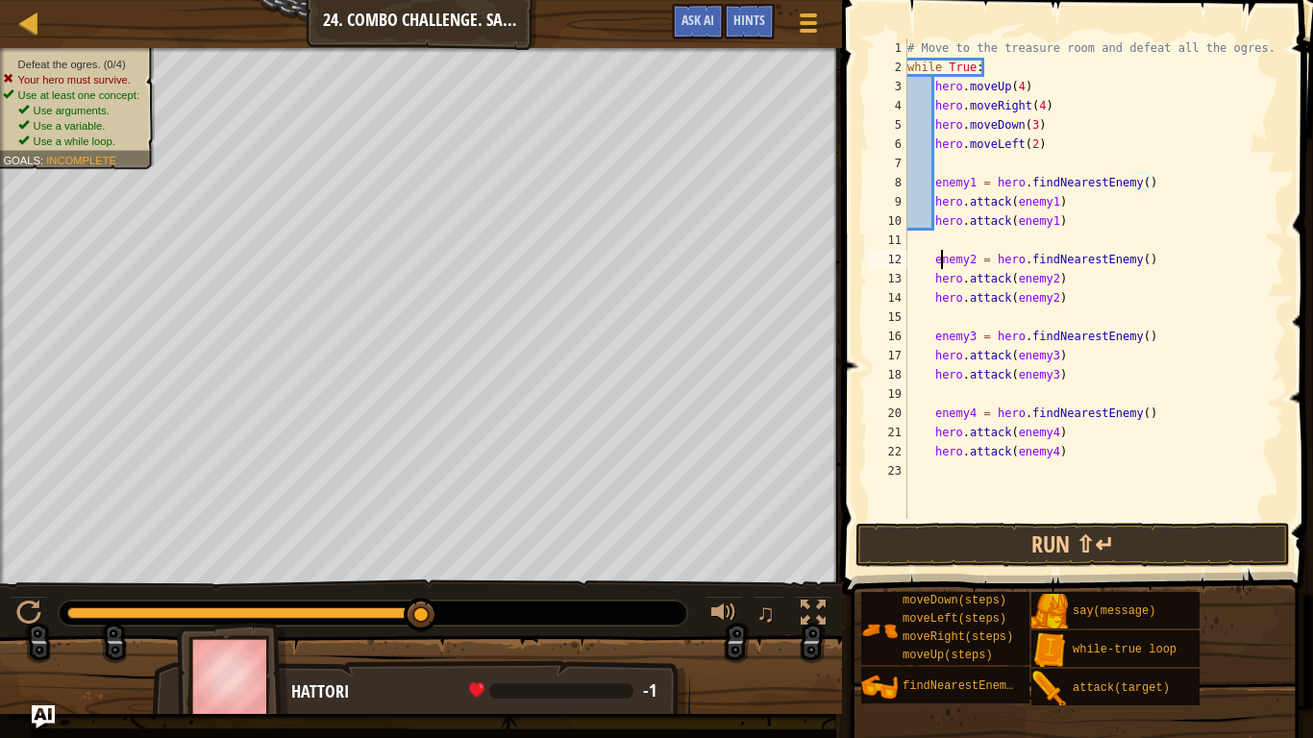
click at [938, 267] on div "# Move to the treasure room and defeat all the ogres. while True : hero . moveU…" at bounding box center [1094, 297] width 381 height 519
click at [935, 268] on div "# Move to the treasure room and defeat all the ogres. while True : hero . moveU…" at bounding box center [1094, 297] width 381 height 519
type textarea "enemy2 = hero.findNearestEnemy()"
click at [979, 537] on button "Run ⇧↵" at bounding box center [1073, 545] width 435 height 44
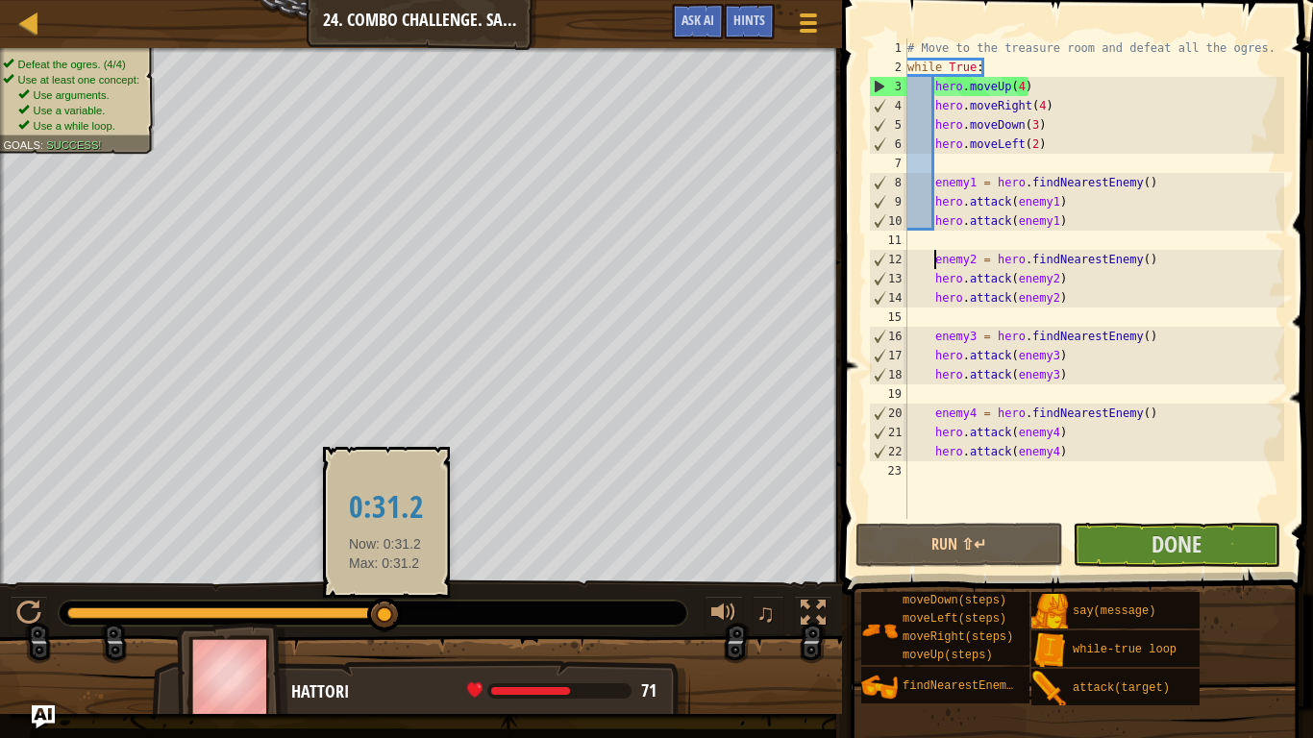
drag, startPoint x: 193, startPoint y: 609, endPoint x: 396, endPoint y: 609, distance: 202.8
click at [396, 609] on div at bounding box center [384, 615] width 35 height 35
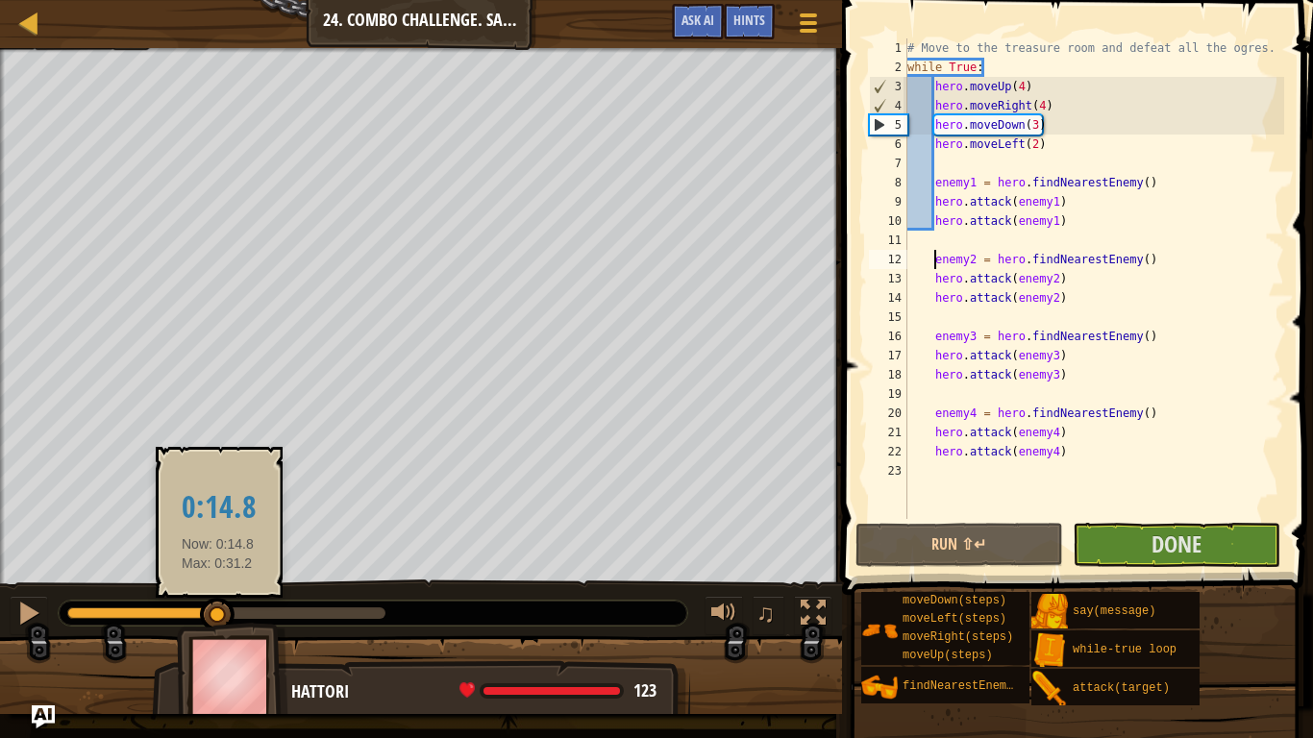
drag, startPoint x: 83, startPoint y: 615, endPoint x: 236, endPoint y: 605, distance: 153.2
click at [235, 605] on div at bounding box center [217, 615] width 35 height 35
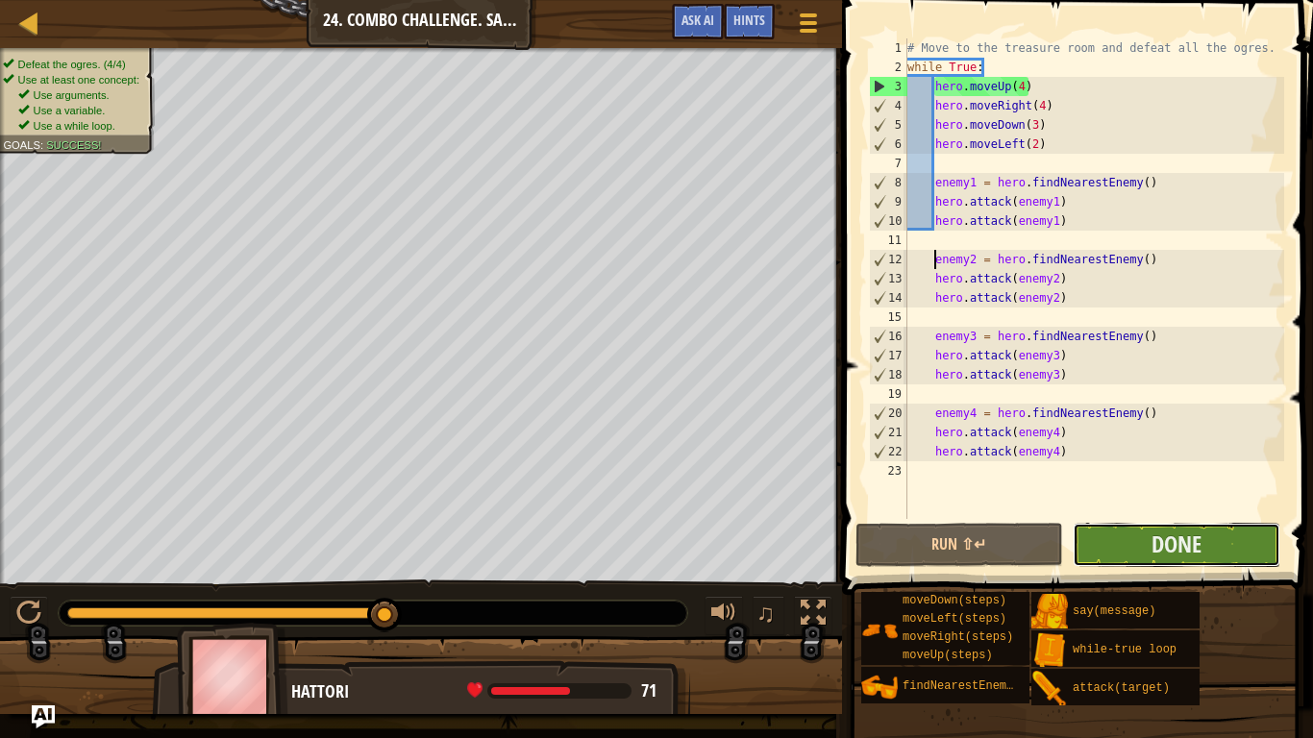
click at [1111, 530] on button "Done" at bounding box center [1177, 545] width 208 height 44
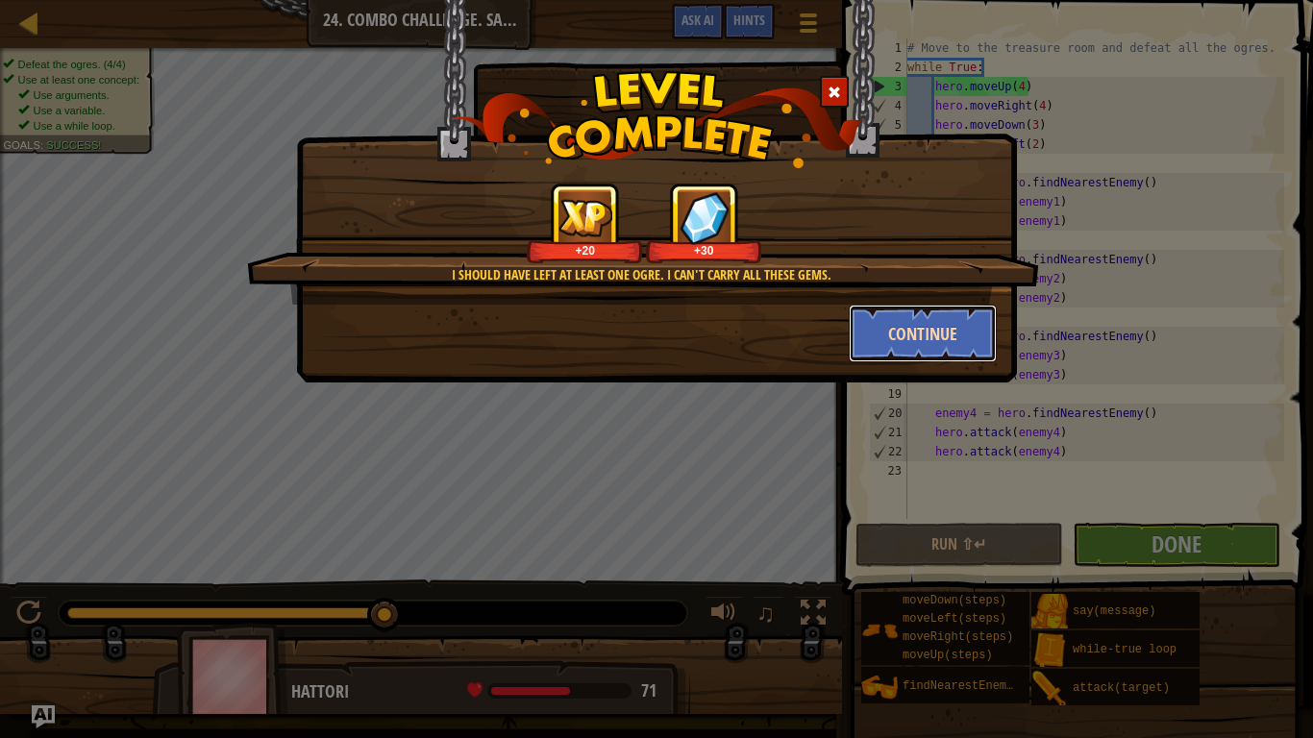
click at [908, 346] on button "Continue" at bounding box center [923, 334] width 149 height 58
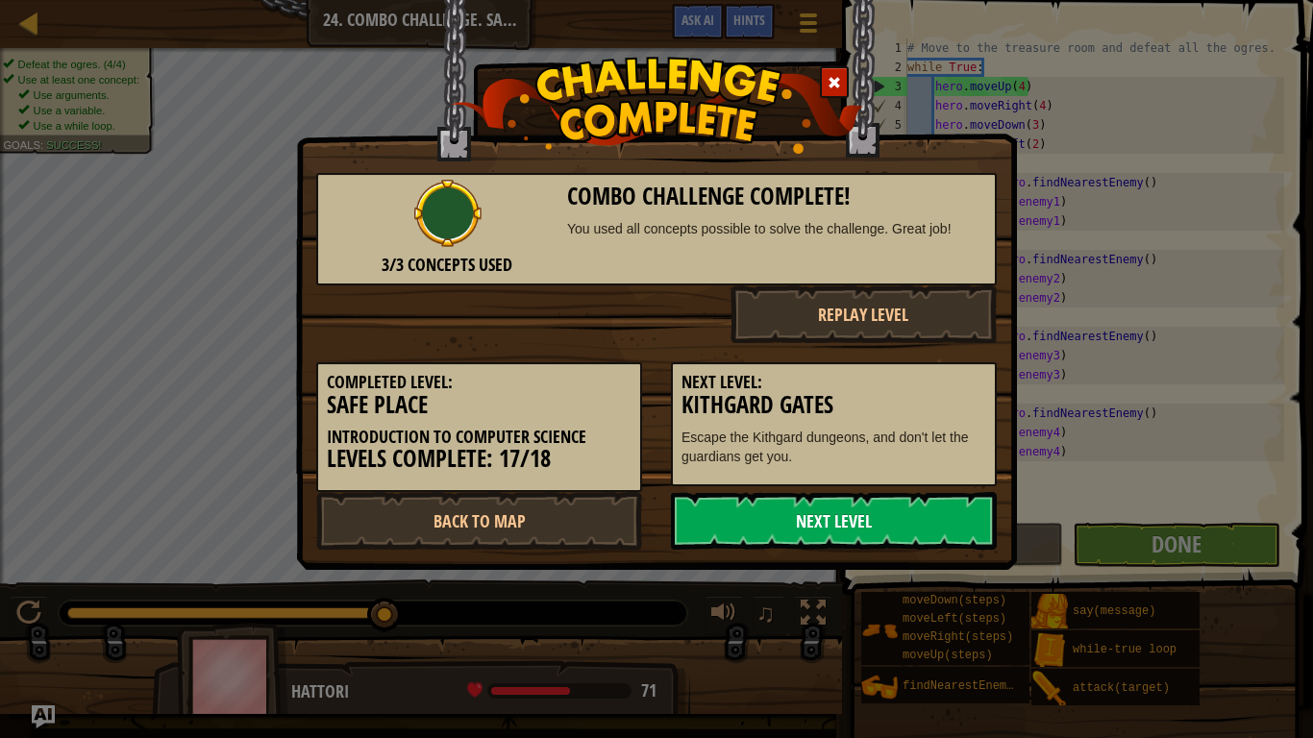
click at [841, 533] on link "Next Level" at bounding box center [834, 521] width 326 height 58
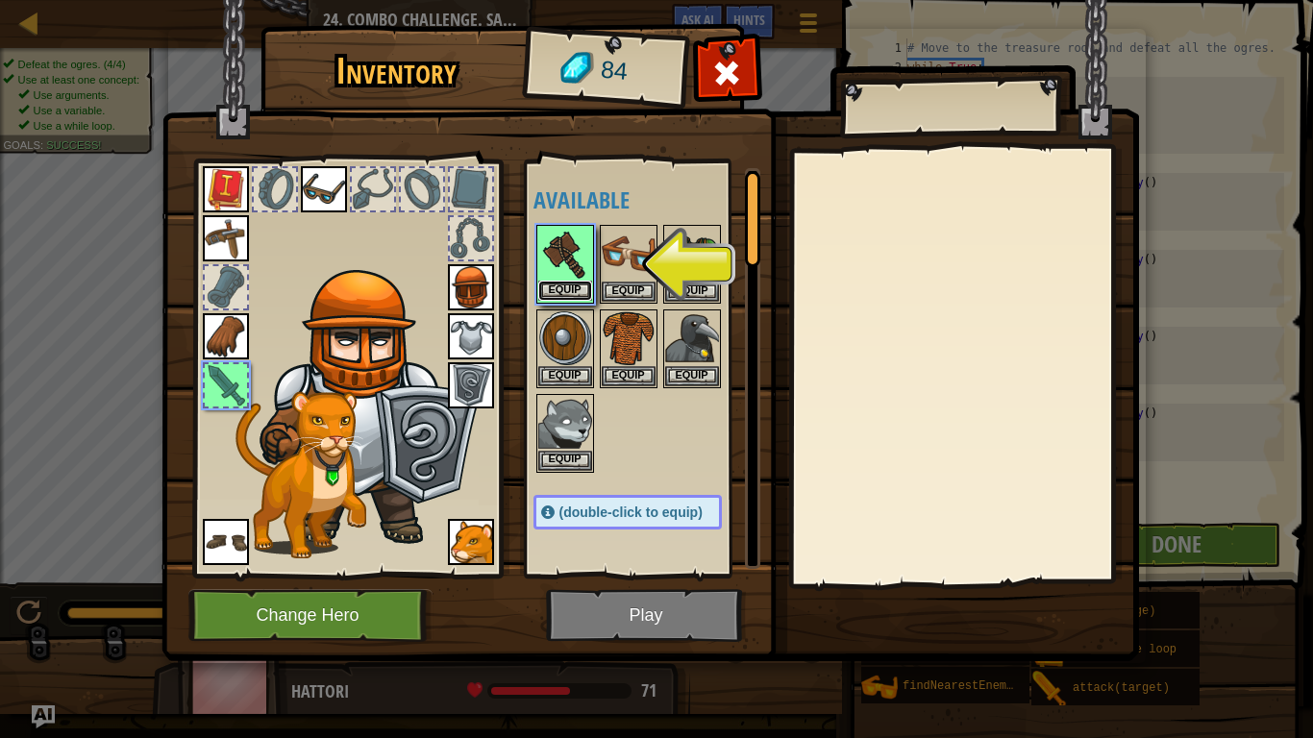
click at [584, 288] on button "Equip" at bounding box center [565, 291] width 54 height 20
